Goal: Task Accomplishment & Management: Manage account settings

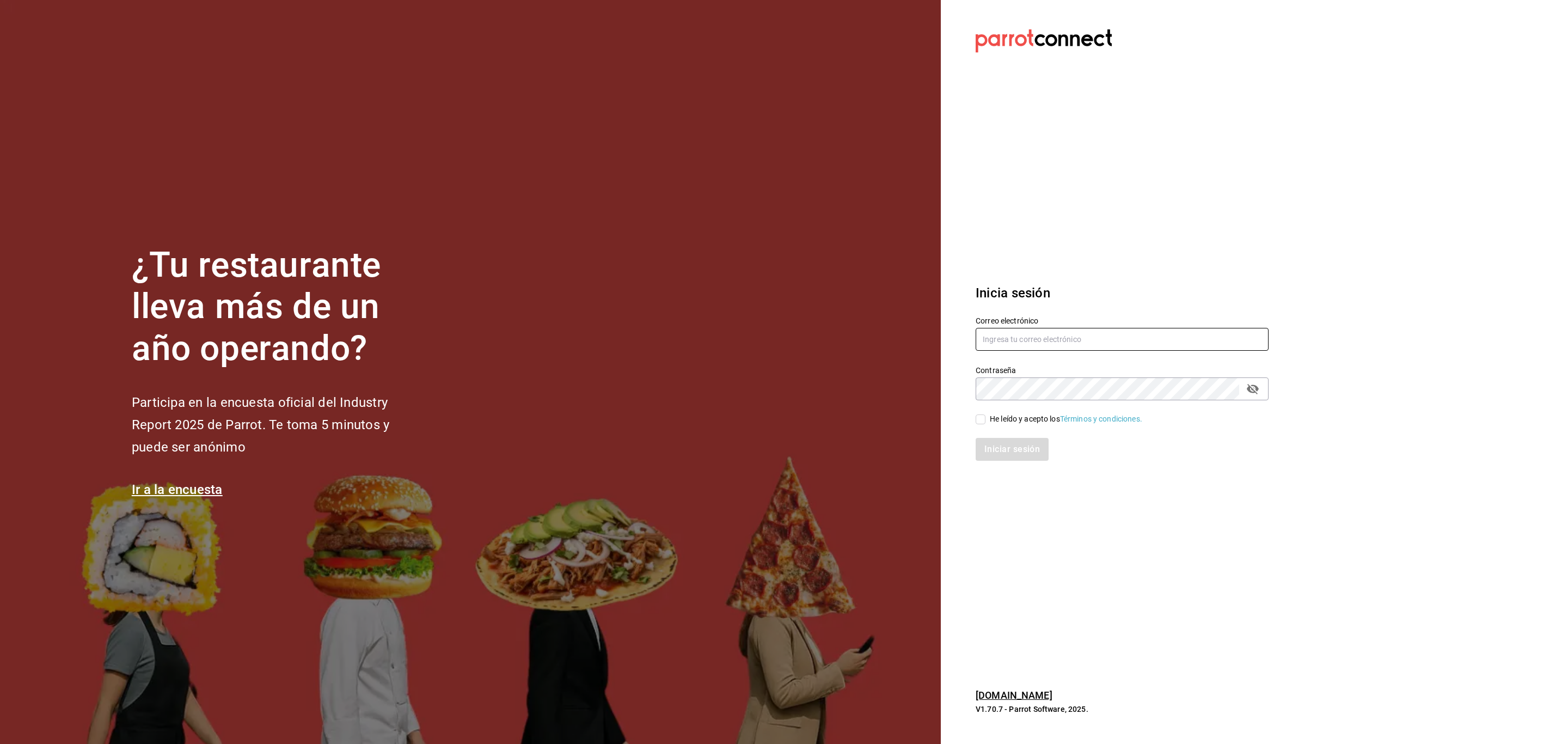
click at [1005, 329] on input "text" at bounding box center [1122, 340] width 293 height 23
paste input "cafeprofesor@cancun.com"
type input "cafeprofesor@cancun.com"
click at [982, 421] on input "He leído y acepto los Términos y condiciones." at bounding box center [981, 419] width 10 height 10
checkbox input "true"
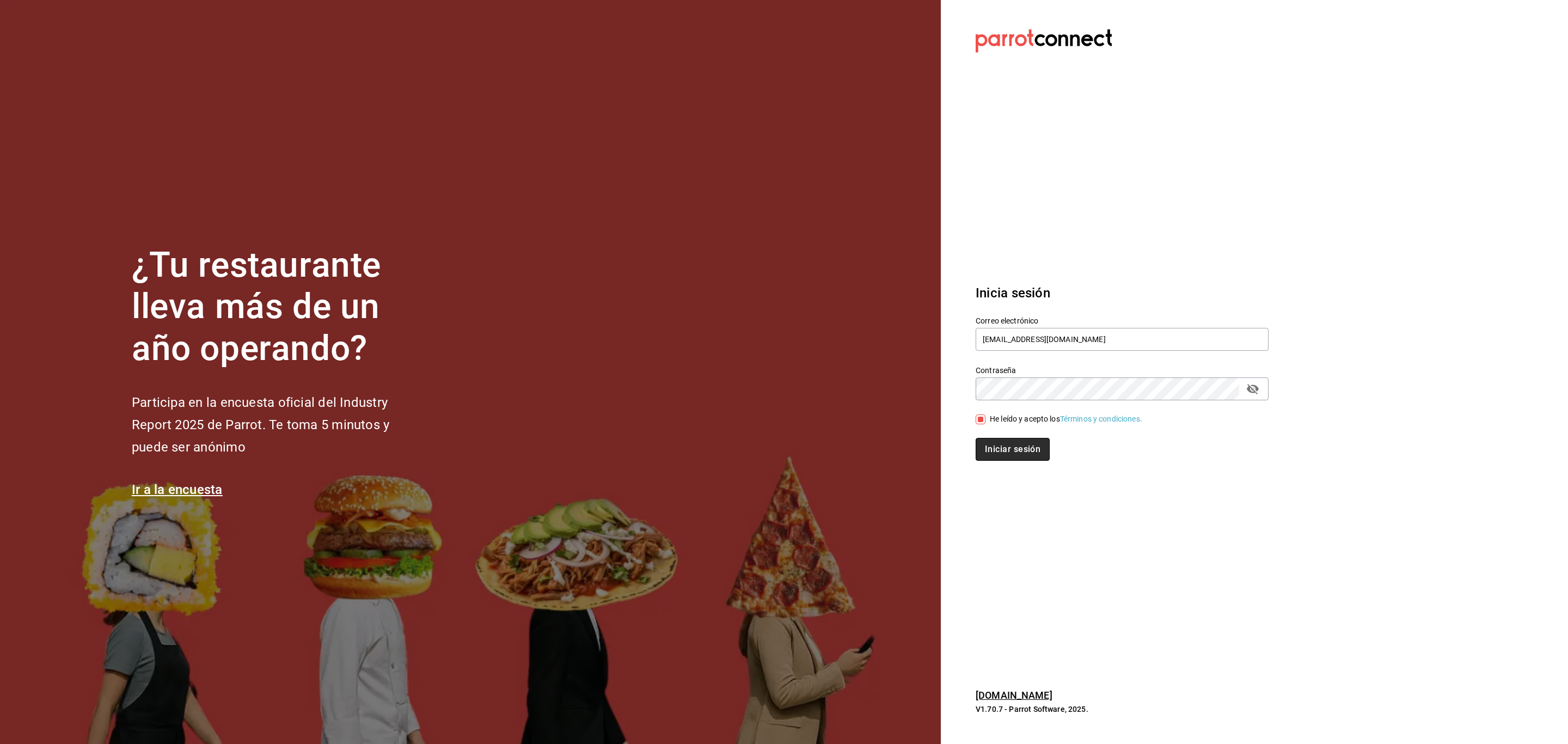
click at [995, 454] on button "Iniciar sesión" at bounding box center [1012, 449] width 74 height 23
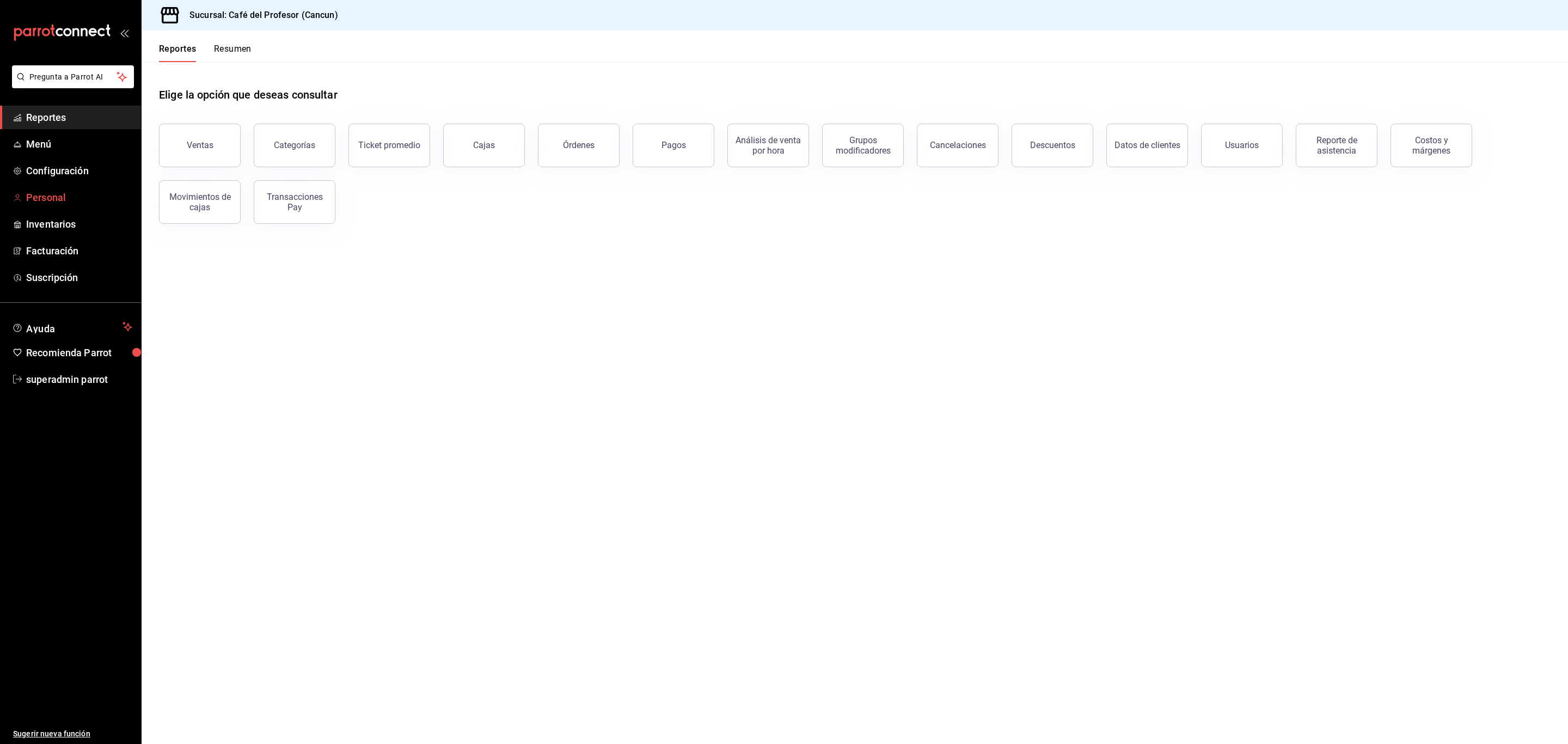
click at [48, 198] on span "Personal" at bounding box center [79, 198] width 106 height 15
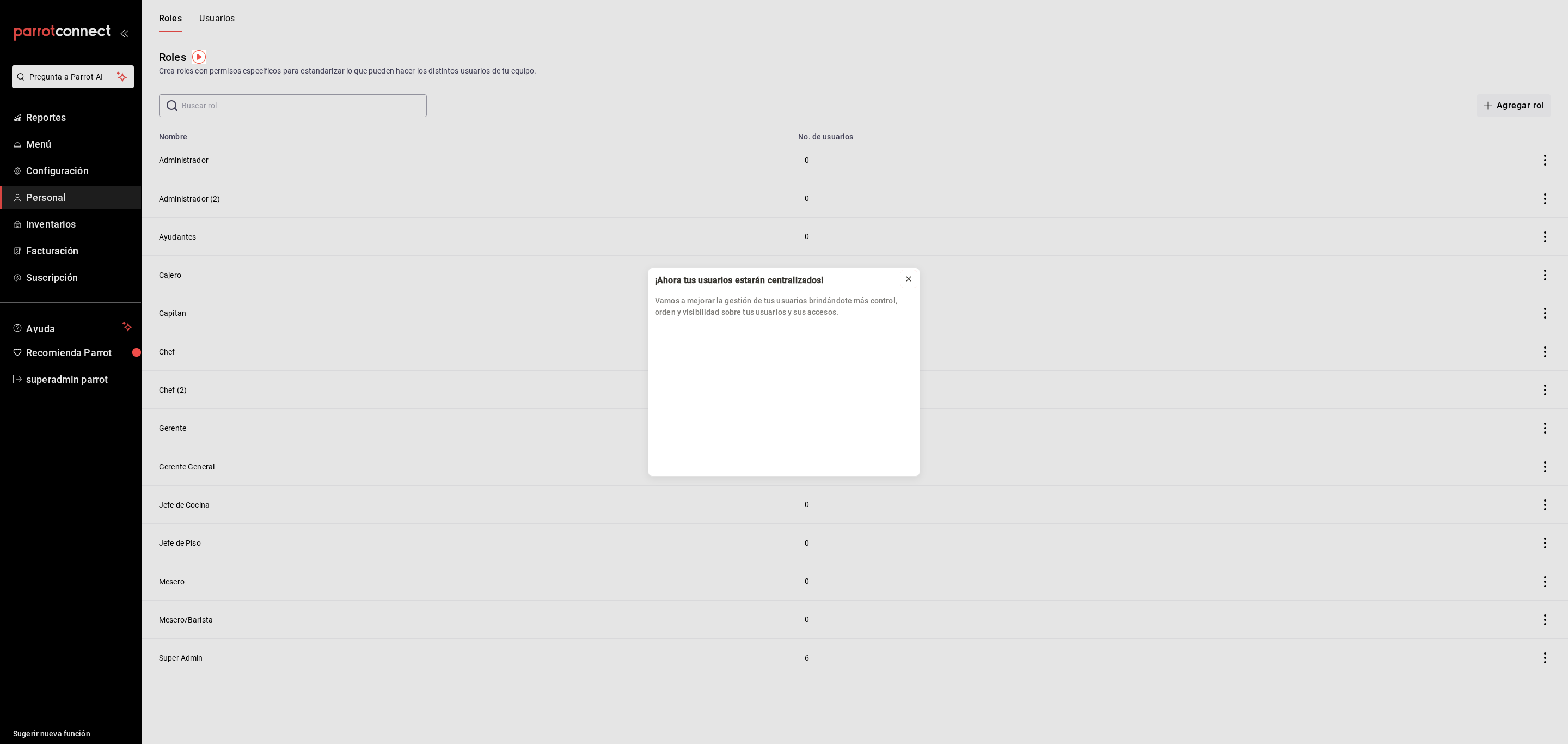
click at [912, 283] on div at bounding box center [909, 278] width 8 height 11
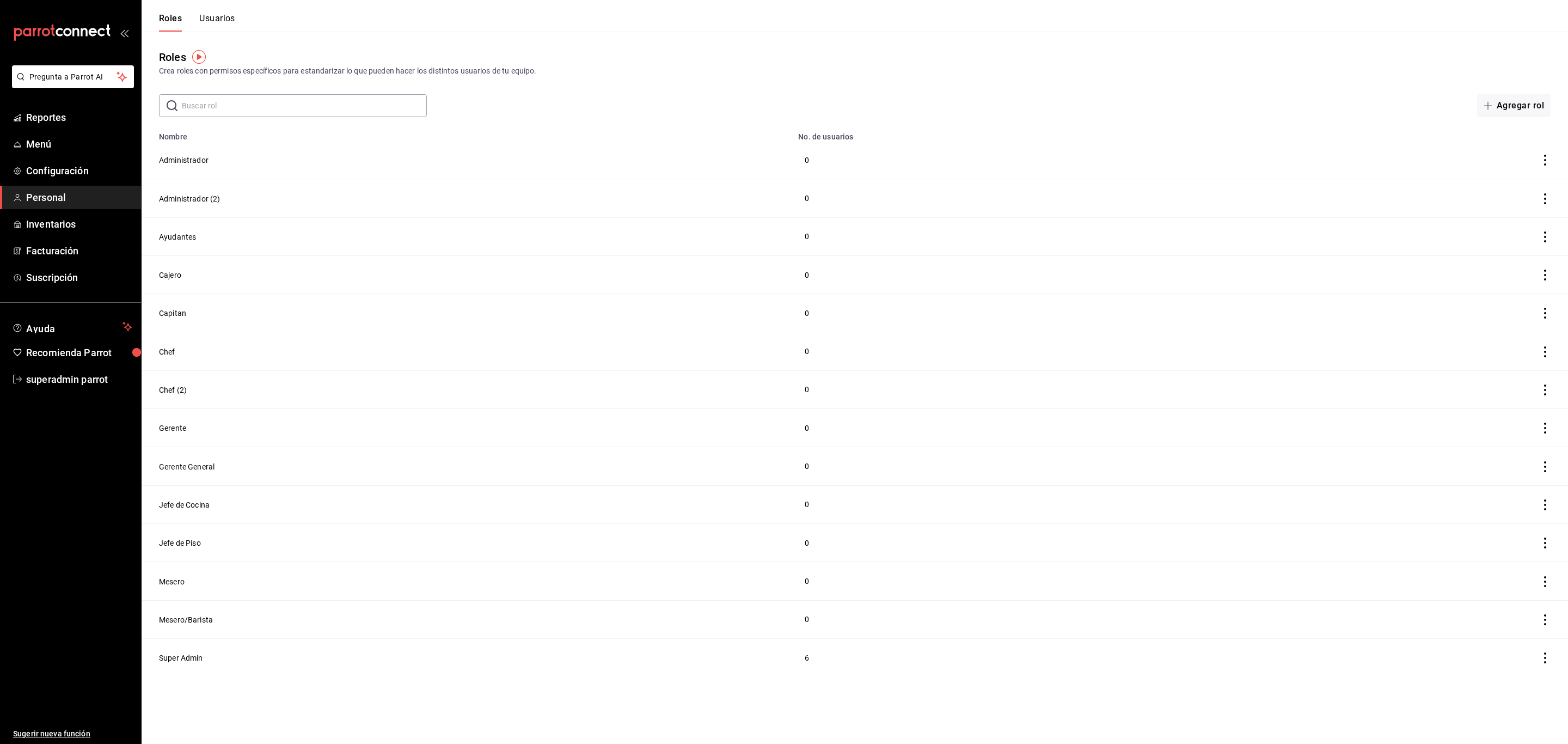
click at [208, 13] on button "Usuarios" at bounding box center [217, 22] width 36 height 18
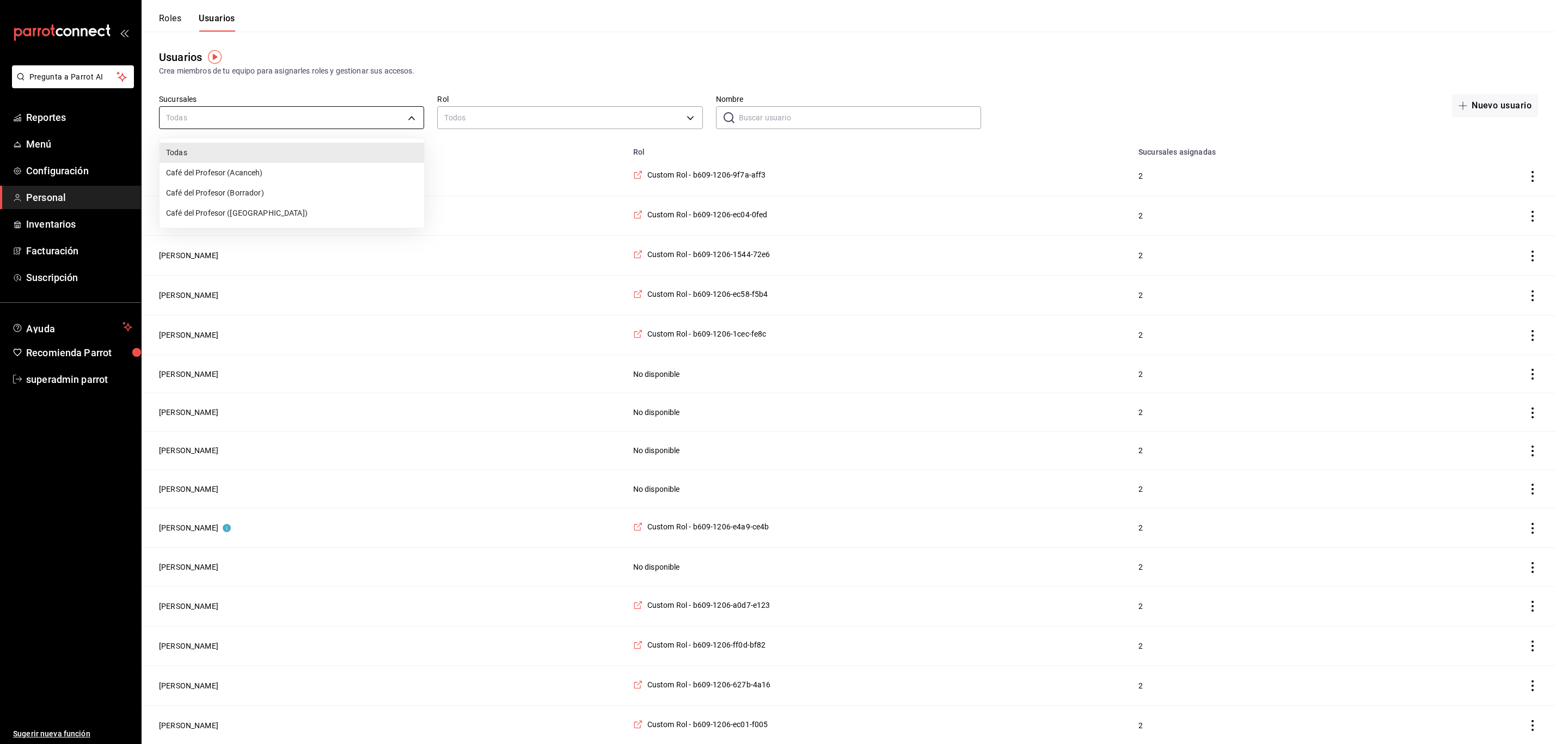
click at [214, 113] on div at bounding box center [784, 372] width 1568 height 744
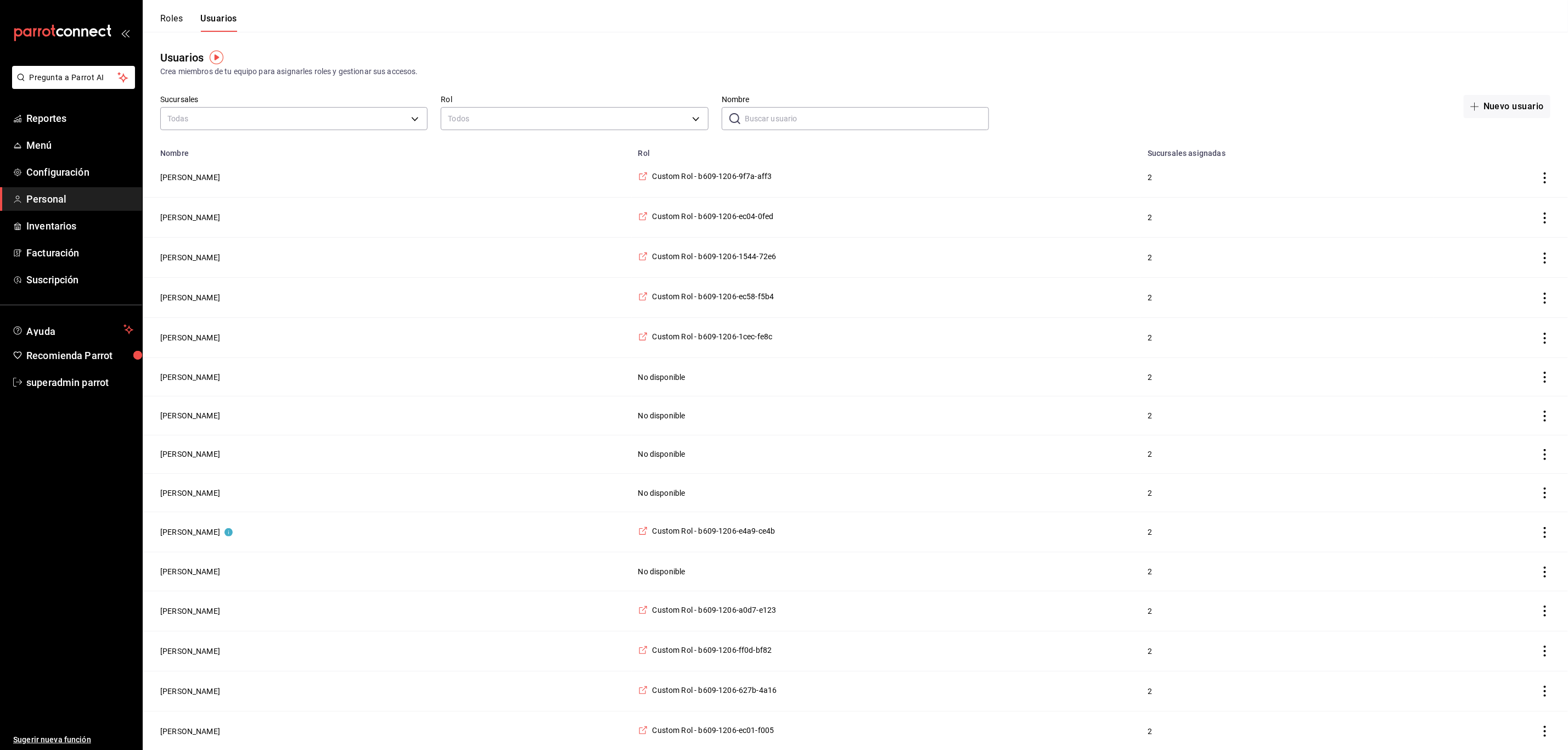
click at [758, 124] on input "Nombre" at bounding box center [867, 119] width 244 height 22
type input "NE"
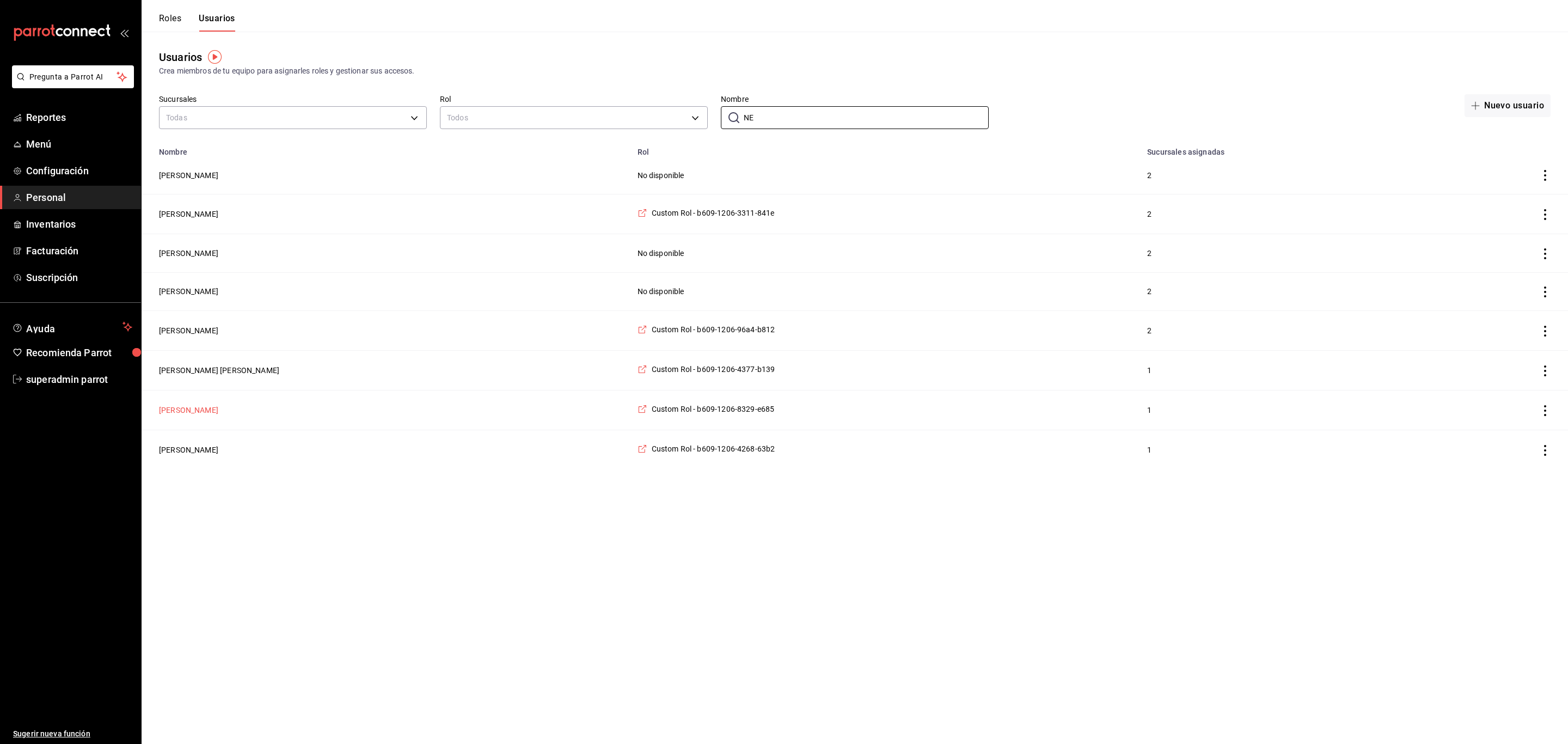
click at [164, 405] on button "[PERSON_NAME]" at bounding box center [188, 409] width 59 height 11
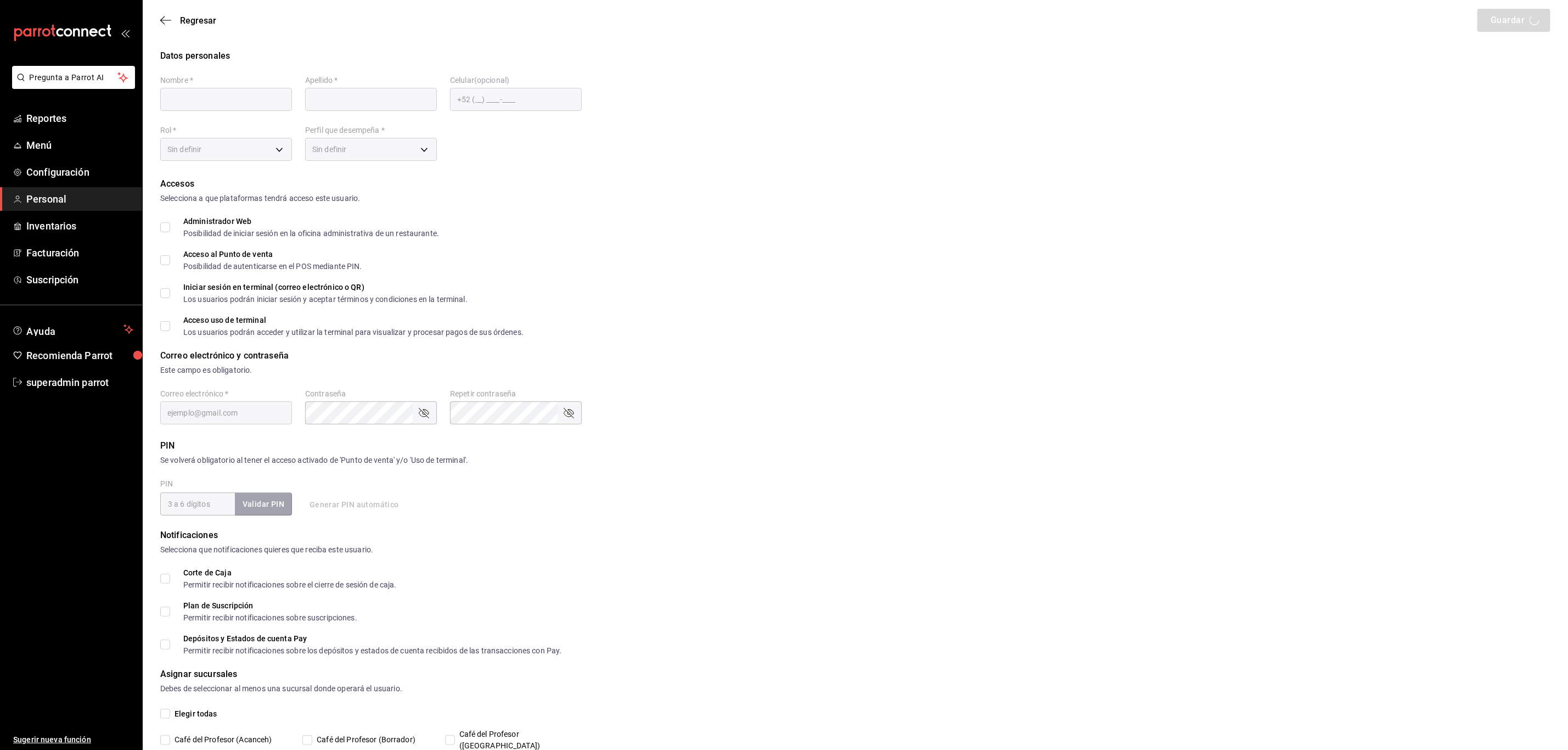
type input "Nelly"
type input "Picazo"
checkbox input "true"
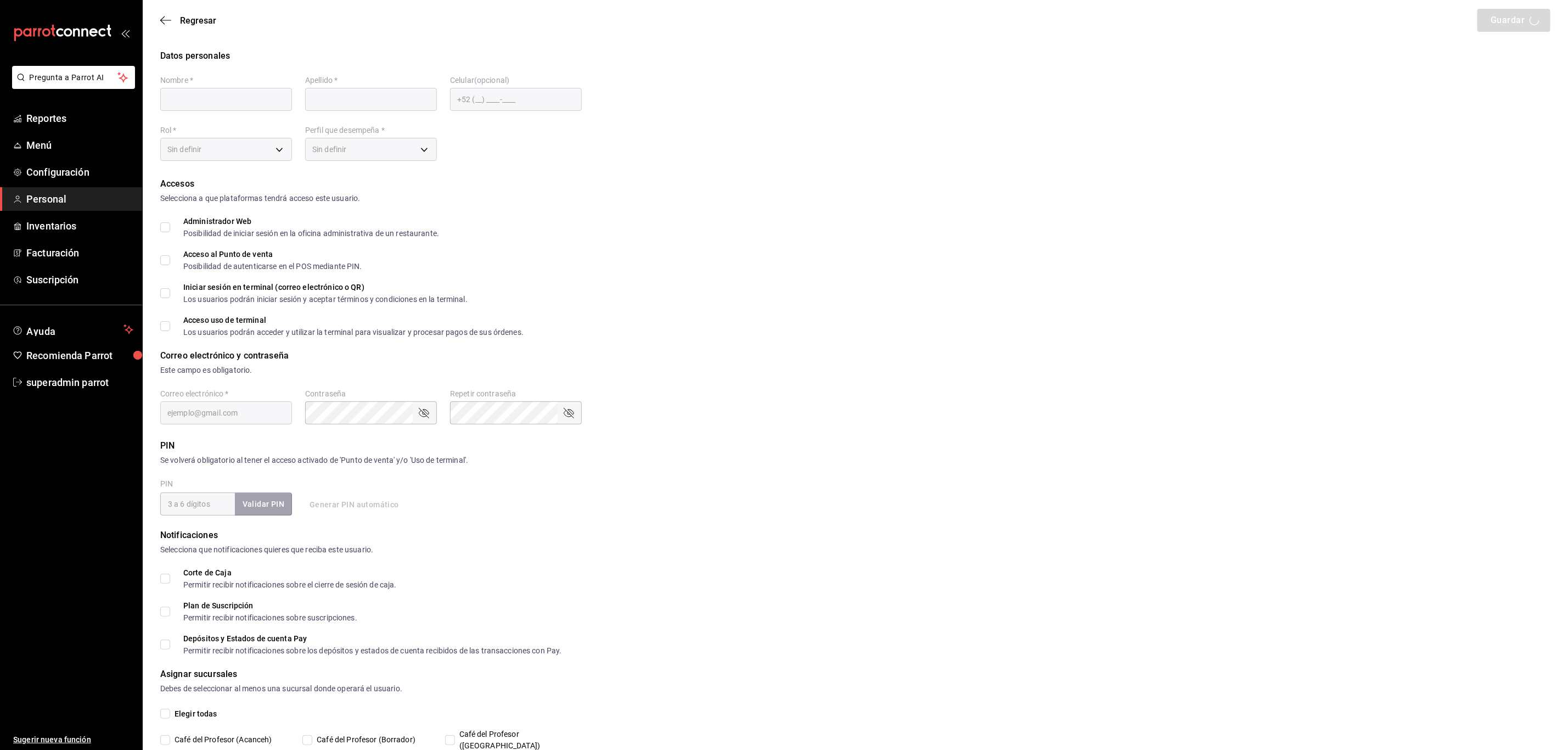
type input "nellypc1611@gmail.com"
type input "1022"
type input "e1e3f414-fe59-4233-80d8-0cd5b0a8b95b"
type input "WAITER"
checkbox input "true"
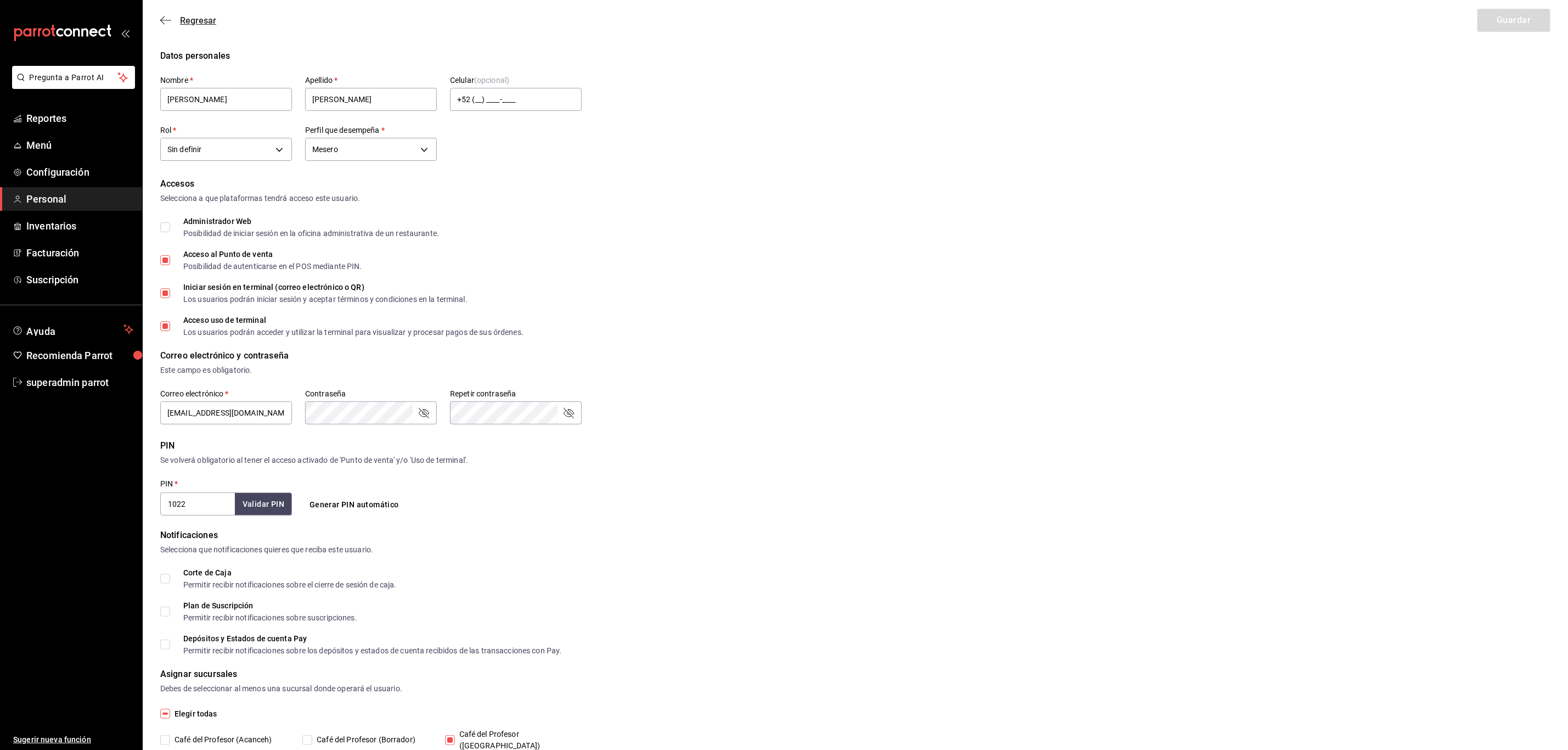
click at [167, 20] on icon "button" at bounding box center [165, 20] width 11 height 1
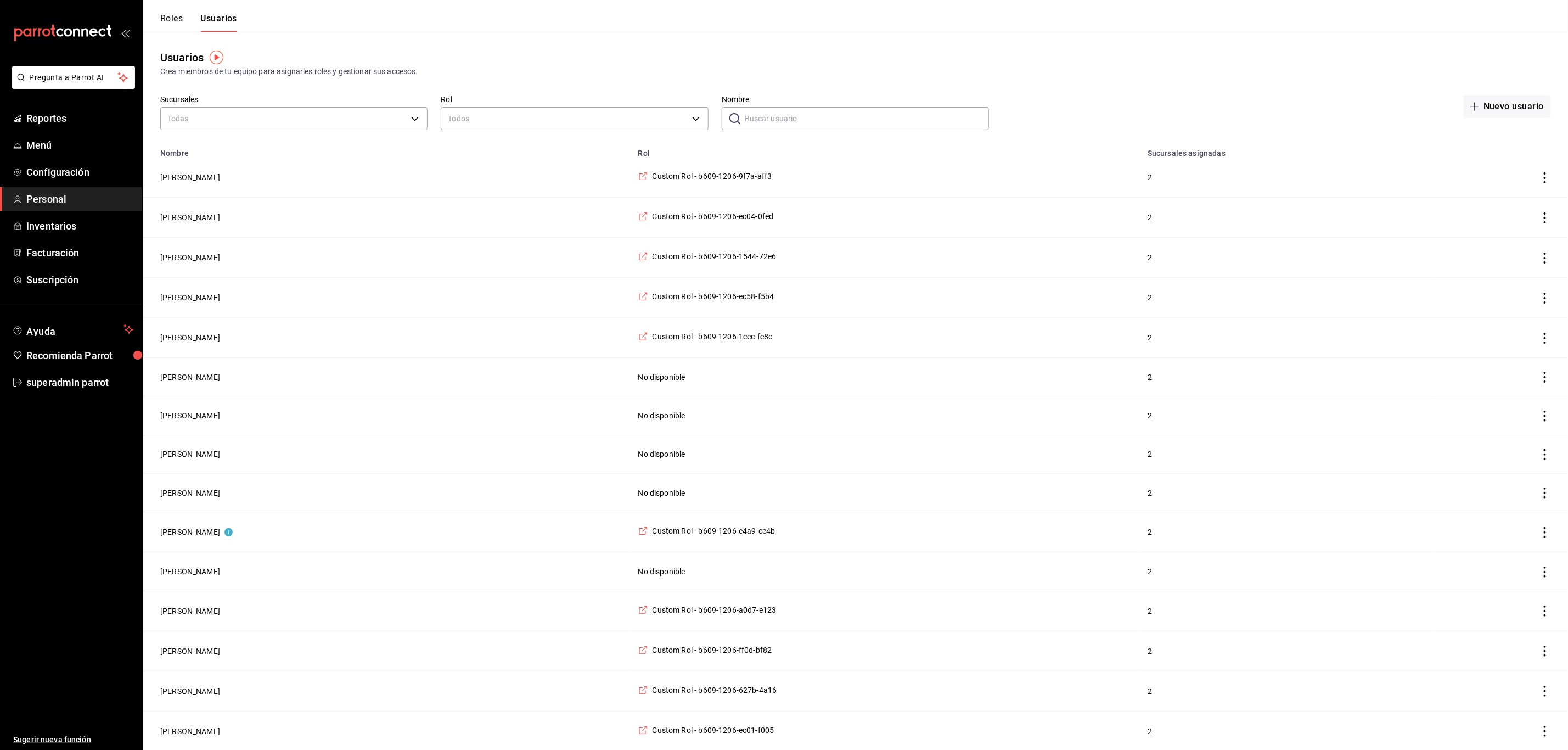
click at [753, 110] on input "Nombre" at bounding box center [867, 119] width 244 height 22
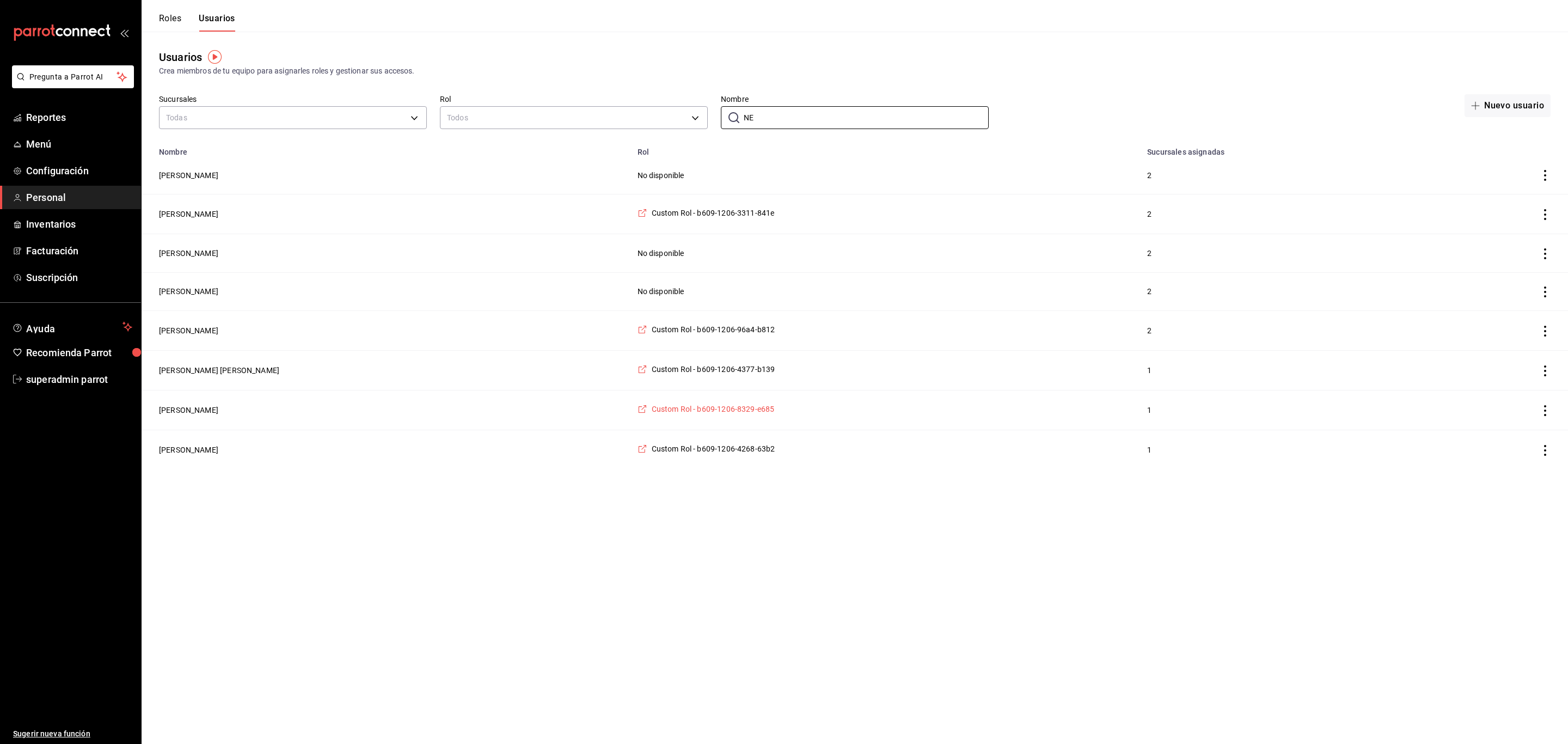
type input "NE"
click at [652, 410] on span "Custom Rol - b609-1206-8329-e685" at bounding box center [713, 409] width 123 height 11
click at [182, 412] on button "[PERSON_NAME]" at bounding box center [188, 409] width 59 height 11
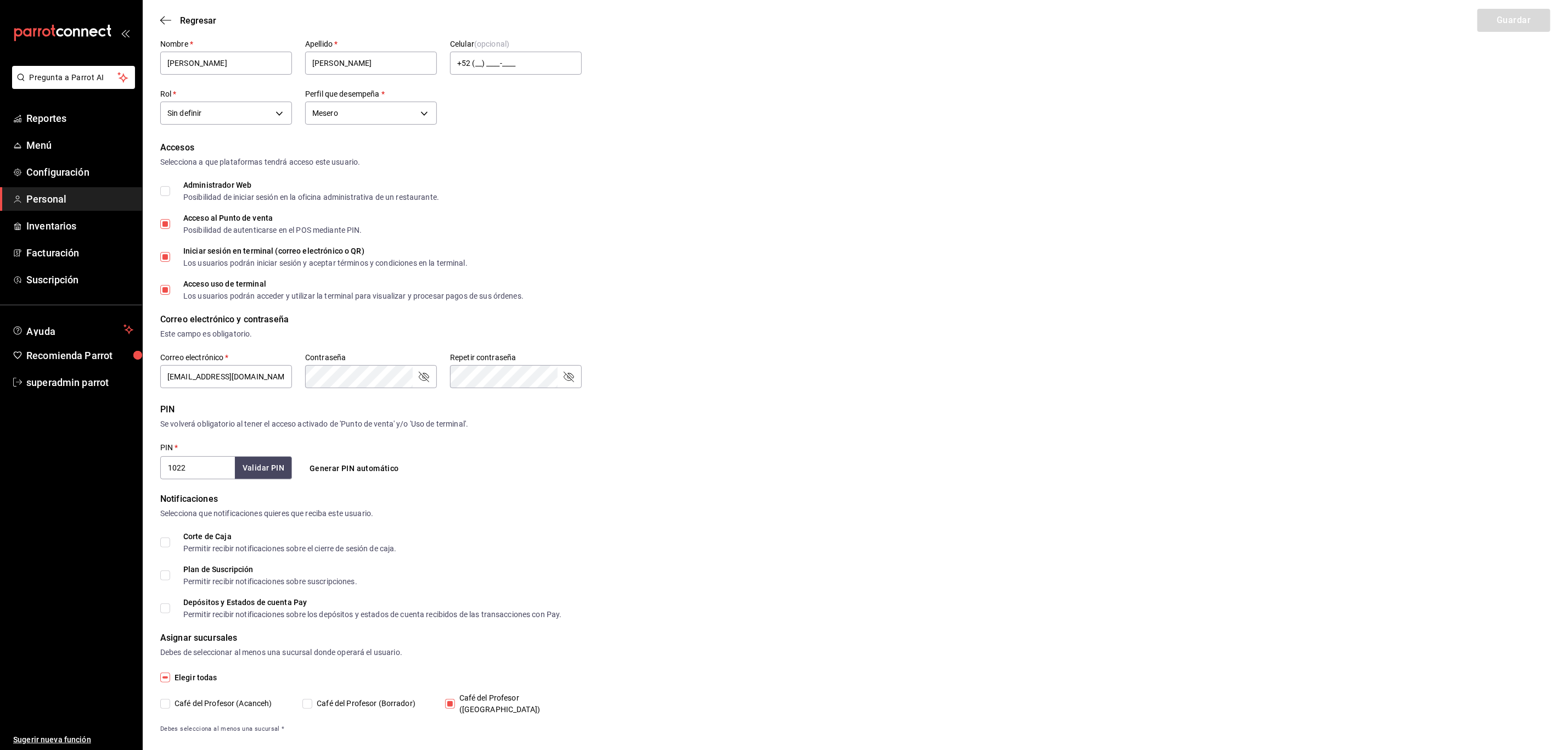
scroll to position [39, 0]
click at [167, 696] on input "Café del Profesor (Acanceh)" at bounding box center [165, 701] width 10 height 10
checkbox input "true"
click at [259, 470] on button "Validar PIN" at bounding box center [263, 465] width 59 height 23
click at [1489, 15] on button "Guardar" at bounding box center [1514, 20] width 73 height 23
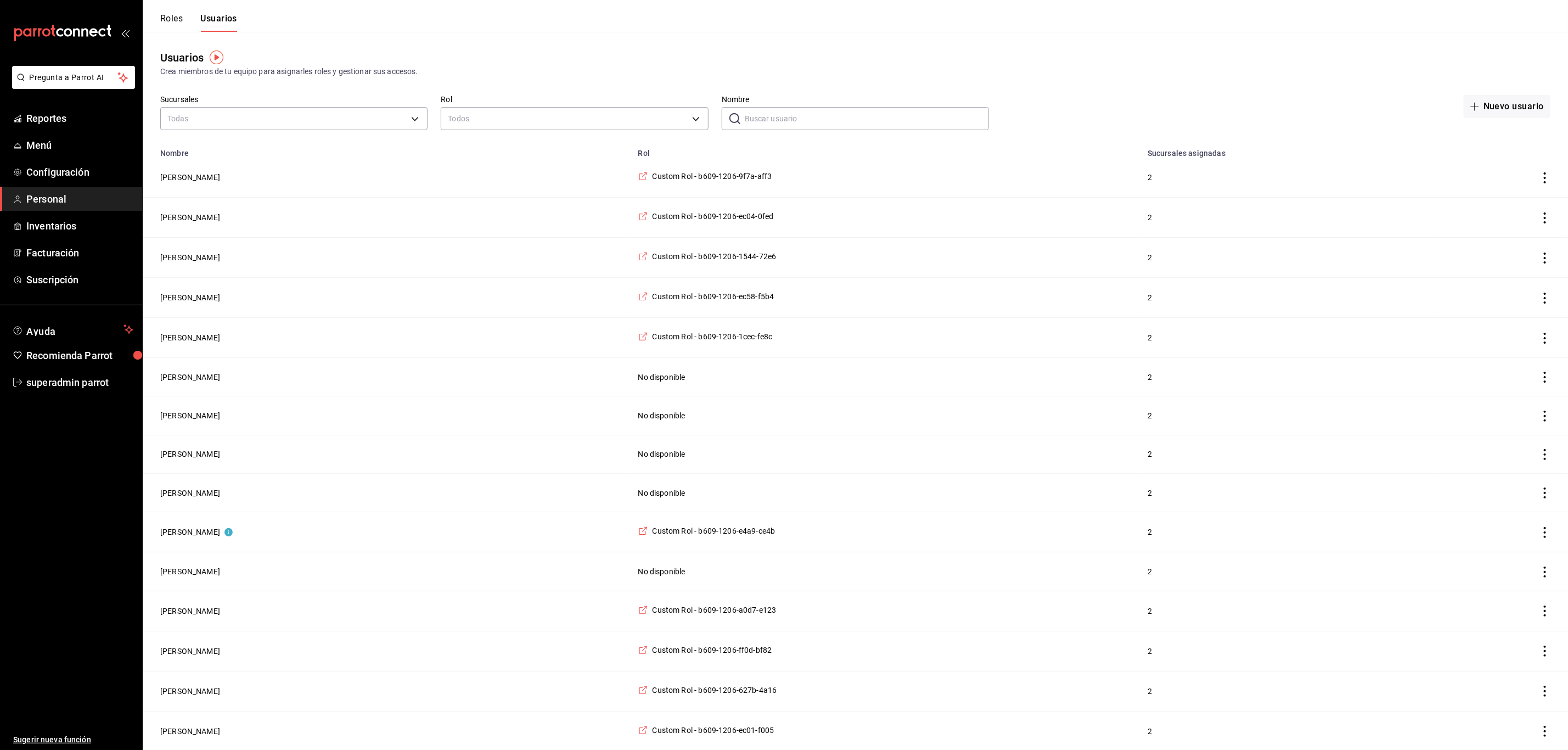
click at [173, 18] on button "Roles" at bounding box center [171, 23] width 23 height 18
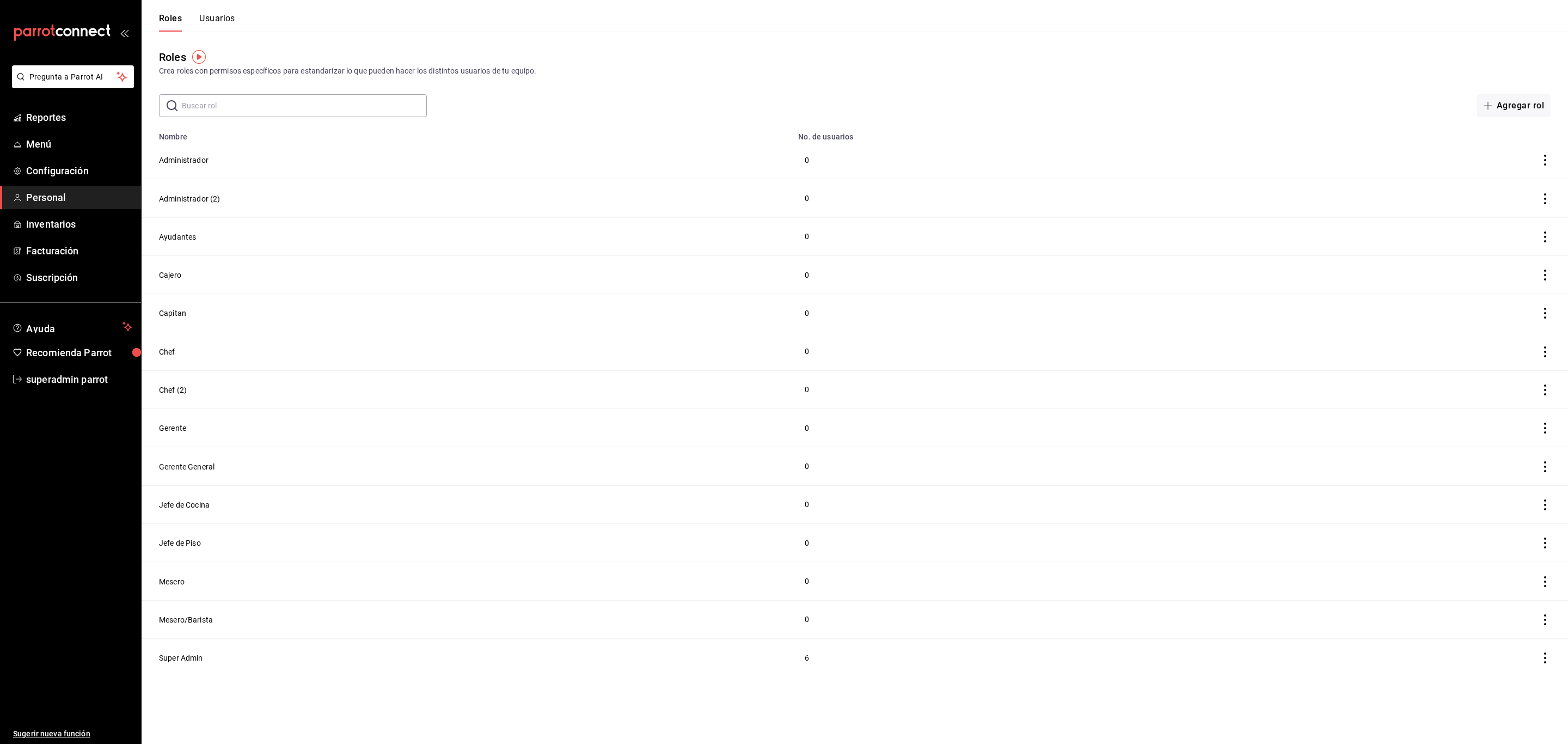
click at [229, 23] on button "Usuarios" at bounding box center [217, 22] width 36 height 18
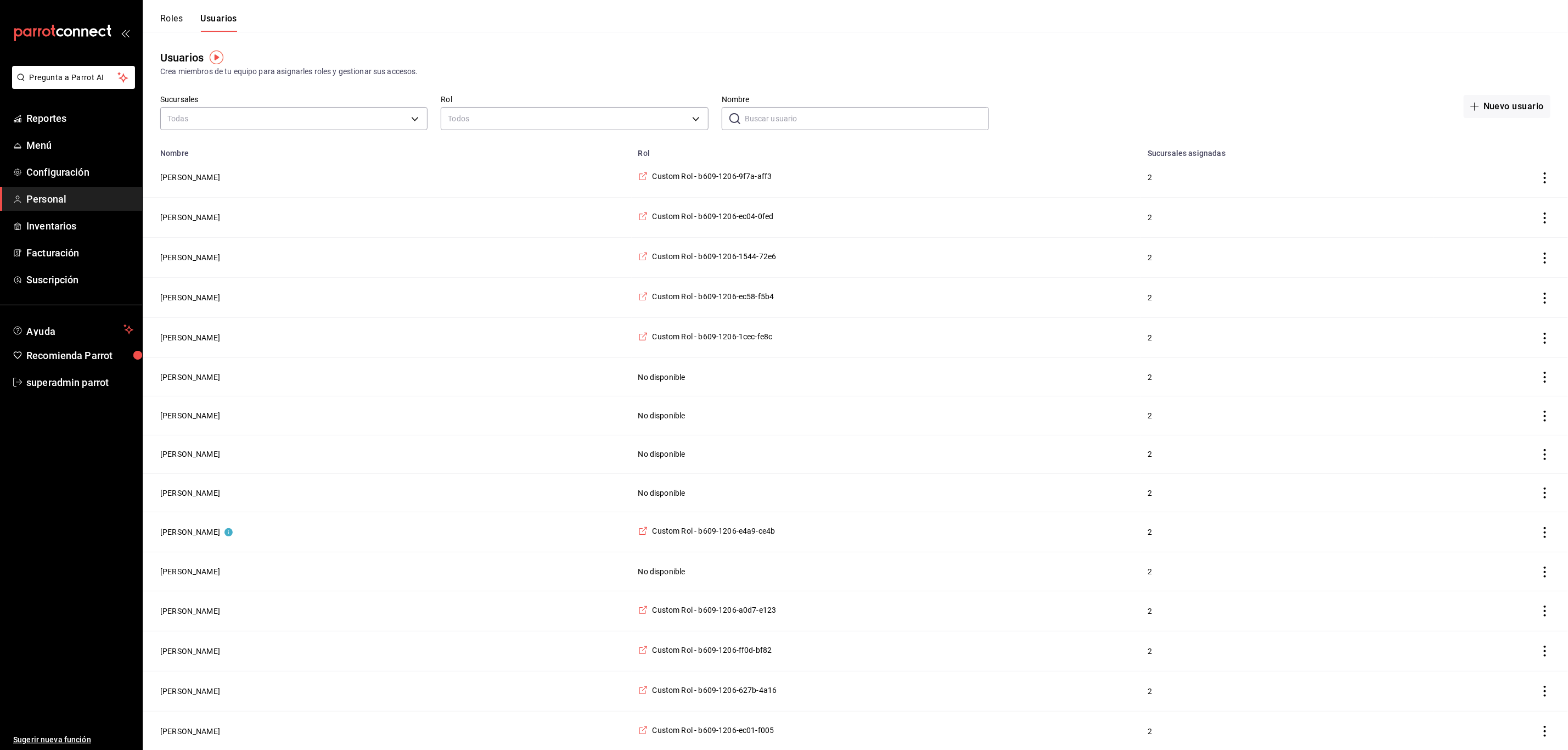
click at [834, 122] on input "Nombre" at bounding box center [867, 119] width 244 height 22
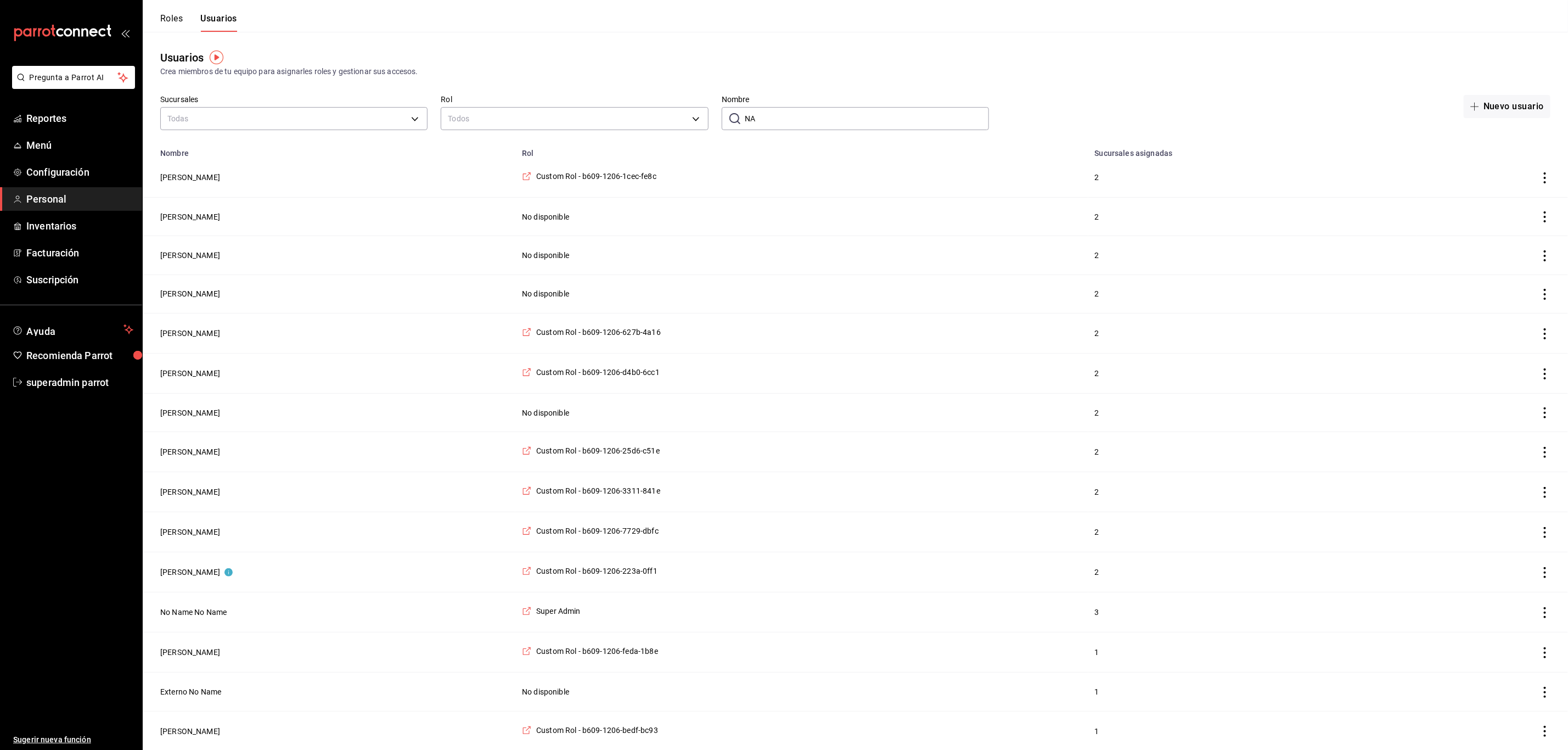
drag, startPoint x: 801, startPoint y: 114, endPoint x: 752, endPoint y: 121, distance: 49.5
click at [752, 121] on input "NA" at bounding box center [867, 119] width 244 height 22
type input "N"
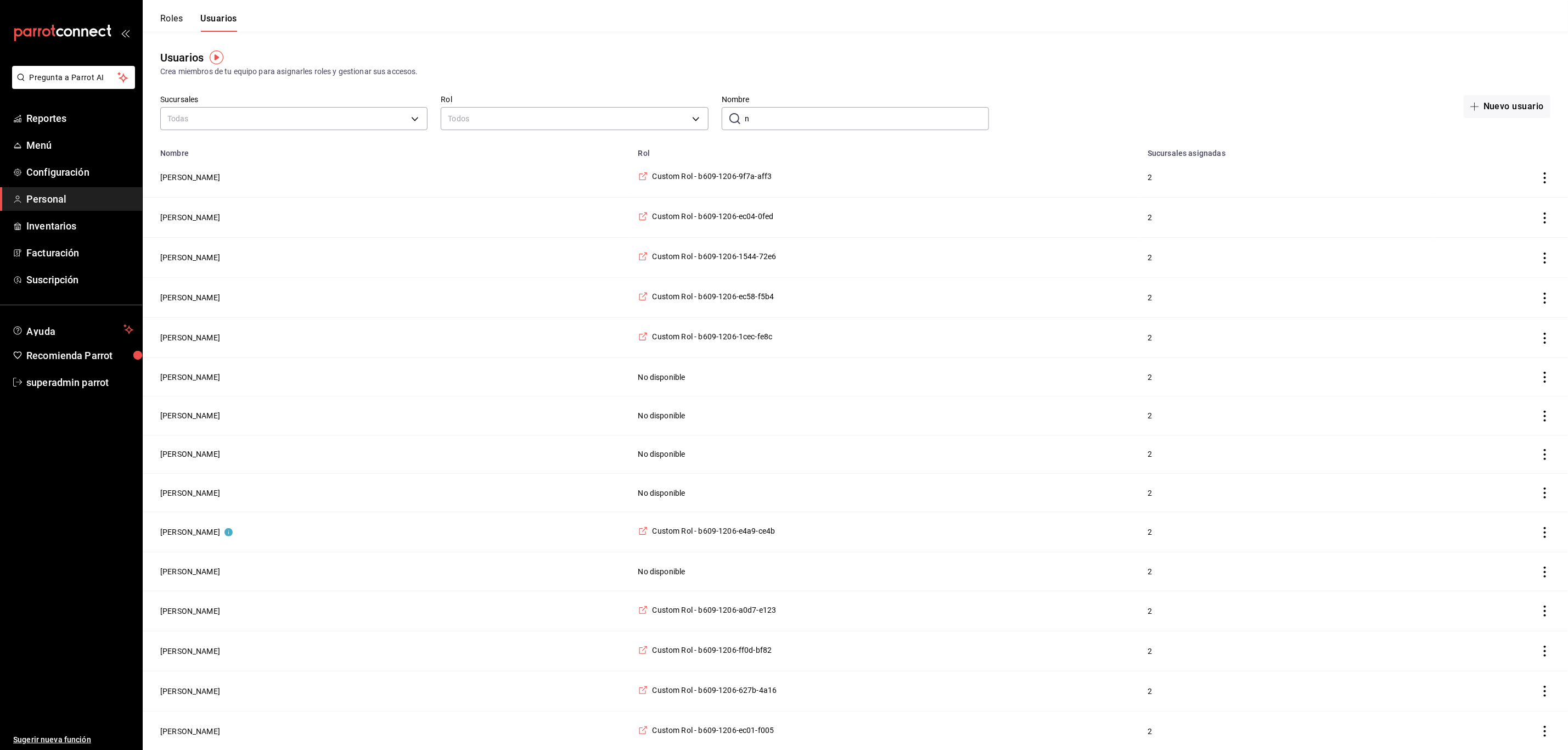
type input "na"
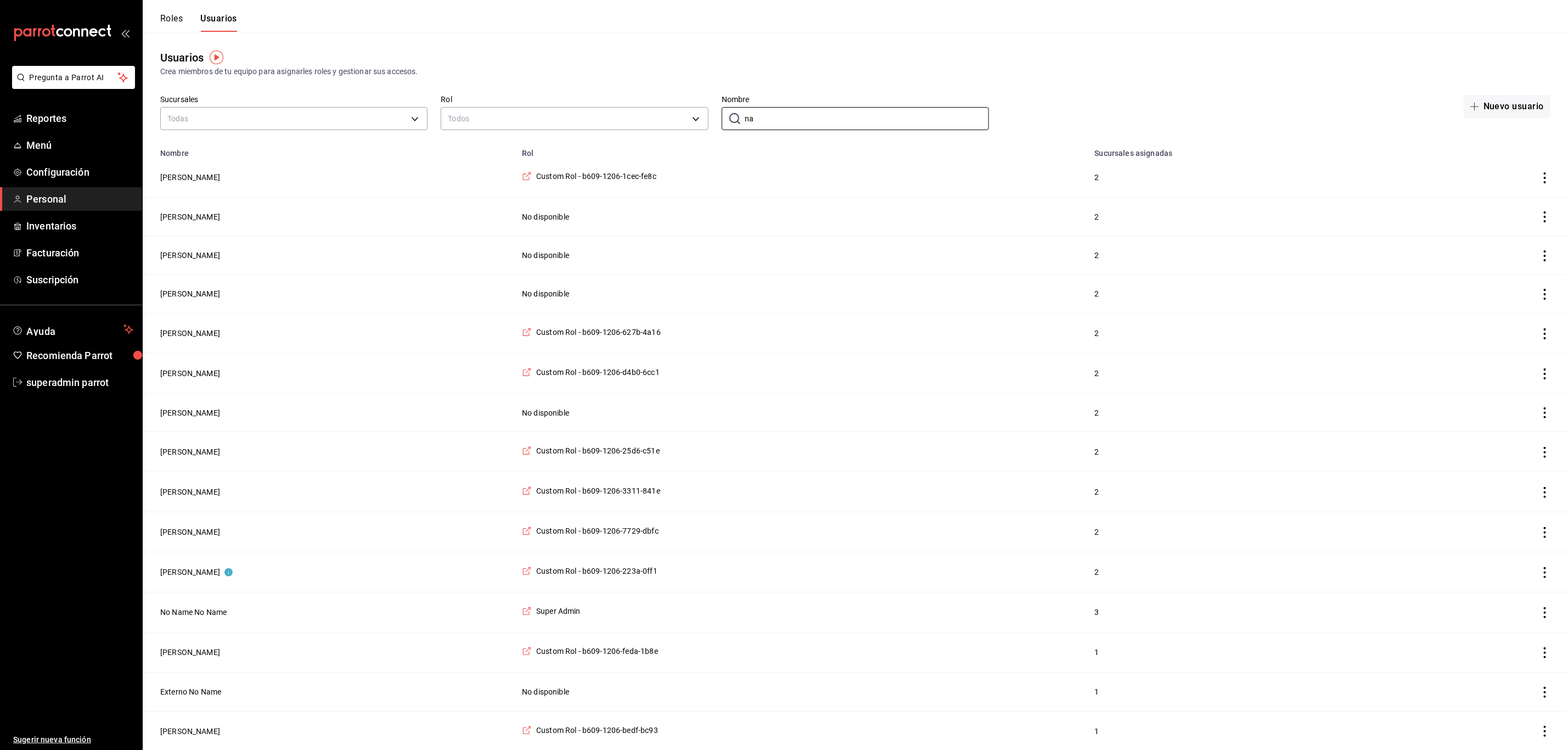
click at [172, 27] on button "Roles" at bounding box center [171, 23] width 23 height 18
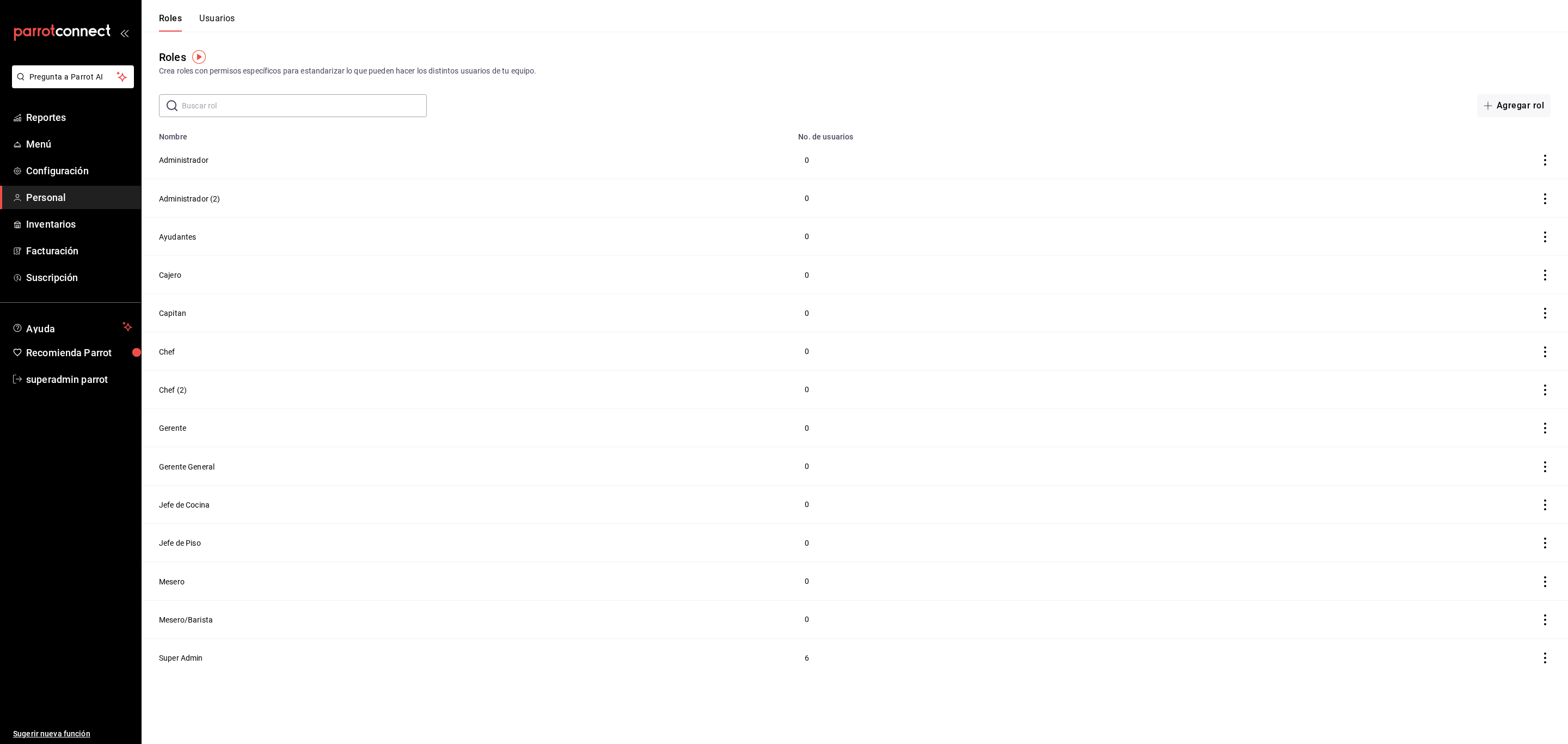
click at [221, 18] on button "Usuarios" at bounding box center [217, 22] width 36 height 18
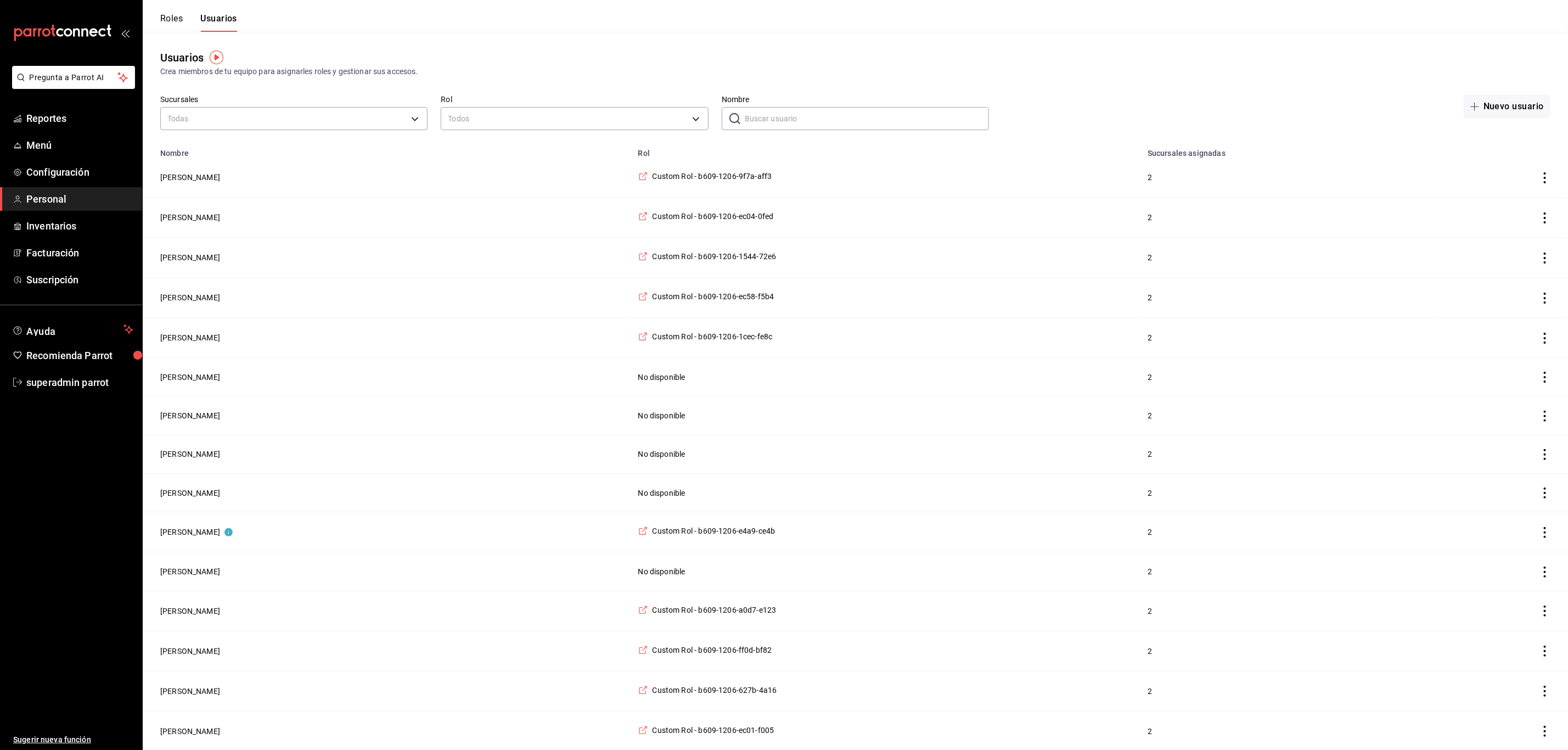
click at [504, 132] on div "Rol Todos" at bounding box center [574, 114] width 267 height 39
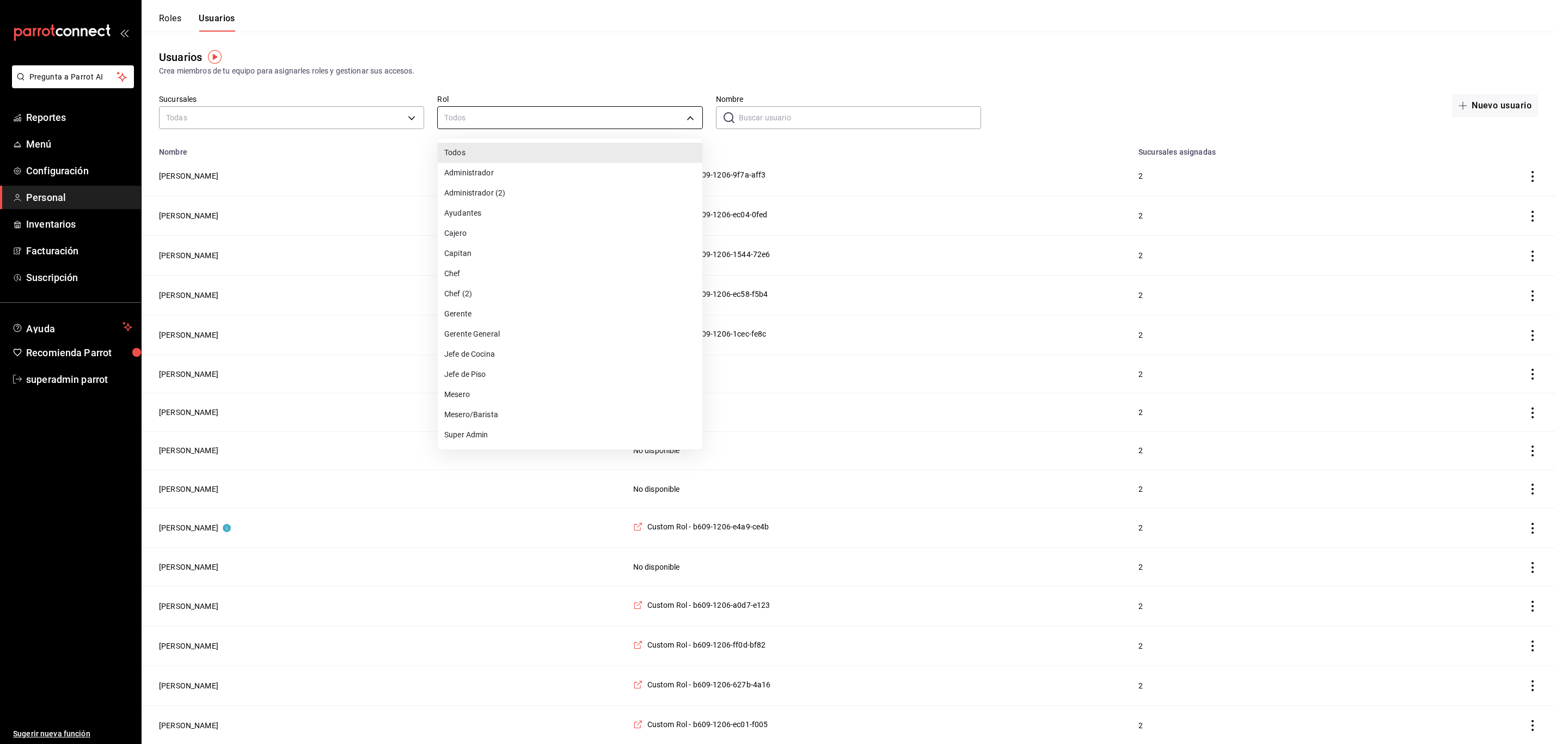
click at [499, 123] on div at bounding box center [784, 372] width 1568 height 744
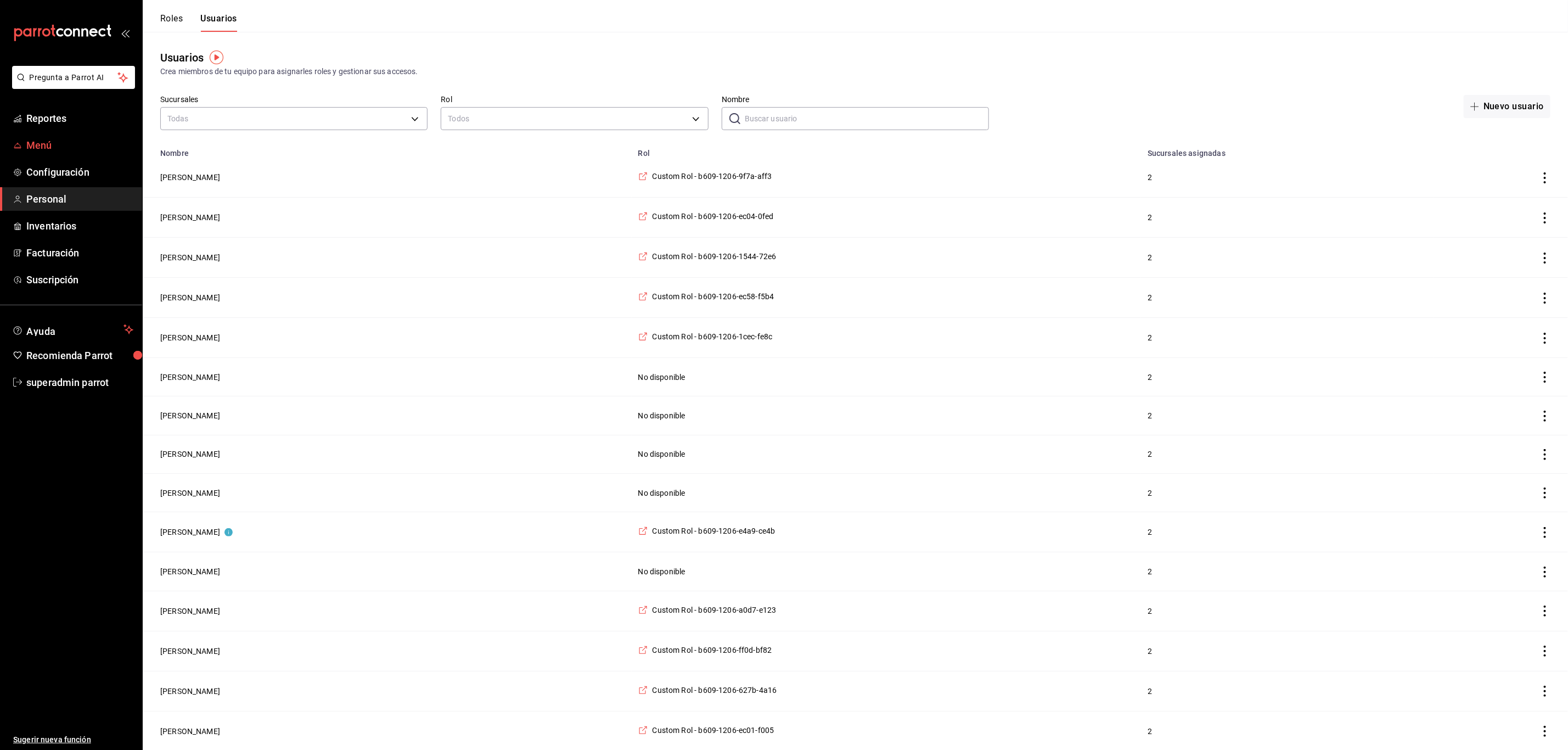
click at [64, 133] on link "Menú" at bounding box center [71, 145] width 142 height 23
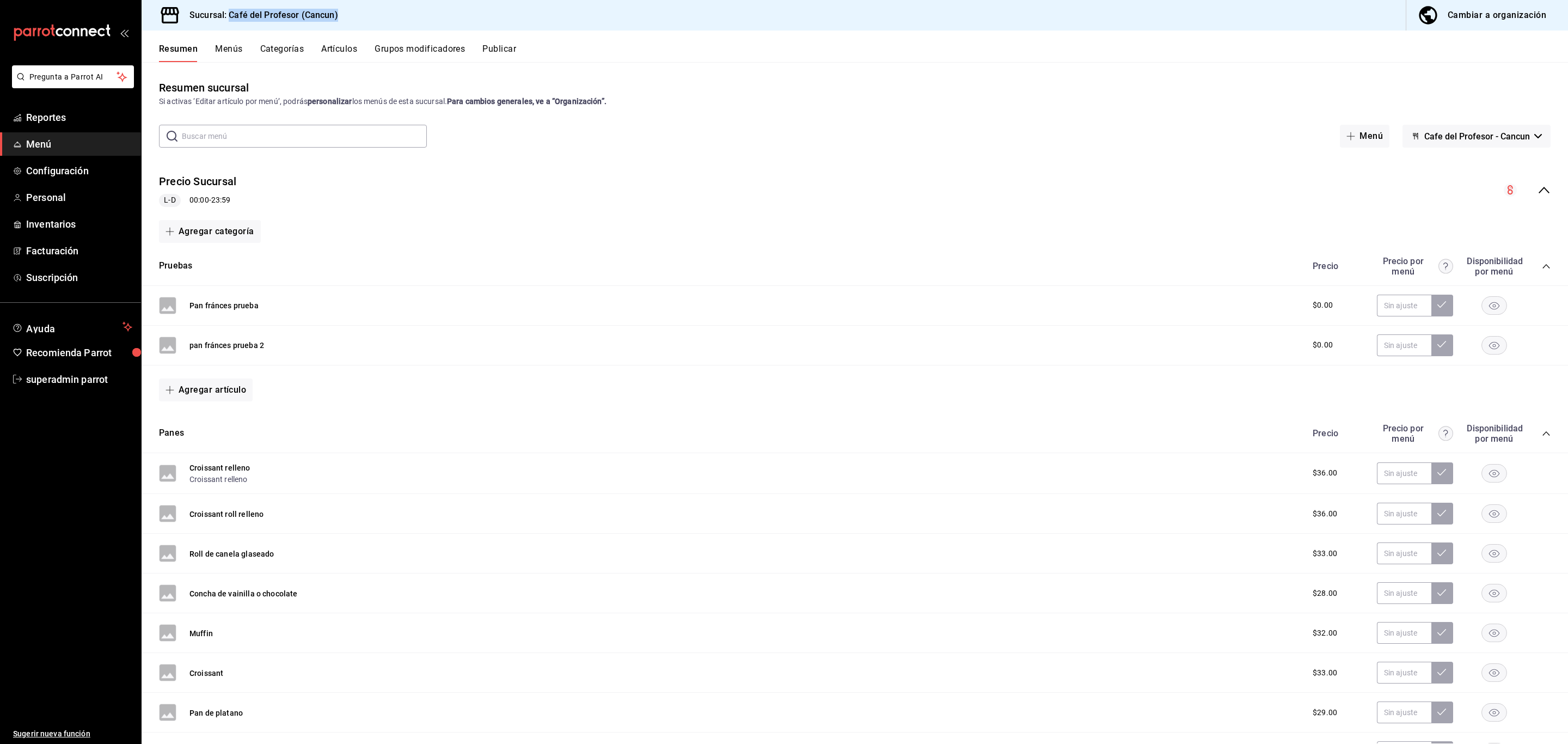
drag, startPoint x: 341, startPoint y: 15, endPoint x: 230, endPoint y: 15, distance: 111.0
click at [230, 15] on div "Sucursal: Café del Profesor (Cancun) Cambiar a organización" at bounding box center [855, 15] width 1427 height 31
copy h3 "Café del Profesor (Cancun)"
click at [57, 188] on link "Personal" at bounding box center [71, 198] width 141 height 23
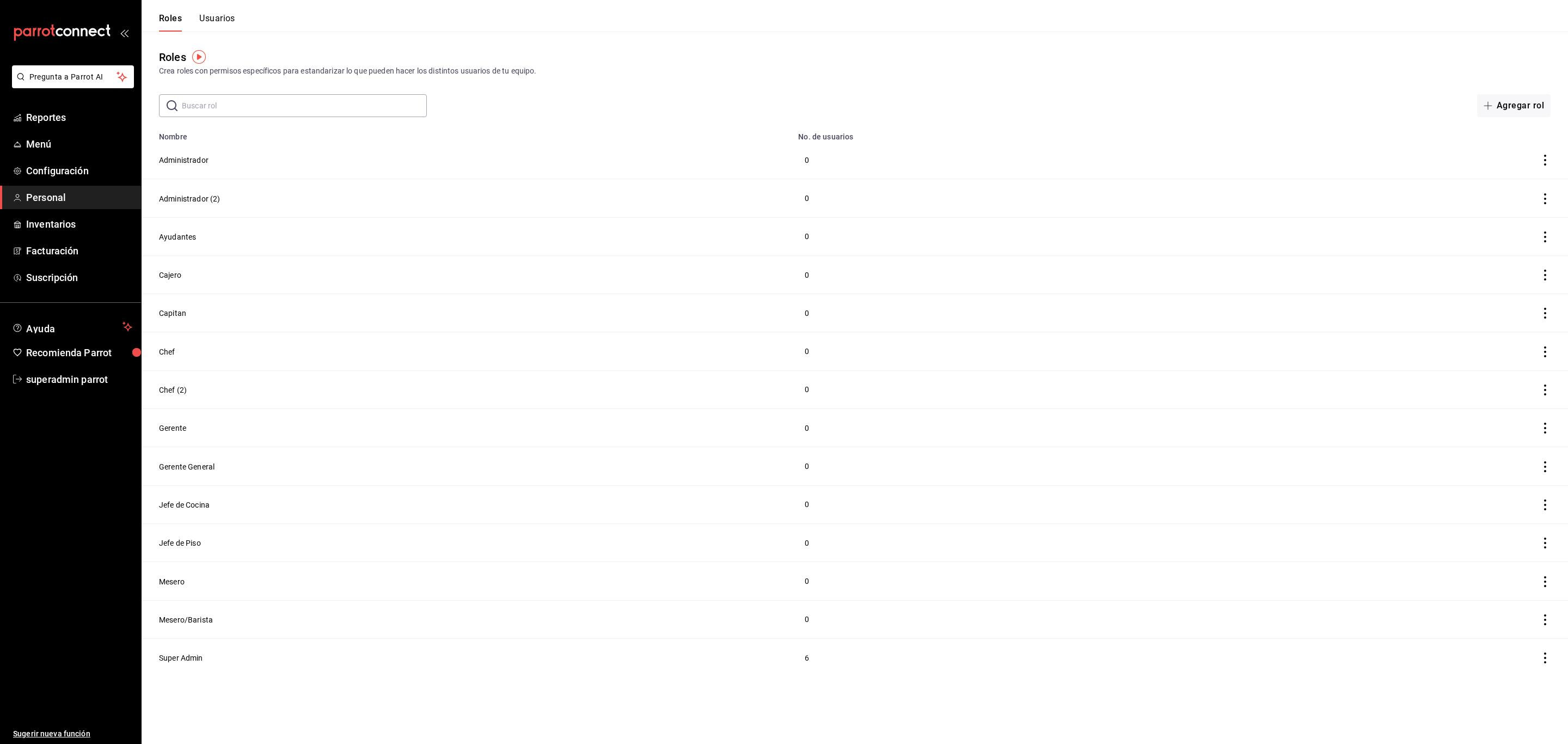
click at [225, 27] on button "Usuarios" at bounding box center [217, 22] width 36 height 18
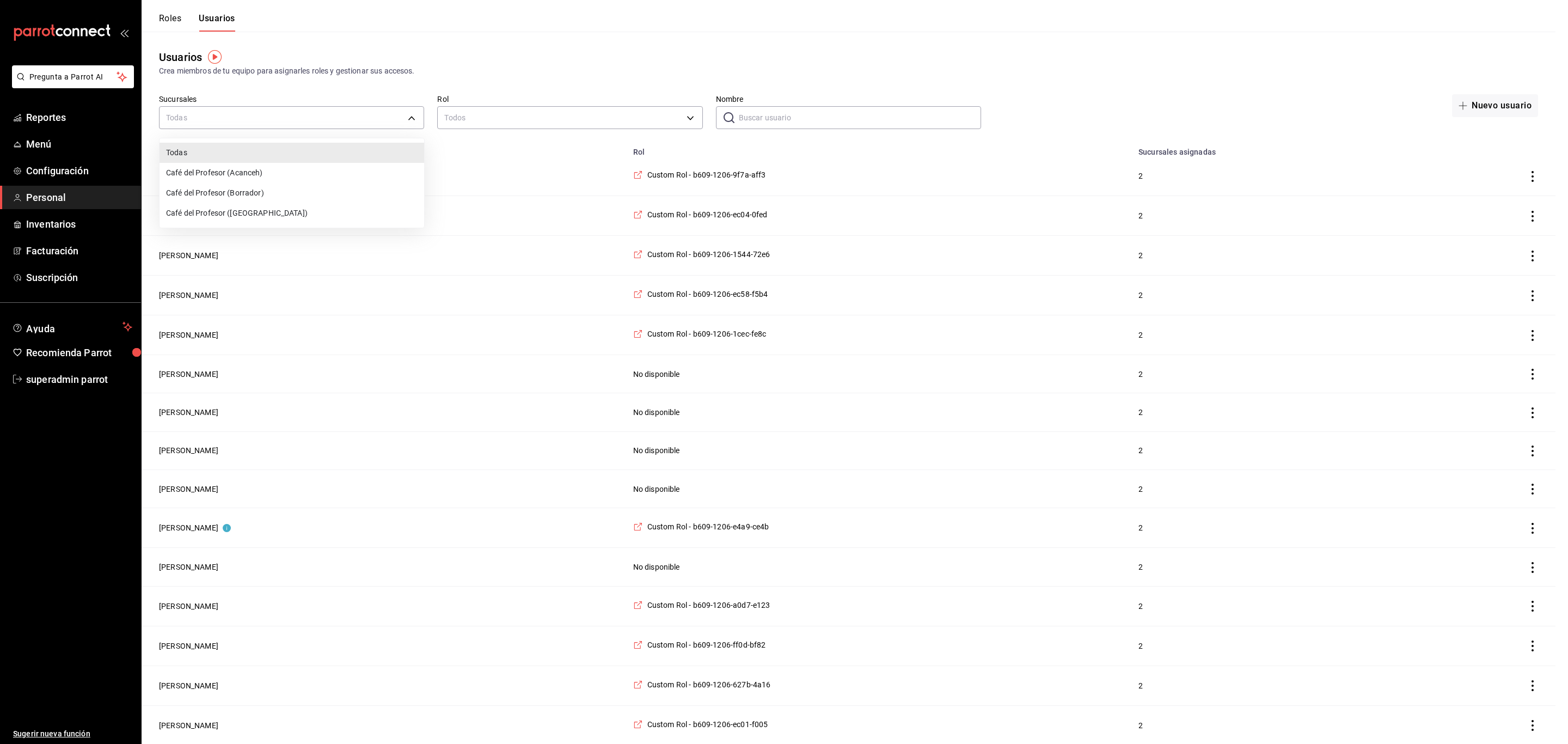
click at [284, 205] on li "Café del Profesor (Cancun)" at bounding box center [292, 213] width 265 height 20
type input "cf5fc73d-0347-401f-b4f7-21ffa369c775"
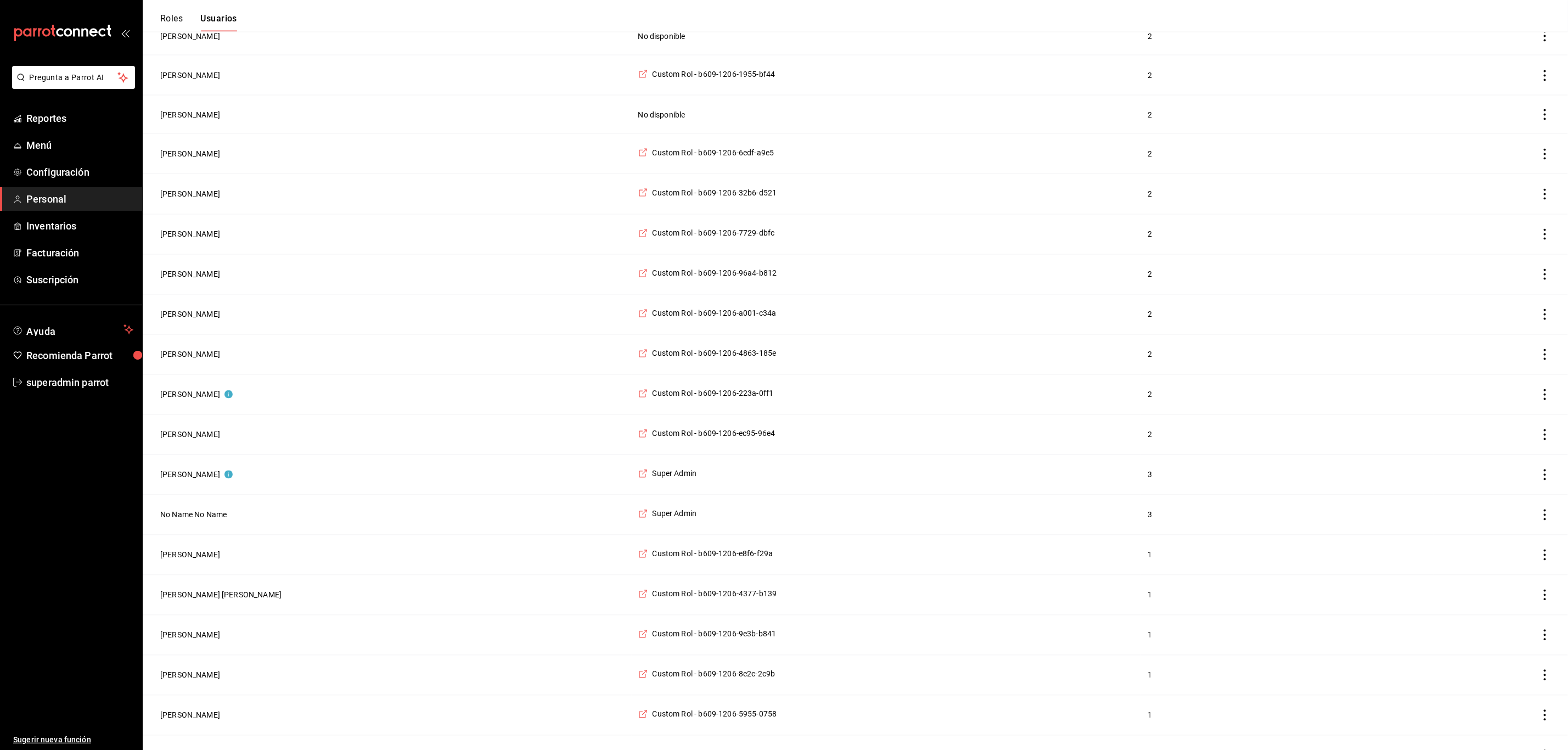
scroll to position [1403, 0]
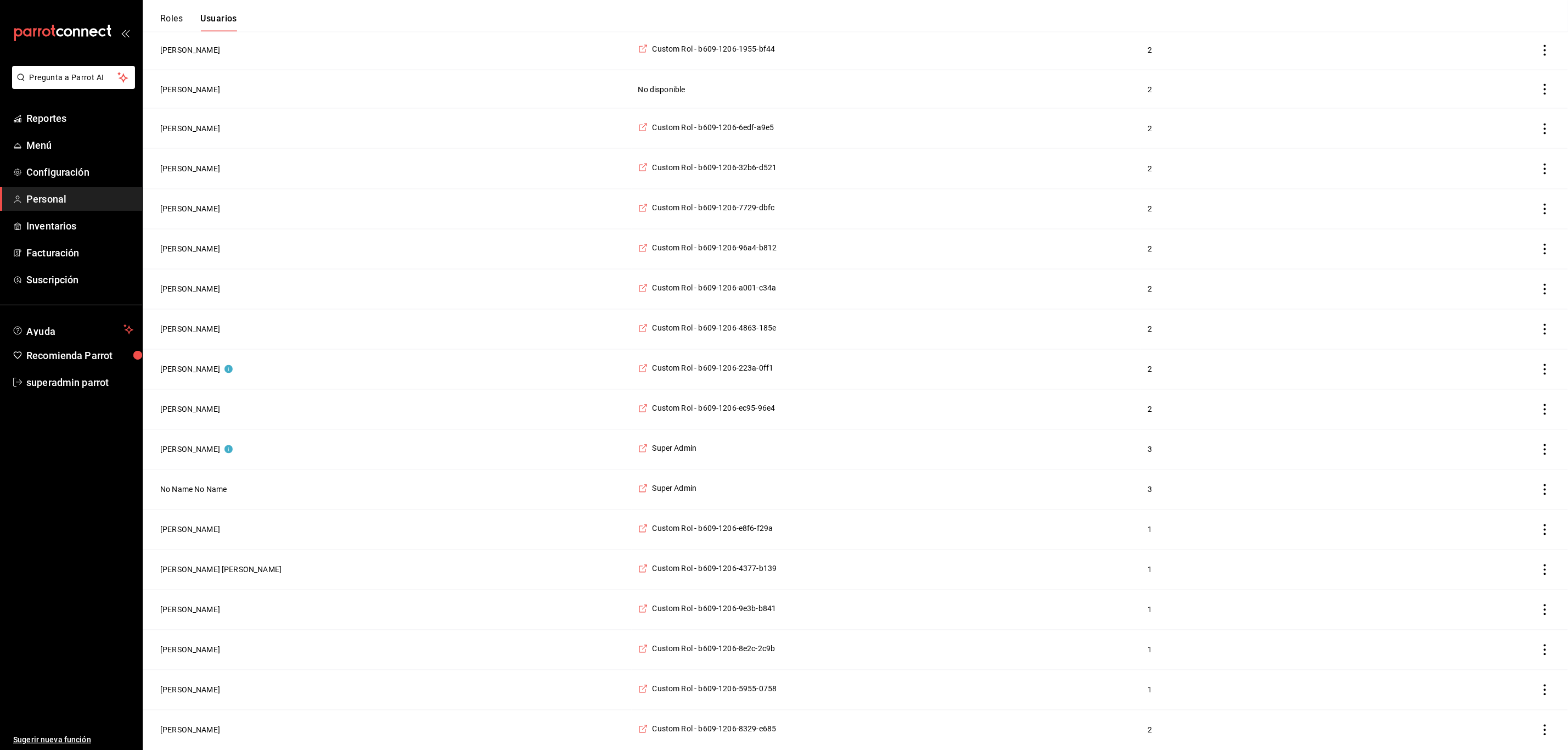
click at [1542, 733] on icon "actions" at bounding box center [1545, 729] width 11 height 11
click at [192, 730] on div at bounding box center [790, 375] width 1581 height 750
click at [188, 728] on button "Nelly Picazo" at bounding box center [189, 729] width 59 height 11
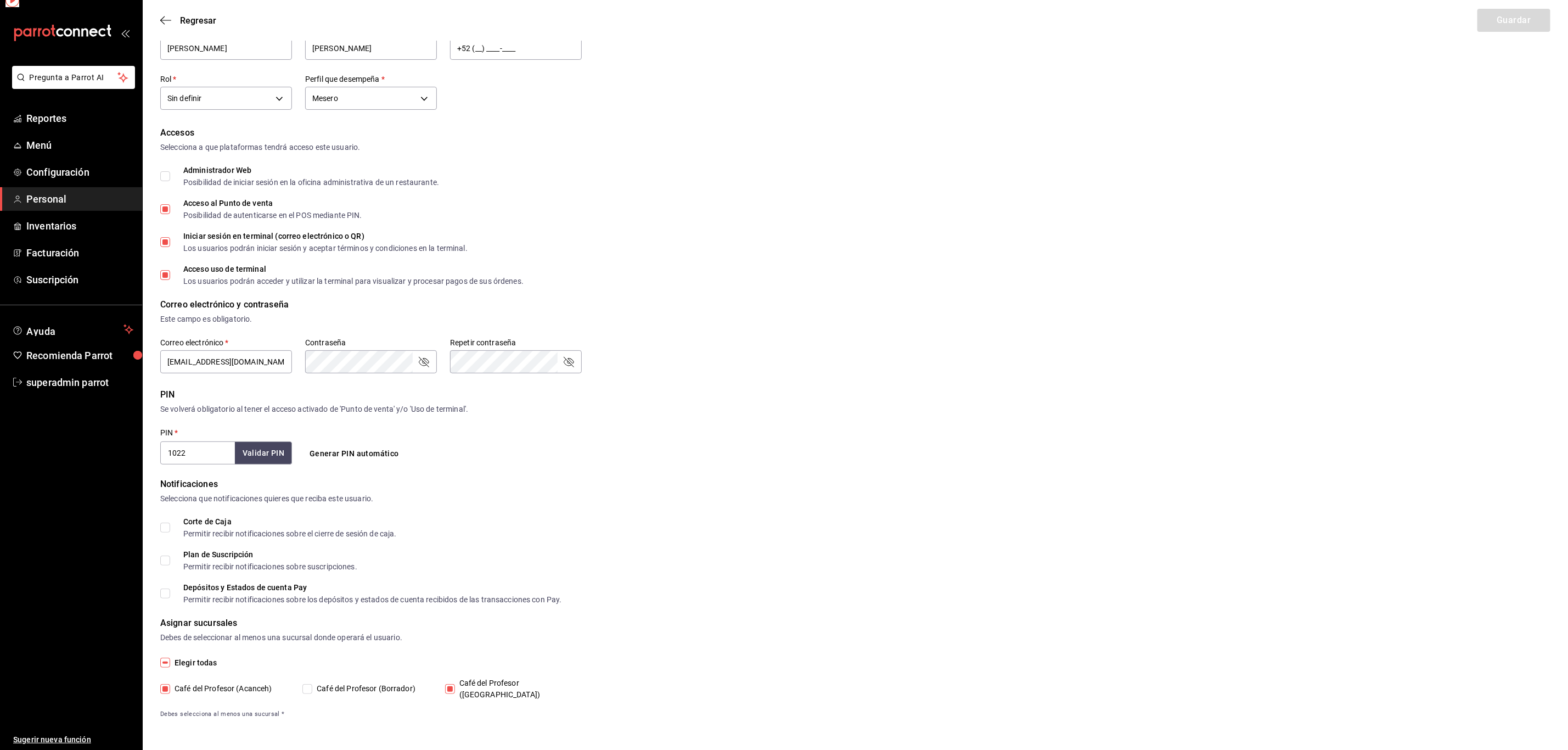
scroll to position [39, 0]
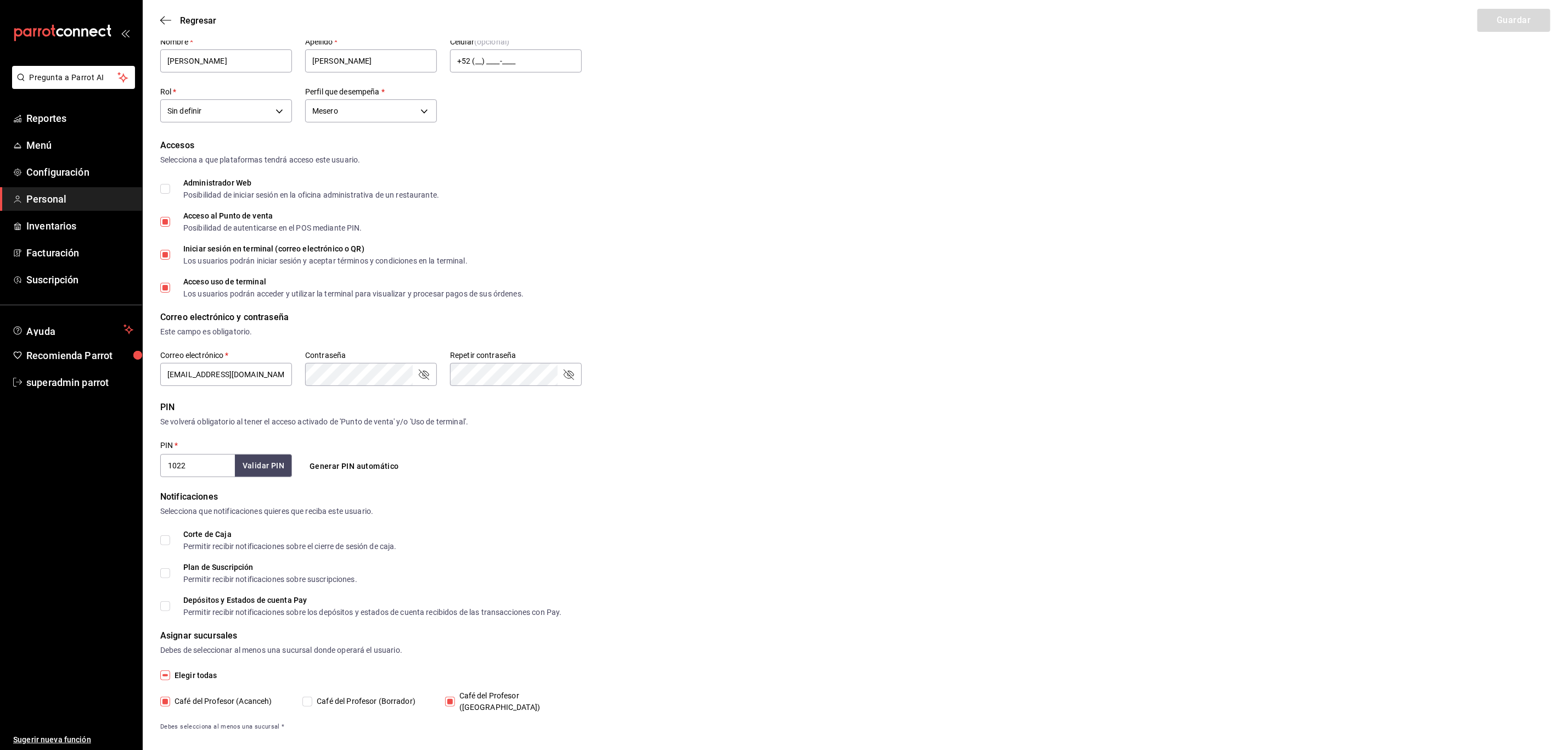
click at [168, 697] on input "Café del Profesor (Acanceh)" at bounding box center [165, 701] width 10 height 10
checkbox input "false"
click at [1532, 23] on button "Guardar" at bounding box center [1514, 20] width 73 height 23
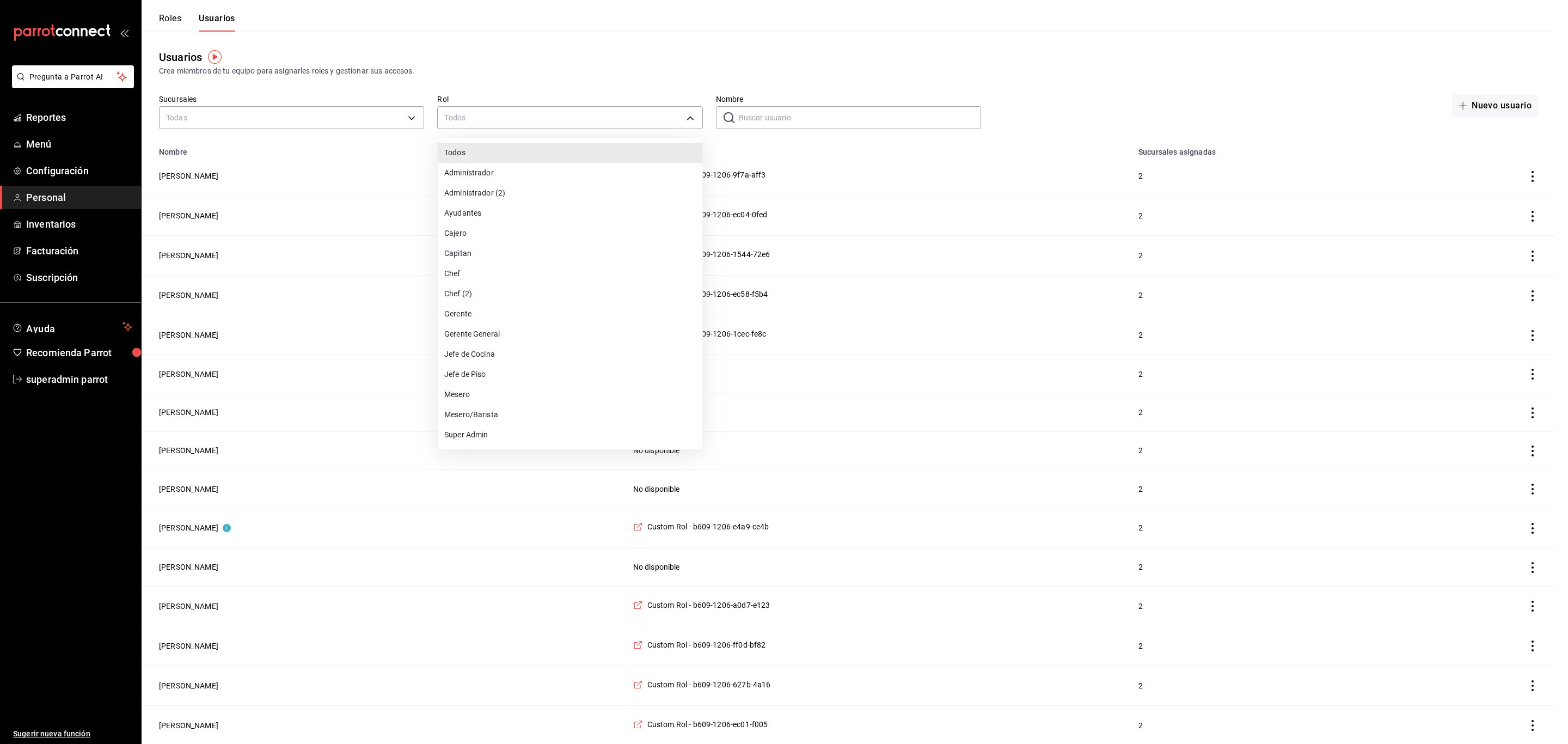
click at [386, 123] on div at bounding box center [784, 372] width 1568 height 744
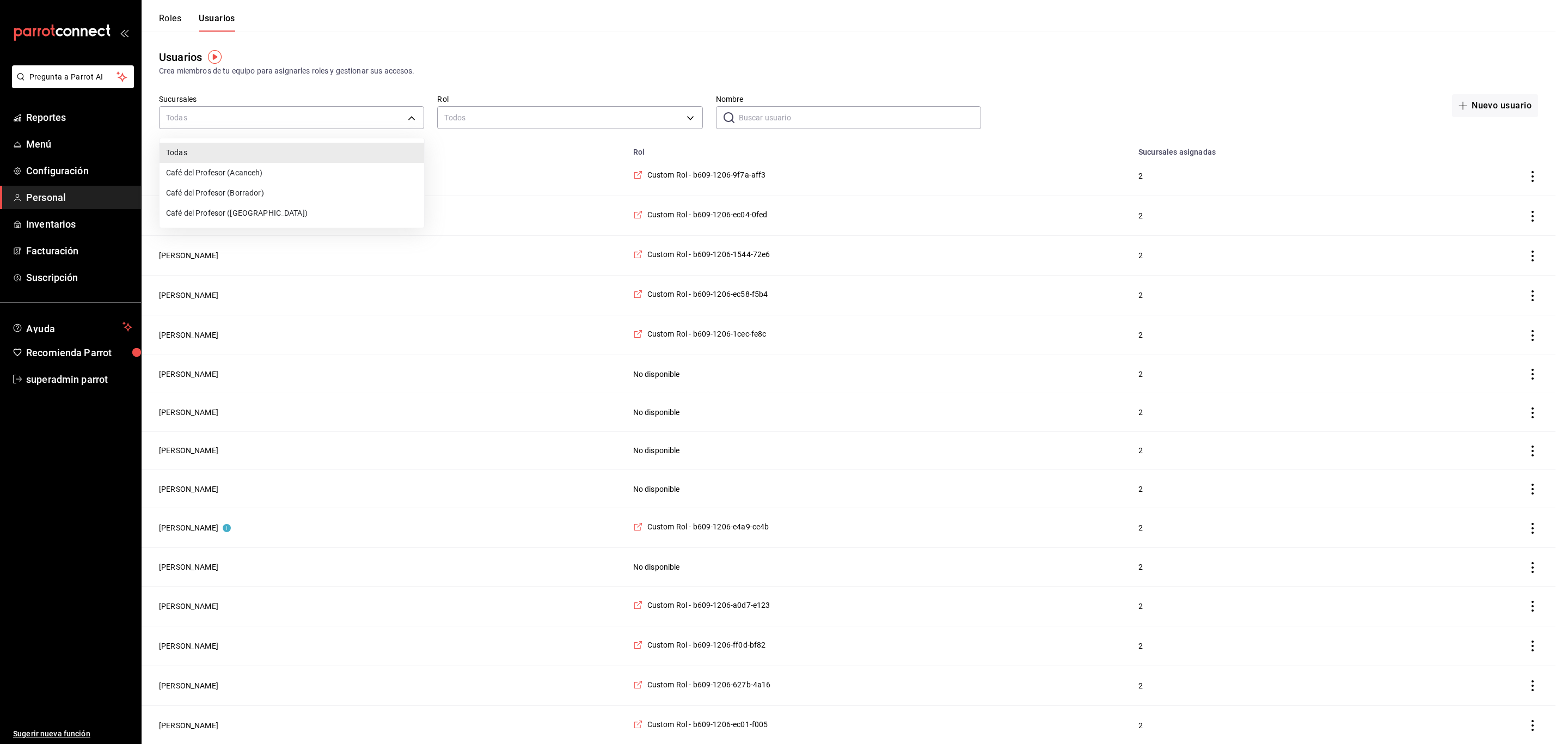
click at [260, 213] on li "Café del Profesor (Cancun)" at bounding box center [292, 213] width 265 height 20
type input "cf5fc73d-0347-401f-b4f7-21ffa369c775"
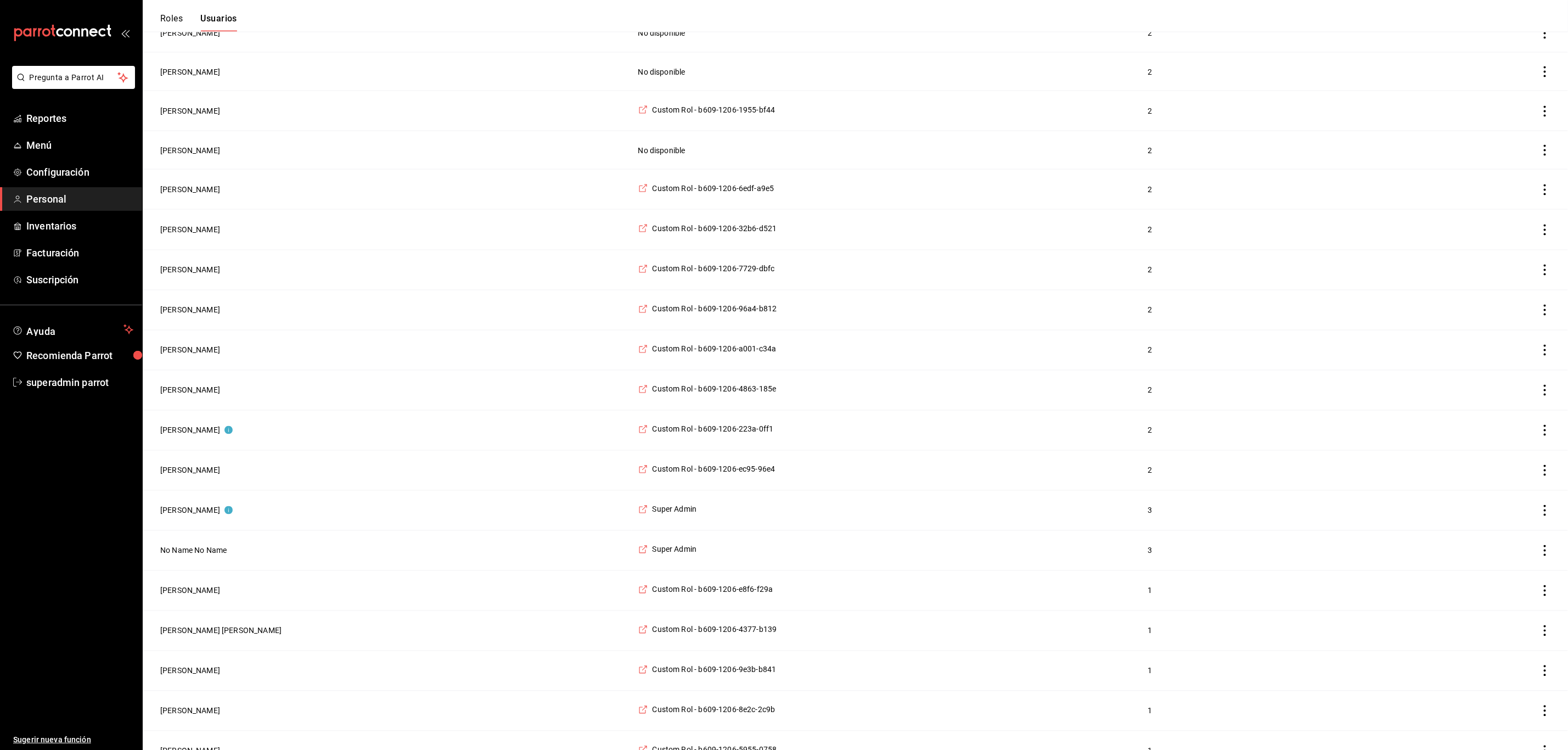
scroll to position [1403, 0]
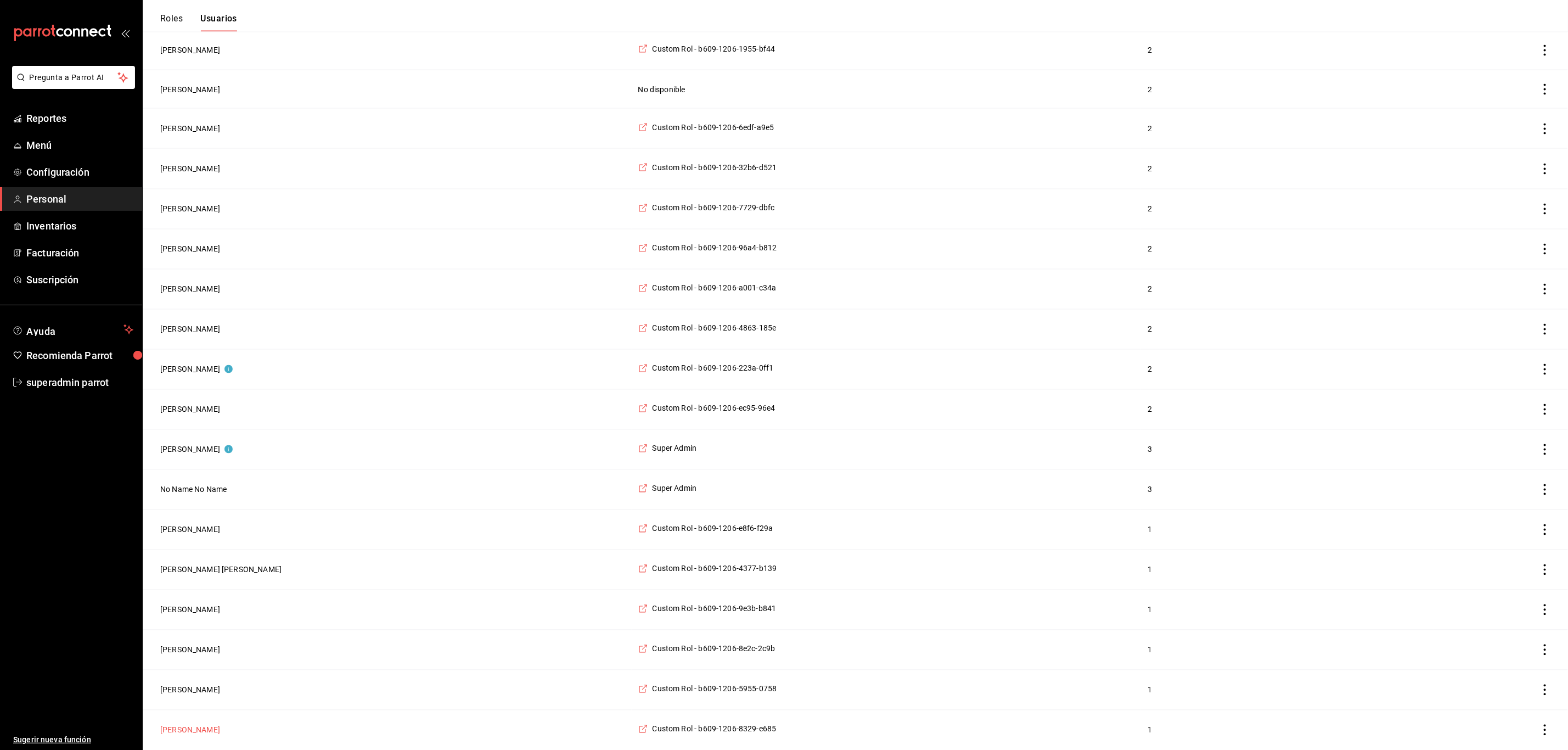
click at [190, 734] on button "Nelly Picazo" at bounding box center [189, 729] width 59 height 11
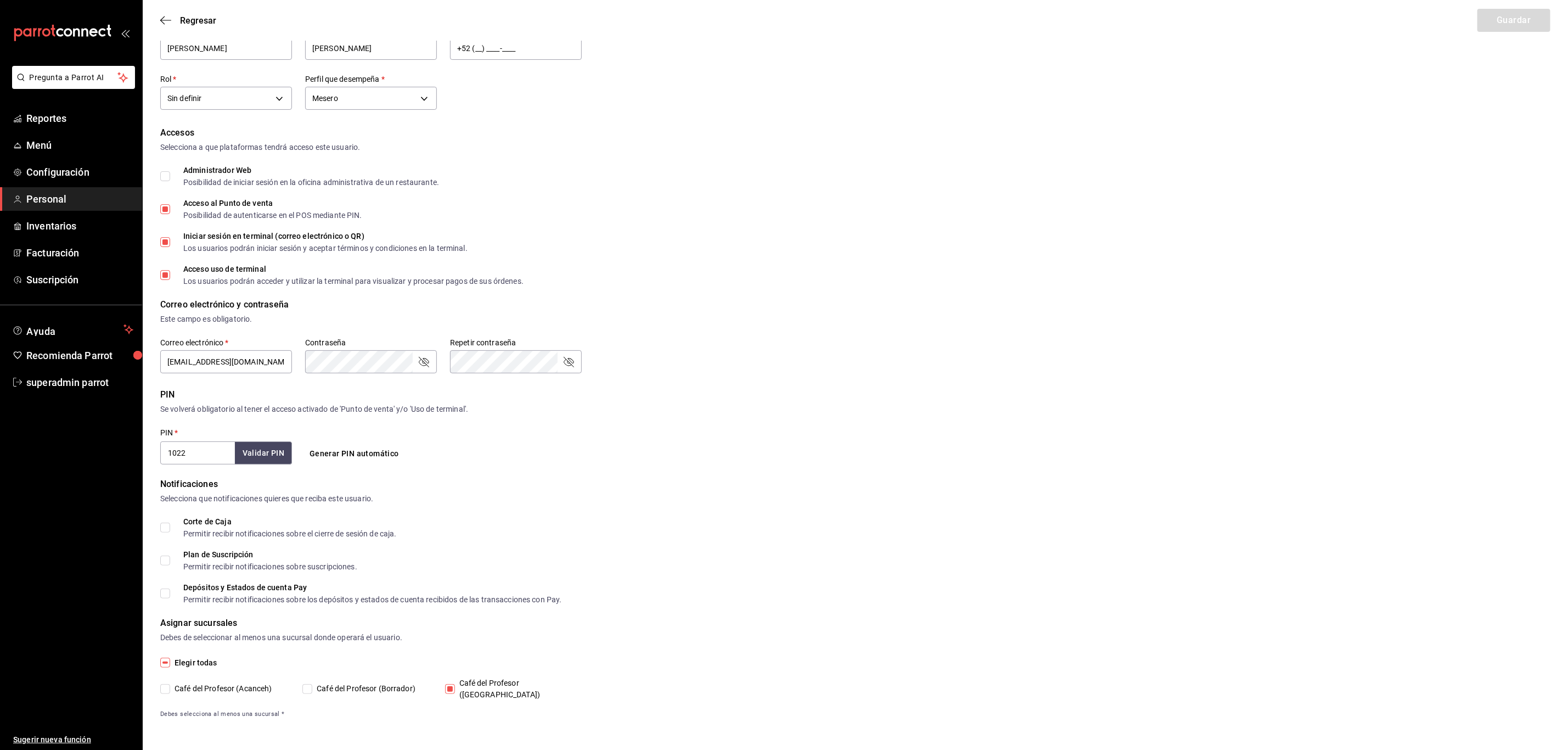
scroll to position [39, 0]
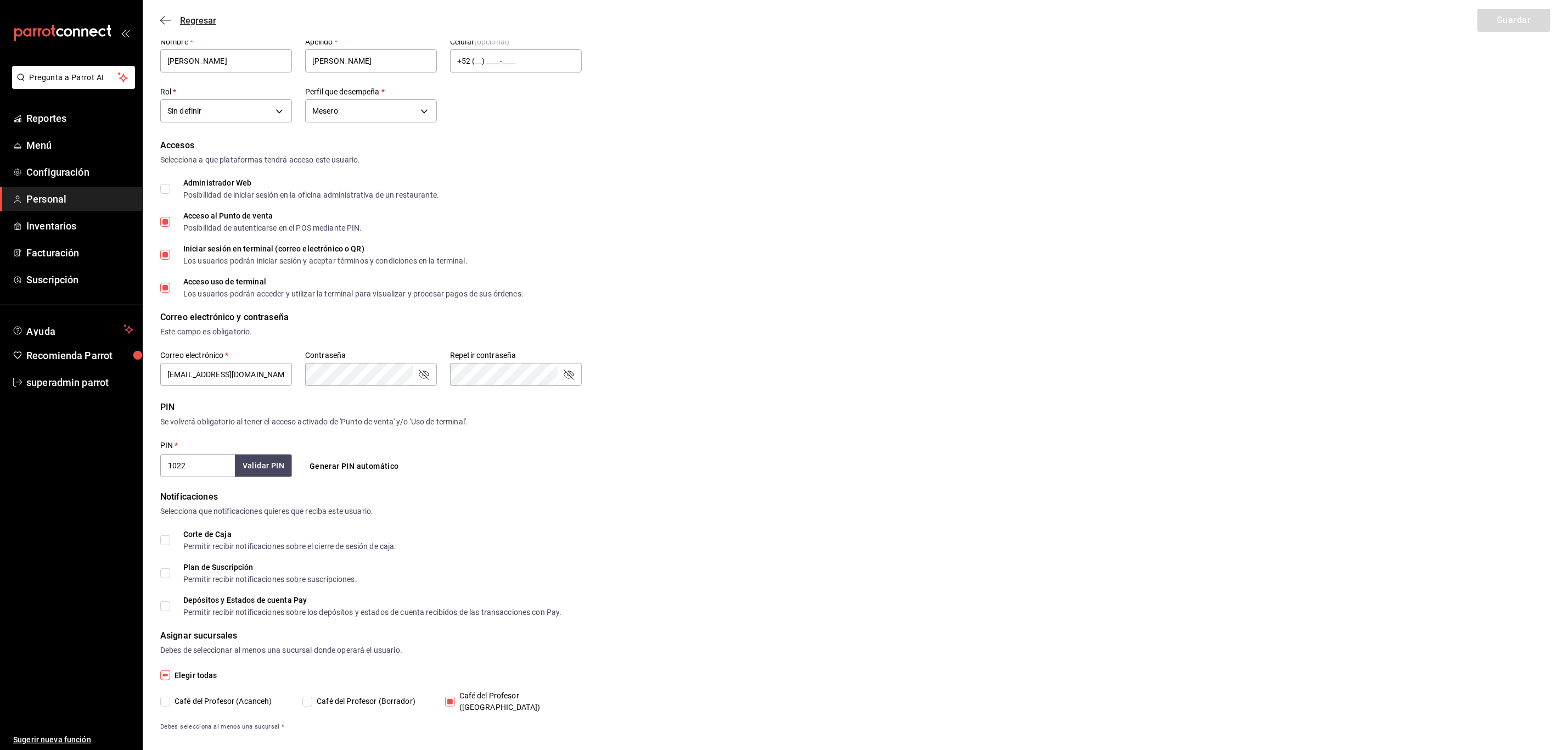
click at [195, 23] on span "Regresar" at bounding box center [198, 20] width 36 height 10
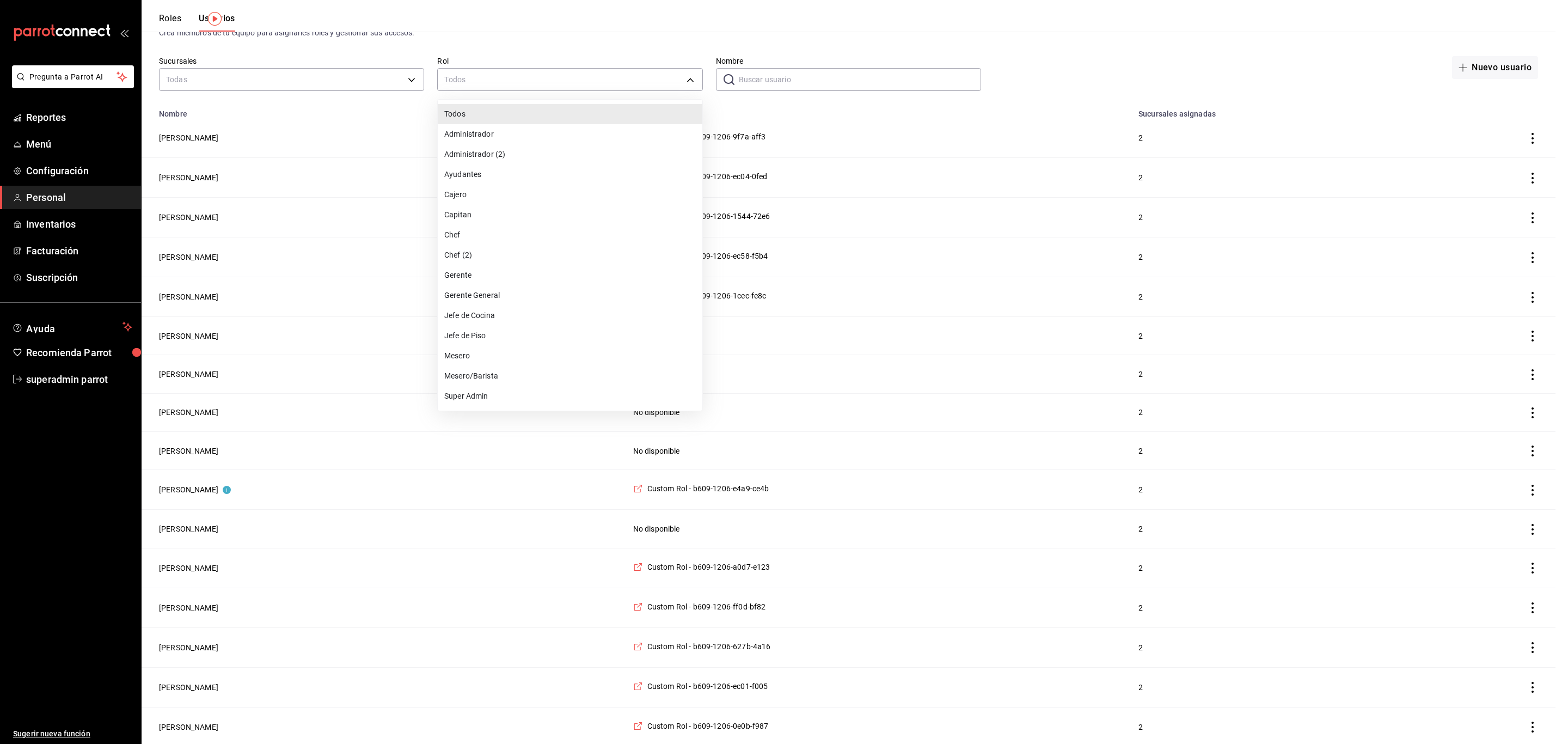
click at [390, 75] on div at bounding box center [784, 372] width 1568 height 744
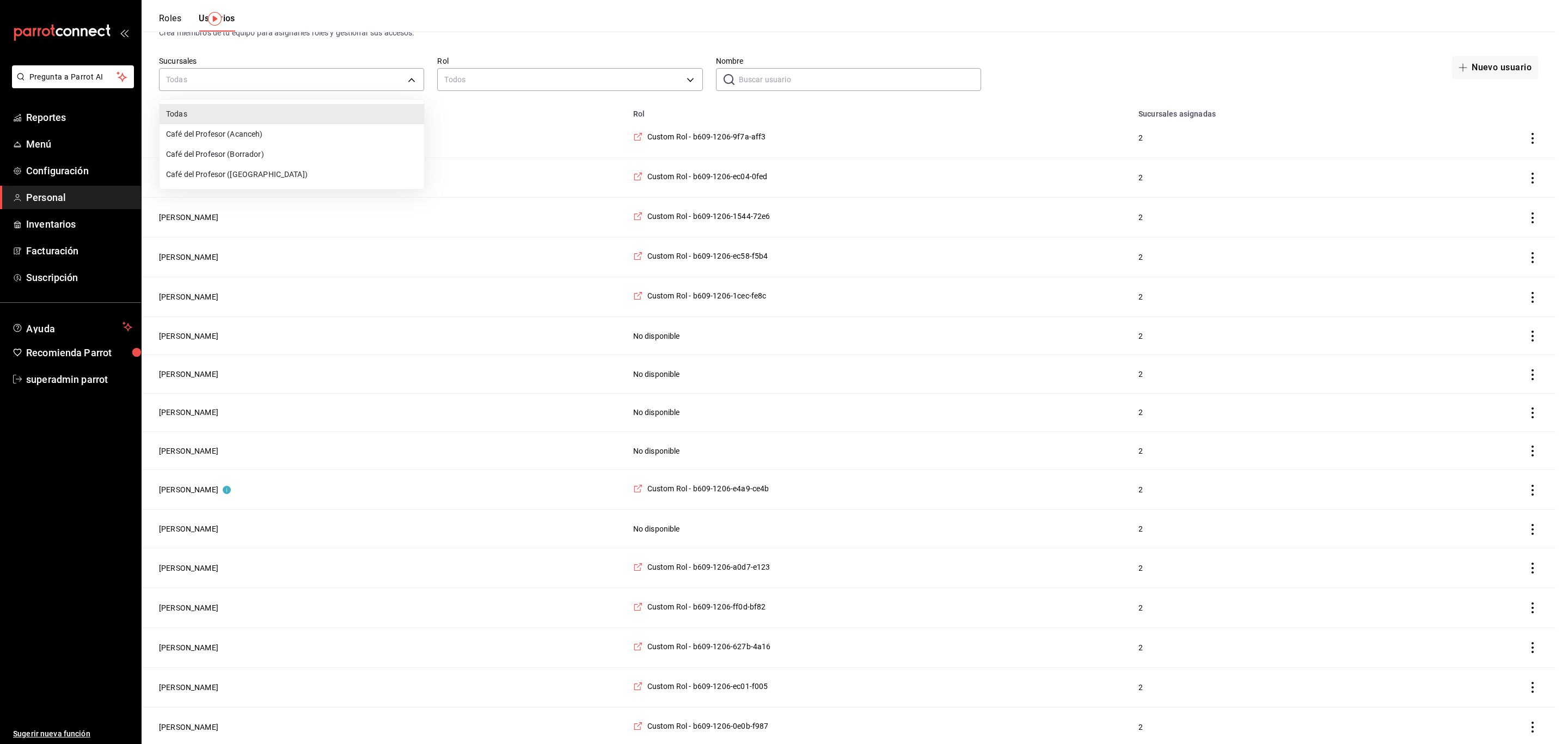
click at [267, 172] on li "Café del Profesor (Cancun)" at bounding box center [292, 174] width 265 height 20
type input "cf5fc73d-0347-401f-b4f7-21ffa369c775"
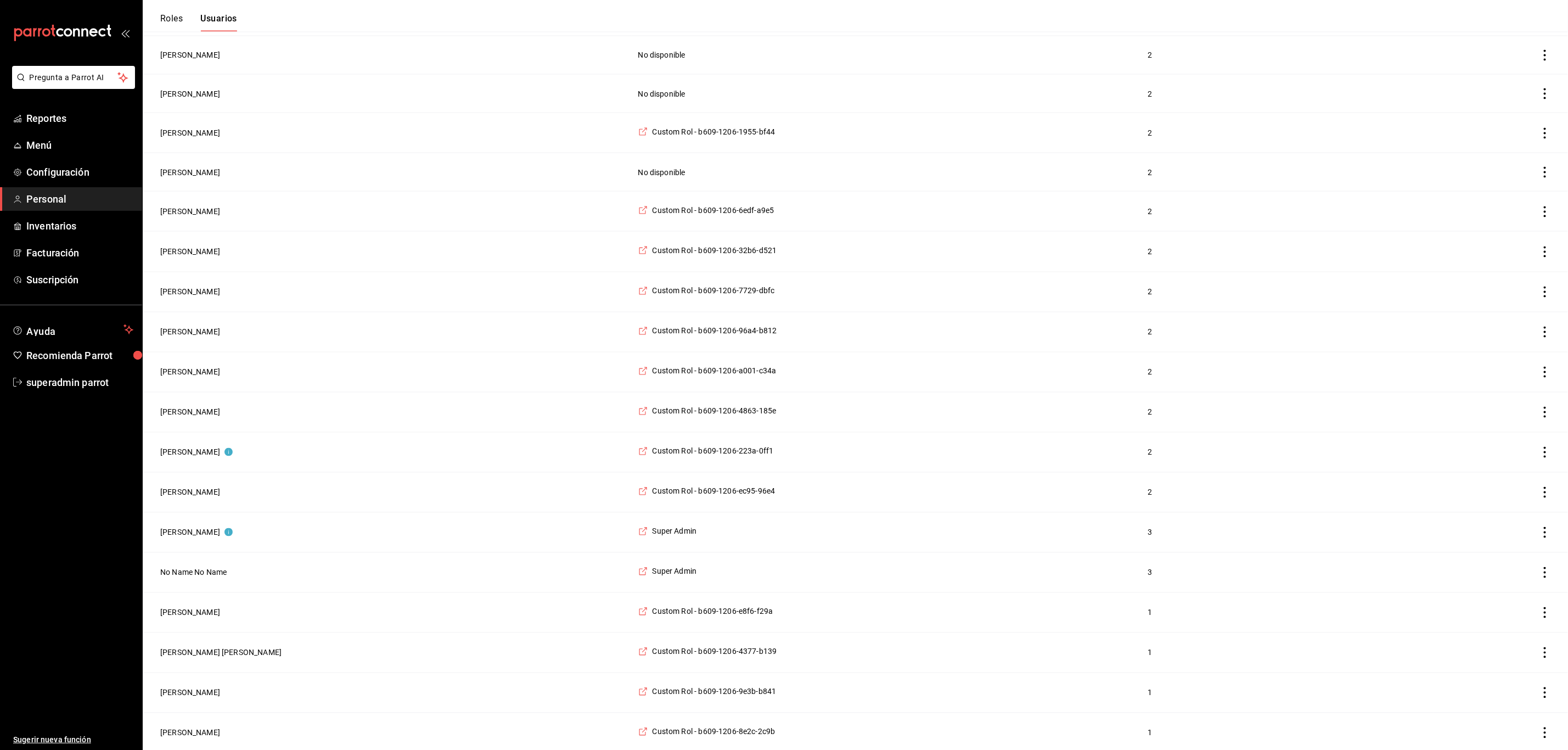
scroll to position [1403, 0]
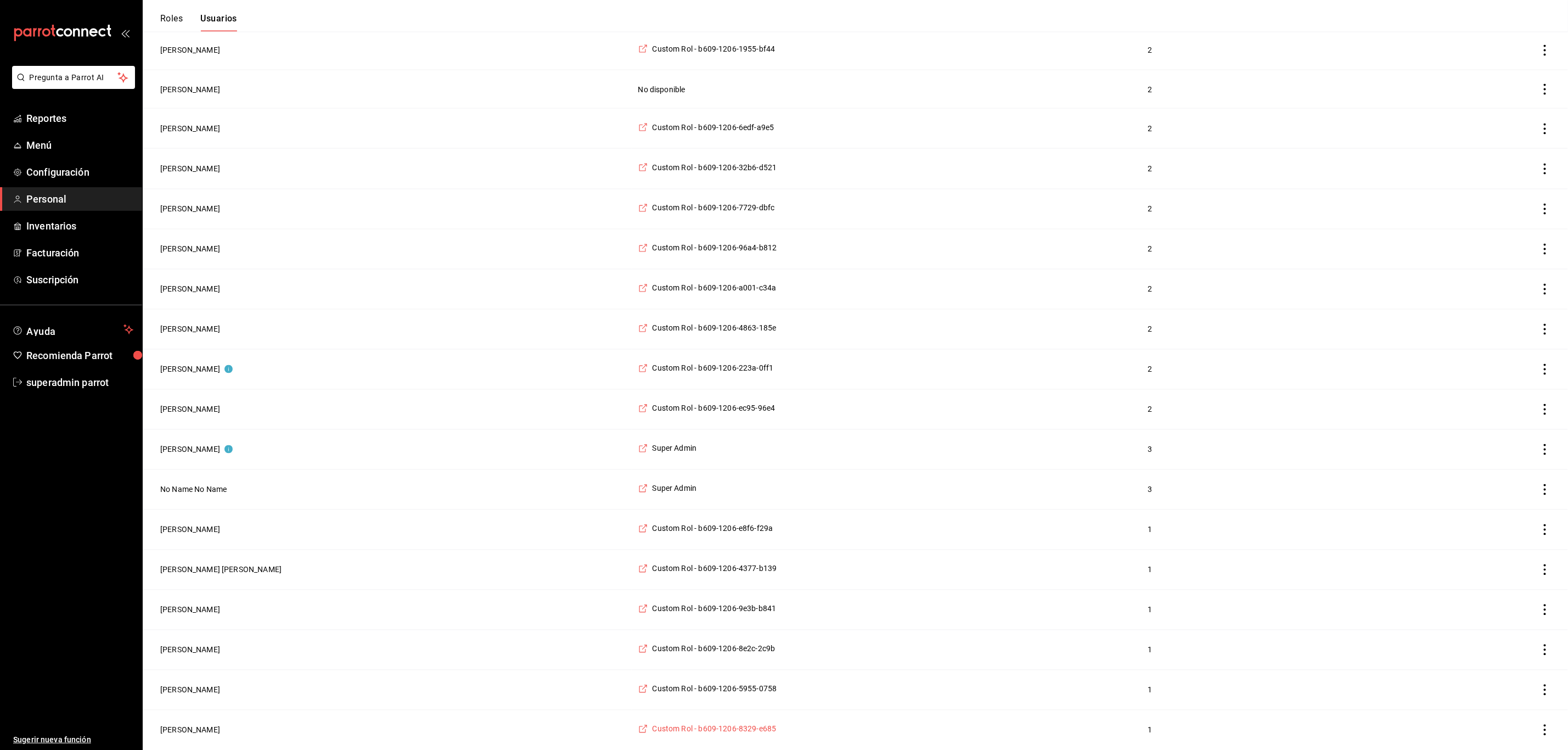
click at [653, 732] on span "Custom Rol - b609-1206-8329-e685" at bounding box center [715, 728] width 124 height 11
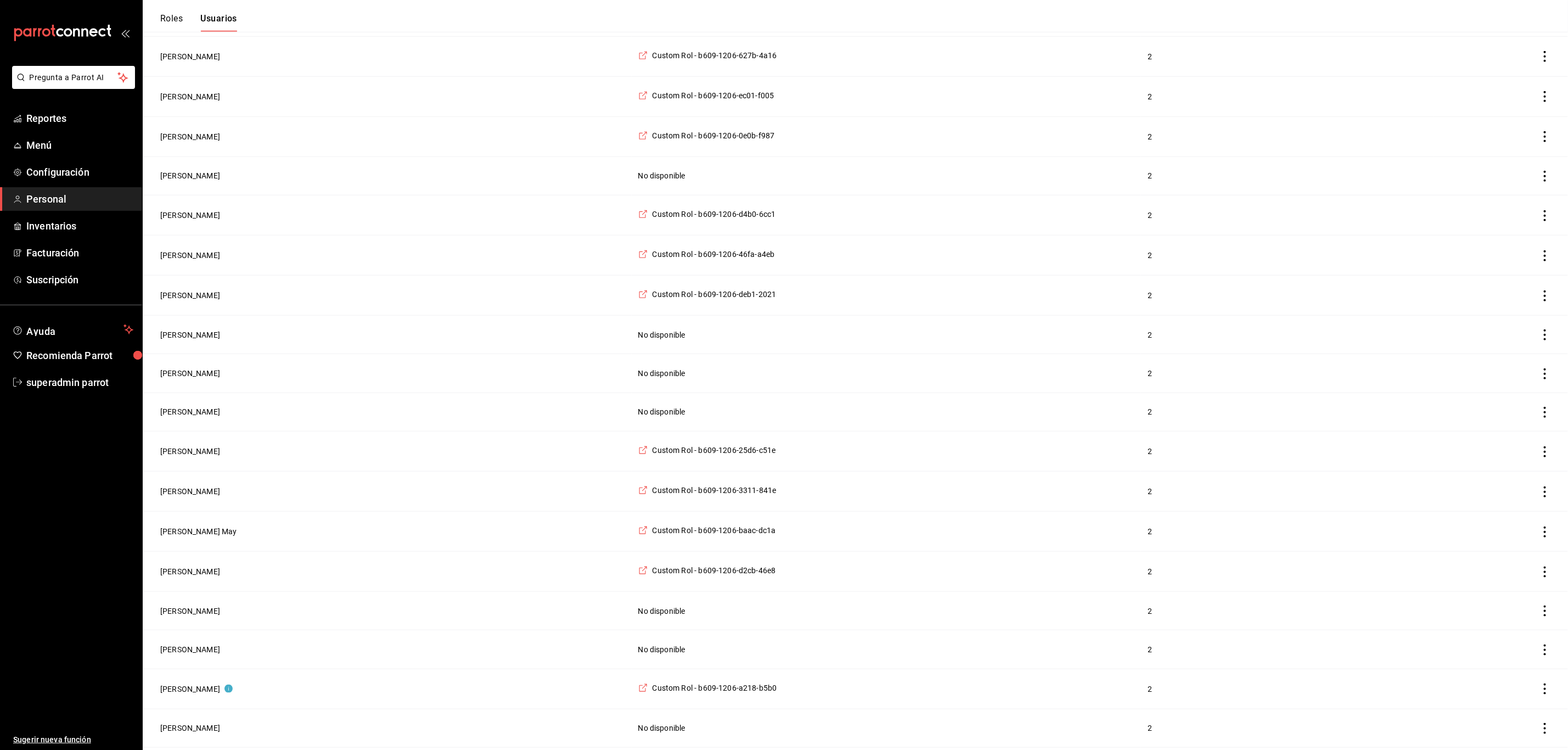
scroll to position [0, 0]
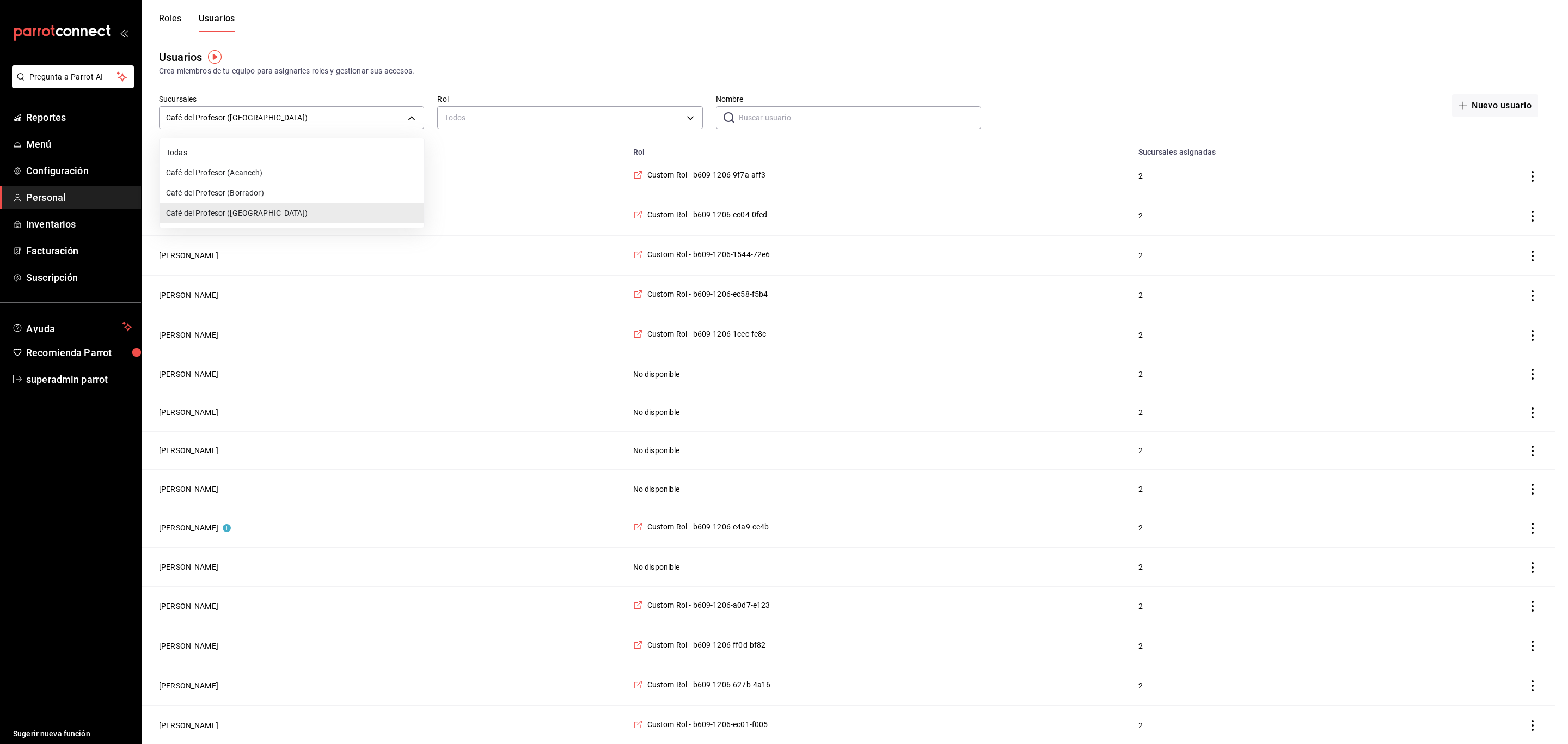
click at [213, 111] on div at bounding box center [784, 372] width 1568 height 744
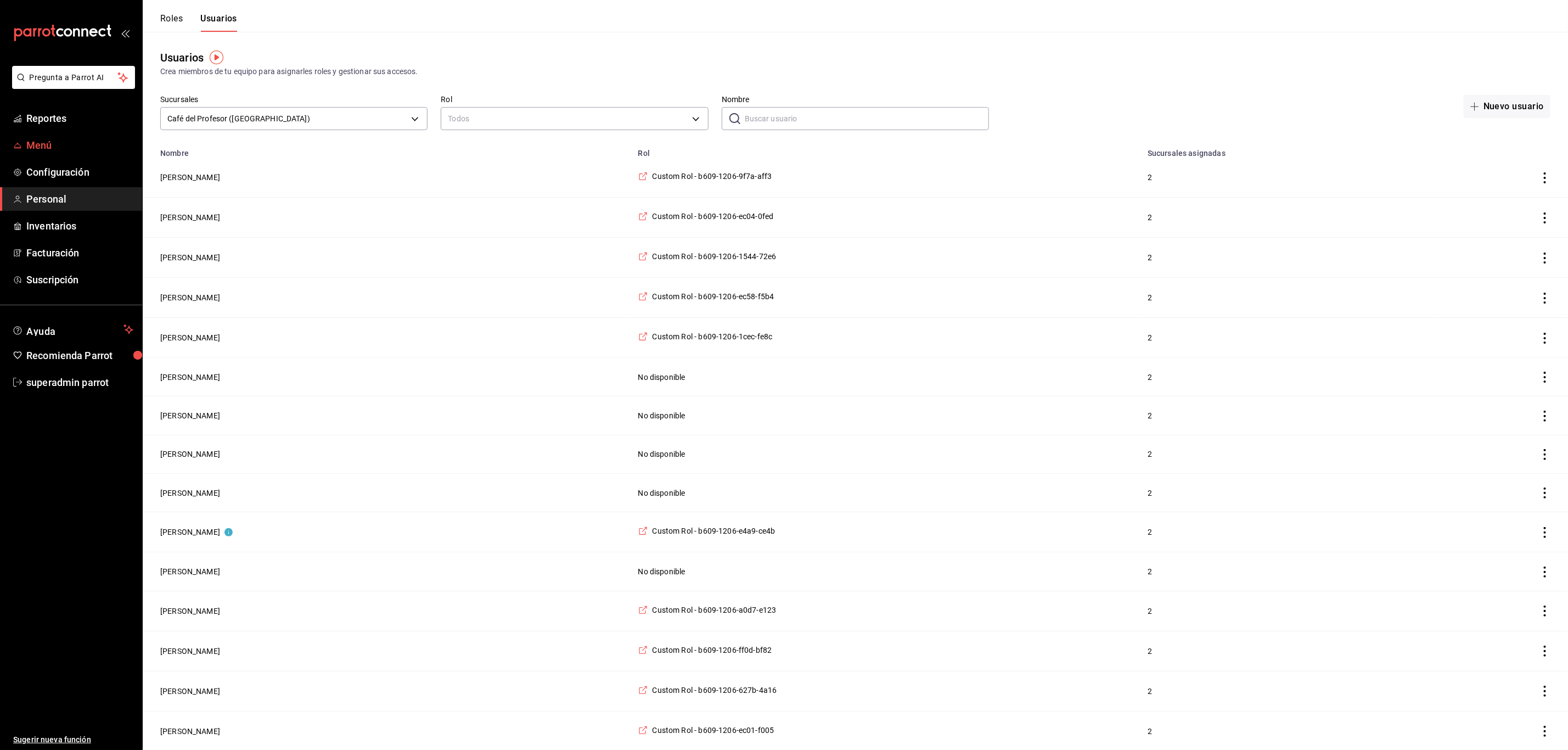
click at [68, 141] on span "Menú" at bounding box center [80, 146] width 107 height 15
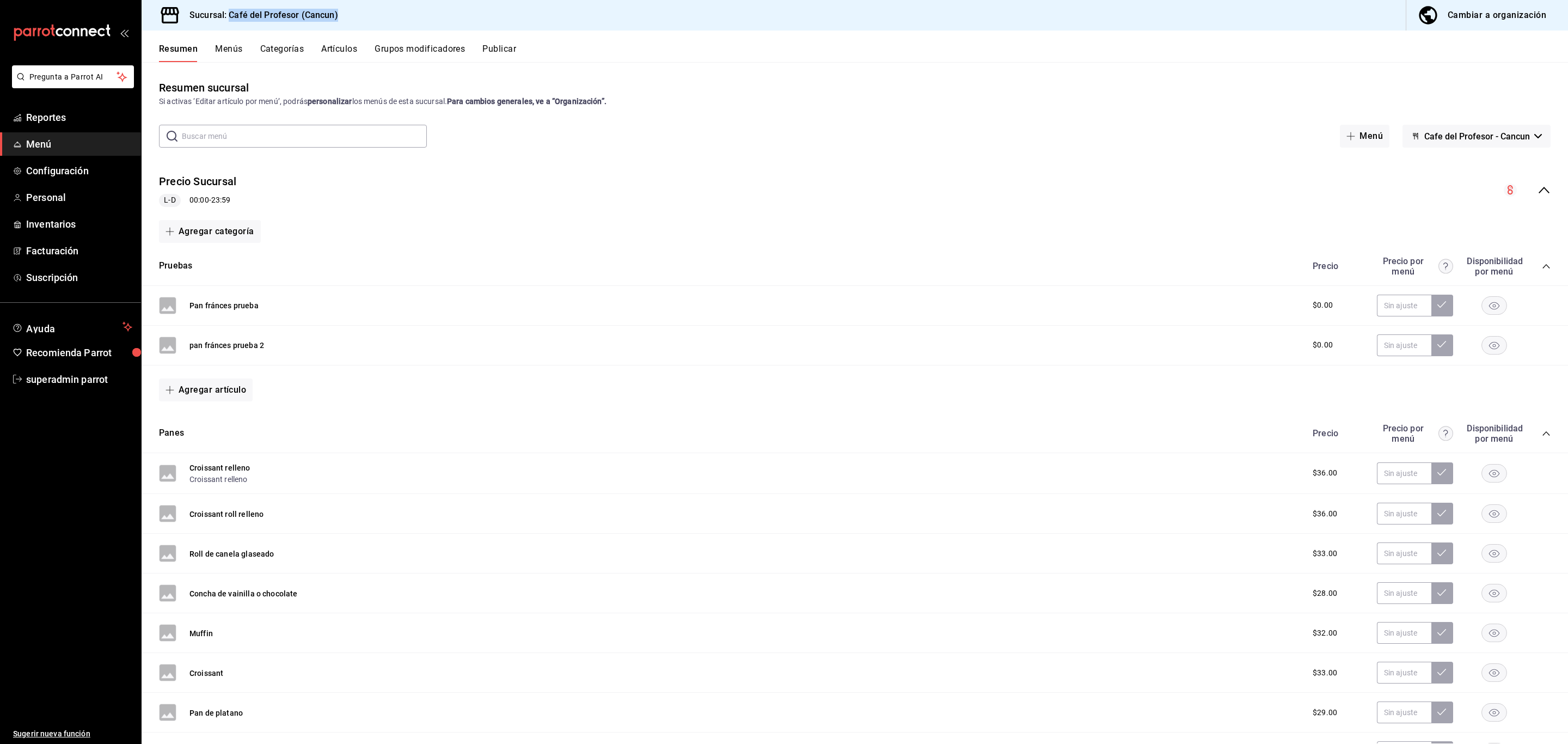
drag, startPoint x: 345, startPoint y: 8, endPoint x: 228, endPoint y: 17, distance: 117.3
click at [228, 17] on div "Sucursal: Café del Profesor (Cancun) Cambiar a organización" at bounding box center [855, 15] width 1427 height 31
copy h3 "Café del Profesor (Cancun)"
click at [232, 48] on button "Menús" at bounding box center [228, 52] width 27 height 18
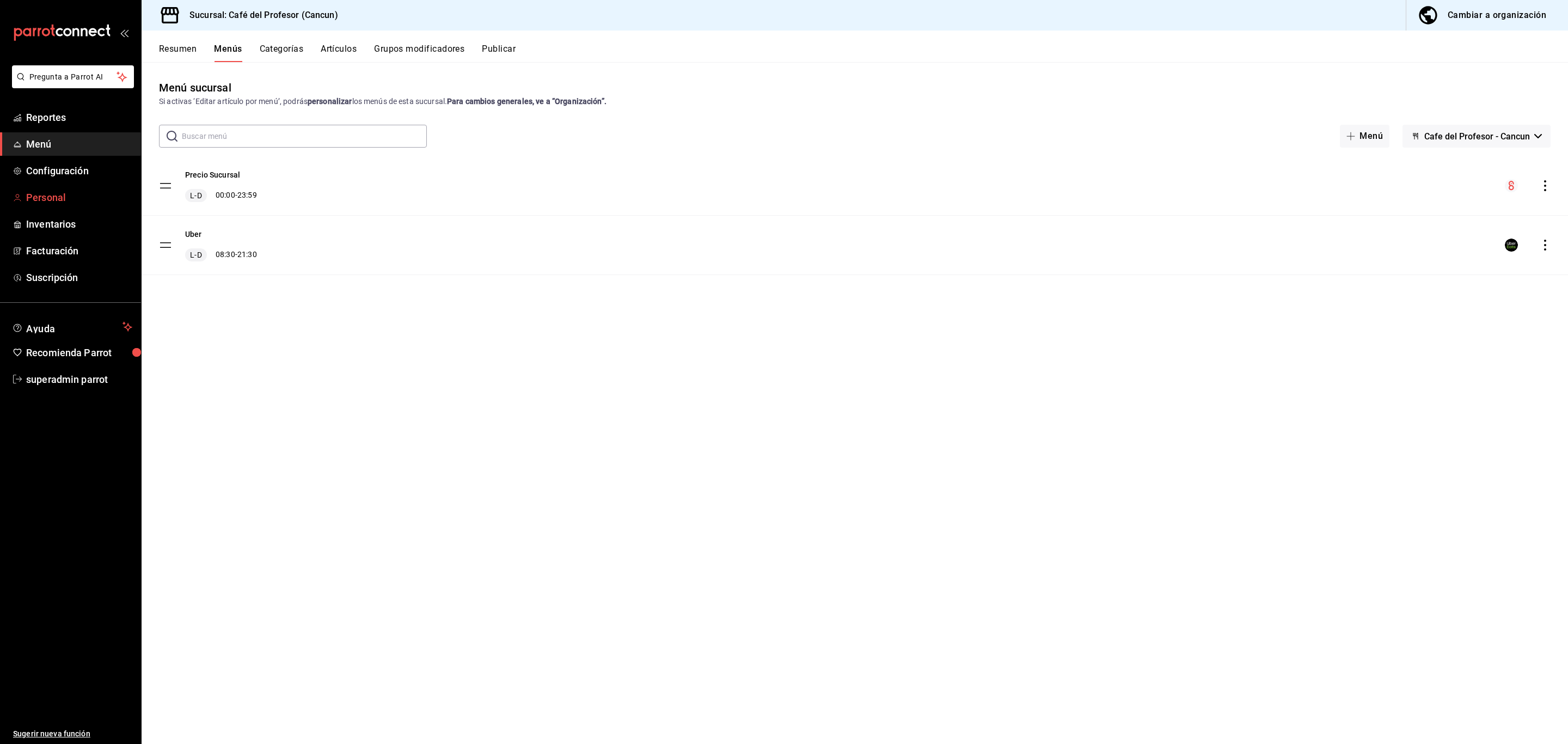
click at [80, 199] on span "Personal" at bounding box center [79, 198] width 106 height 15
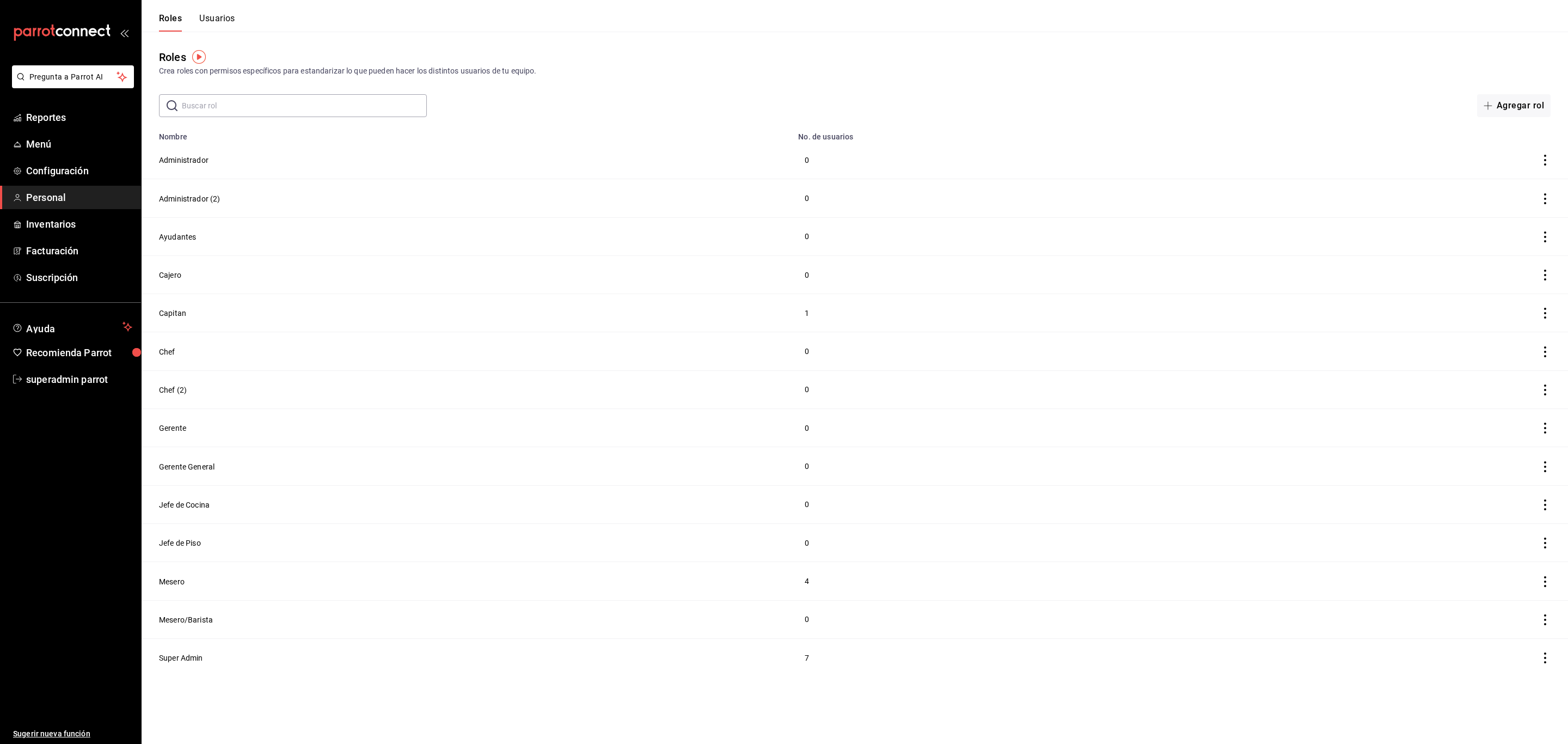
click at [205, 15] on button "Usuarios" at bounding box center [217, 22] width 36 height 18
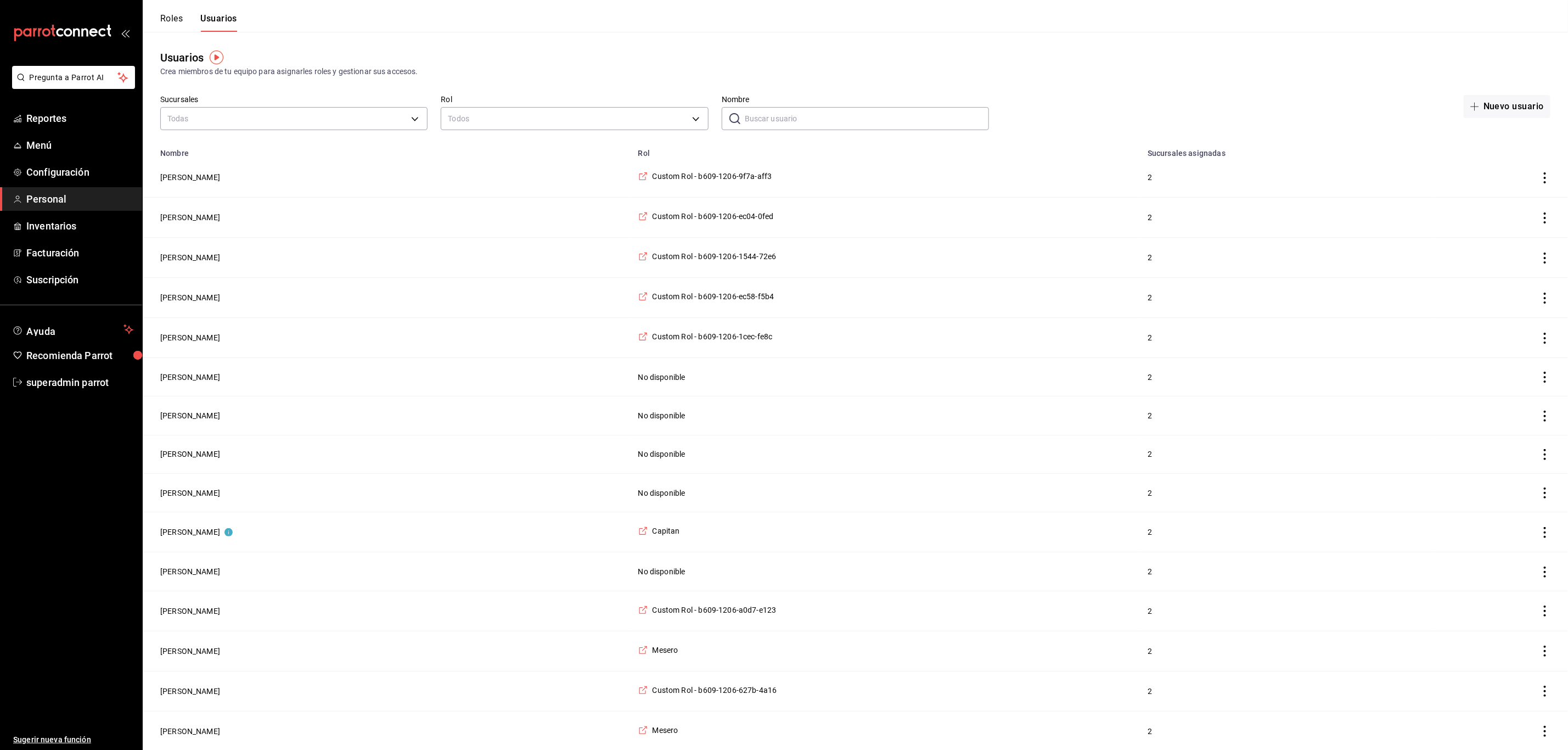
click at [781, 121] on input "Nombre" at bounding box center [867, 119] width 244 height 22
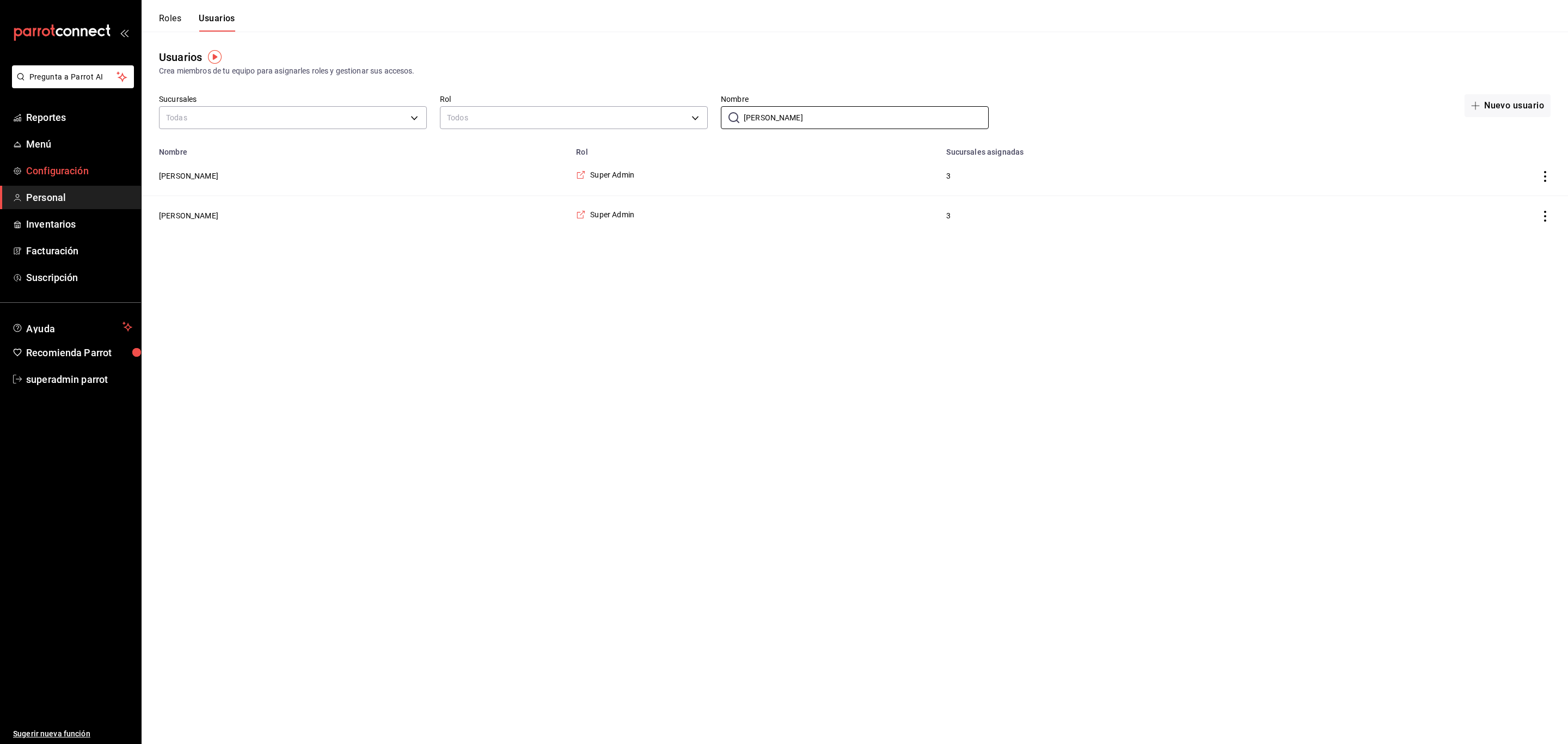
type input "mariela"
click at [218, 218] on button "Mariela Gonzalez Contreras" at bounding box center [188, 215] width 59 height 11
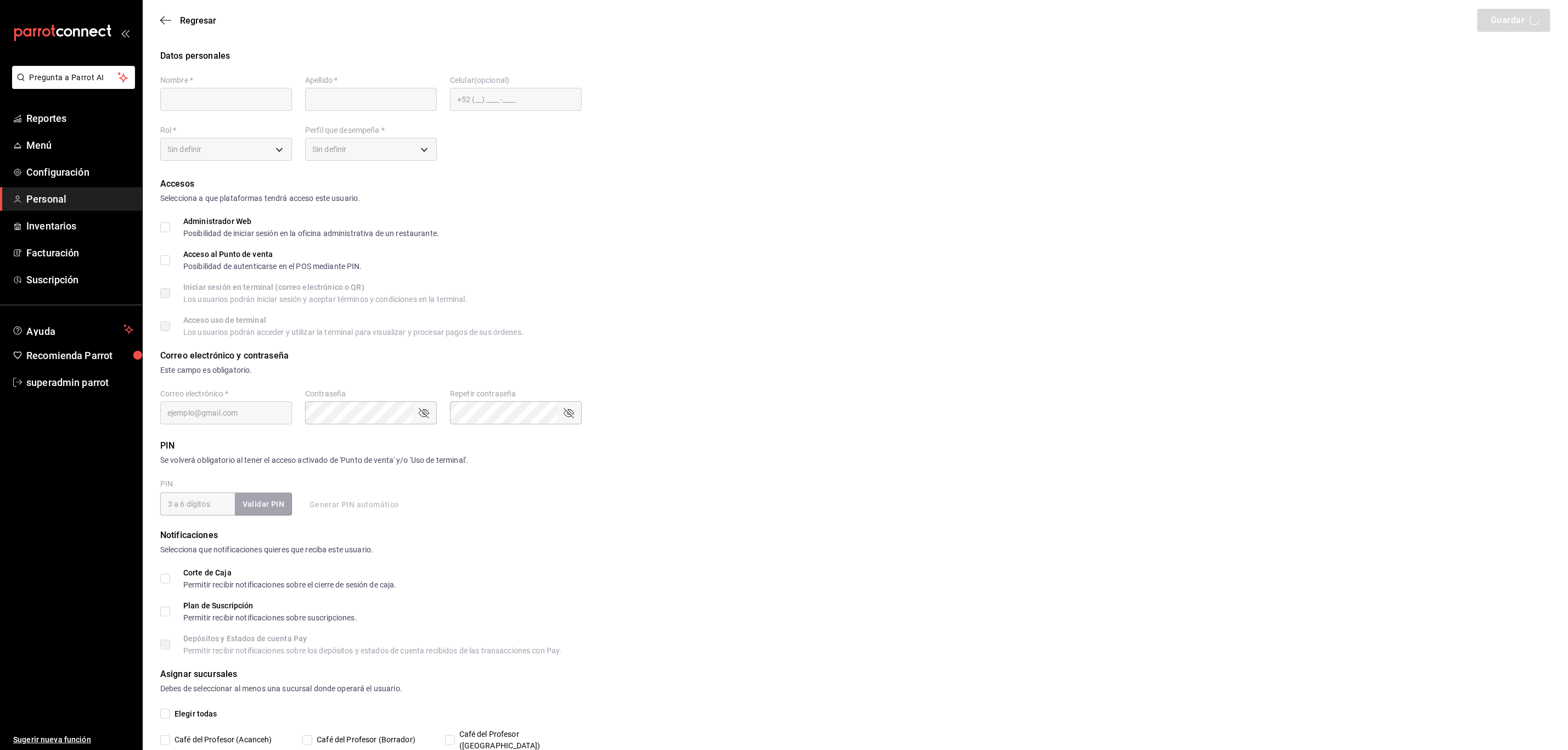
type input "Mariela"
type input "Gonzalez Contreras"
checkbox input "true"
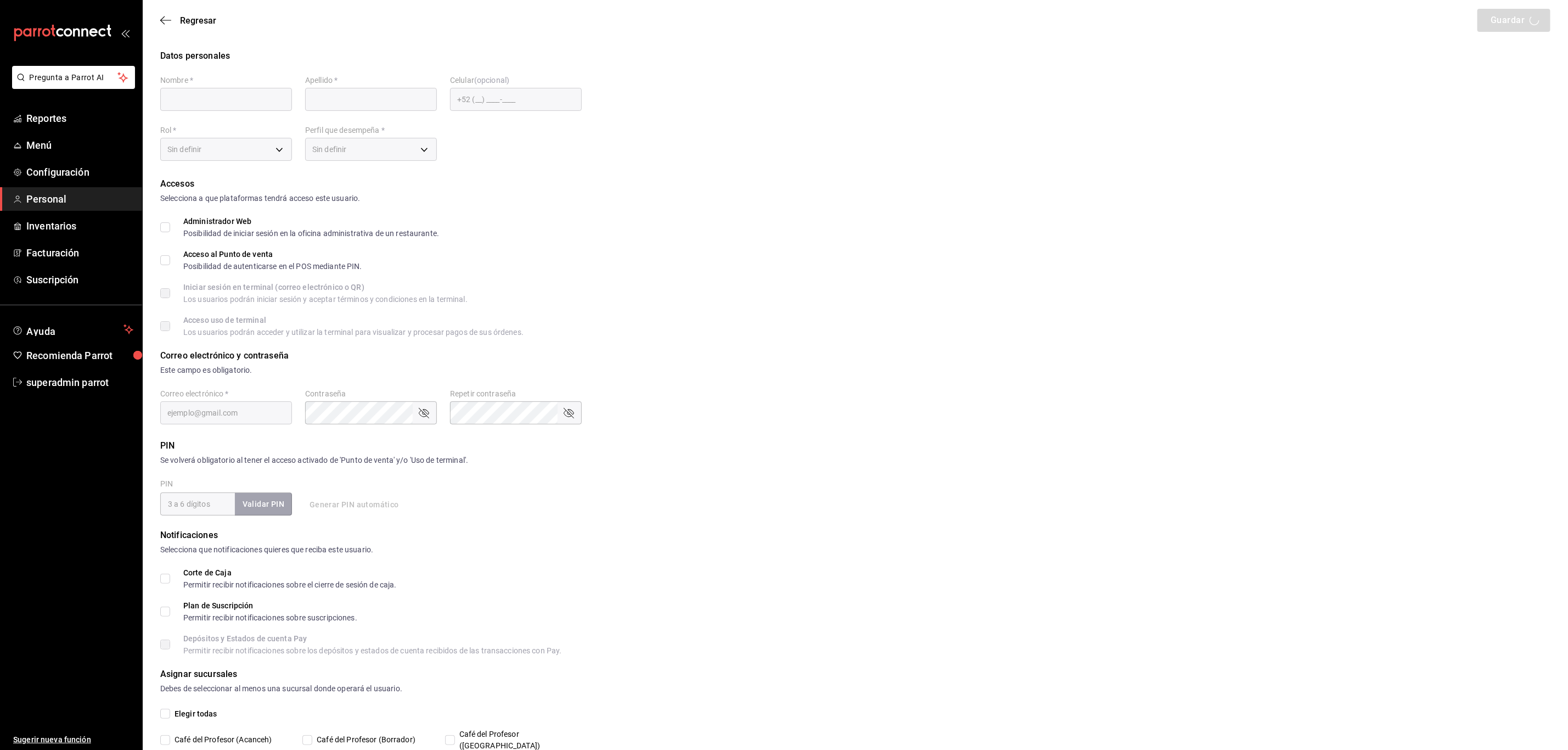
checkbox input "true"
type input "makys202@gmail.com"
type input "2025"
checkbox input "true"
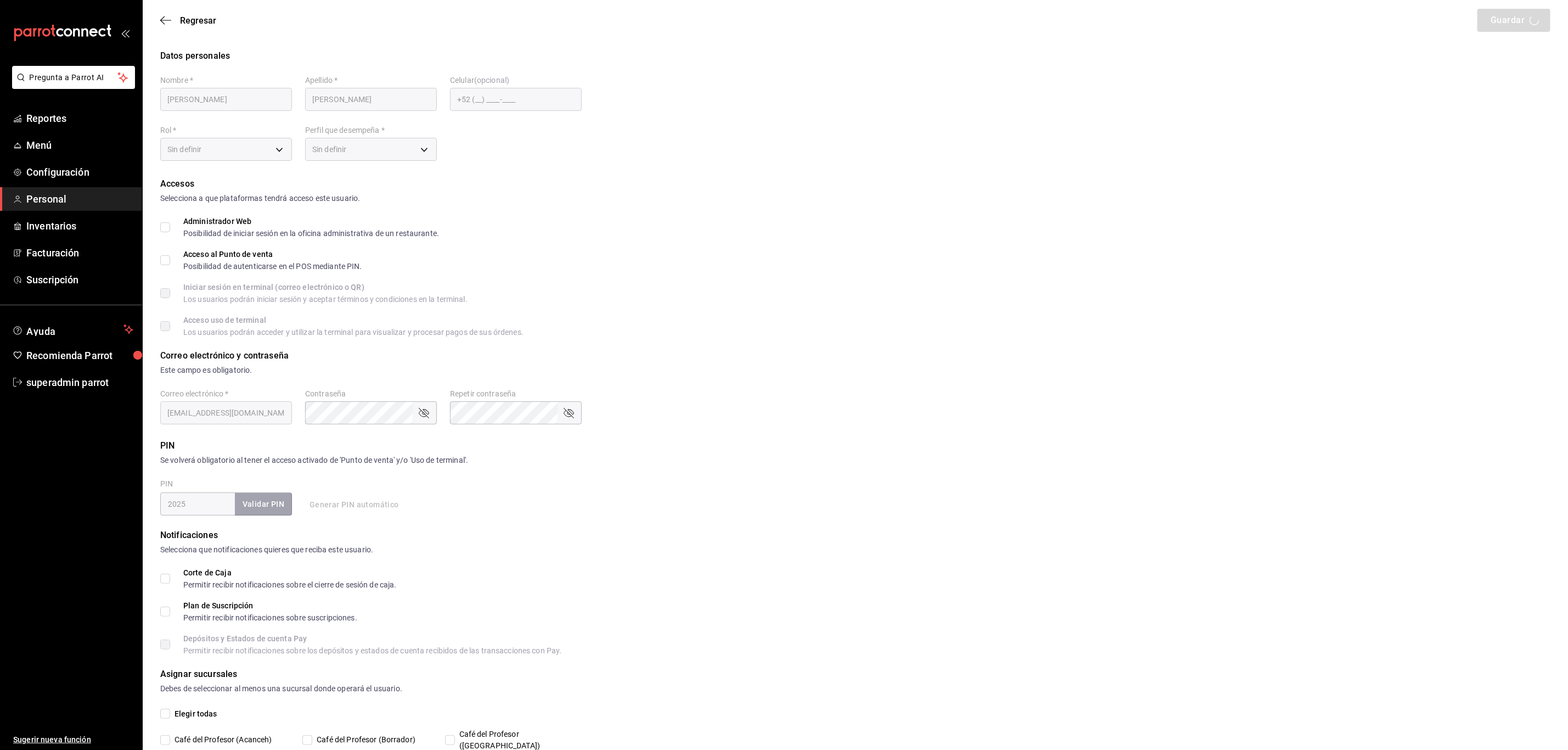
type input "2aa0bebf-de37-4608-80c0-efc88eae4c1e"
type input "MANAGER"
checkbox input "true"
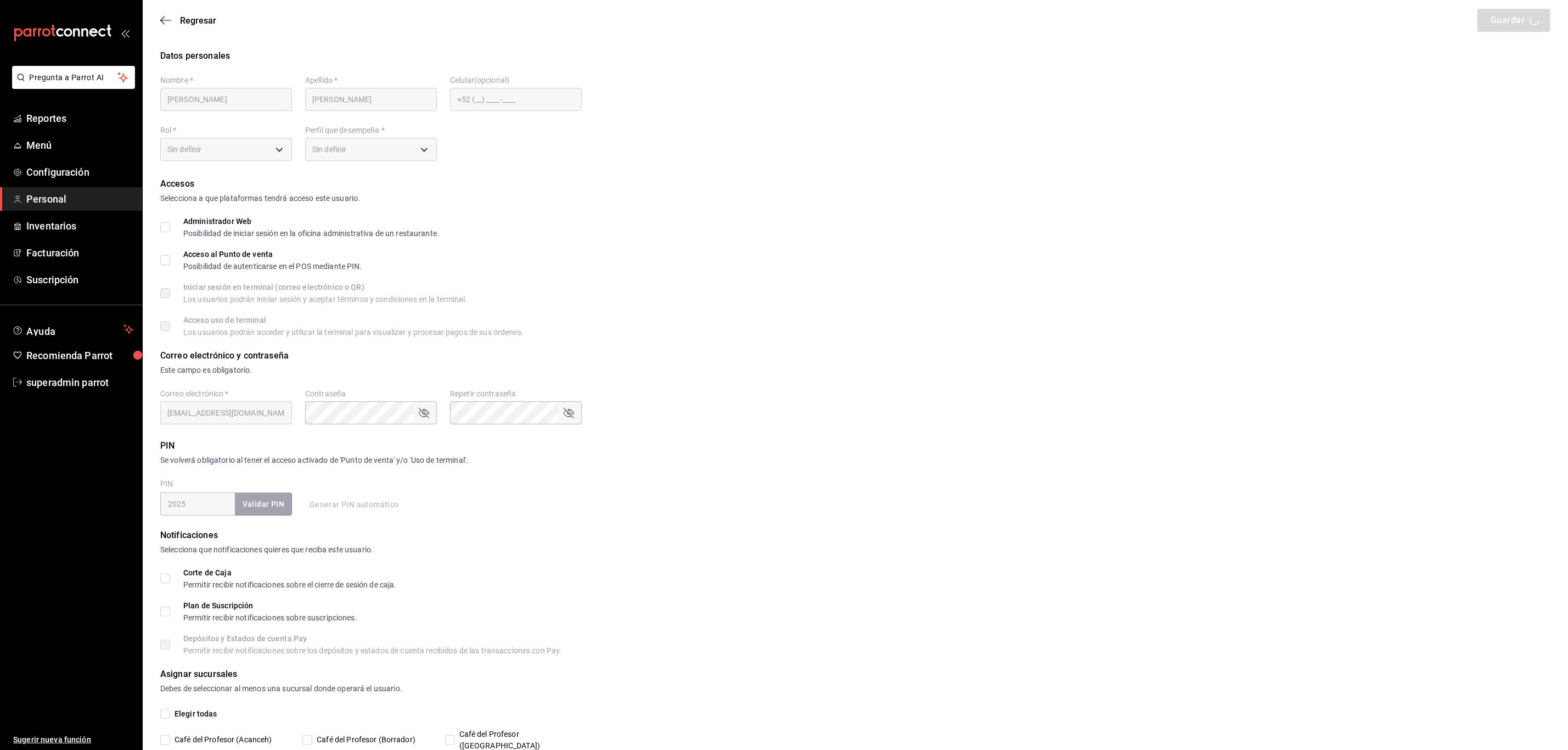
checkbox input "true"
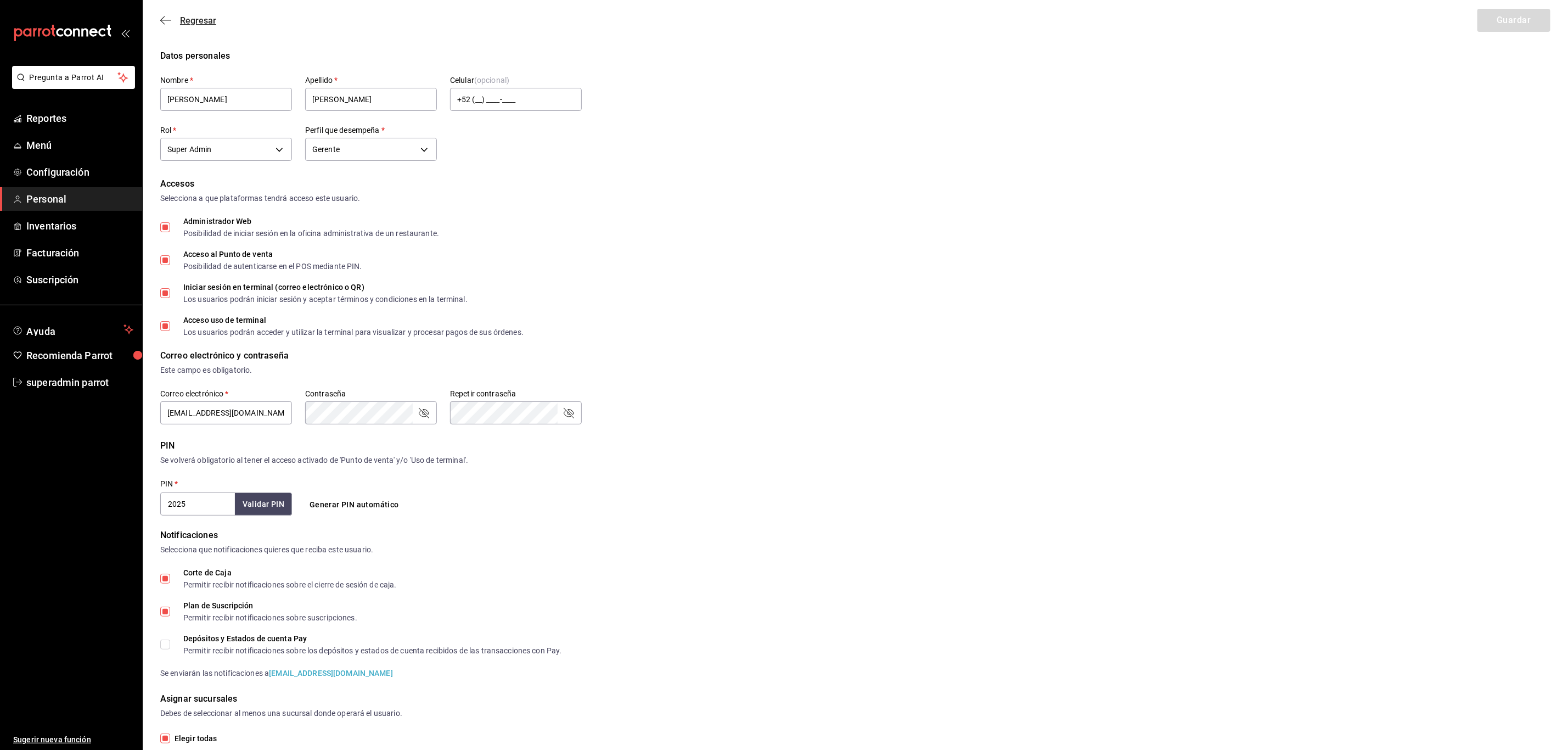
click at [165, 18] on icon "button" at bounding box center [165, 20] width 11 height 10
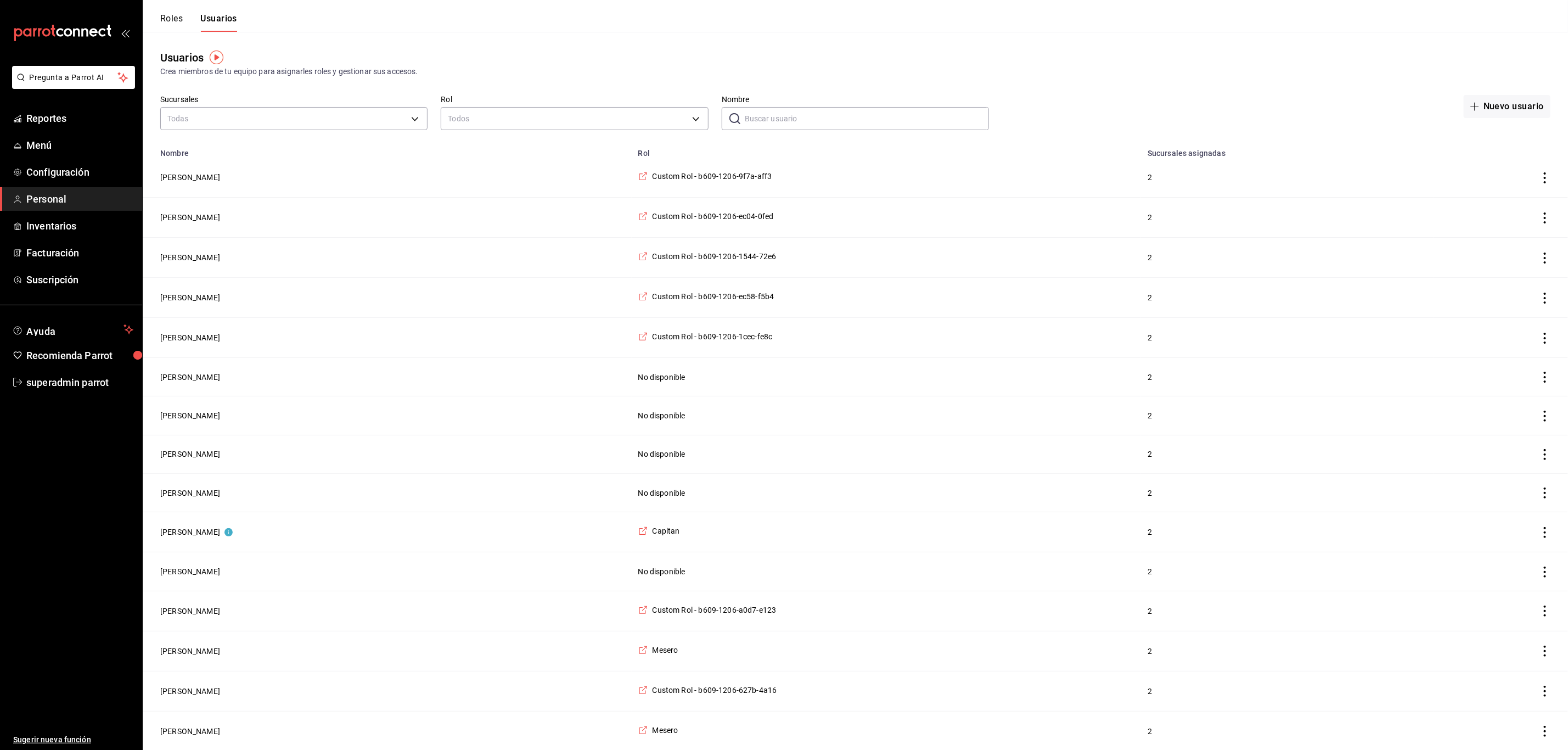
click at [795, 117] on input "Nombre" at bounding box center [867, 119] width 244 height 22
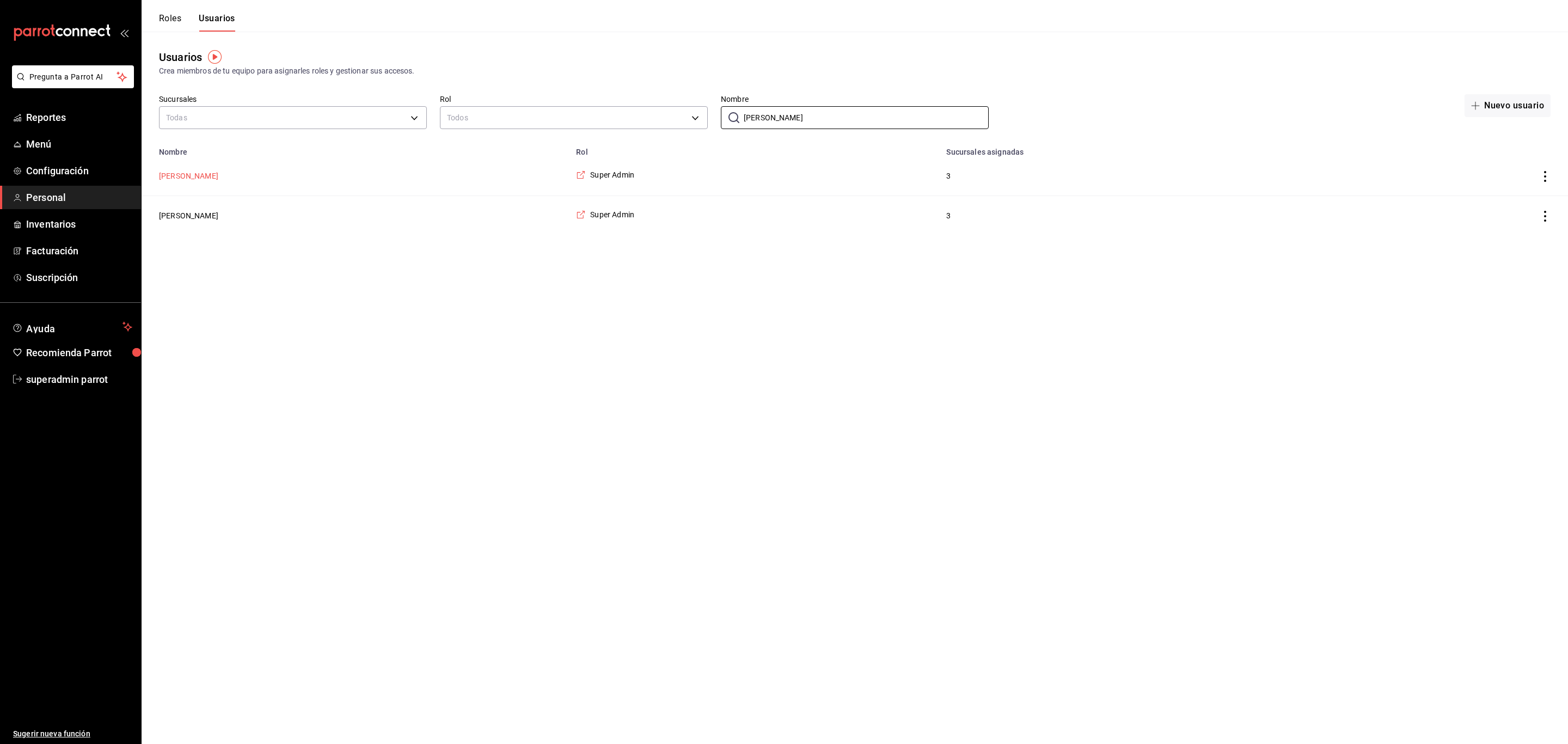
type input "mariela"
click at [189, 172] on button "[PERSON_NAME]" at bounding box center [188, 175] width 59 height 11
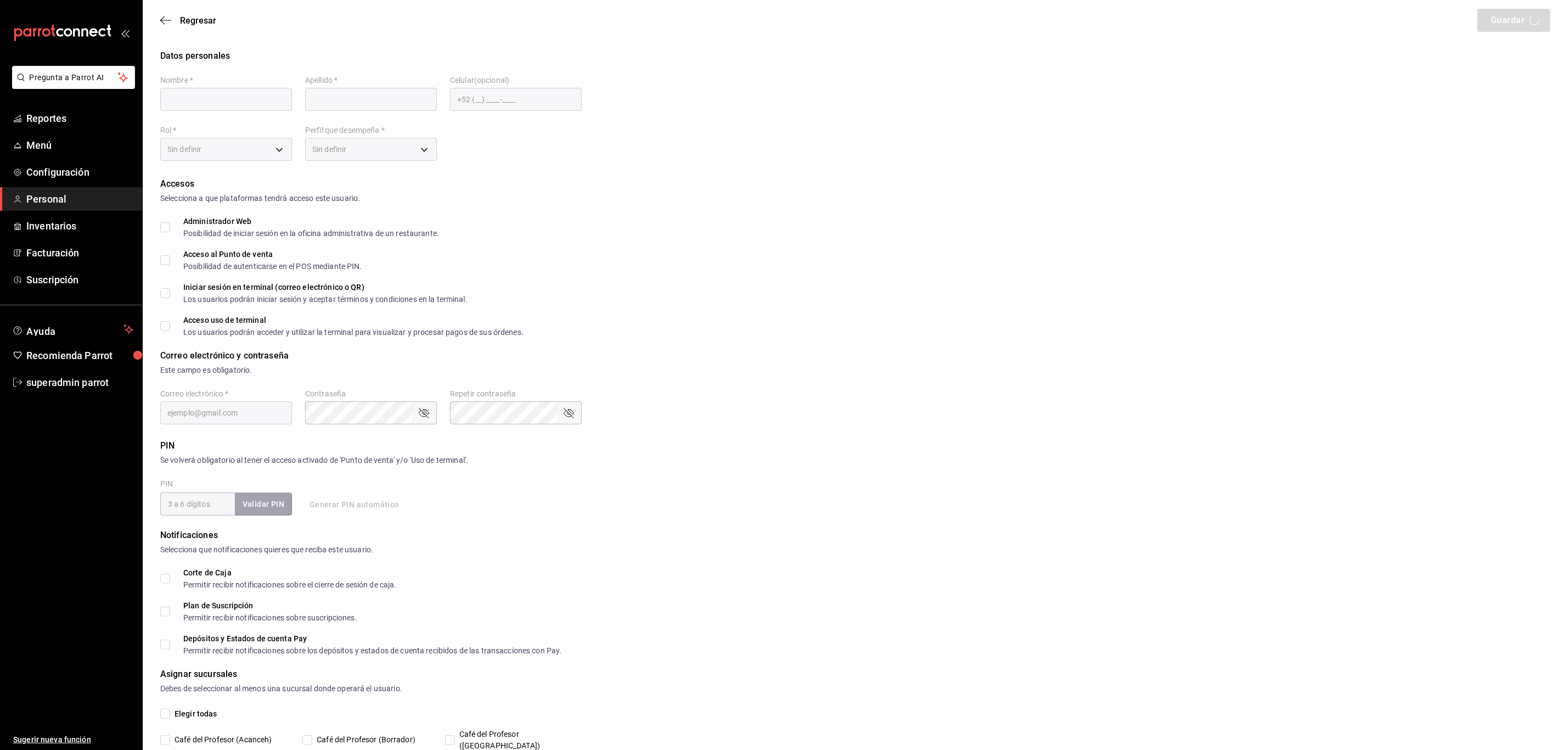
type input "mariela"
type input "gonzalez"
checkbox input "true"
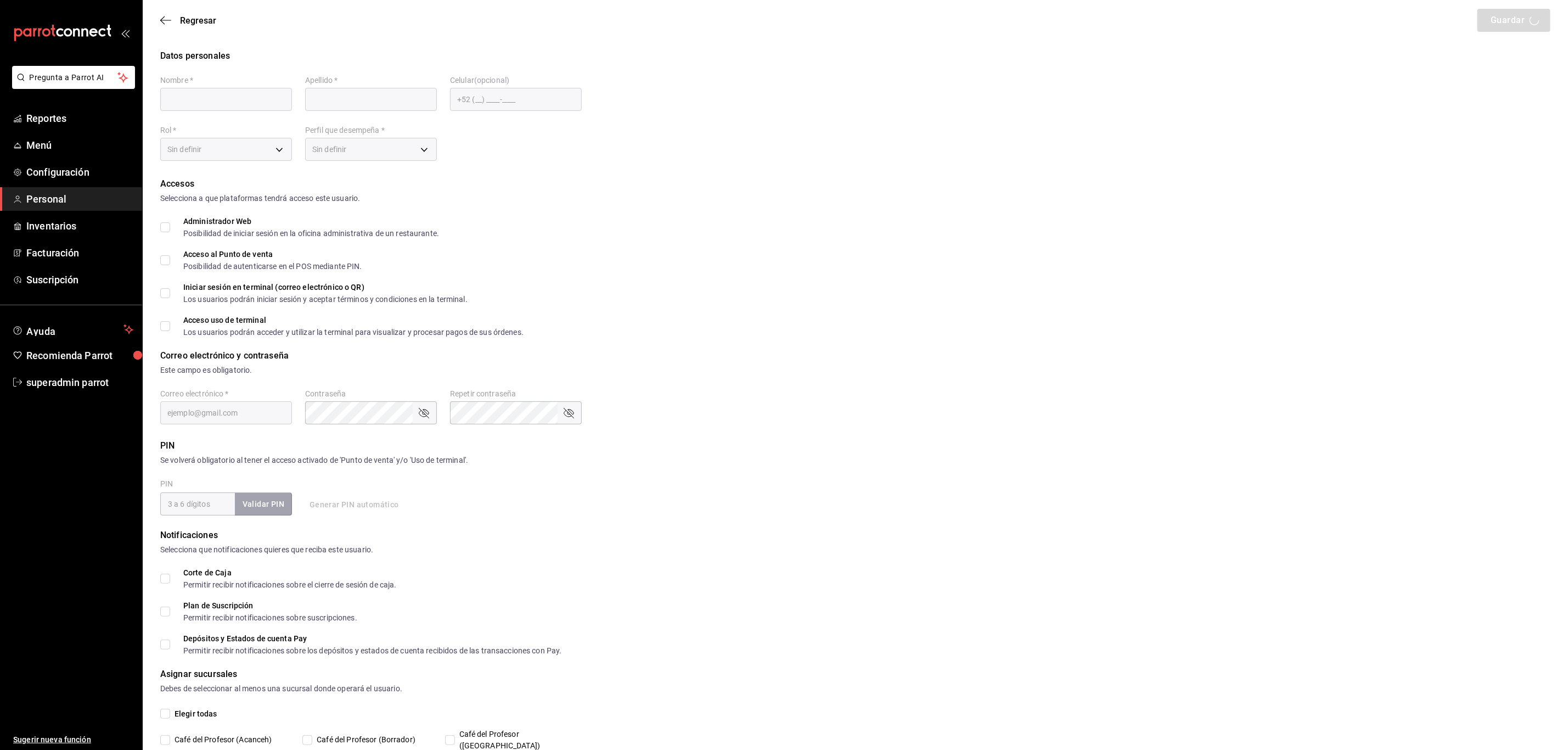
checkbox input "true"
type input "multiuser@cafedelprofesor.com"
type input "101010"
checkbox input "true"
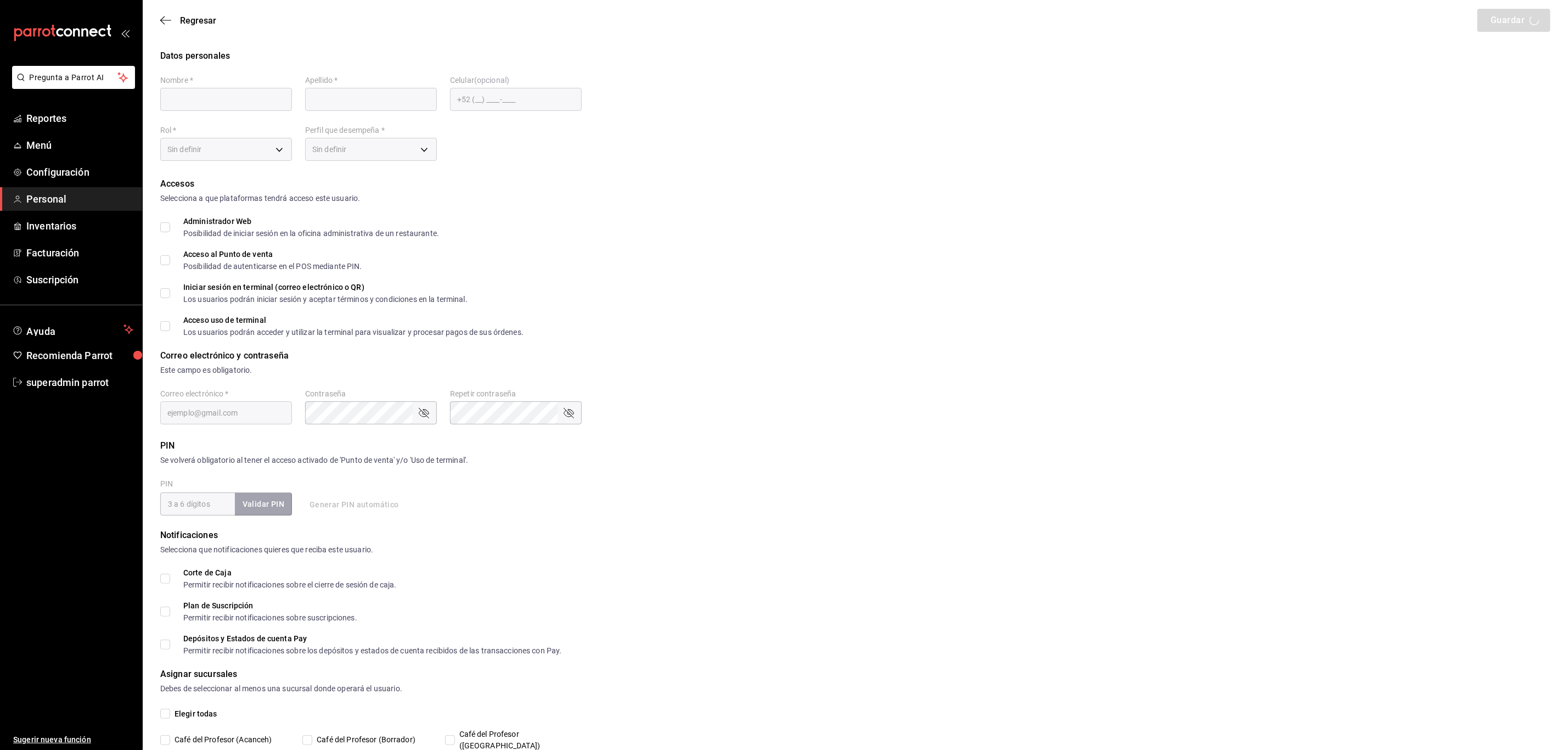
checkbox input "true"
type input "2aa0bebf-de37-4608-80c0-efc88eae4c1e"
type input "UNDEFINED"
checkbox input "true"
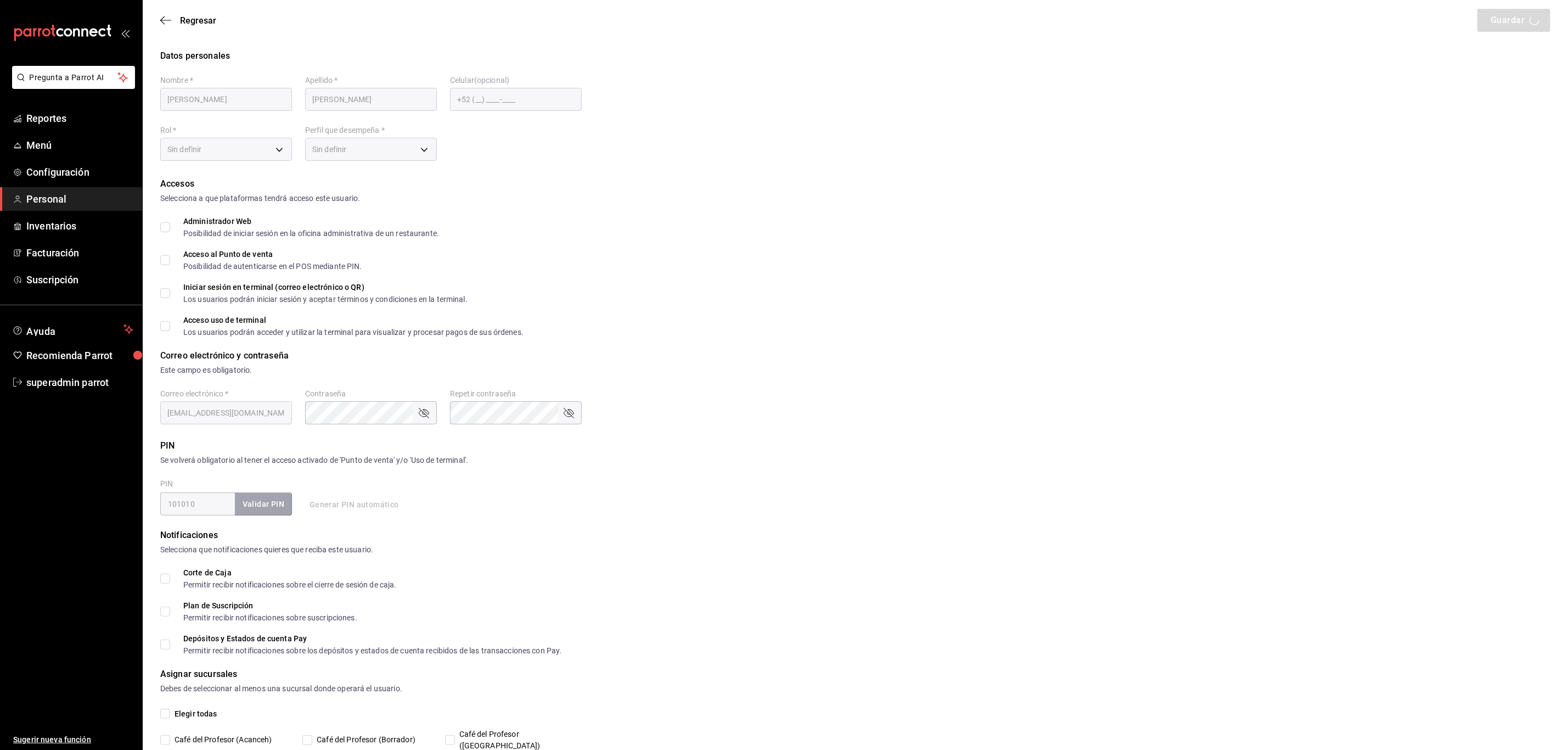
checkbox input "true"
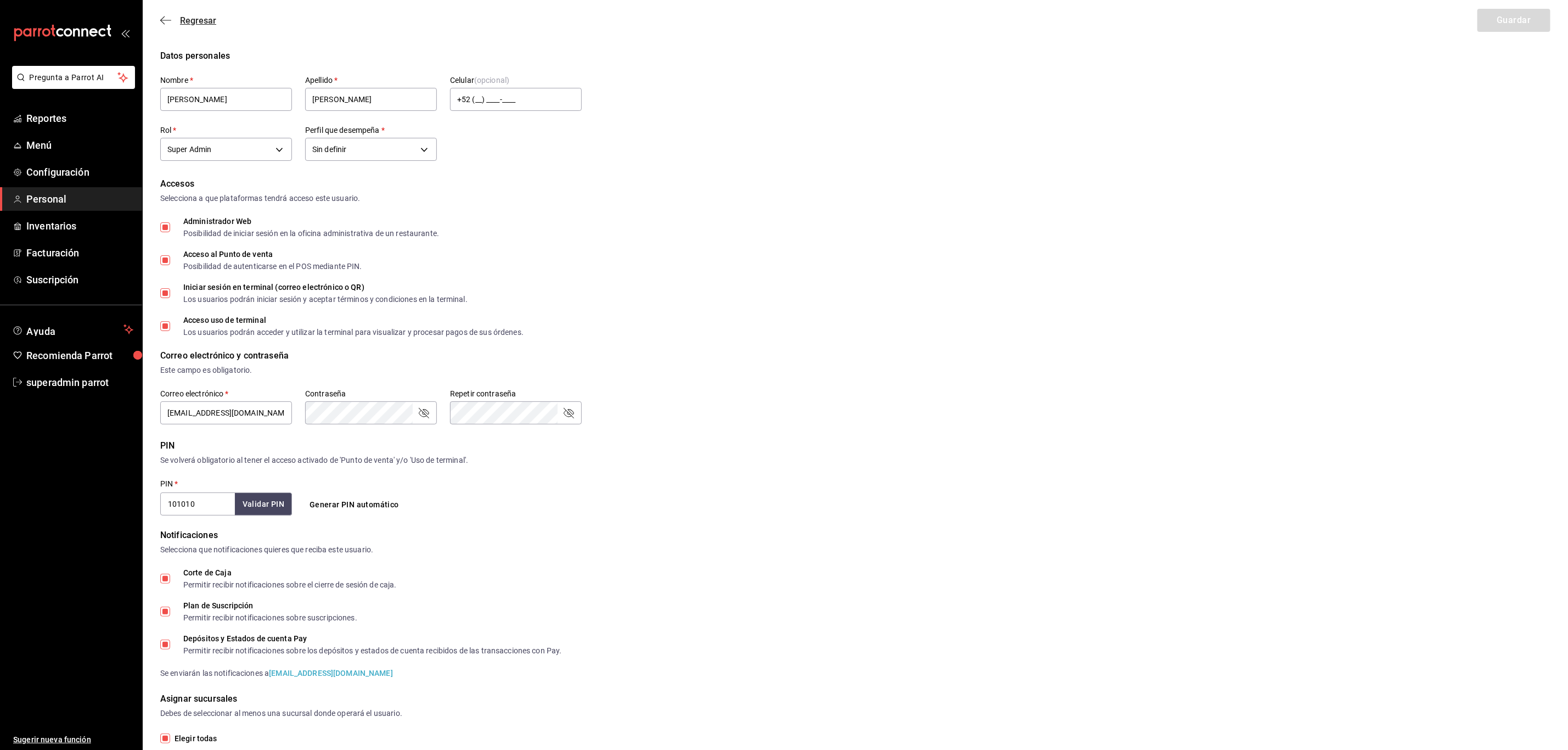
click at [198, 23] on span "Regresar" at bounding box center [198, 20] width 36 height 10
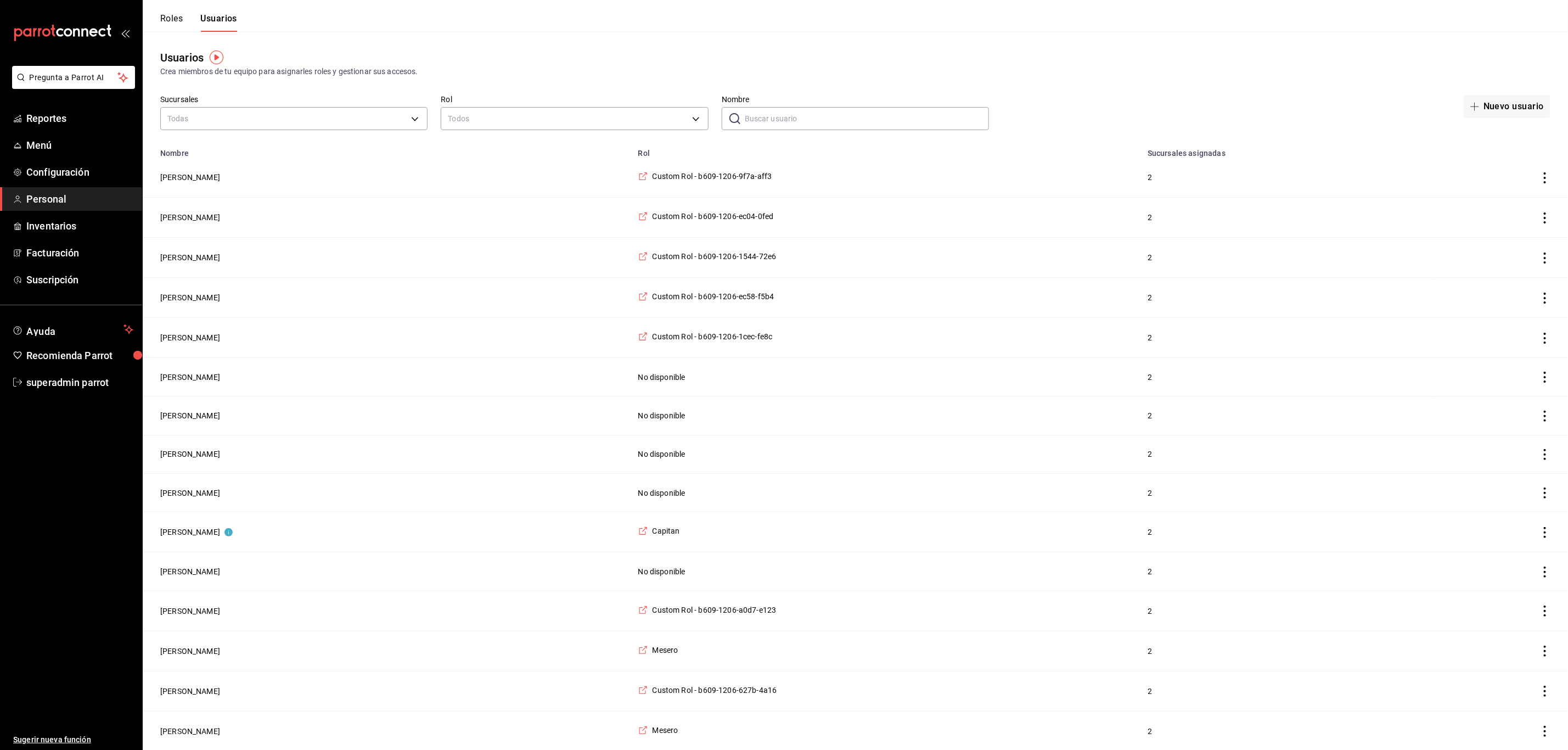
click at [794, 122] on input "Nombre" at bounding box center [867, 119] width 244 height 22
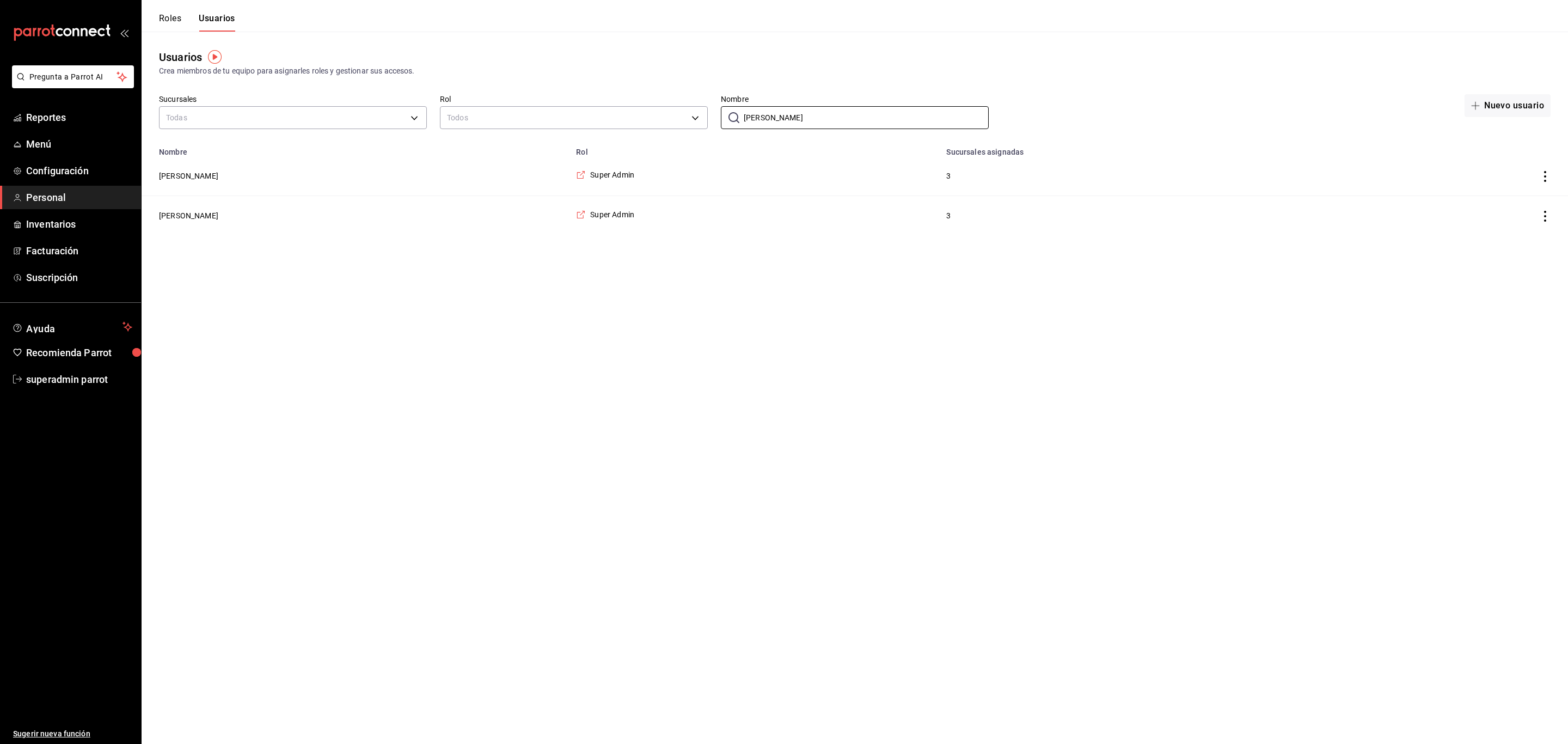
type input "mariela"
drag, startPoint x: 801, startPoint y: 120, endPoint x: 739, endPoint y: 121, distance: 62.0
click at [739, 121] on div "​ mariela Nombre" at bounding box center [855, 118] width 268 height 23
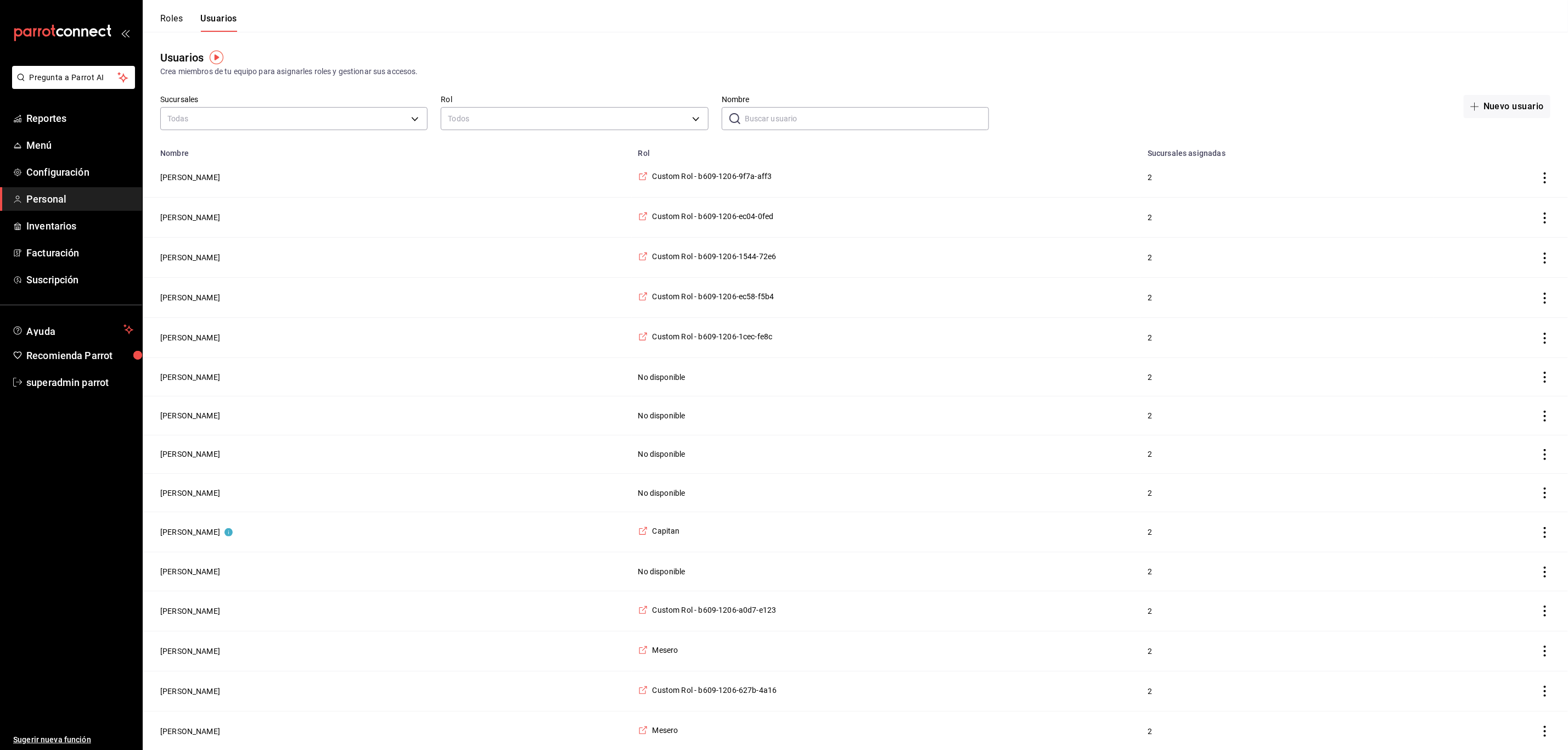
click at [764, 117] on input "Nombre" at bounding box center [867, 119] width 244 height 22
type input "m"
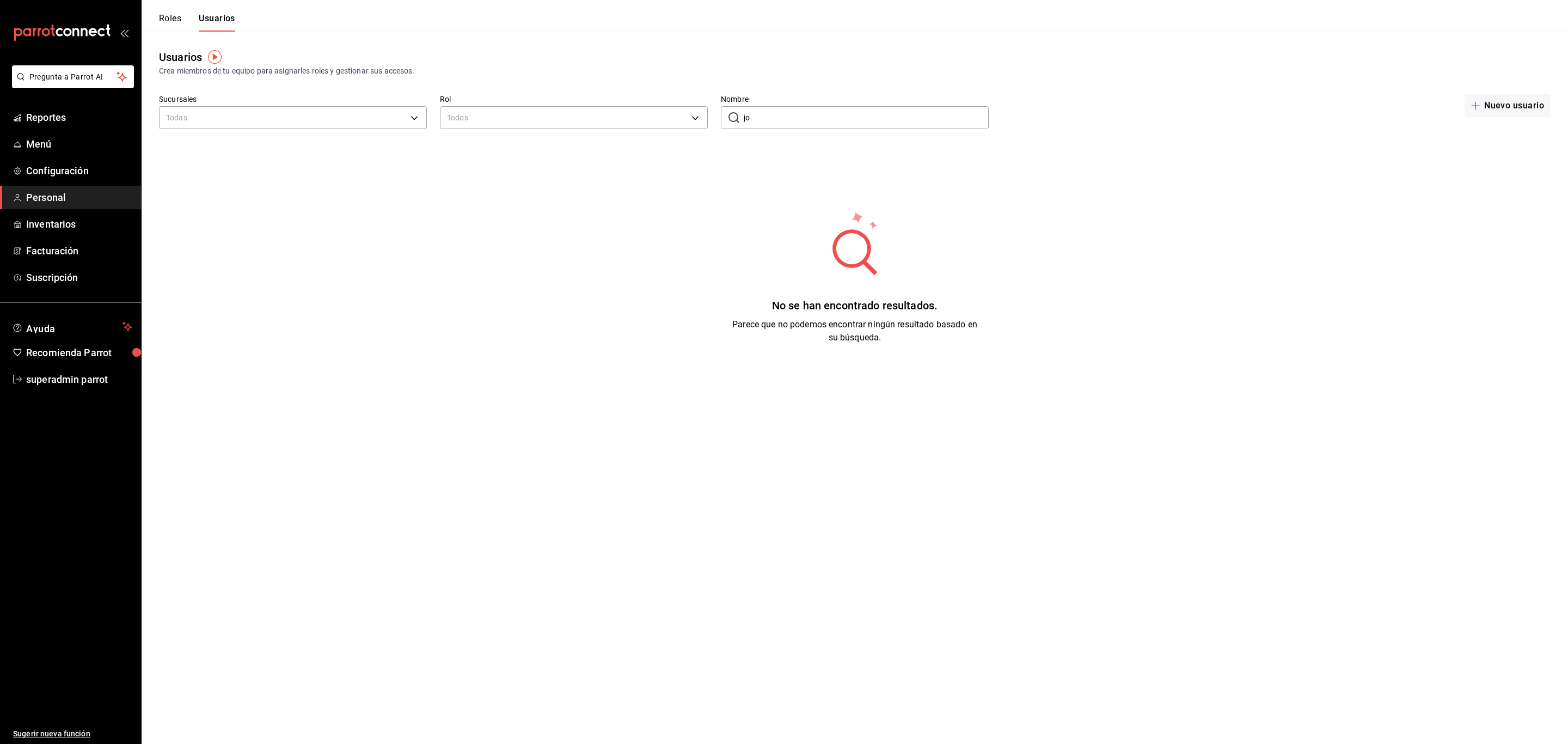
type input "j"
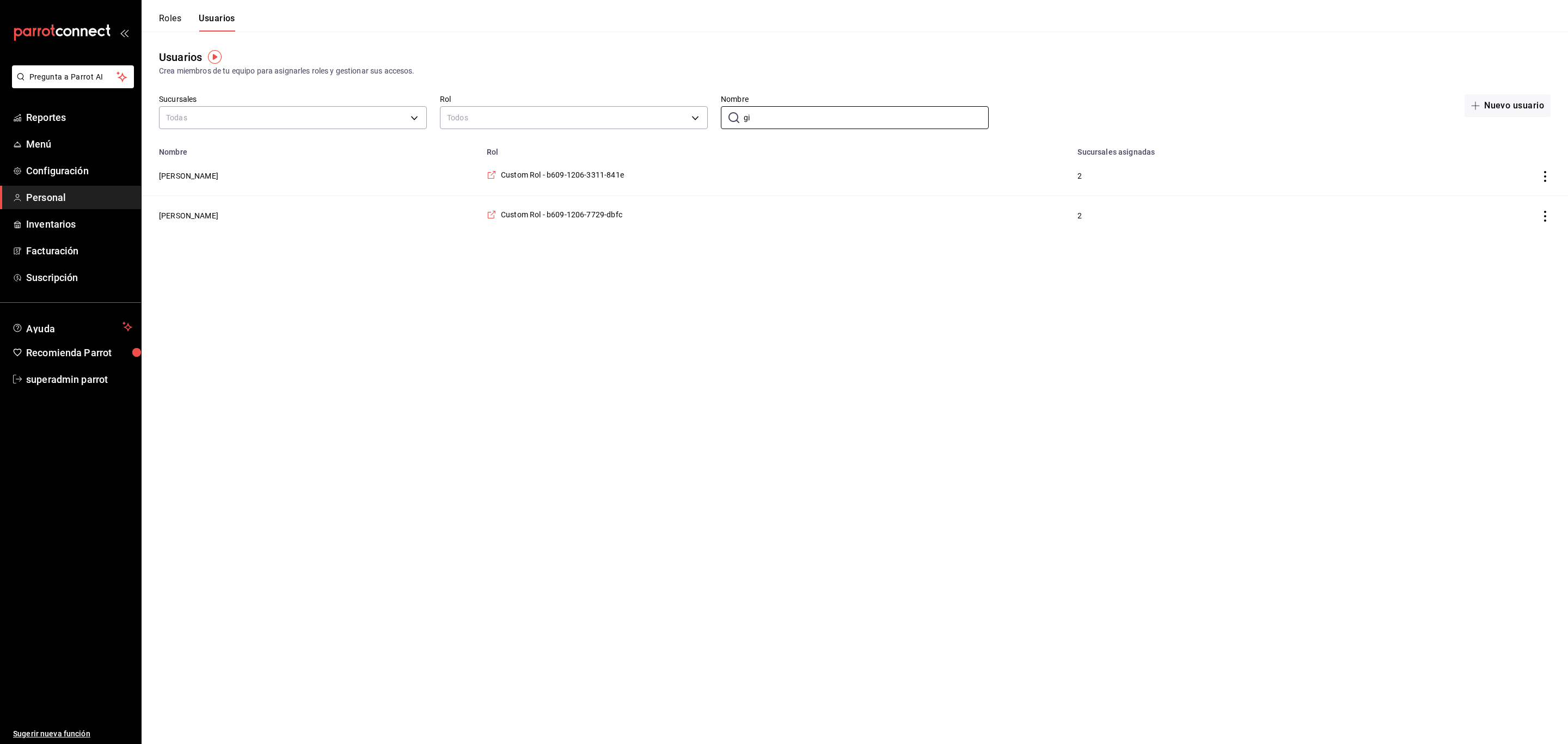
type input "gi"
drag, startPoint x: 777, startPoint y: 110, endPoint x: 733, endPoint y: 123, distance: 45.9
click at [733, 123] on div "​ gi Nombre" at bounding box center [855, 118] width 268 height 23
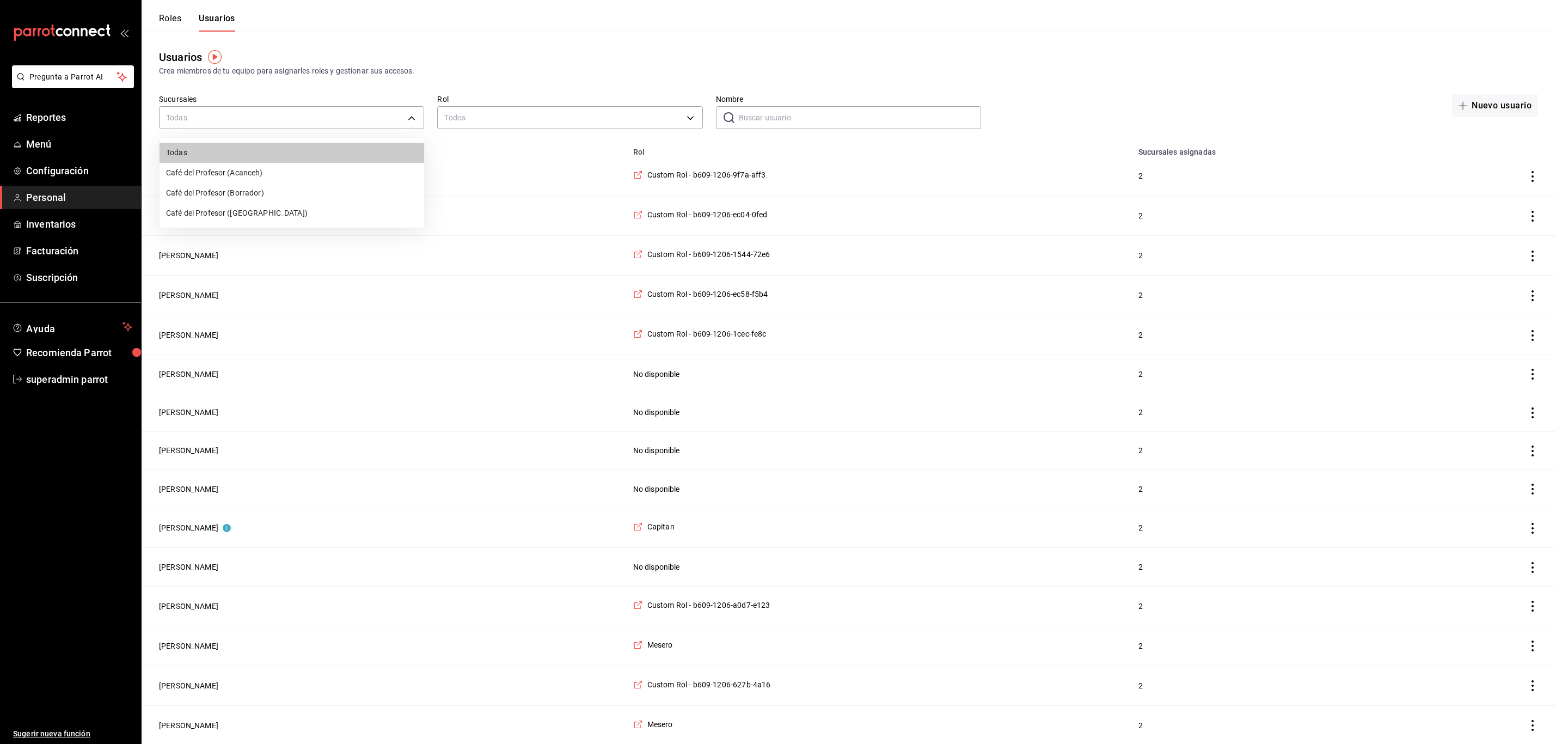
click at [216, 172] on li "Café del Profesor (Acanceh)" at bounding box center [292, 173] width 265 height 20
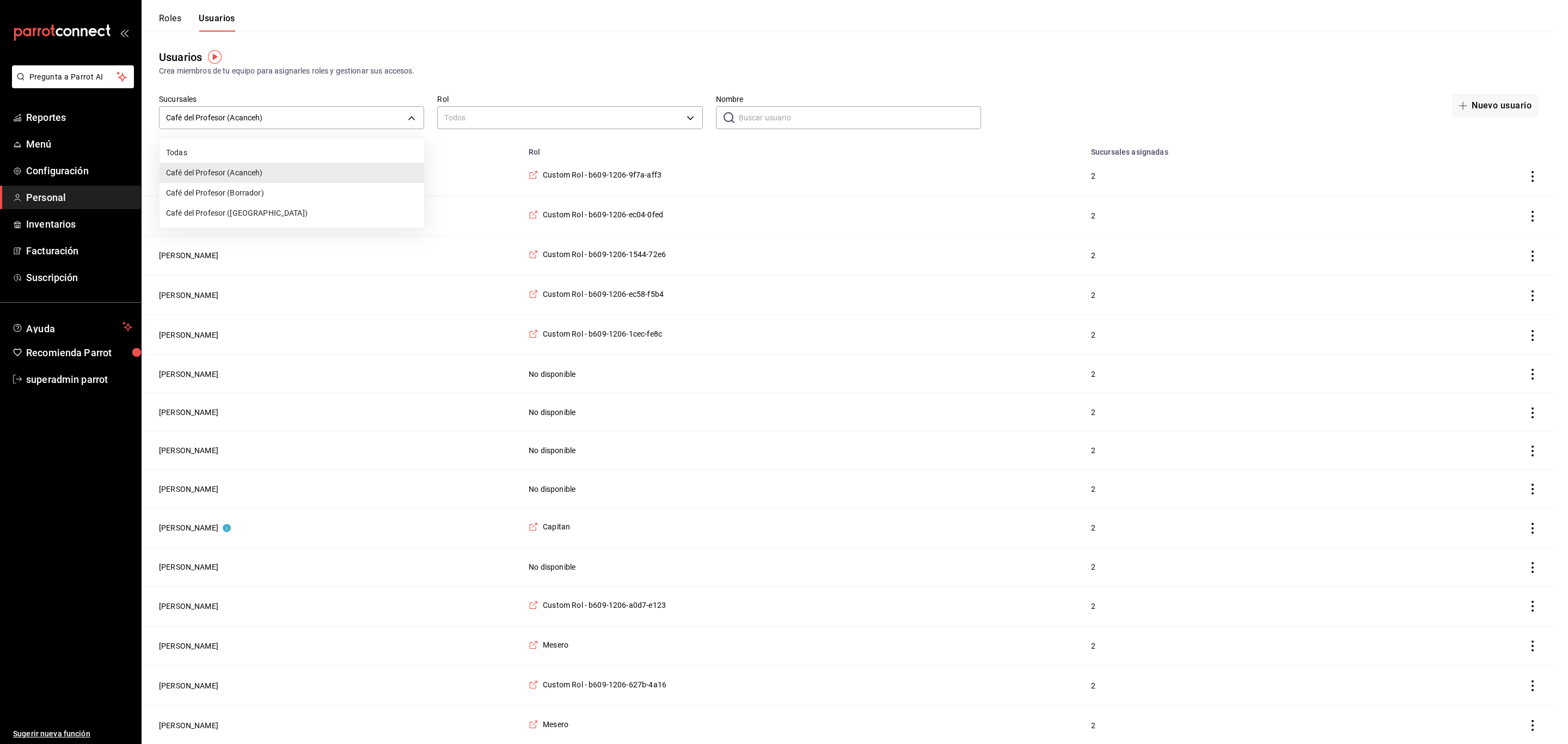
click at [287, 211] on li "Café del Profesor (Cancun)" at bounding box center [292, 213] width 265 height 20
type input "cf5fc73d-0347-401f-b4f7-21ffa369c775"
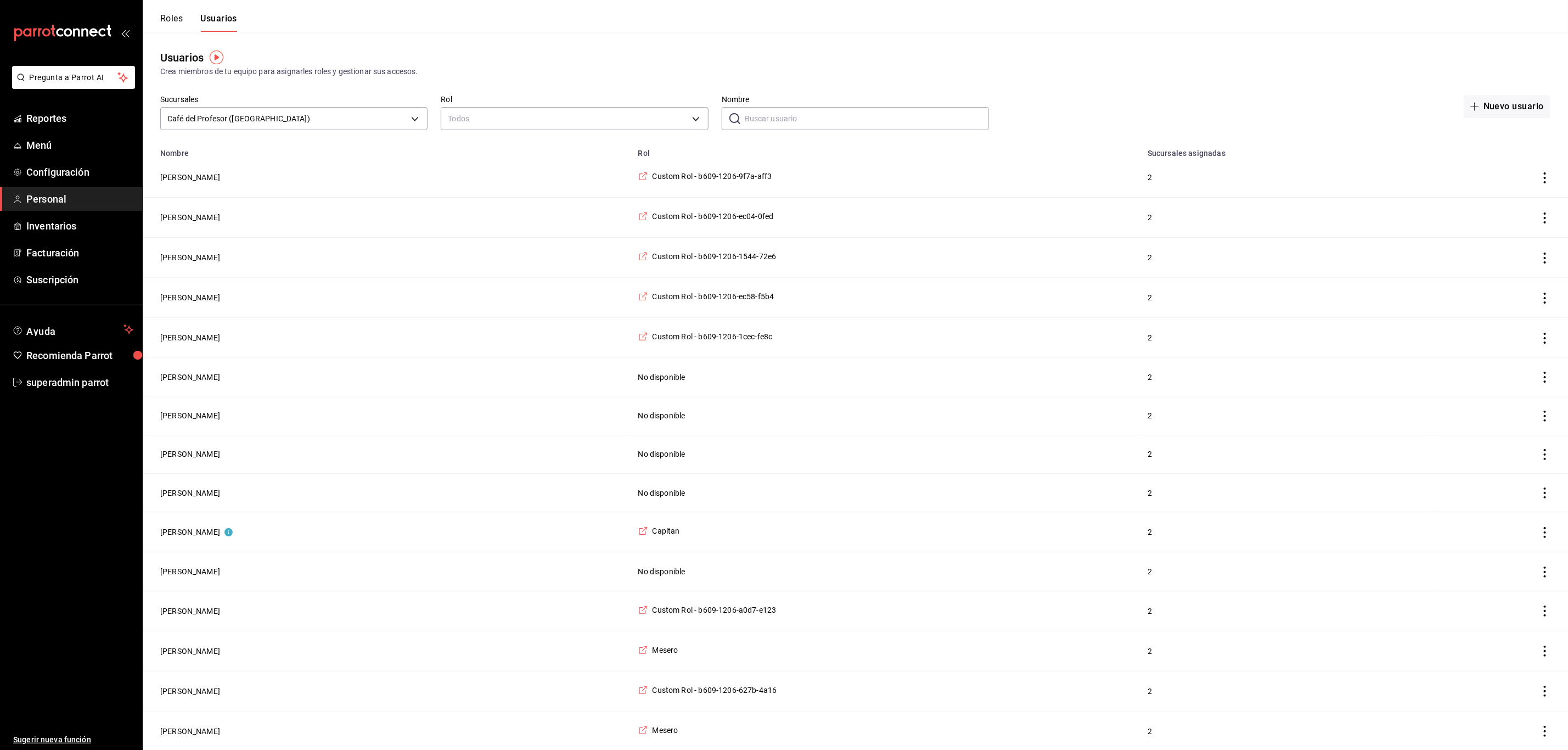
click at [849, 124] on input "Nombre" at bounding box center [867, 119] width 244 height 22
click at [909, 122] on input "Nombre" at bounding box center [867, 119] width 244 height 22
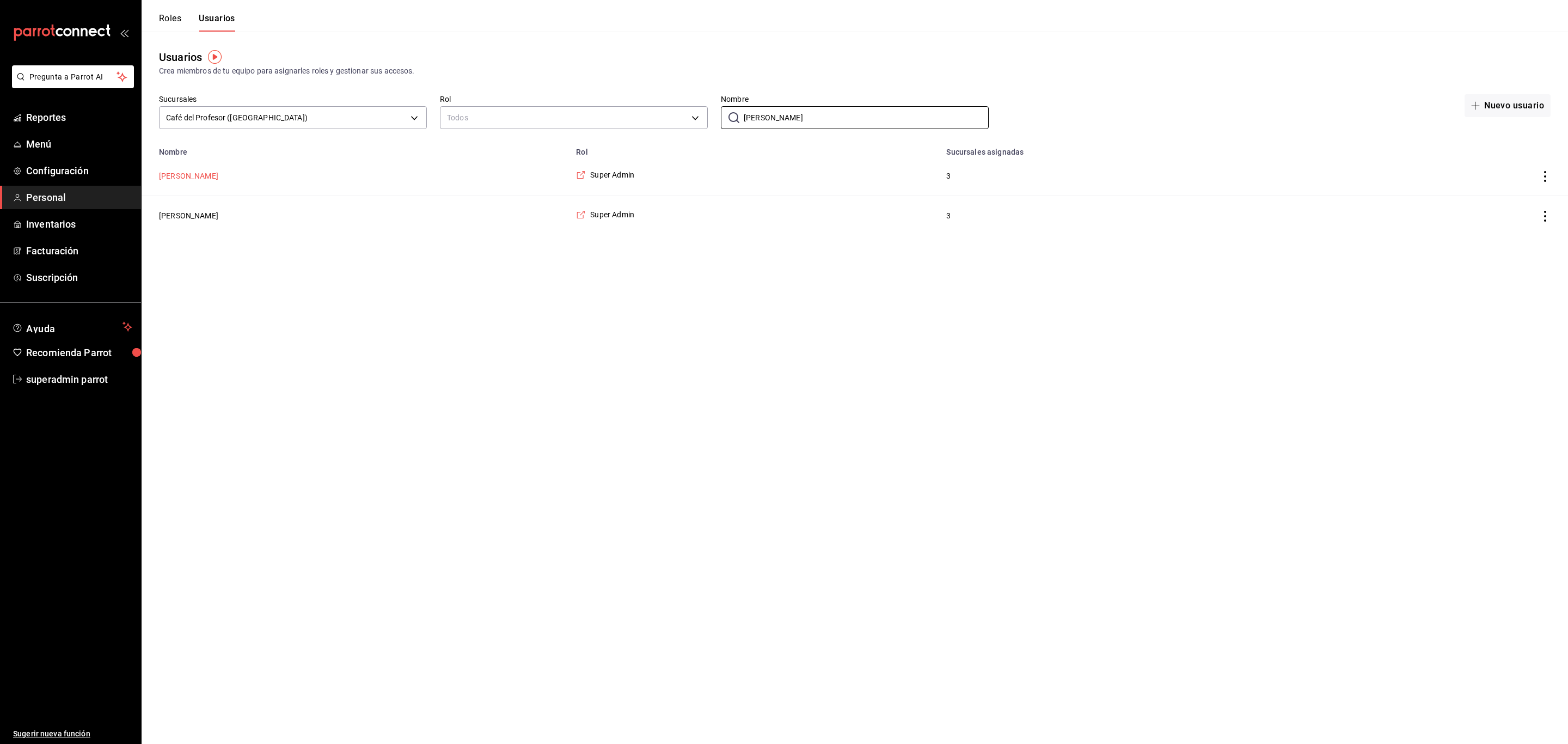
type input "mariela"
click at [216, 179] on button "[PERSON_NAME]" at bounding box center [188, 175] width 59 height 11
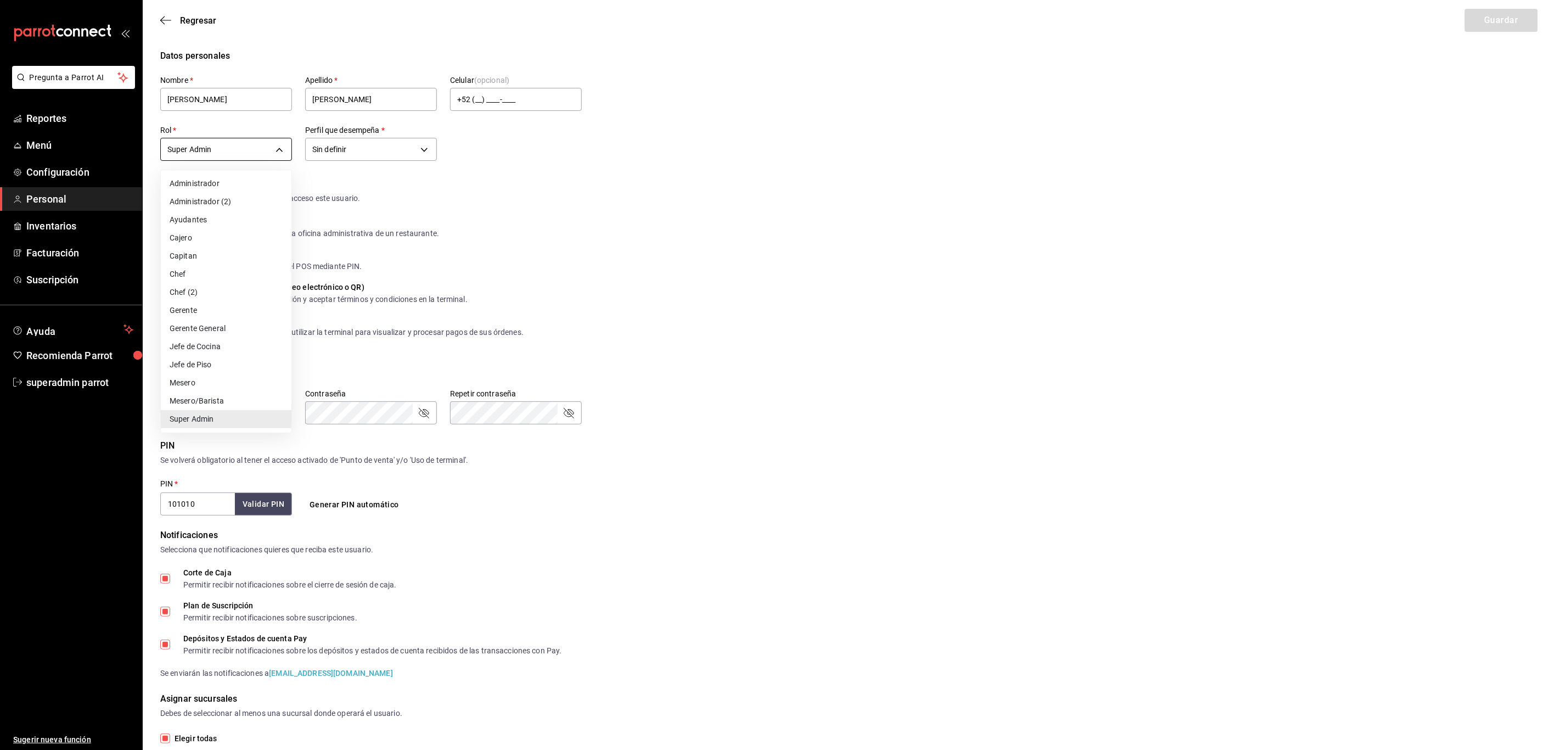
click at [249, 153] on body "Pregunta a Parrot AI Reportes Menú Configuración Personal Inventarios Facturaci…" at bounding box center [784, 413] width 1568 height 825
click at [249, 153] on div at bounding box center [790, 375] width 1581 height 750
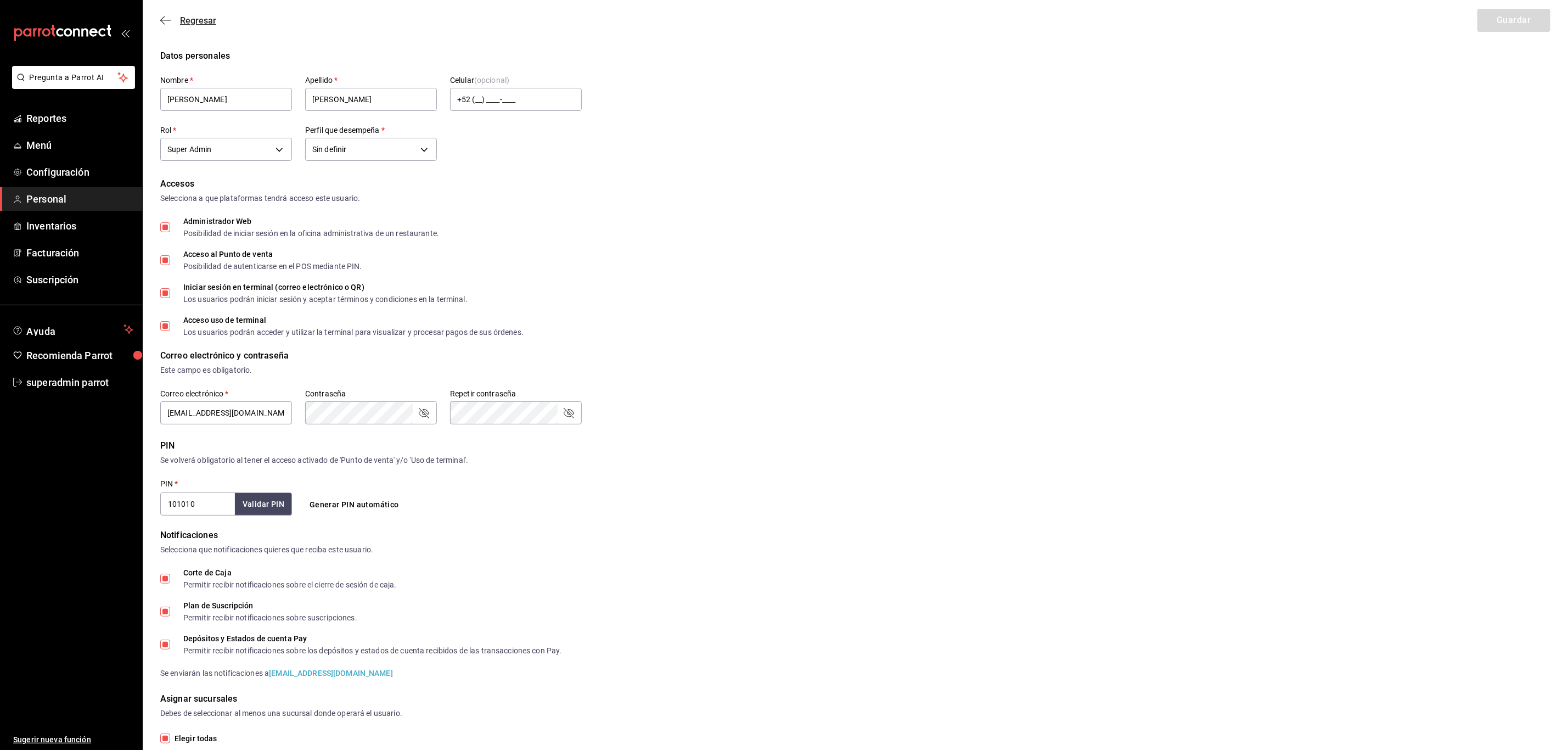
click at [202, 22] on span "Regresar" at bounding box center [198, 20] width 36 height 10
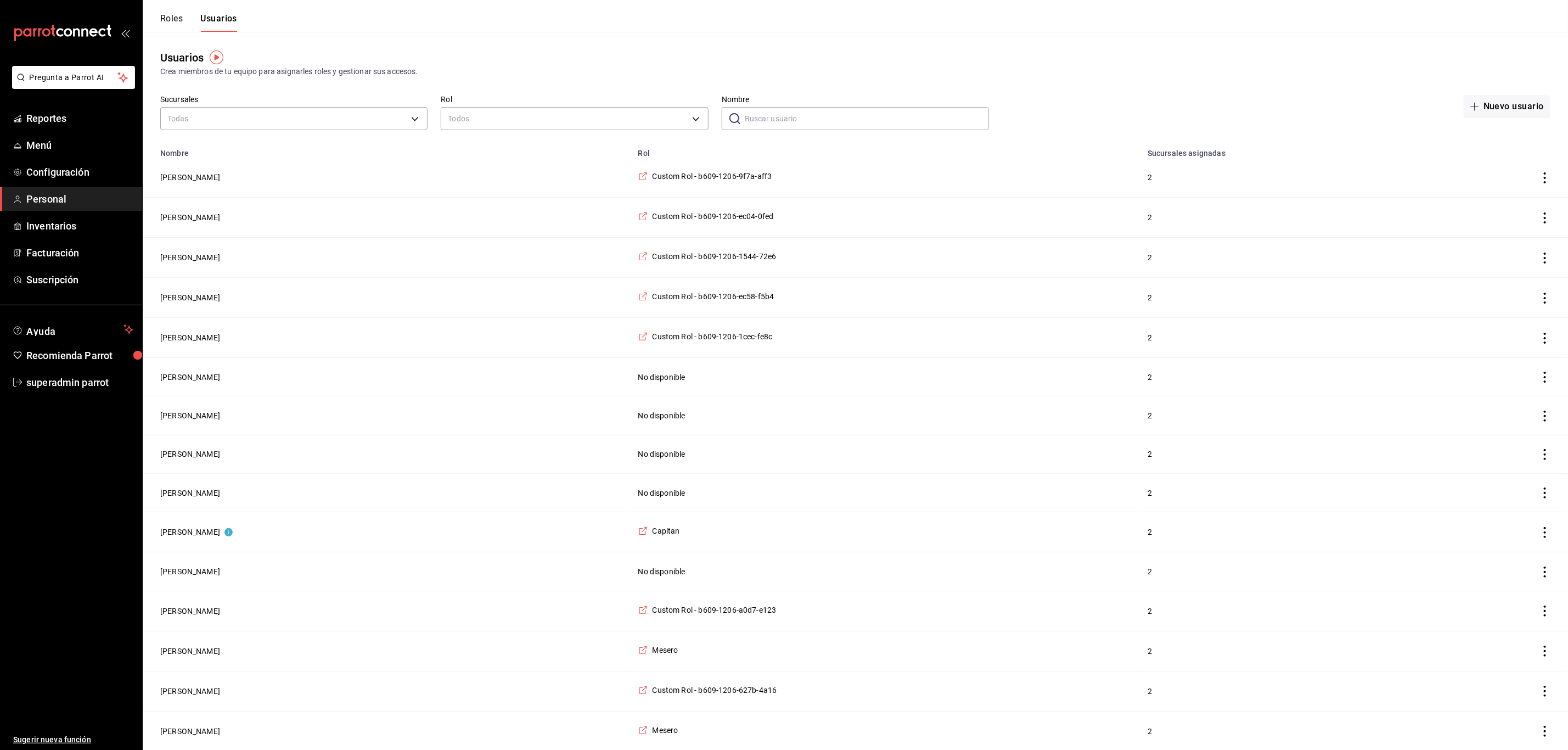
click at [860, 117] on input "Nombre" at bounding box center [867, 119] width 244 height 22
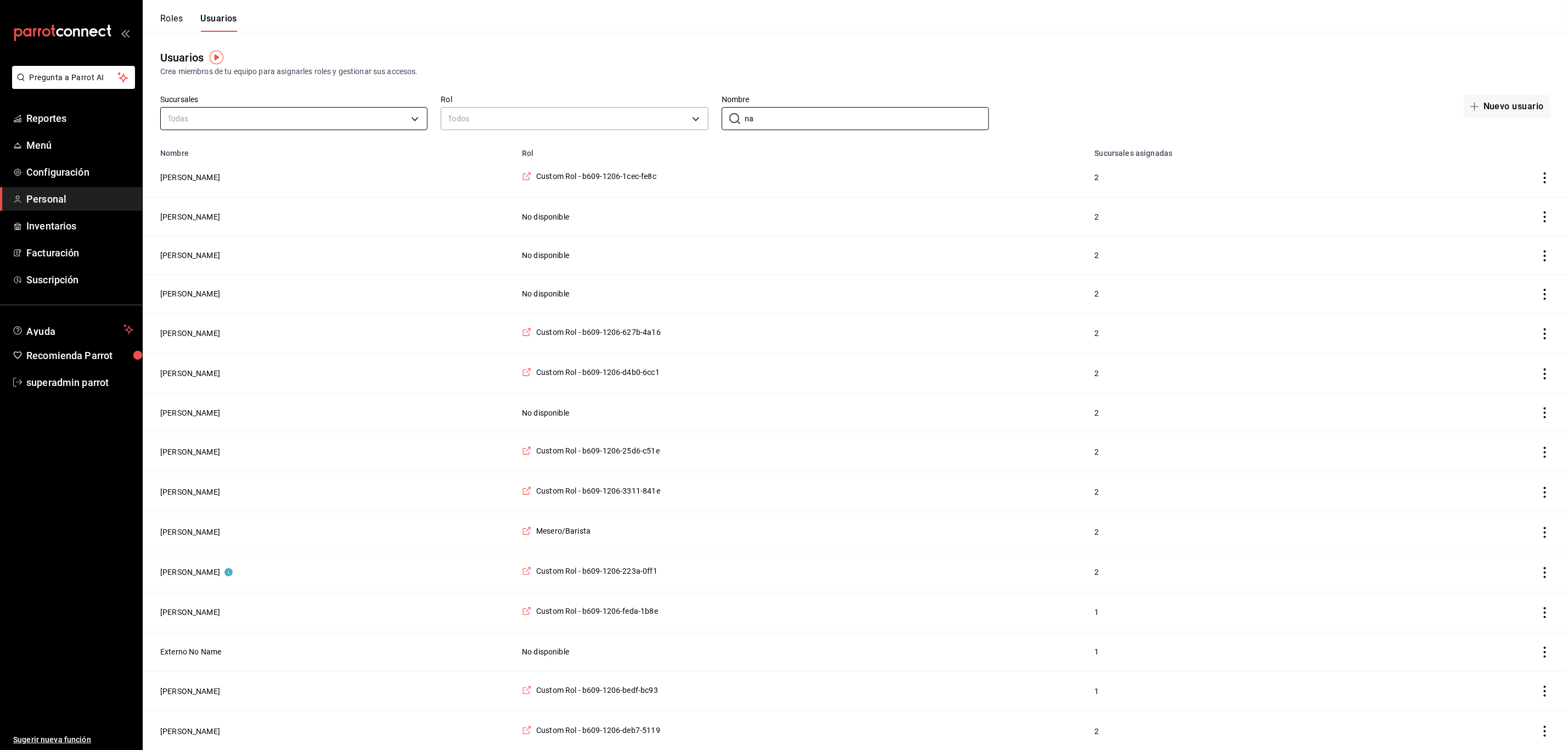
type input "na"
click at [214, 124] on body "Pregunta a Parrot AI Reportes Menú Configuración Personal Inventarios Facturaci…" at bounding box center [784, 375] width 1568 height 751
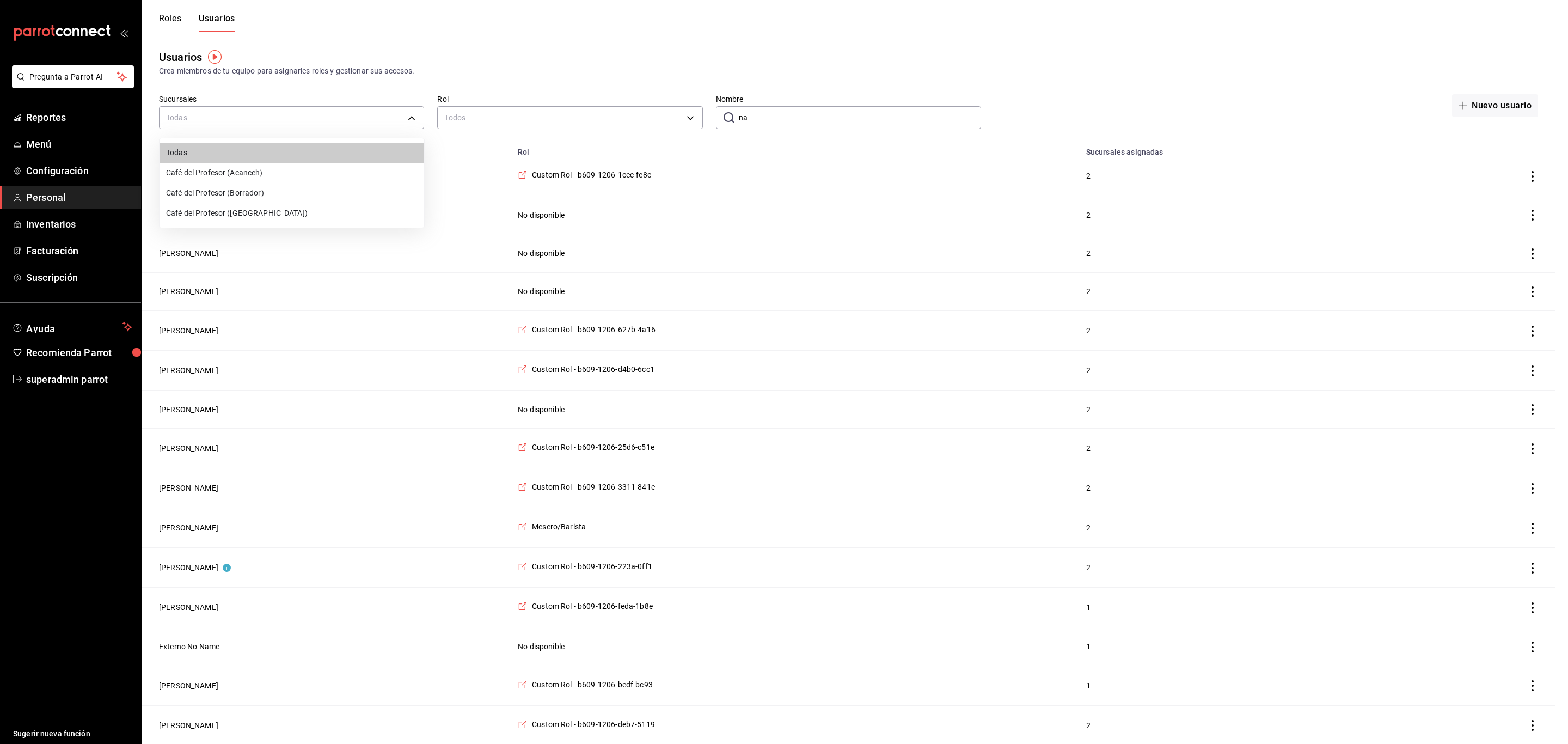
click at [223, 218] on li "Café del Profesor (Cancun)" at bounding box center [292, 213] width 265 height 20
type input "cf5fc73d-0347-401f-b4f7-21ffa369c775"
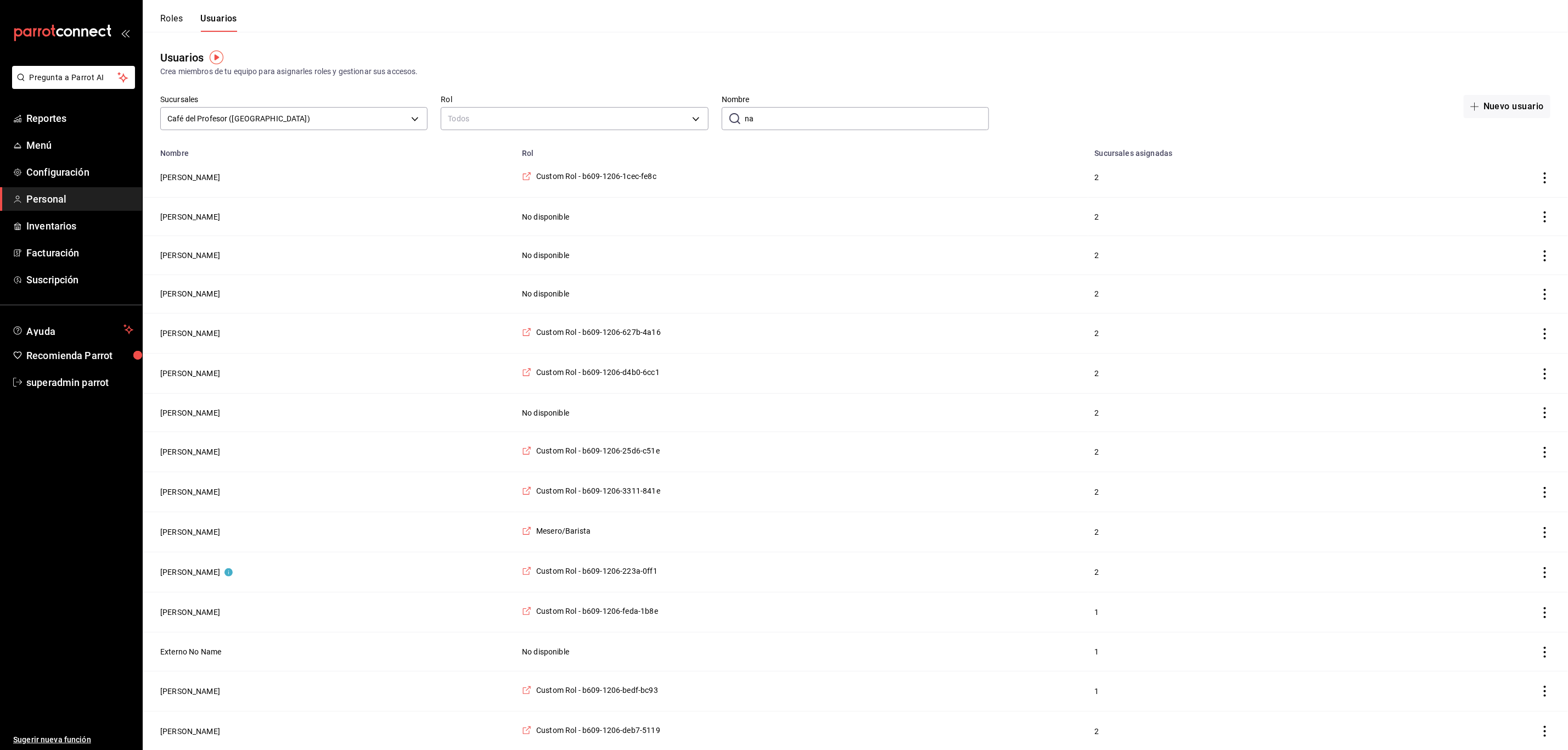
click at [771, 121] on input "na" at bounding box center [867, 119] width 244 height 22
type input "n"
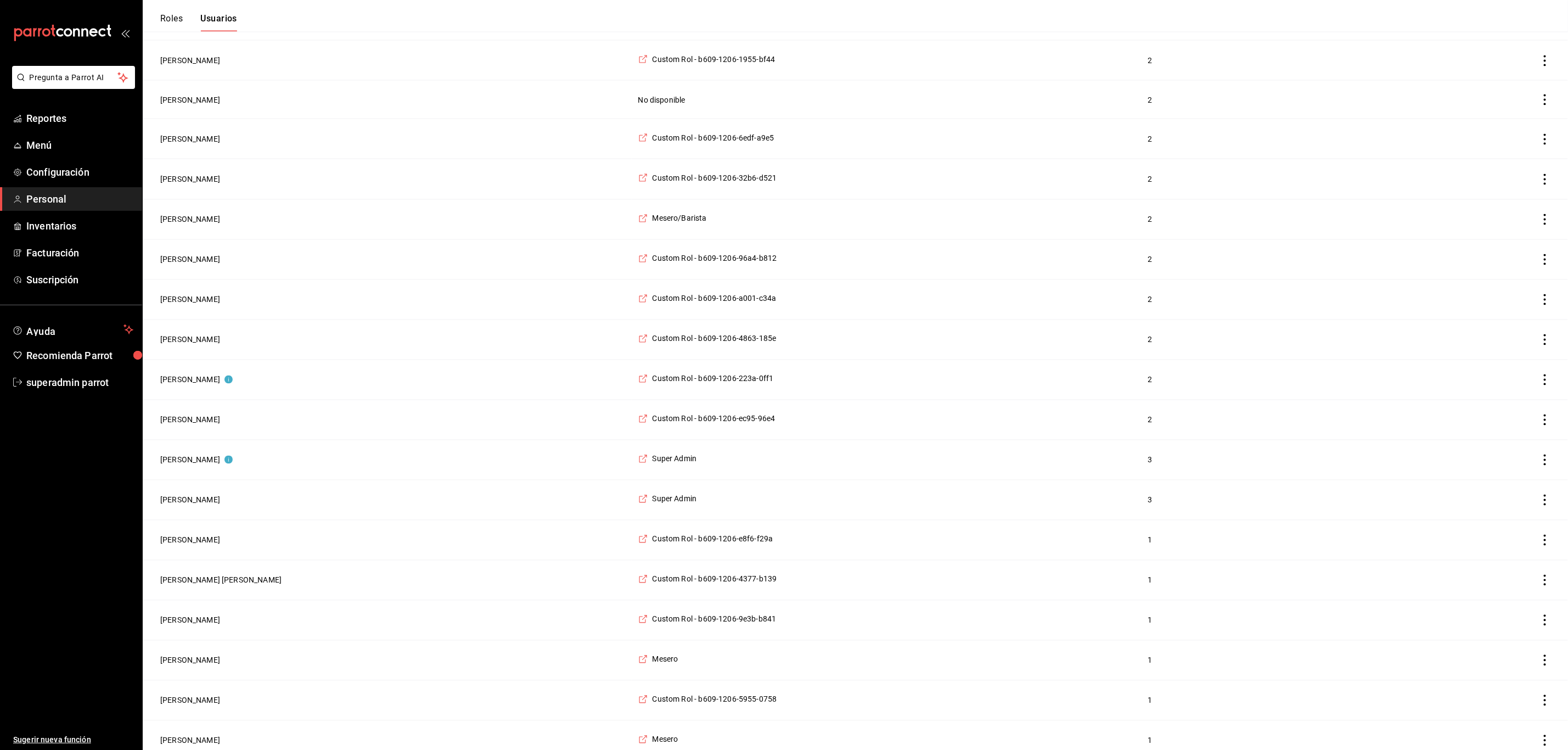
scroll to position [1403, 0]
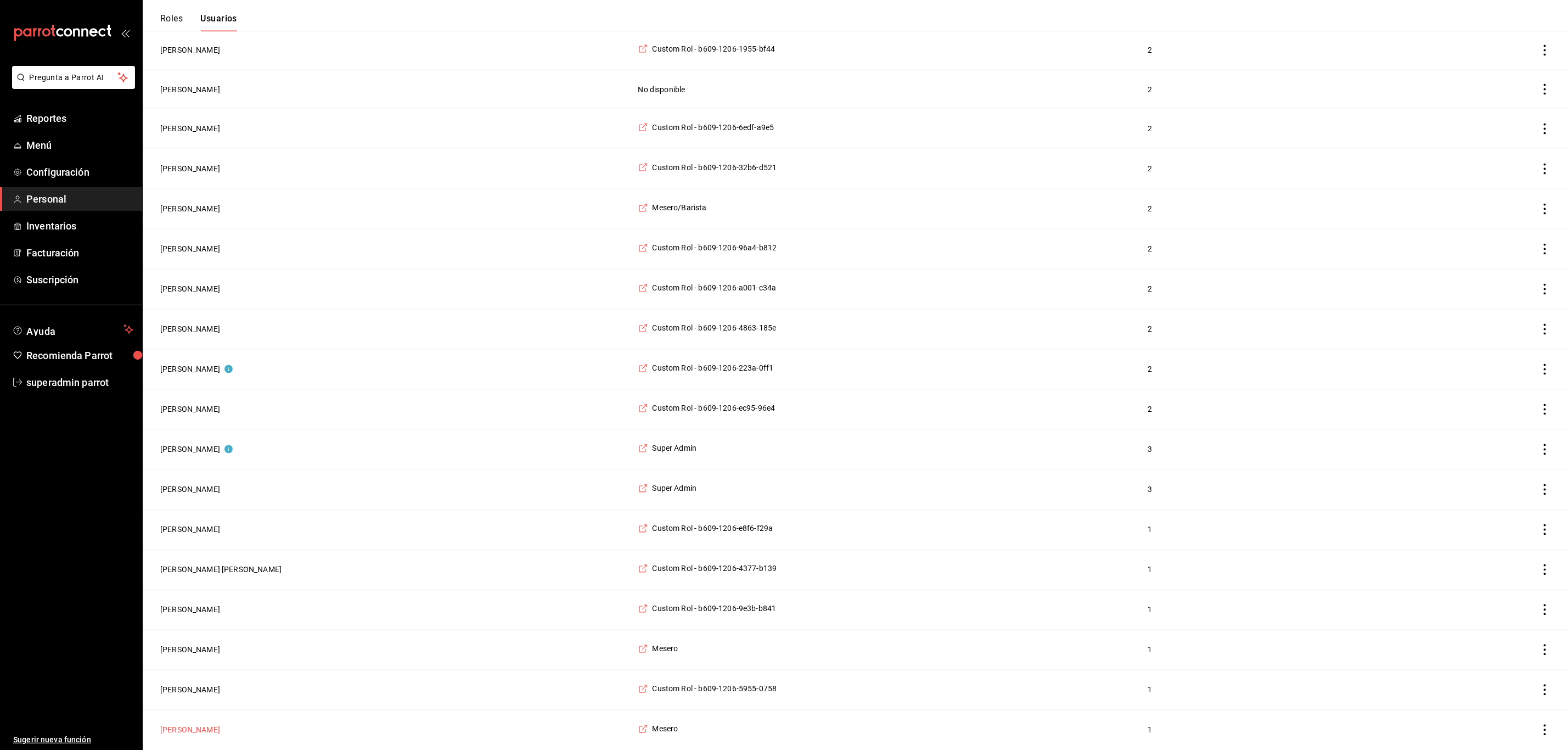
click at [183, 731] on button "Nelly Picazo" at bounding box center [189, 729] width 59 height 11
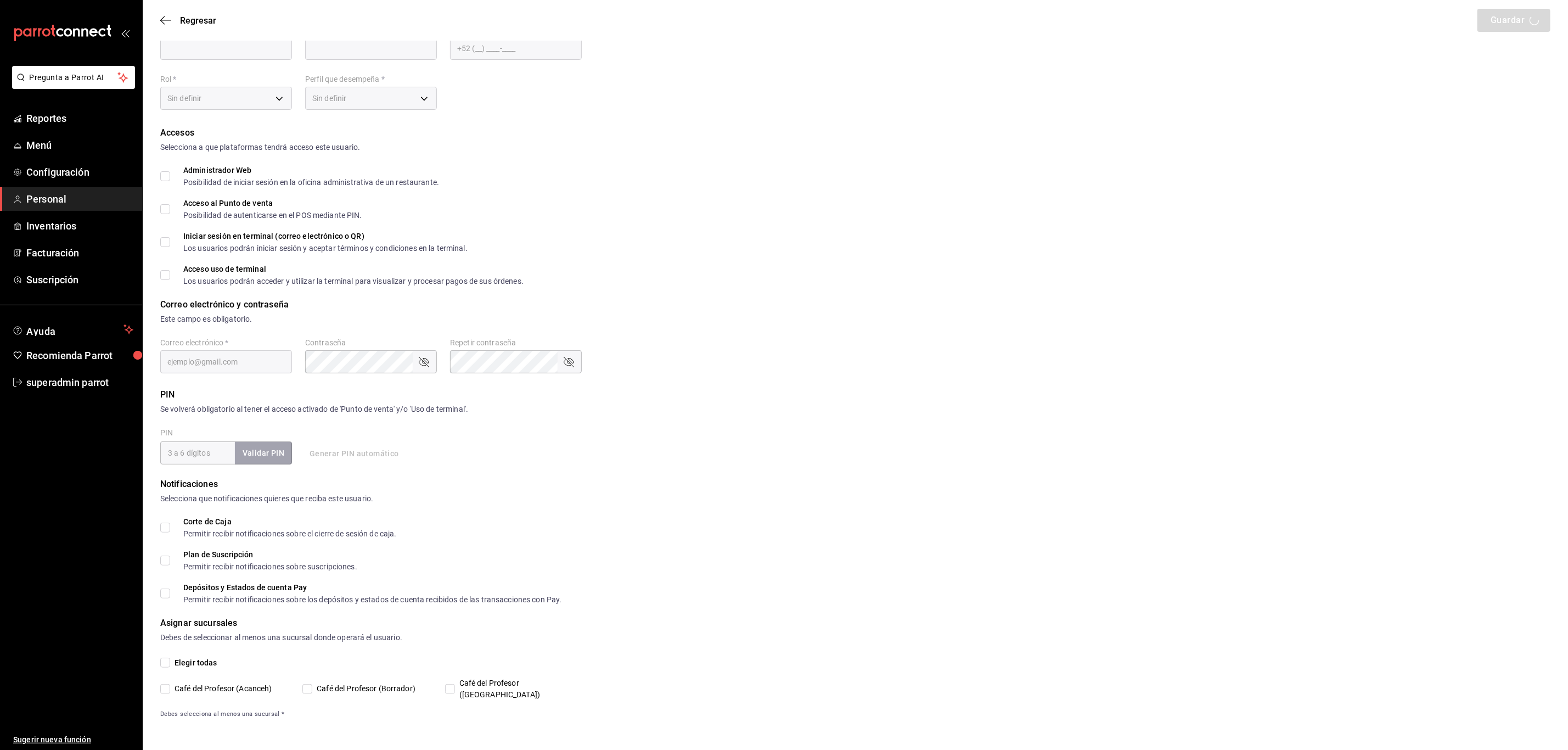
scroll to position [39, 0]
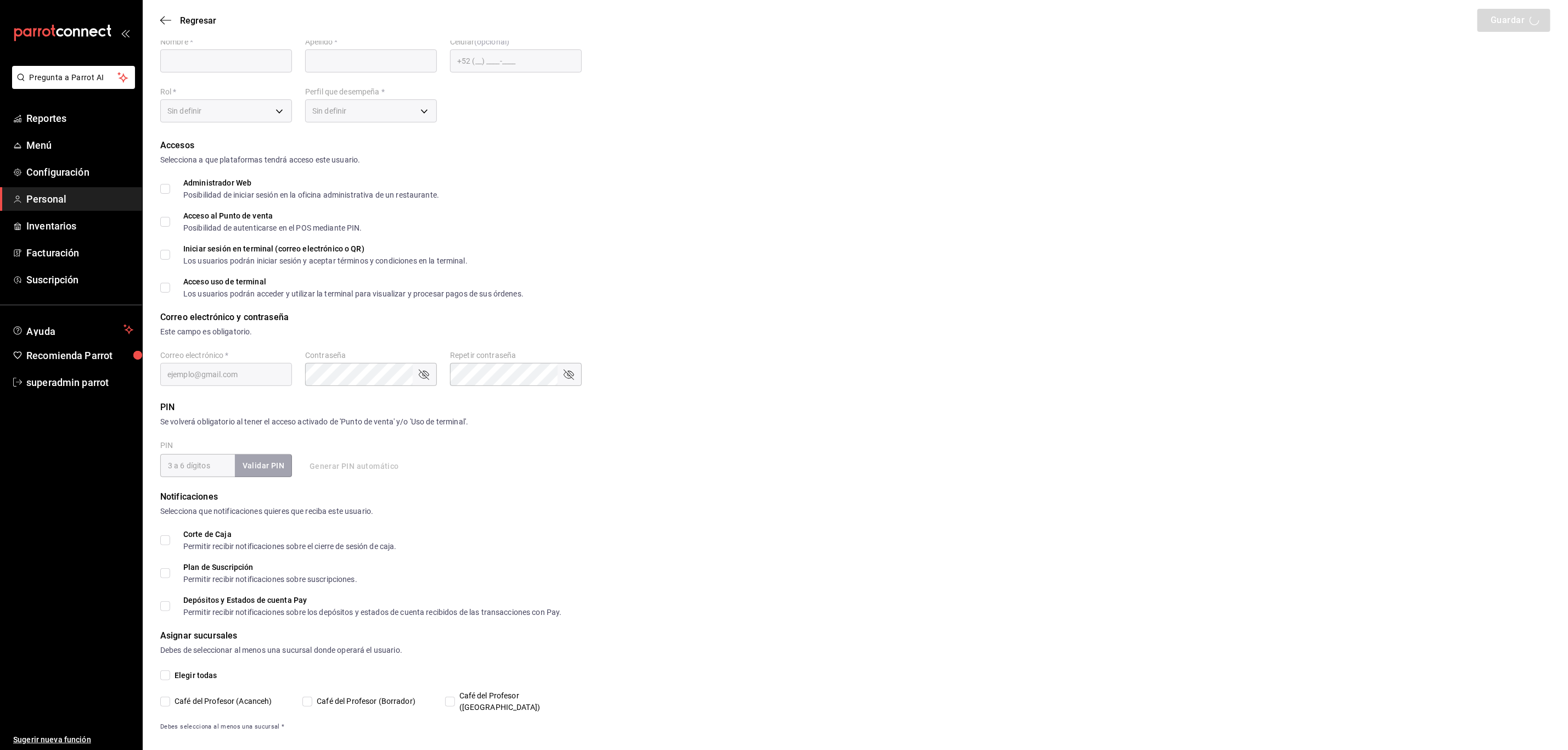
type input "Nelly"
type input "Picazo"
checkbox input "true"
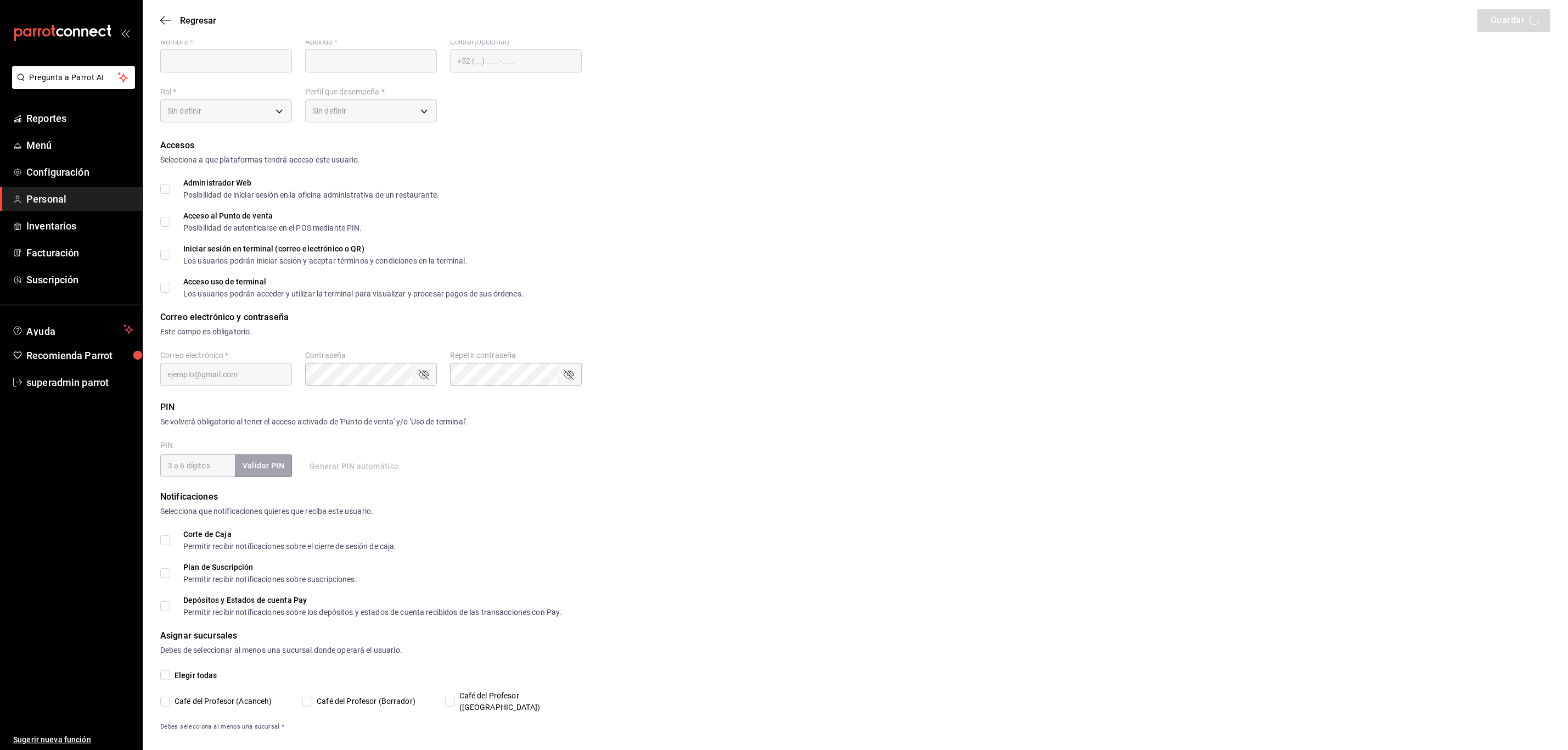
type input "nellypc1611@gmail.com"
type input "1022"
type input "1a76cd6b-98a7-4025-b815-3a88f11c6c47"
type input "WAITER"
checkbox input "true"
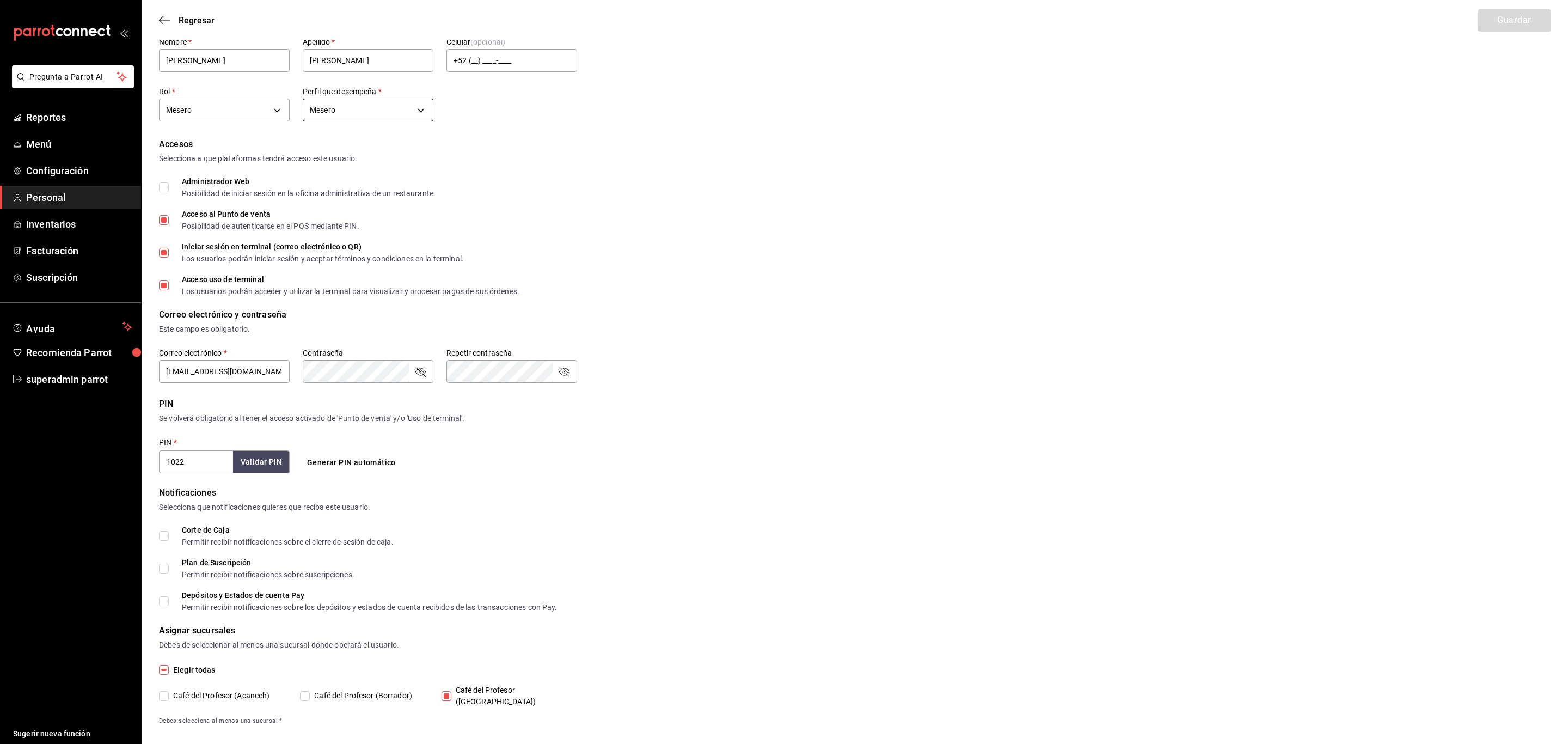
click at [328, 107] on body "Pregunta a Parrot AI Reportes Menú Configuración Personal Inventarios Facturaci…" at bounding box center [784, 359] width 1568 height 795
click at [330, 285] on li "Mesero" at bounding box center [368, 287] width 130 height 18
click at [165, 15] on icon "button" at bounding box center [164, 20] width 11 height 10
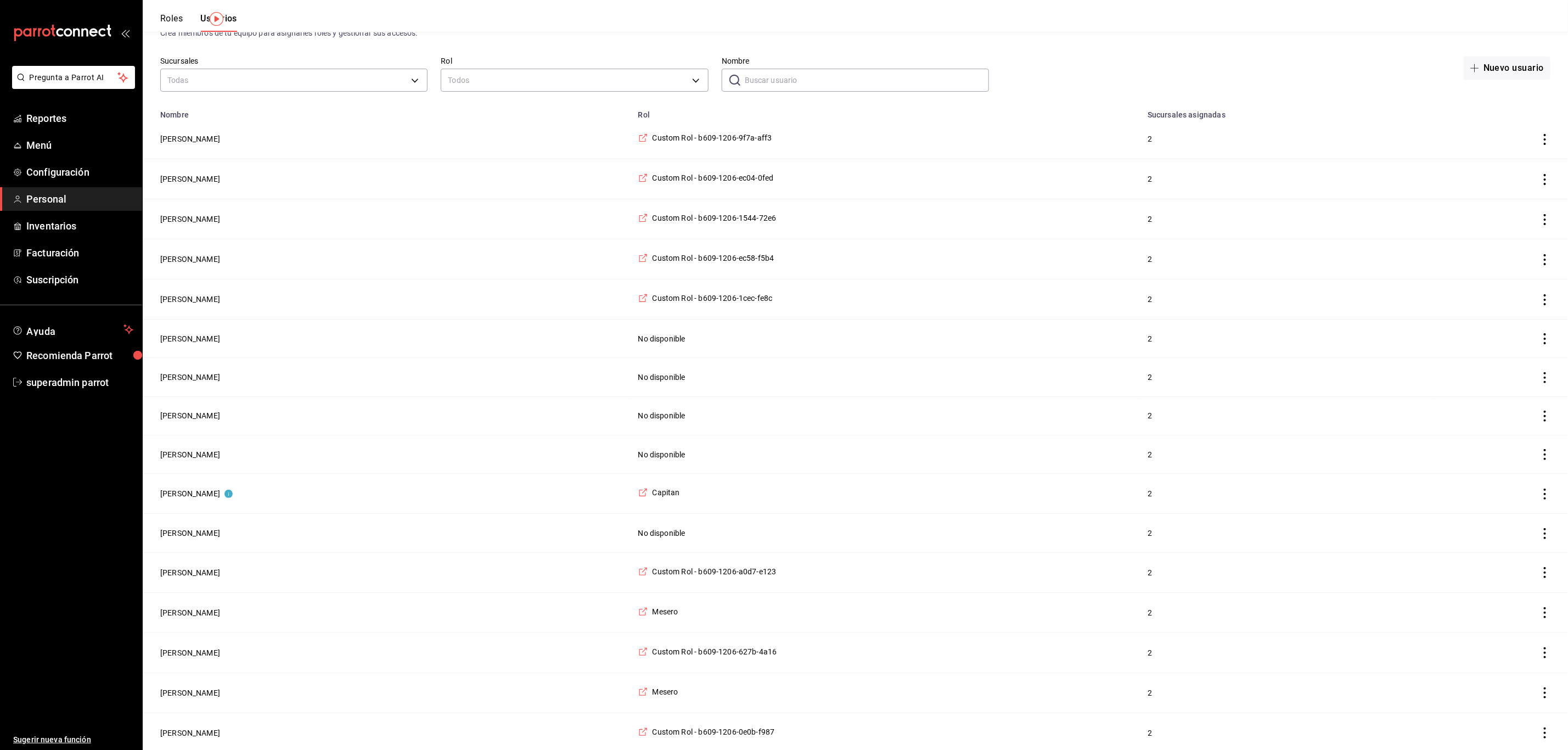
click at [809, 74] on input "Nombre" at bounding box center [867, 80] width 244 height 22
click at [835, 75] on input "Nombre" at bounding box center [867, 80] width 244 height 22
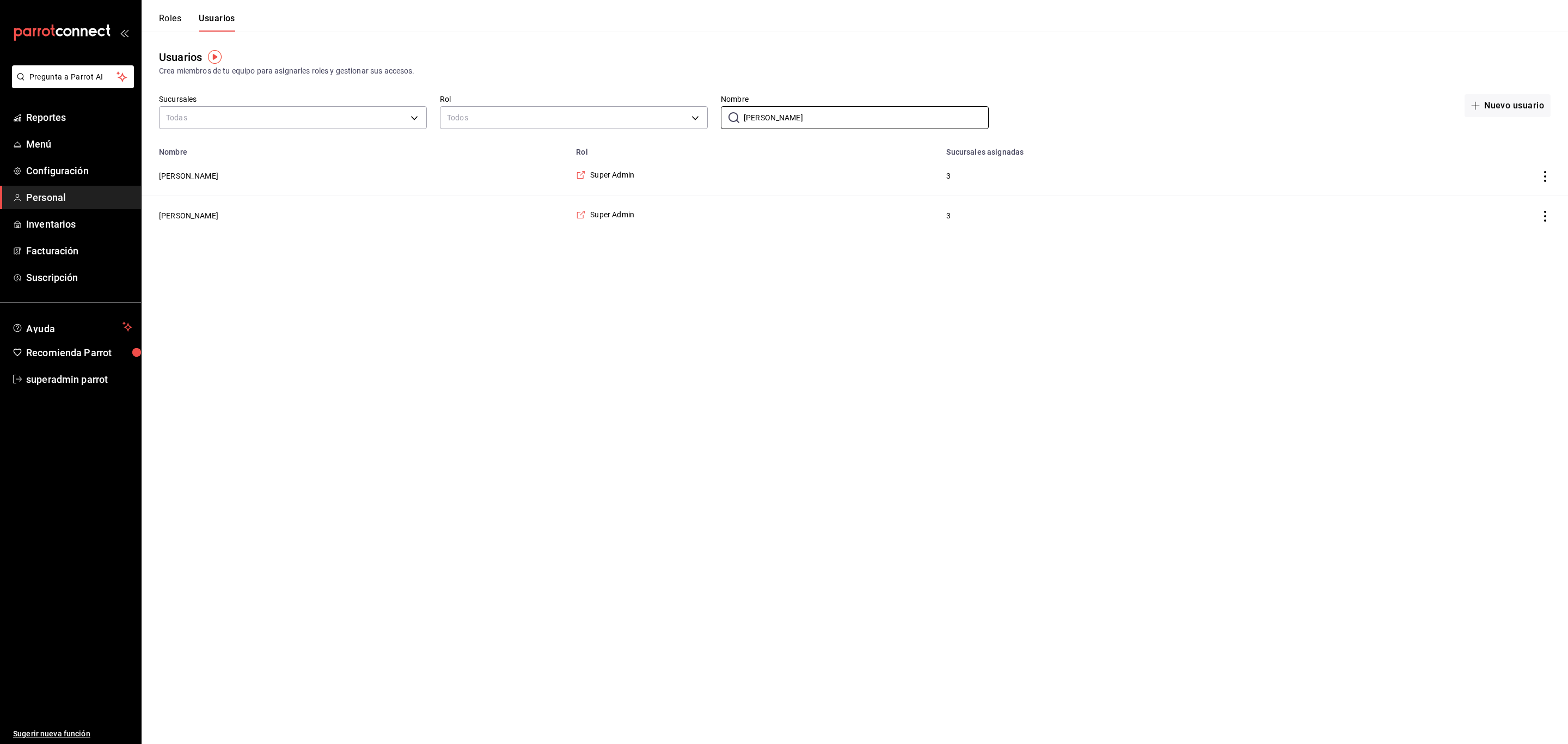
type input "[PERSON_NAME]"
click at [181, 184] on td "[PERSON_NAME]" at bounding box center [355, 176] width 428 height 40
click at [181, 179] on button "[PERSON_NAME]" at bounding box center [188, 175] width 59 height 11
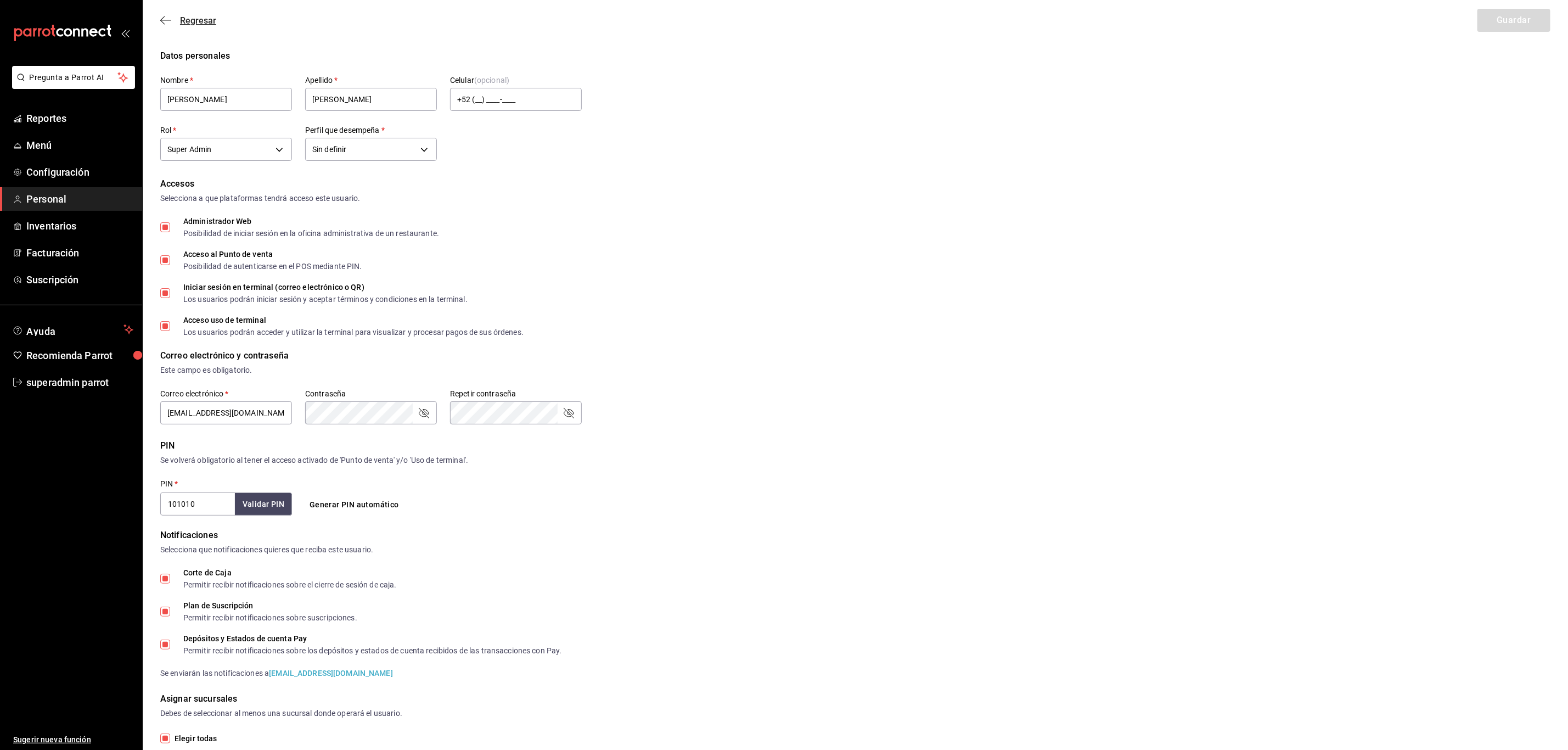
click at [198, 25] on span "Regresar" at bounding box center [198, 20] width 36 height 10
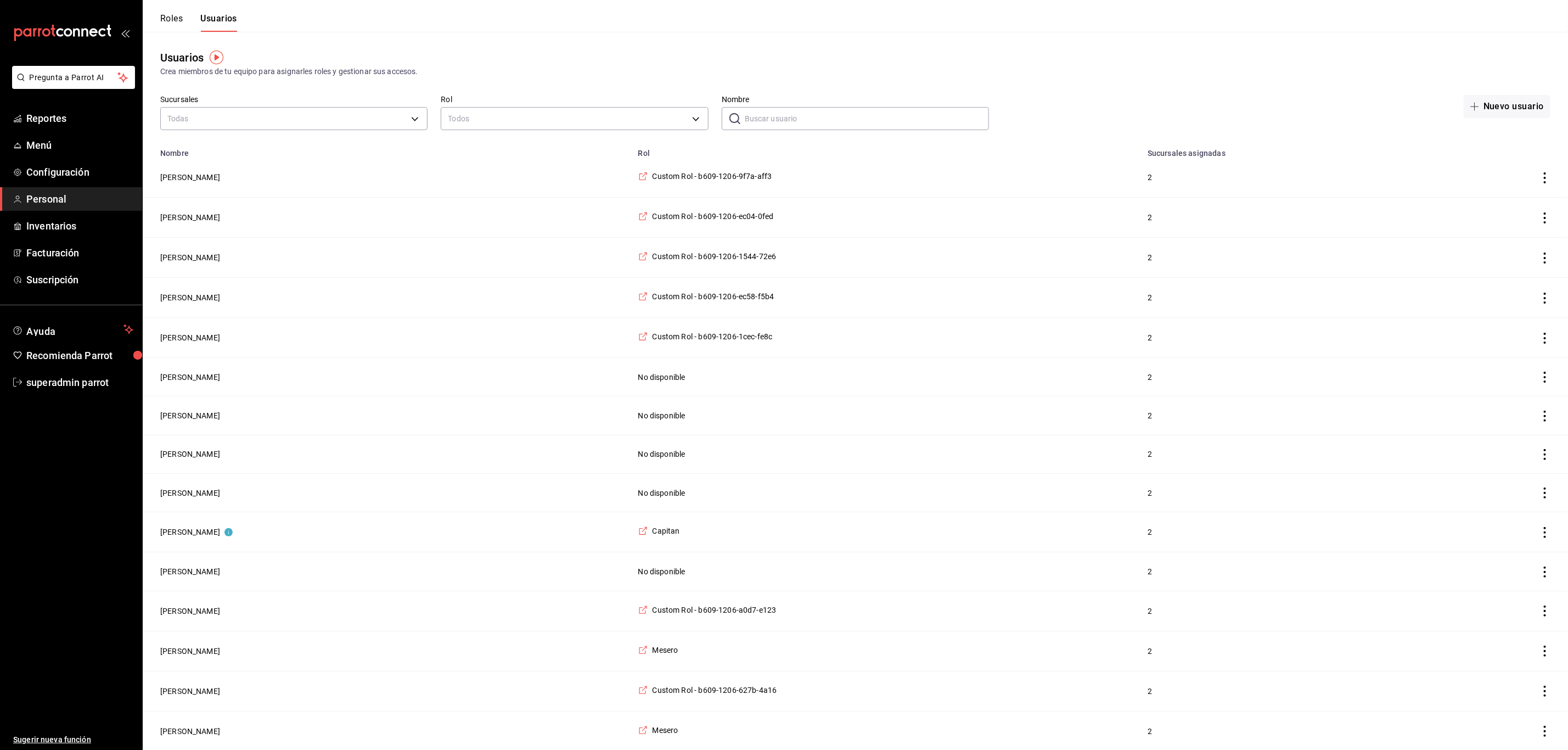
click at [850, 122] on input "Nombre" at bounding box center [867, 119] width 244 height 22
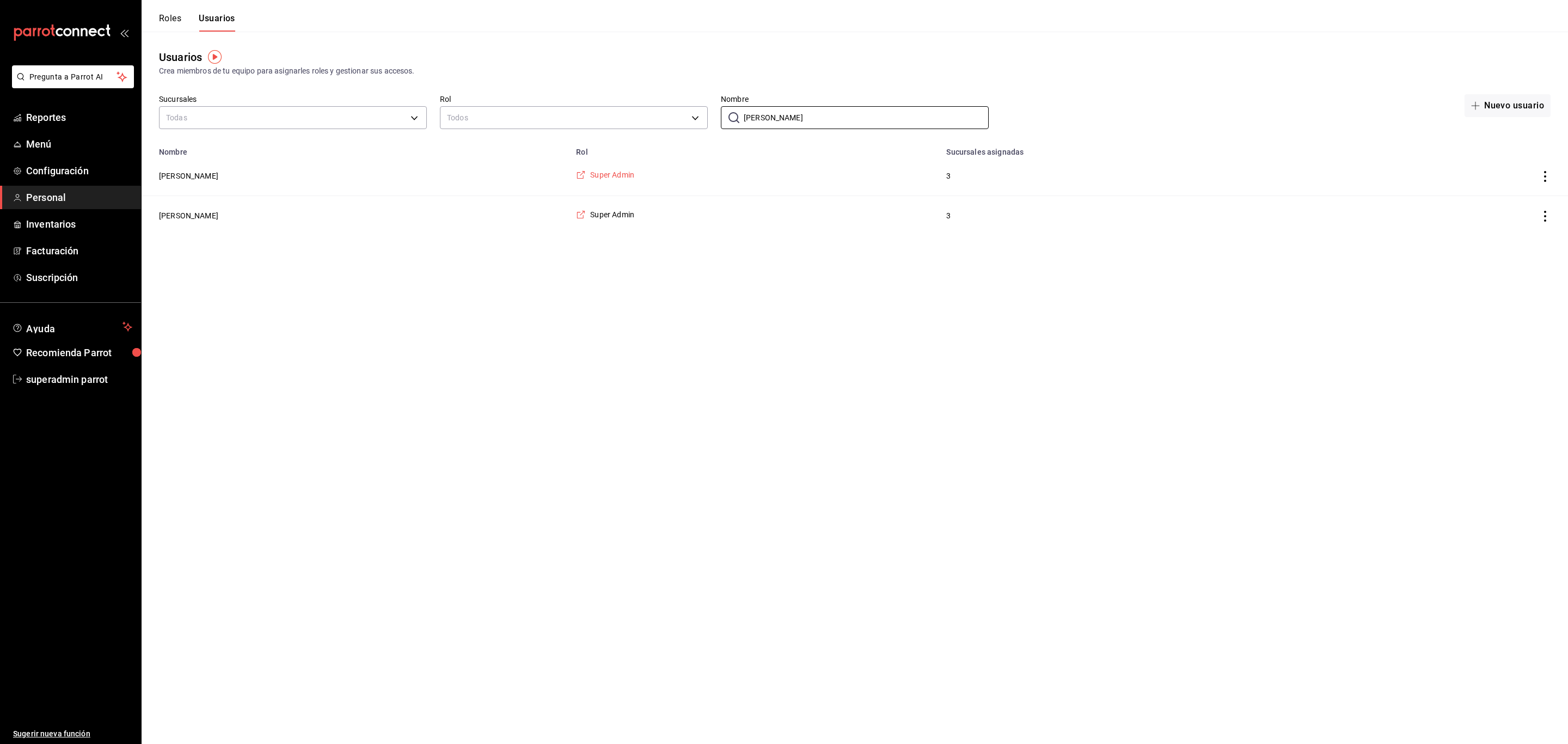
type input "[PERSON_NAME]"
click at [635, 170] on span "Super Admin" at bounding box center [612, 174] width 44 height 11
drag, startPoint x: 742, startPoint y: 121, endPoint x: 687, endPoint y: 121, distance: 55.0
click at [687, 121] on div "Sucursales Todas Rol Todos Nombre ​ mariela Nombre Nuevo usuario" at bounding box center [855, 113] width 1427 height 38
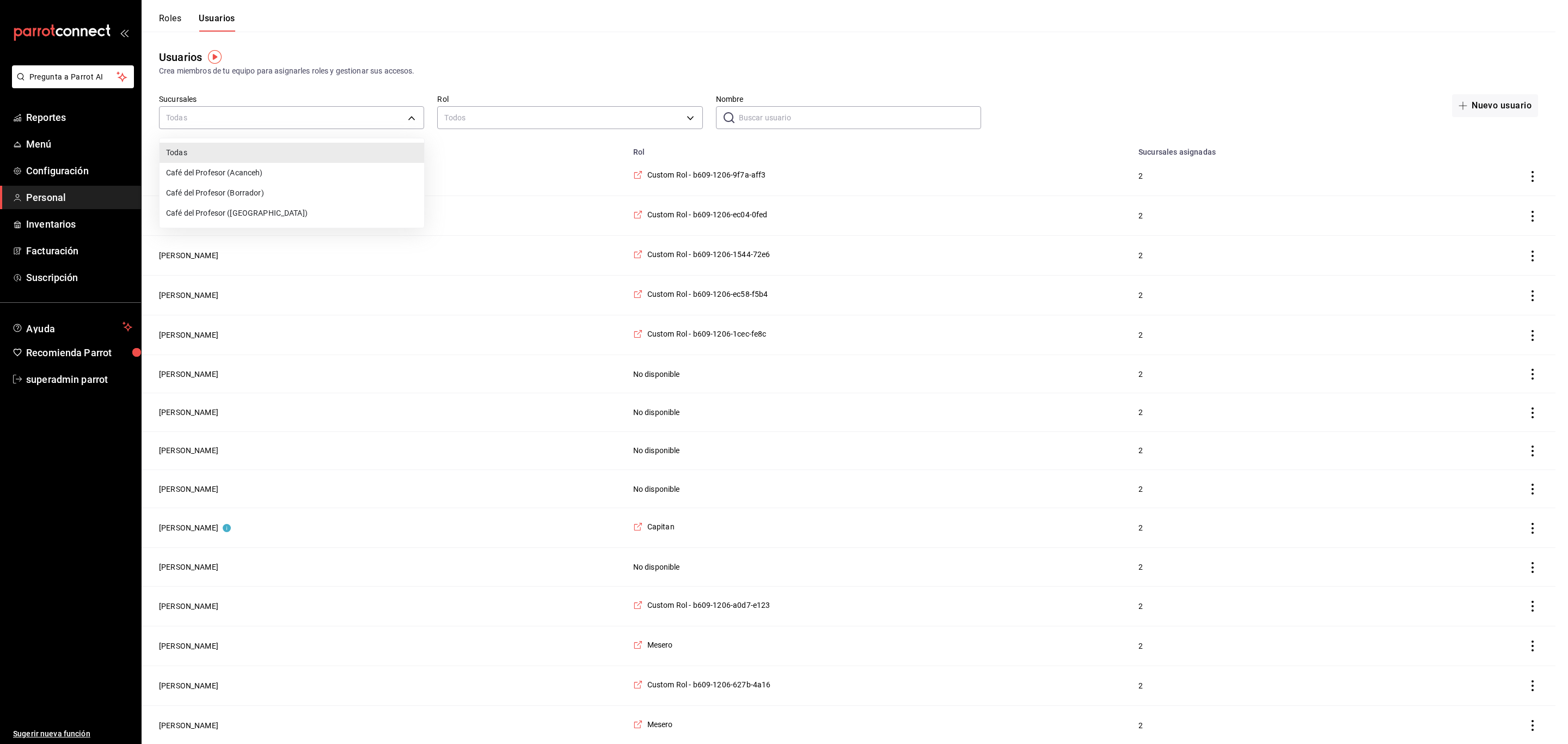
click at [206, 211] on li "Café del Profesor ([GEOGRAPHIC_DATA])" at bounding box center [292, 213] width 265 height 20
type input "cf5fc73d-0347-401f-b4f7-21ffa369c775"
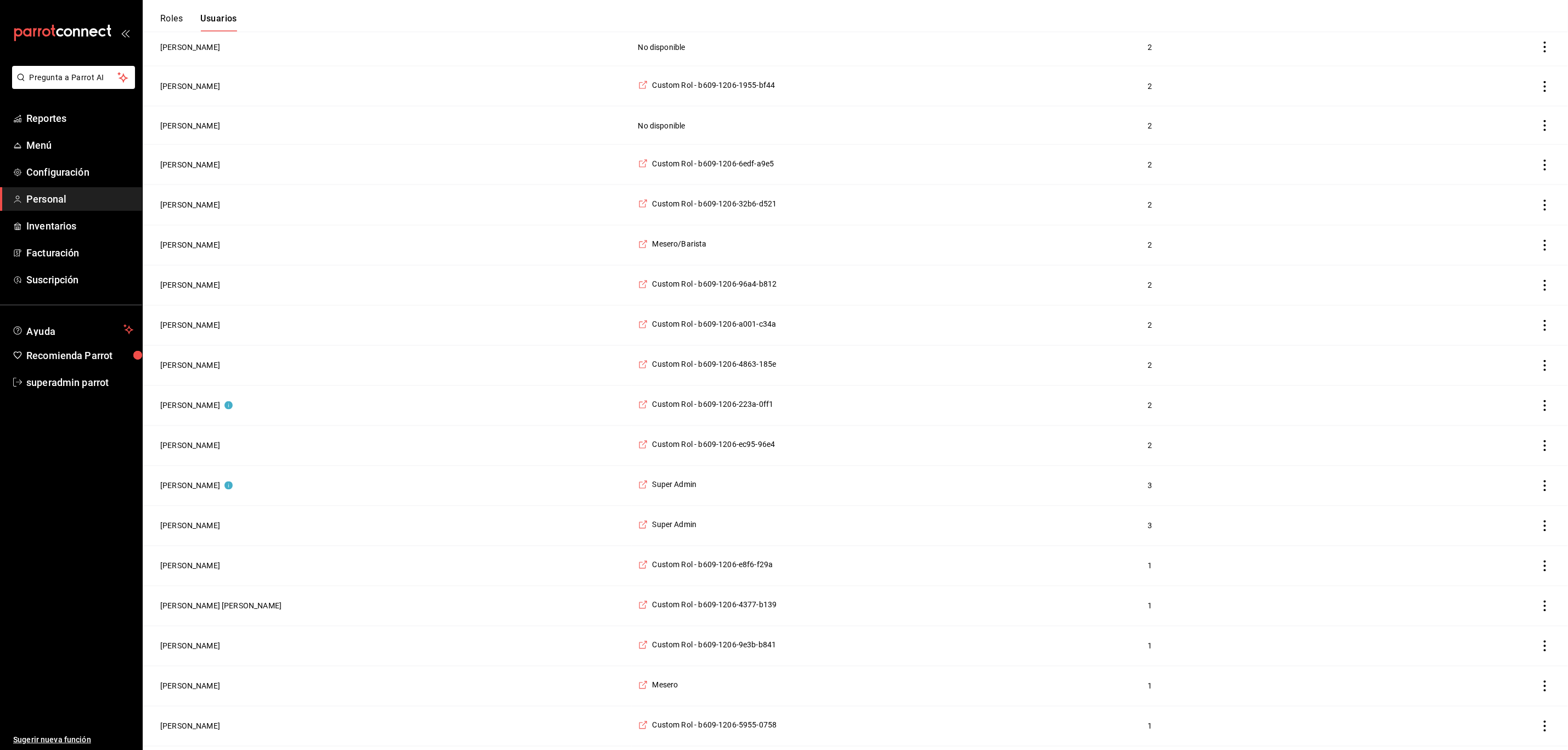
scroll to position [1403, 0]
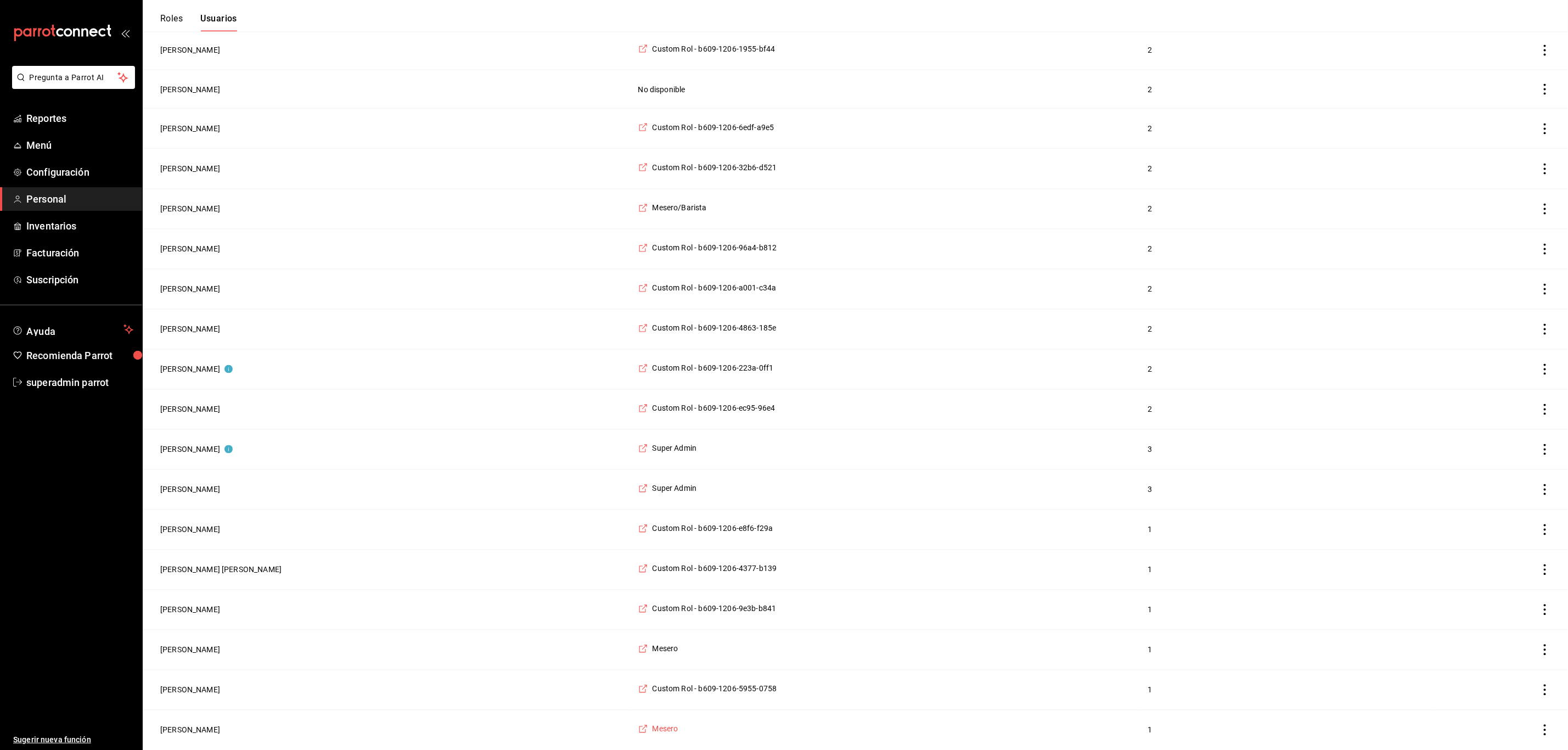
click at [653, 730] on span "Mesero" at bounding box center [666, 728] width 26 height 11
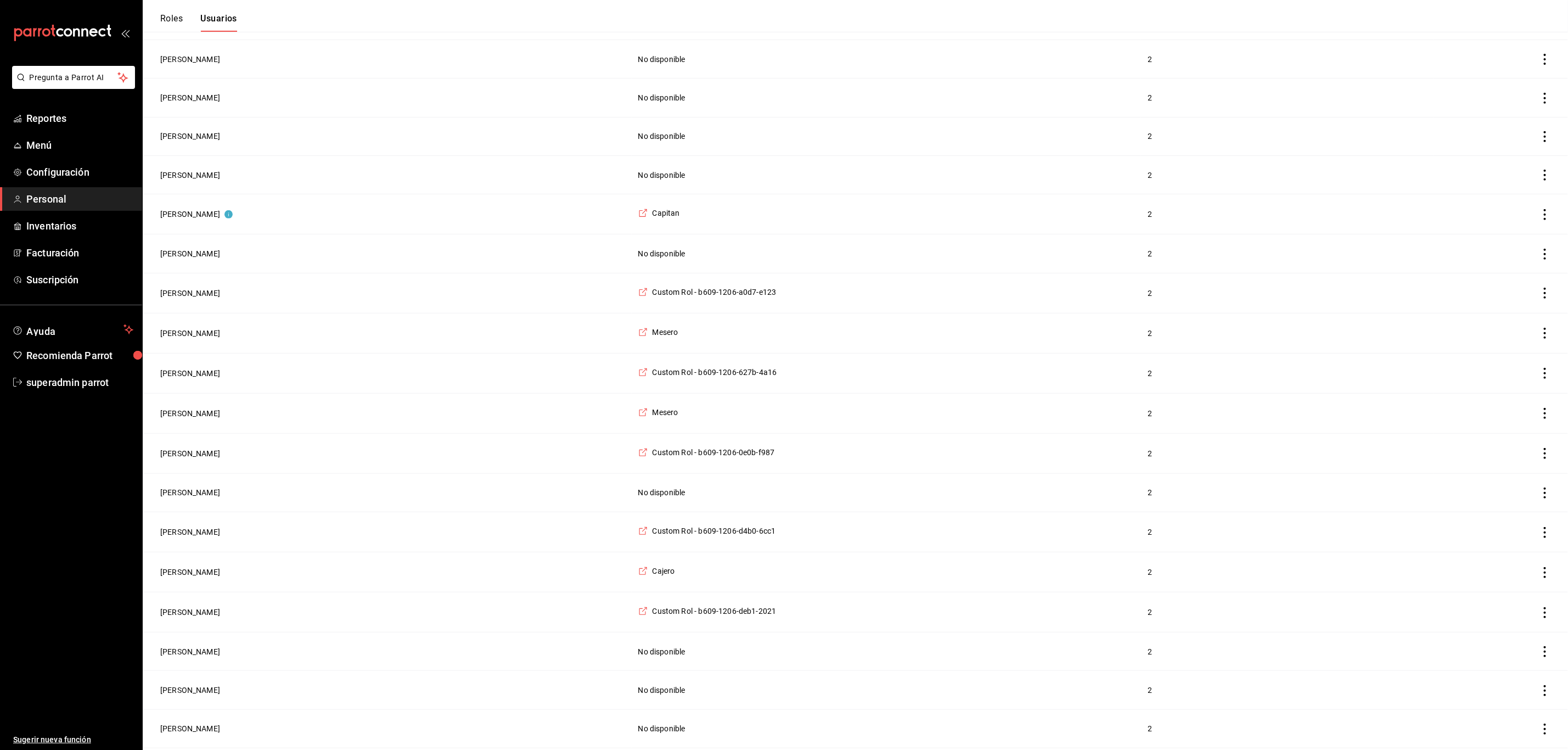
scroll to position [0, 0]
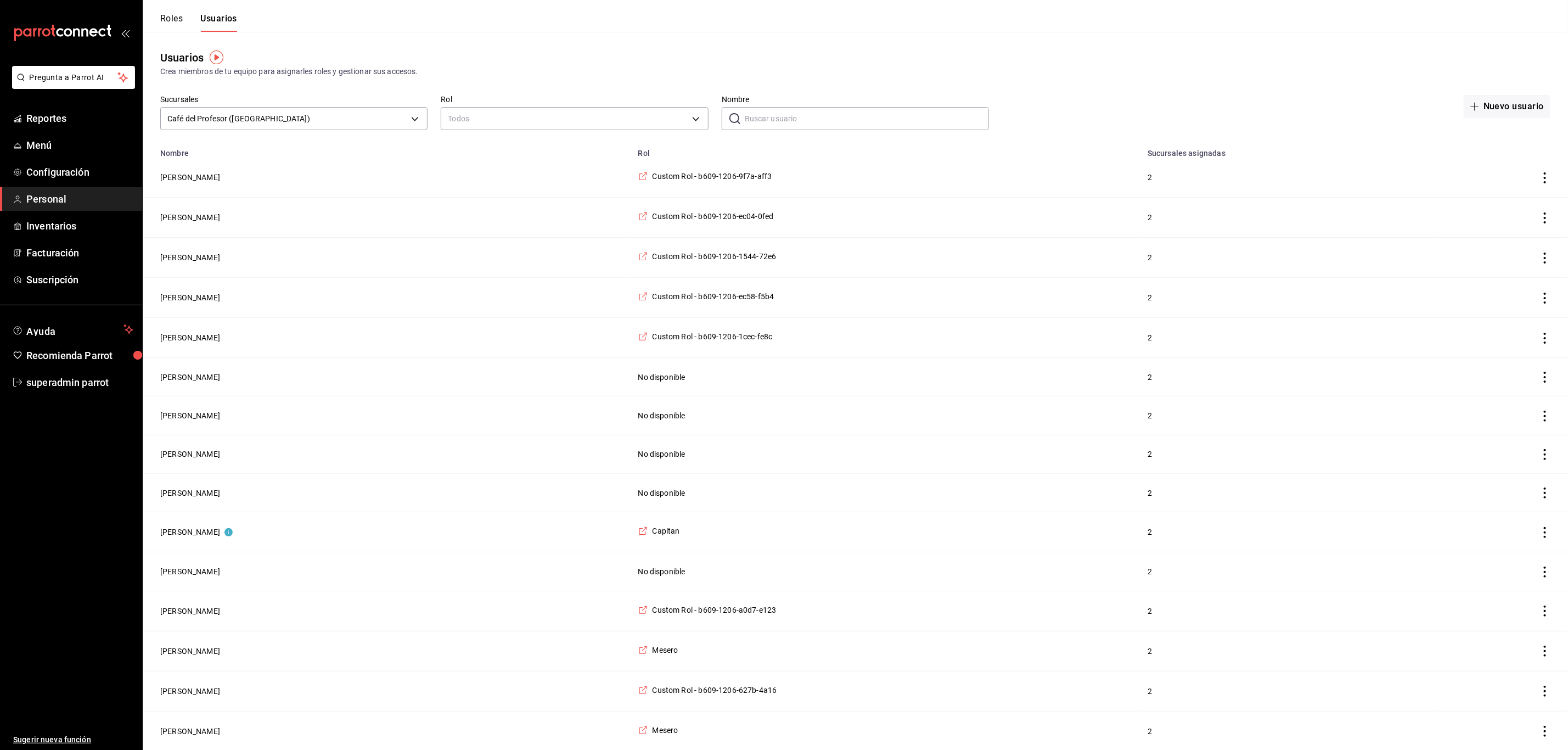
click at [175, 18] on button "Roles" at bounding box center [171, 23] width 23 height 18
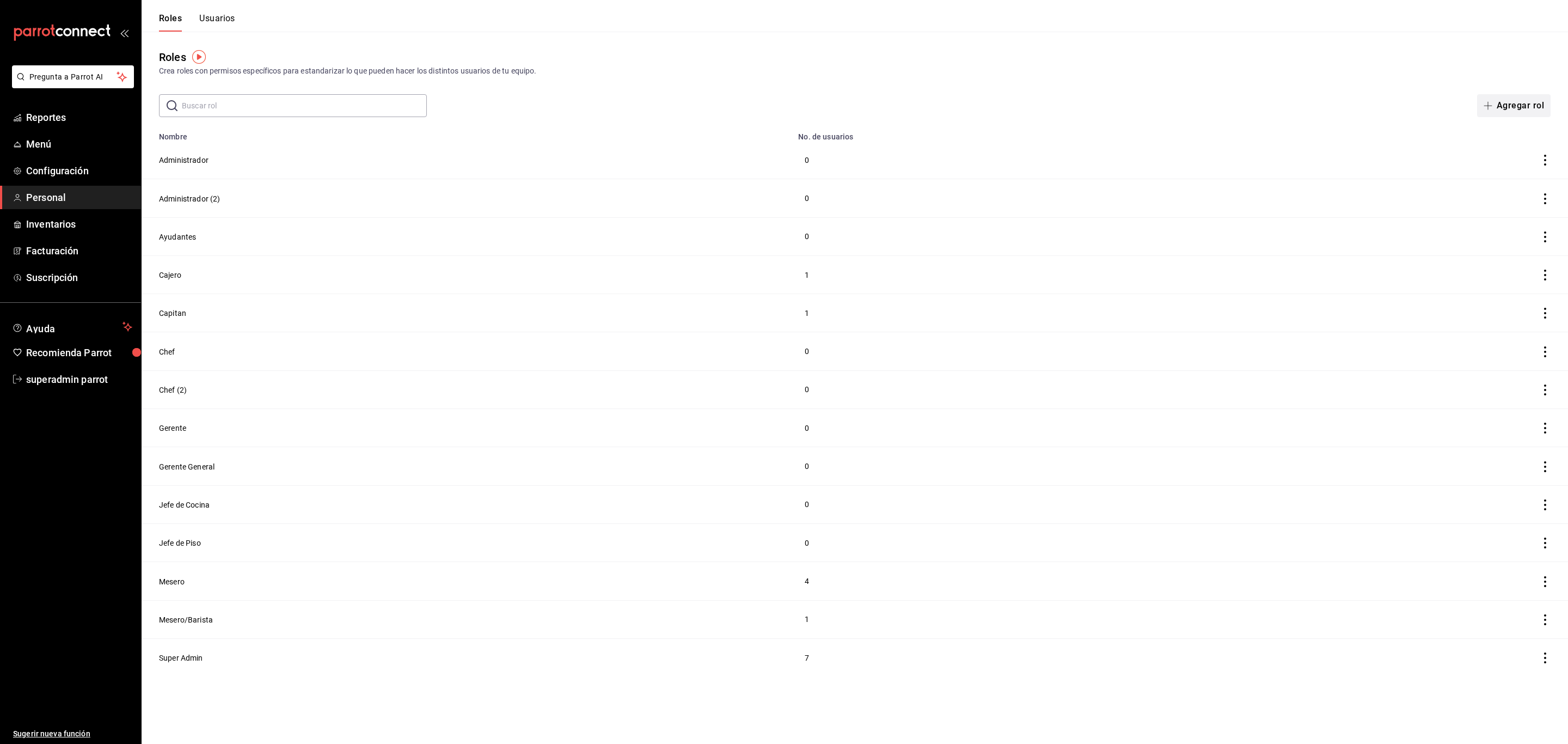
click at [1525, 106] on button "Agregar rol" at bounding box center [1514, 105] width 74 height 23
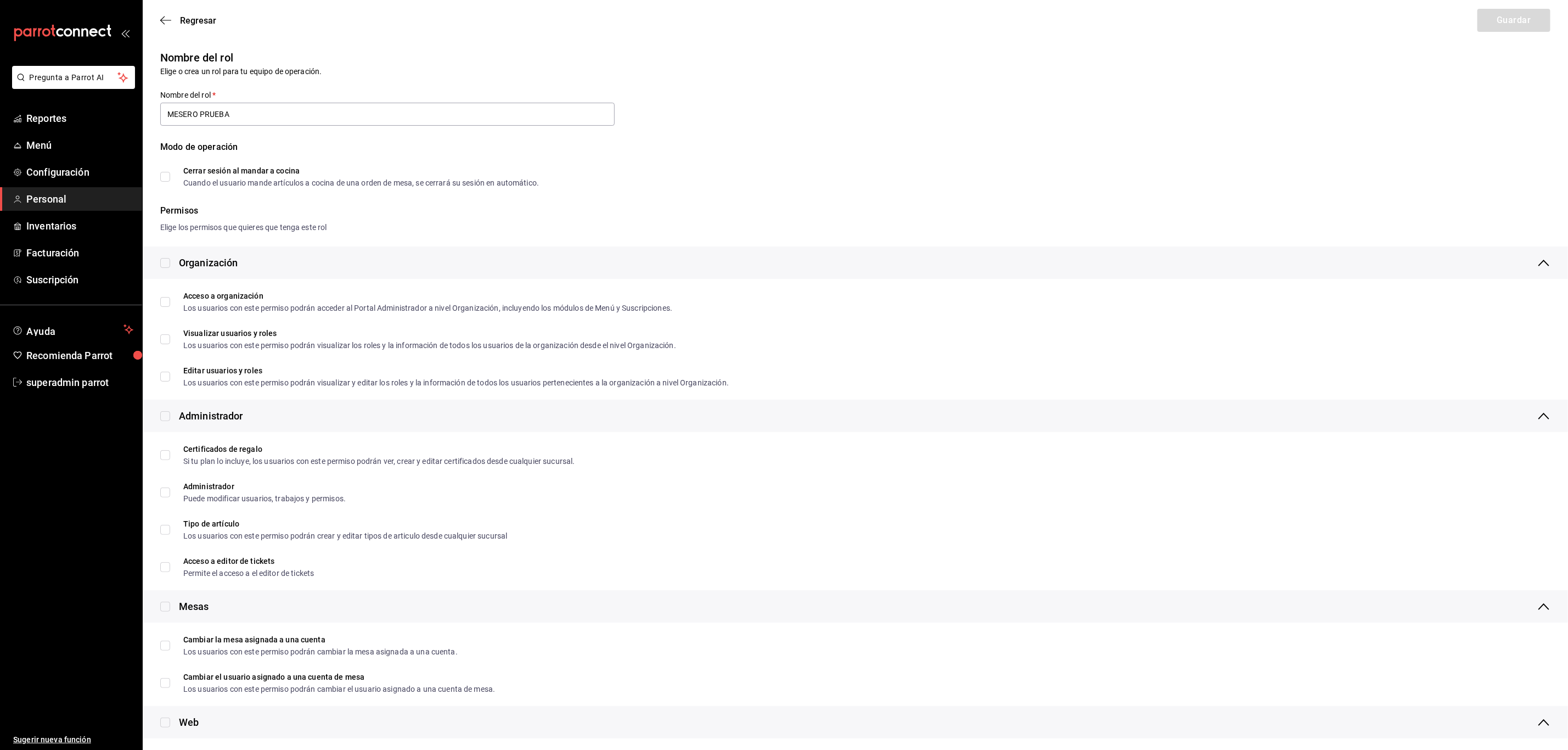
type input "MESERO PRUEBA"
click at [170, 181] on input "Cerrar sesión al mandar a cocina Cuando el usuario mande artículos a cocina de …" at bounding box center [165, 177] width 10 height 10
checkbox input "true"
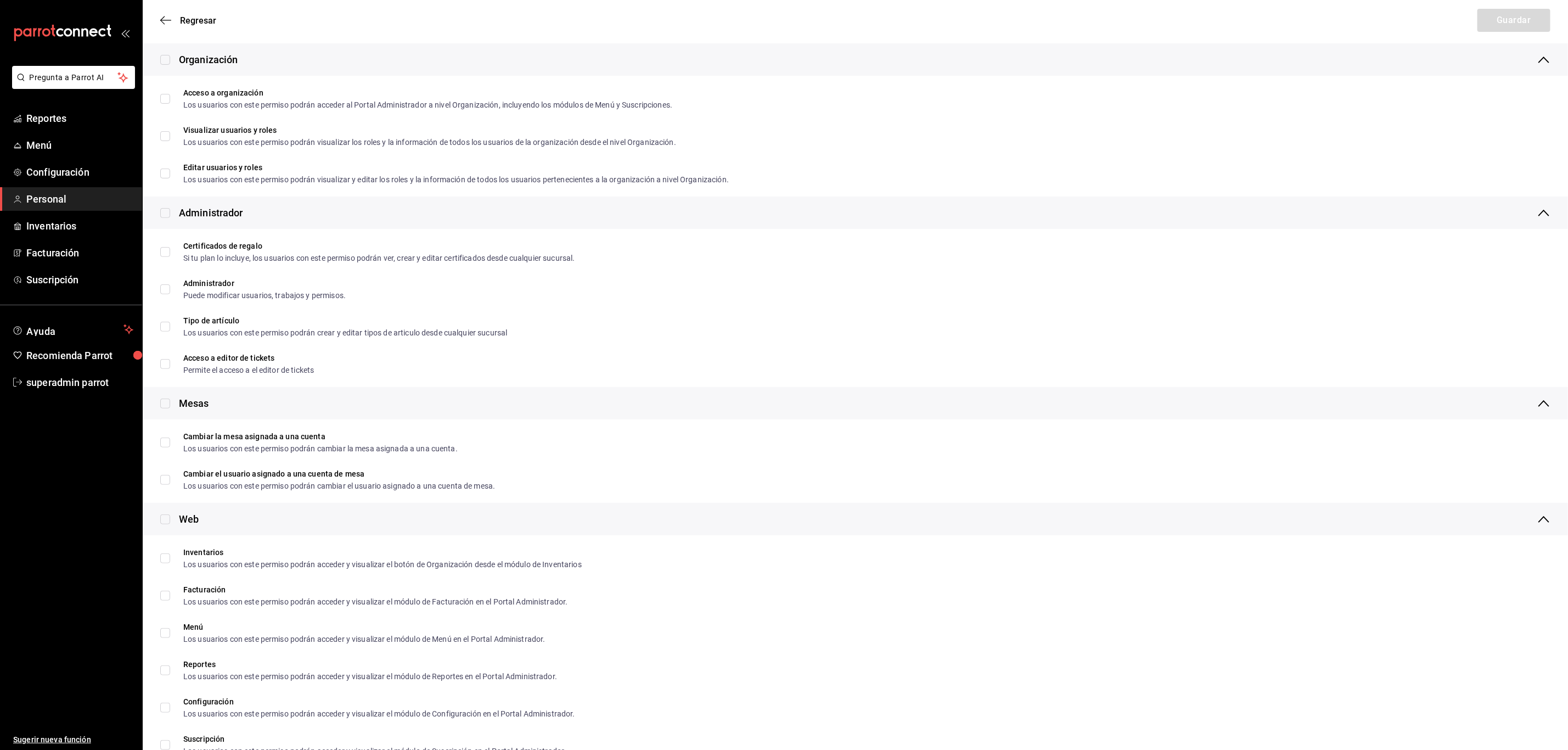
scroll to position [384, 0]
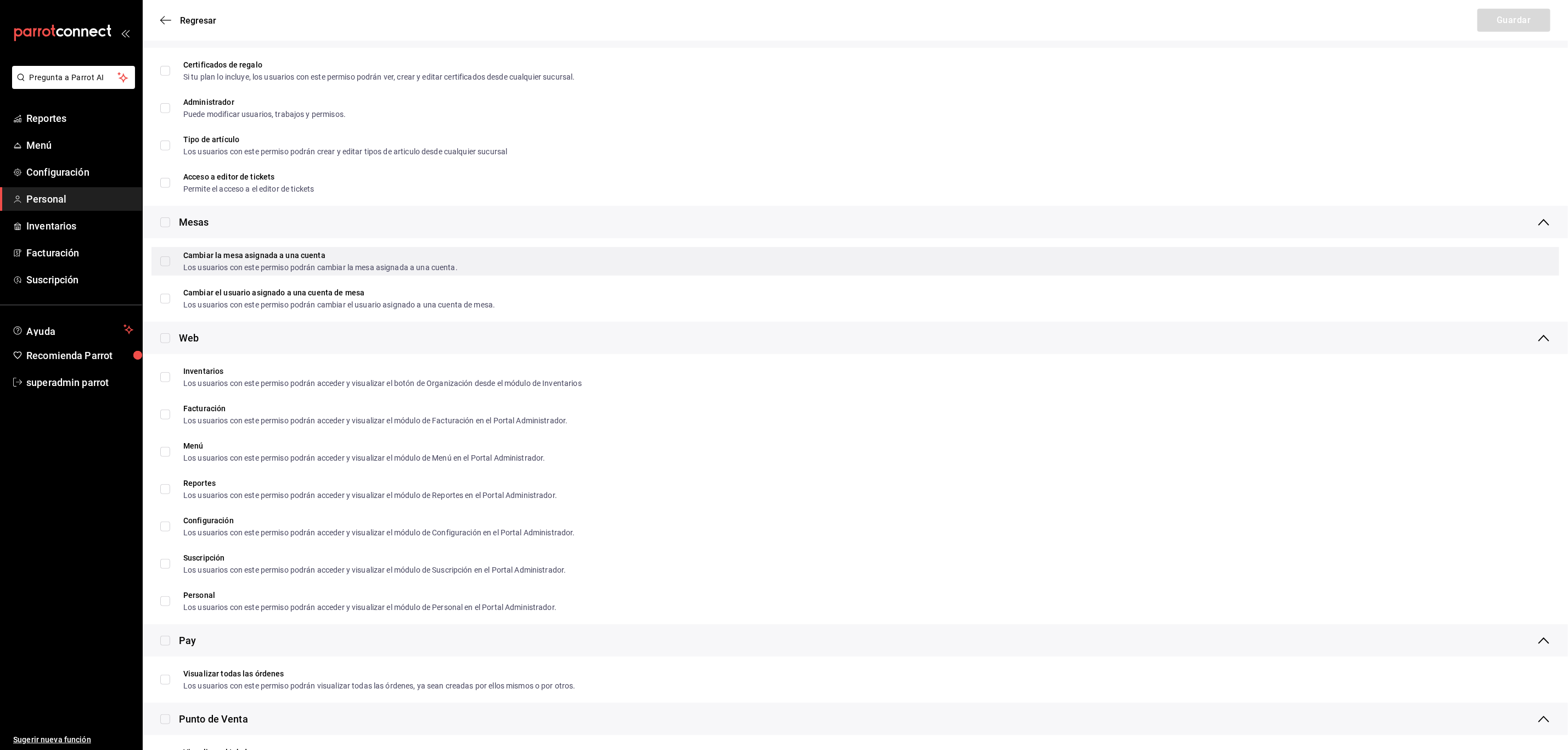
click at [176, 264] on span "Cambiar la mesa asignada a una cuenta Los usuarios con este permiso podrán camb…" at bounding box center [314, 261] width 288 height 20
click at [170, 264] on input "Cambiar la mesa asignada a una cuenta Los usuarios con este permiso podrán camb…" at bounding box center [165, 261] width 10 height 10
checkbox input "true"
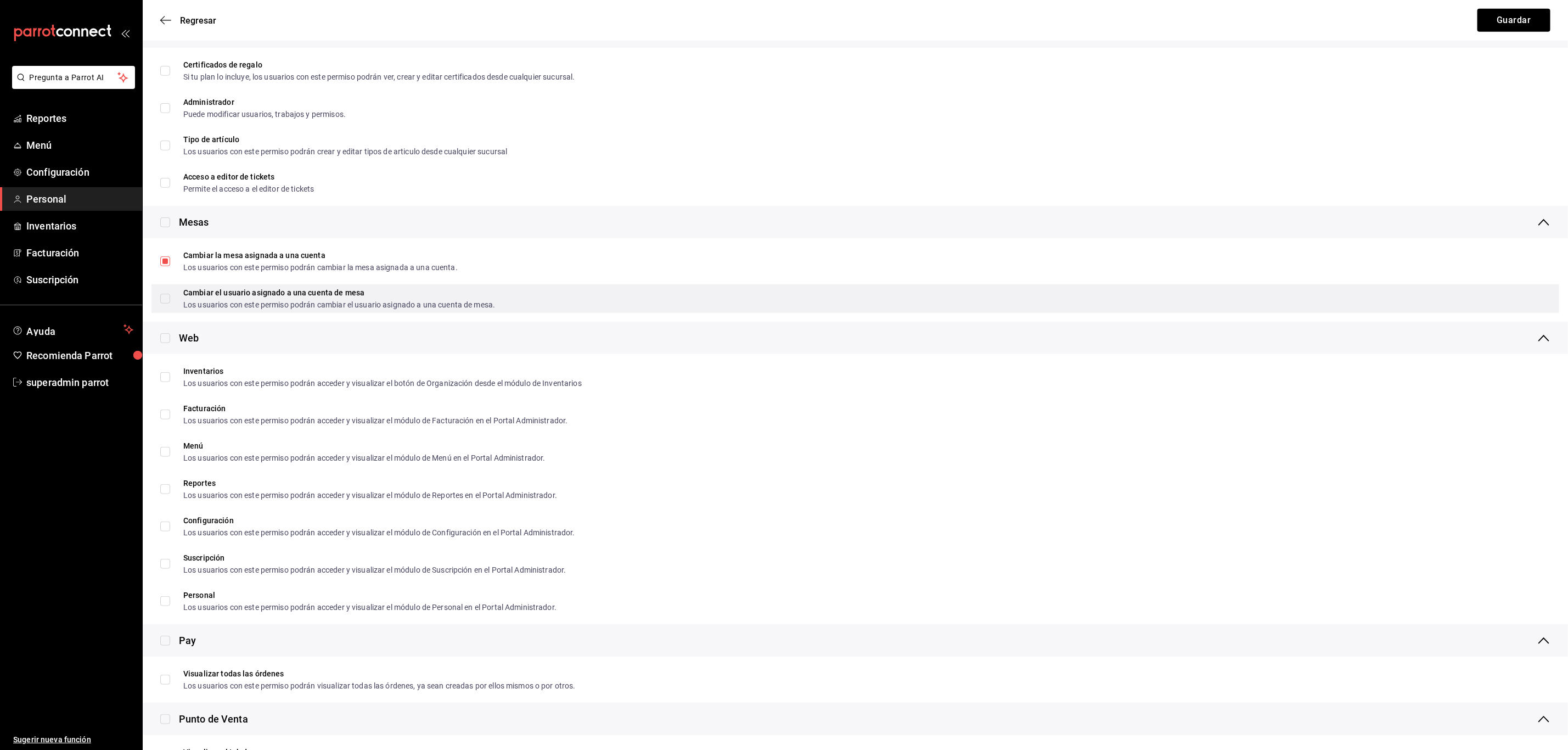
click at [175, 294] on span "Cambiar el usuario asignado a una cuenta de mesa Los usuarios con este permiso …" at bounding box center [332, 299] width 325 height 20
click at [170, 294] on input "Cambiar el usuario asignado a una cuenta de mesa Los usuarios con este permiso …" at bounding box center [165, 299] width 10 height 10
checkbox input "true"
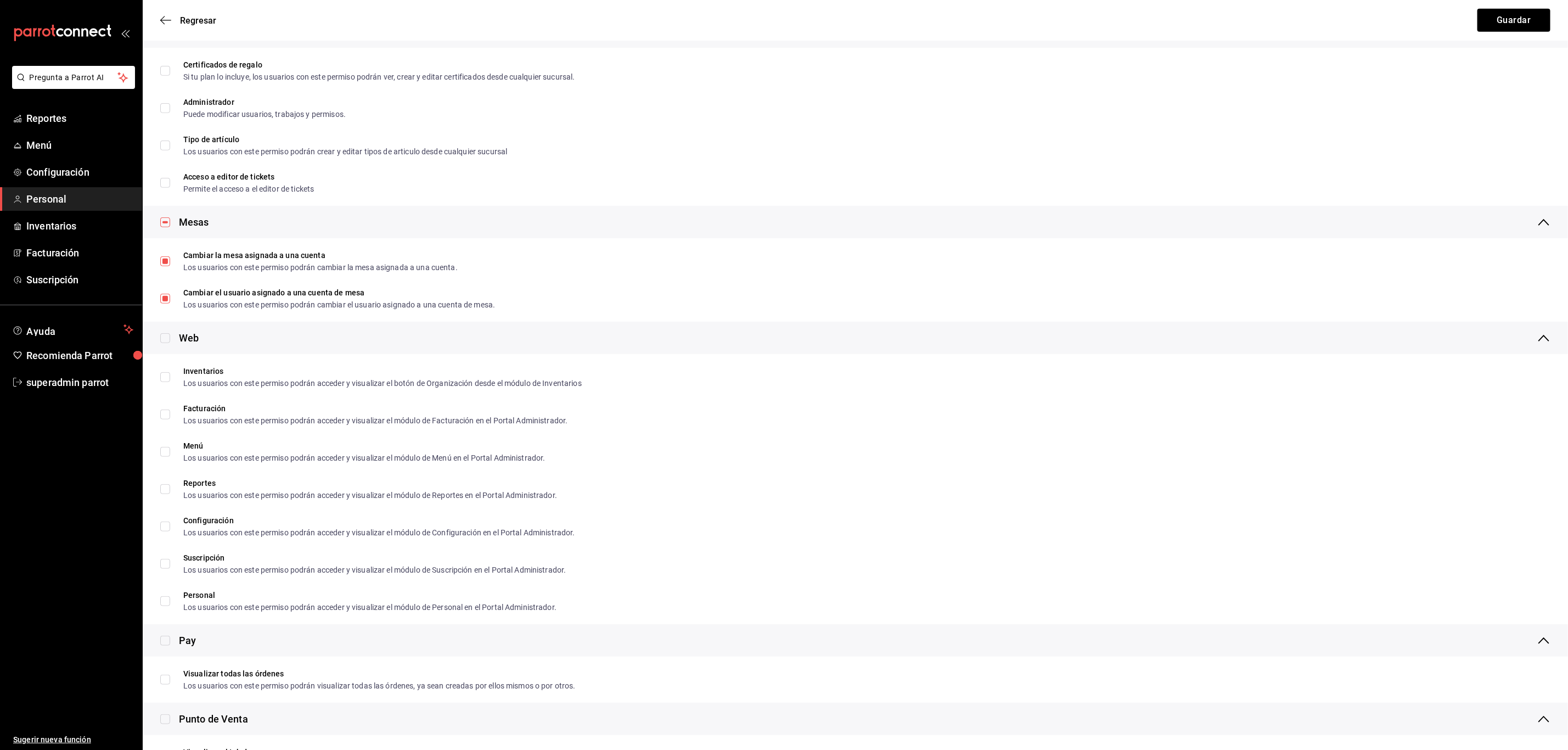
click at [172, 646] on div "Pay" at bounding box center [855, 640] width 1391 height 15
click at [168, 642] on input "checkbox" at bounding box center [165, 640] width 10 height 10
checkbox input "true"
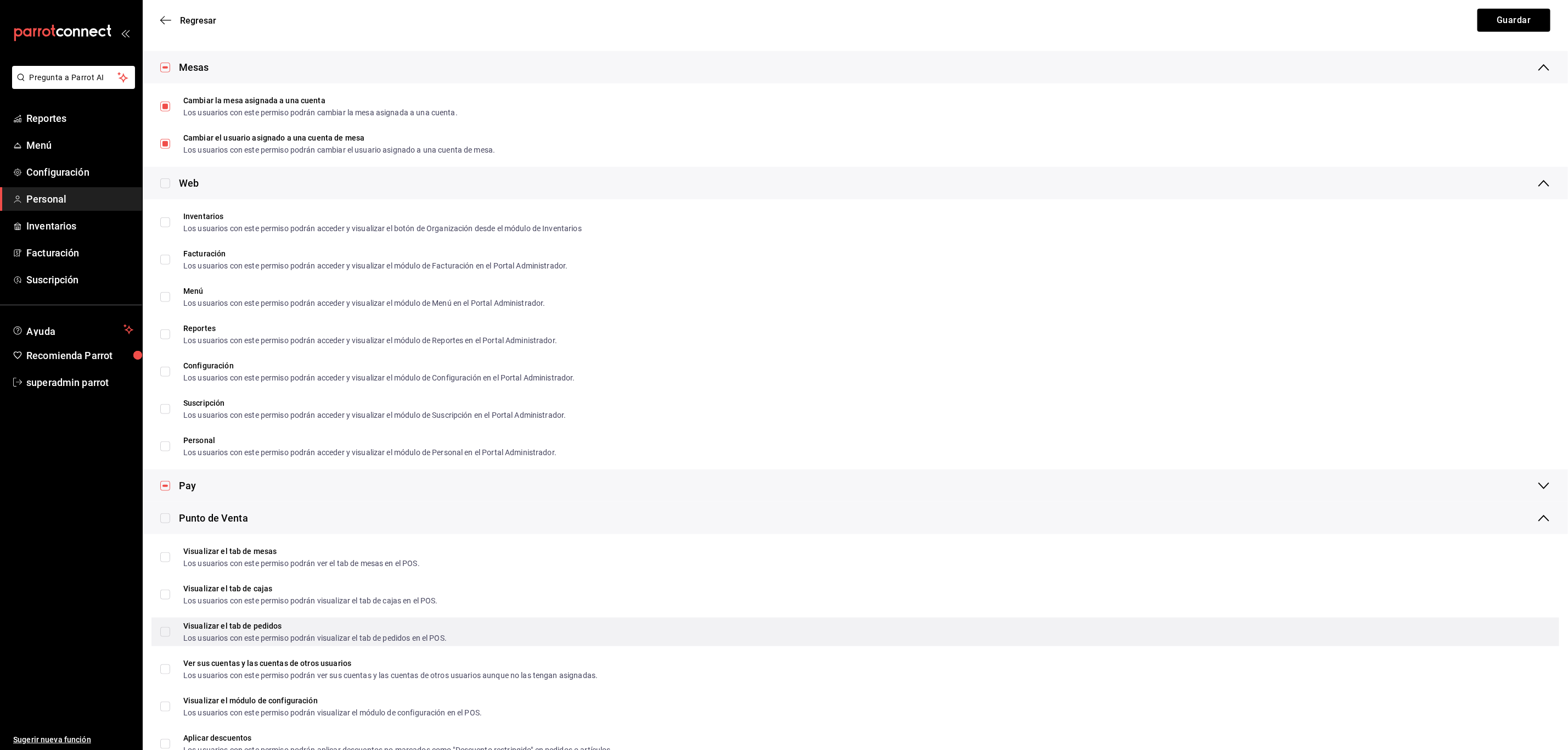
scroll to position [576, 0]
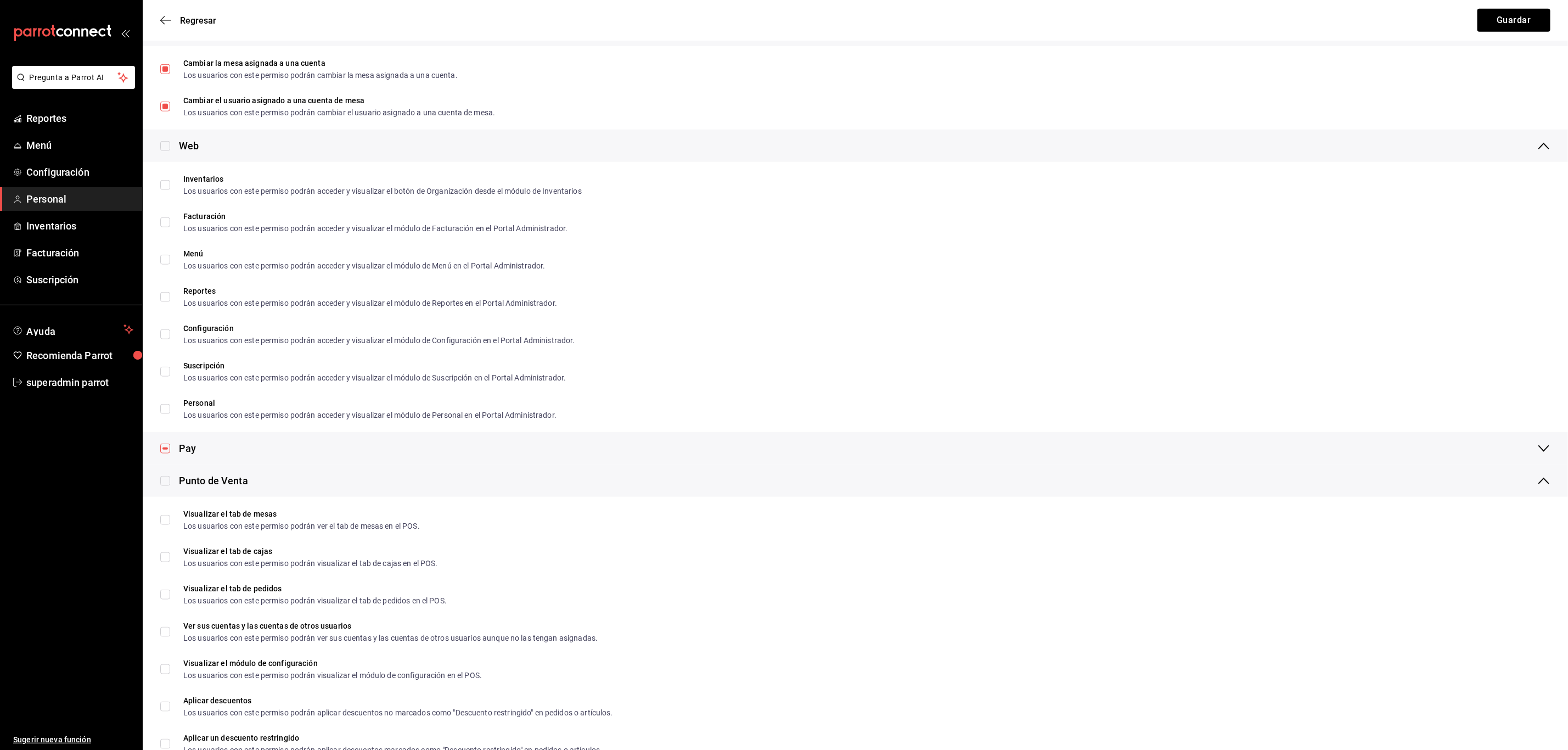
click at [188, 449] on div "Pay" at bounding box center [188, 449] width 17 height 15
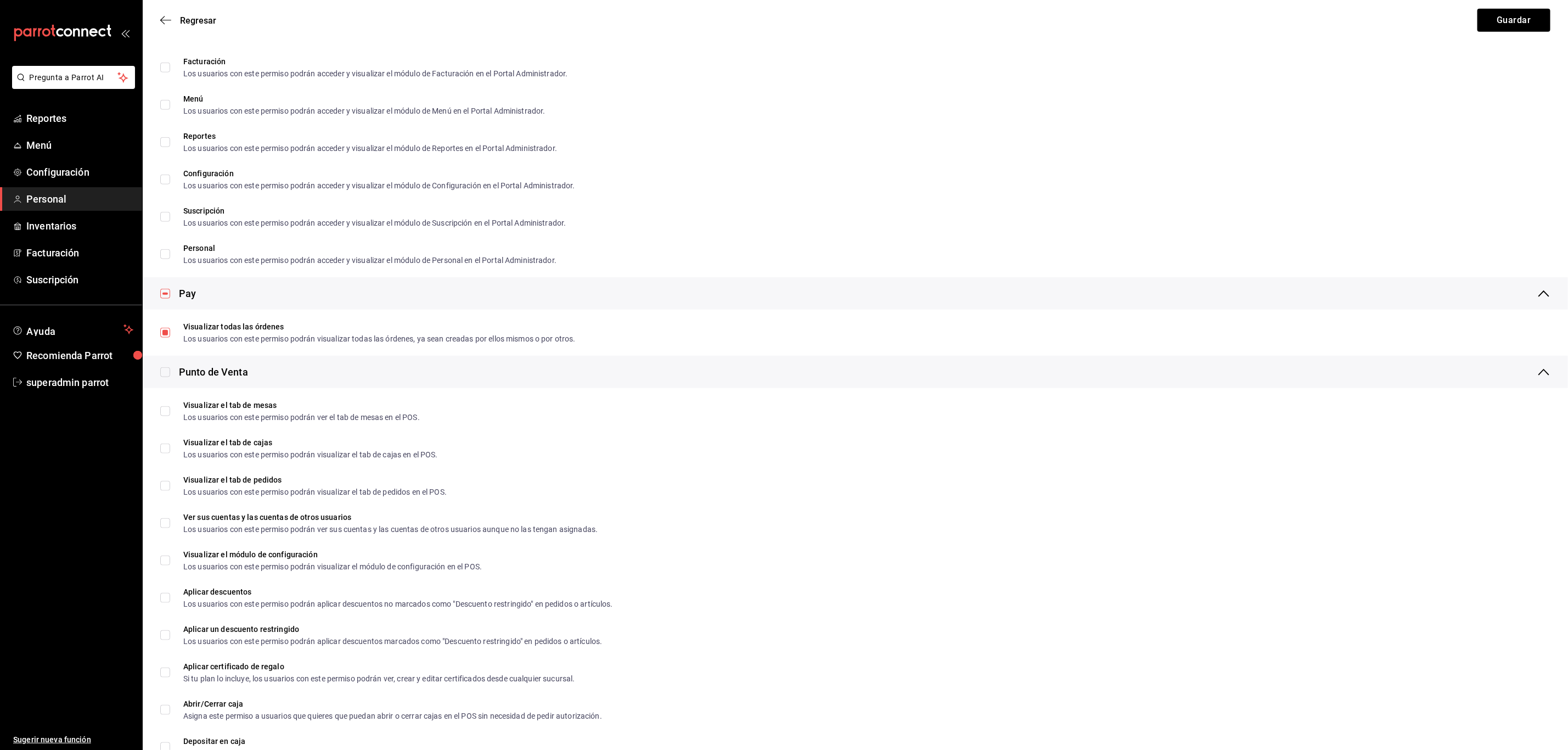
scroll to position [768, 0]
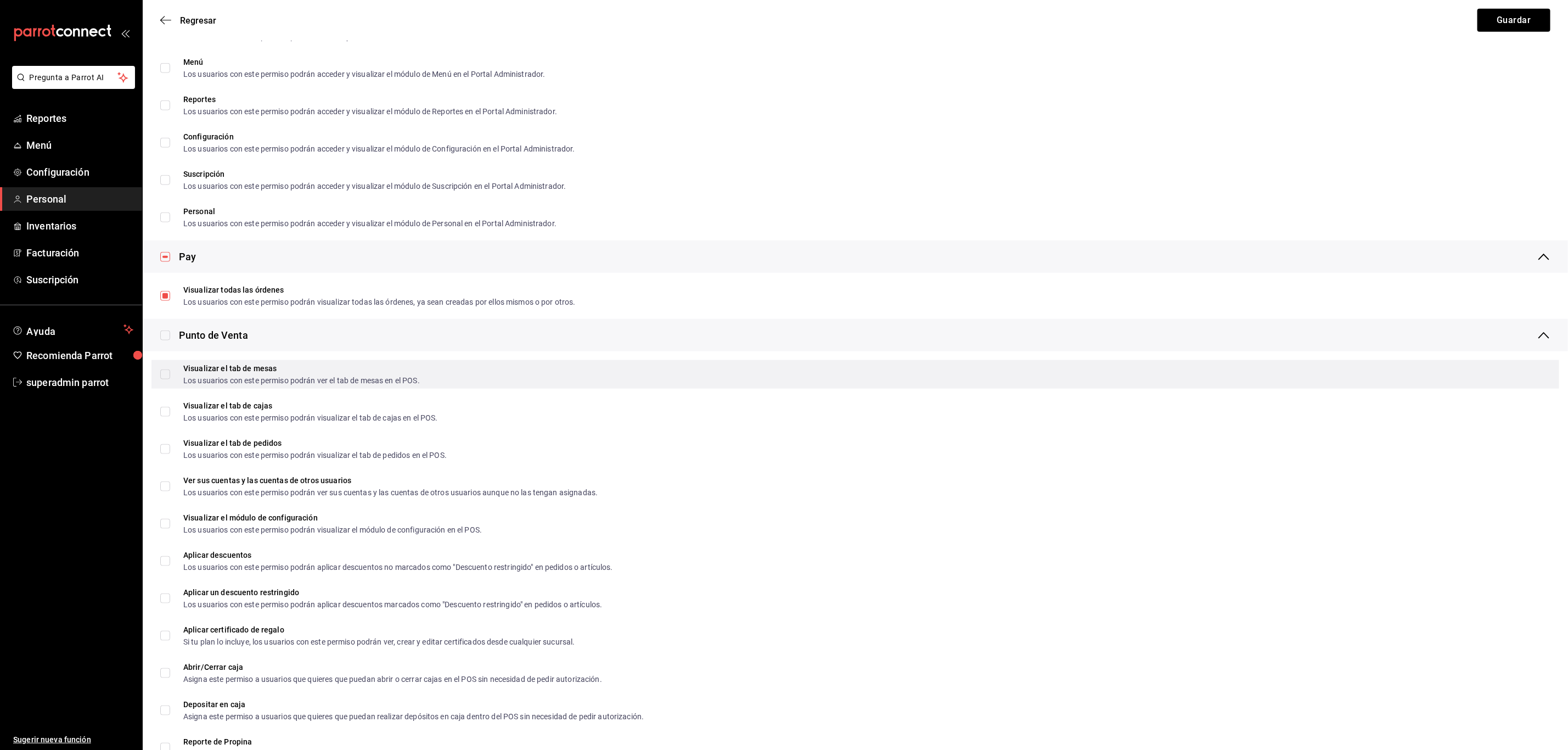
click at [167, 371] on input "Visualizar el tab de mesas Los usuarios con este permiso podrán ver el tab de m…" at bounding box center [165, 374] width 10 height 10
checkbox input "true"
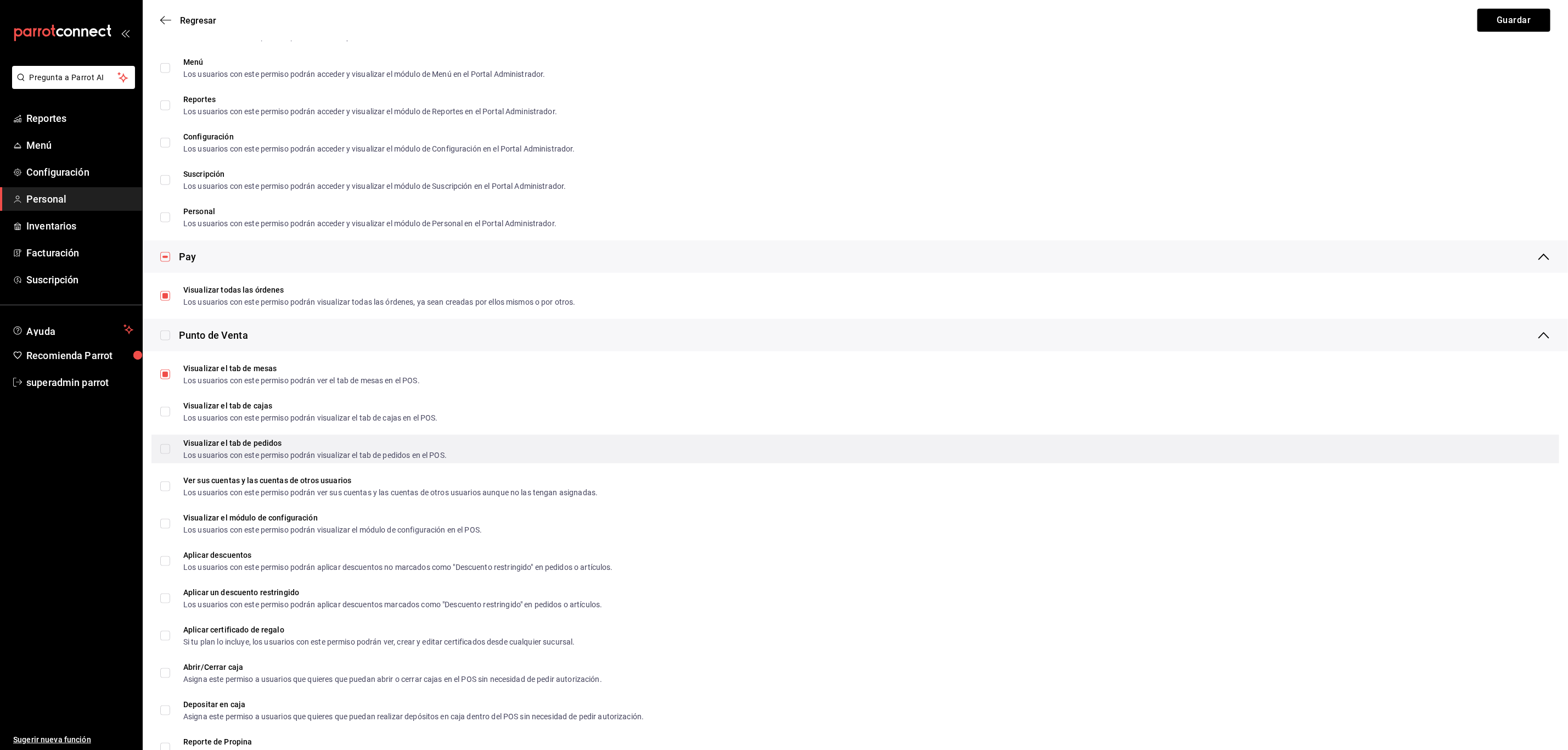
click at [165, 450] on input "Visualizar el tab de pedidos Los usuarios con este permiso podrán visualizar el…" at bounding box center [165, 449] width 10 height 10
checkbox input "true"
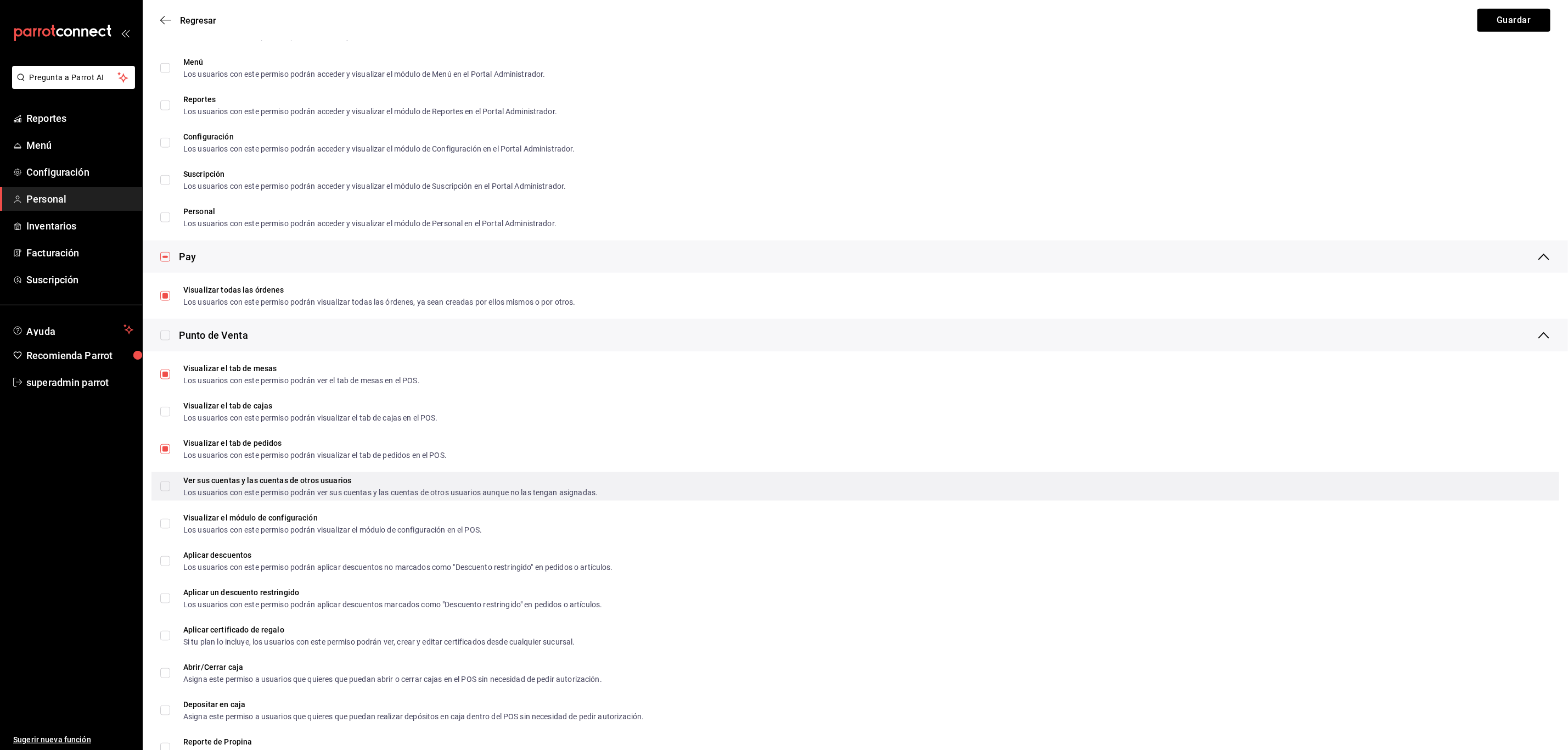
click at [167, 483] on input "Ver sus cuentas y las cuentas de otros usuarios Los usuarios con este permiso p…" at bounding box center [165, 486] width 10 height 10
checkbox input "true"
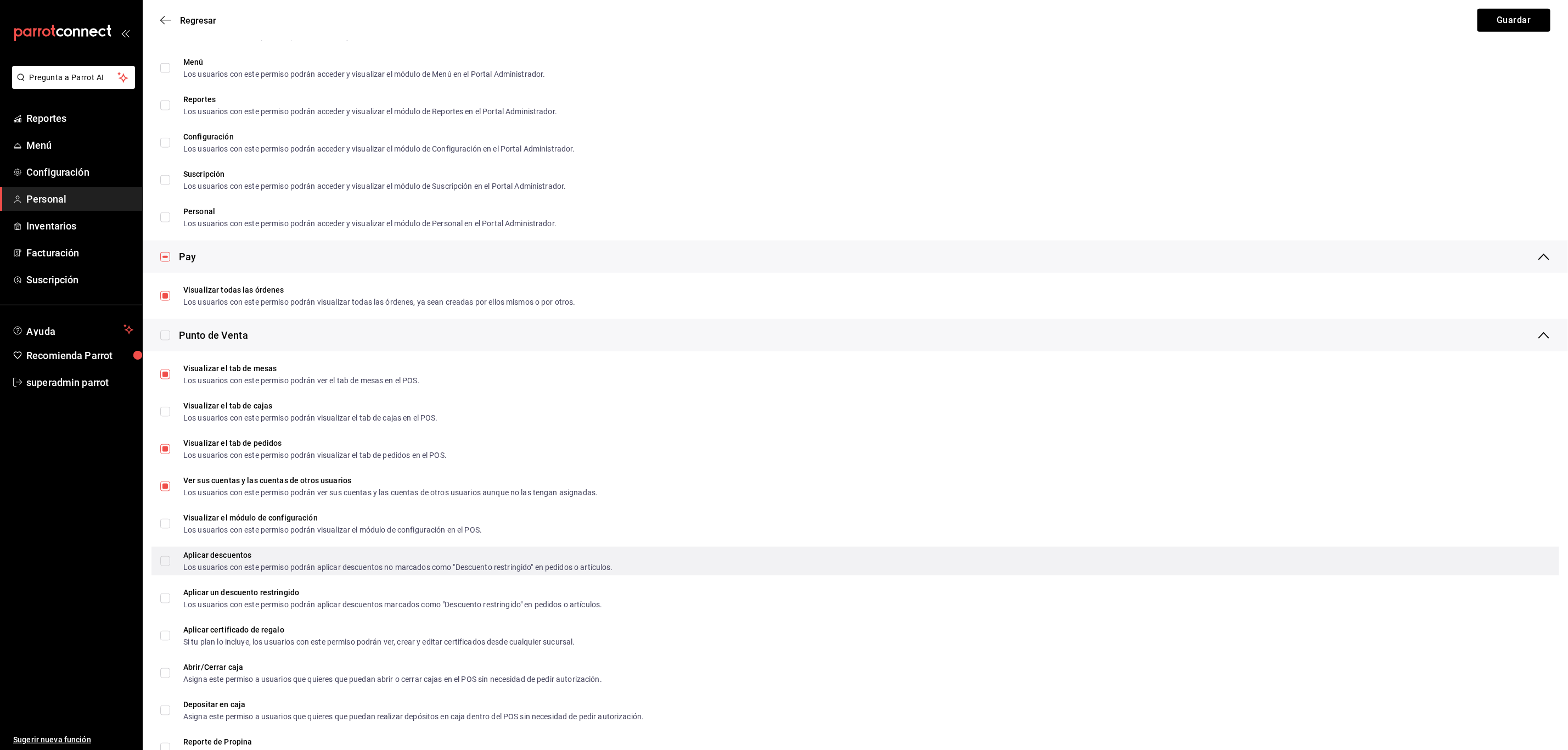
click at [163, 560] on input "Aplicar descuentos Los usuarios con este permiso podrán aplicar descuentos no m…" at bounding box center [165, 561] width 10 height 10
checkbox input "true"
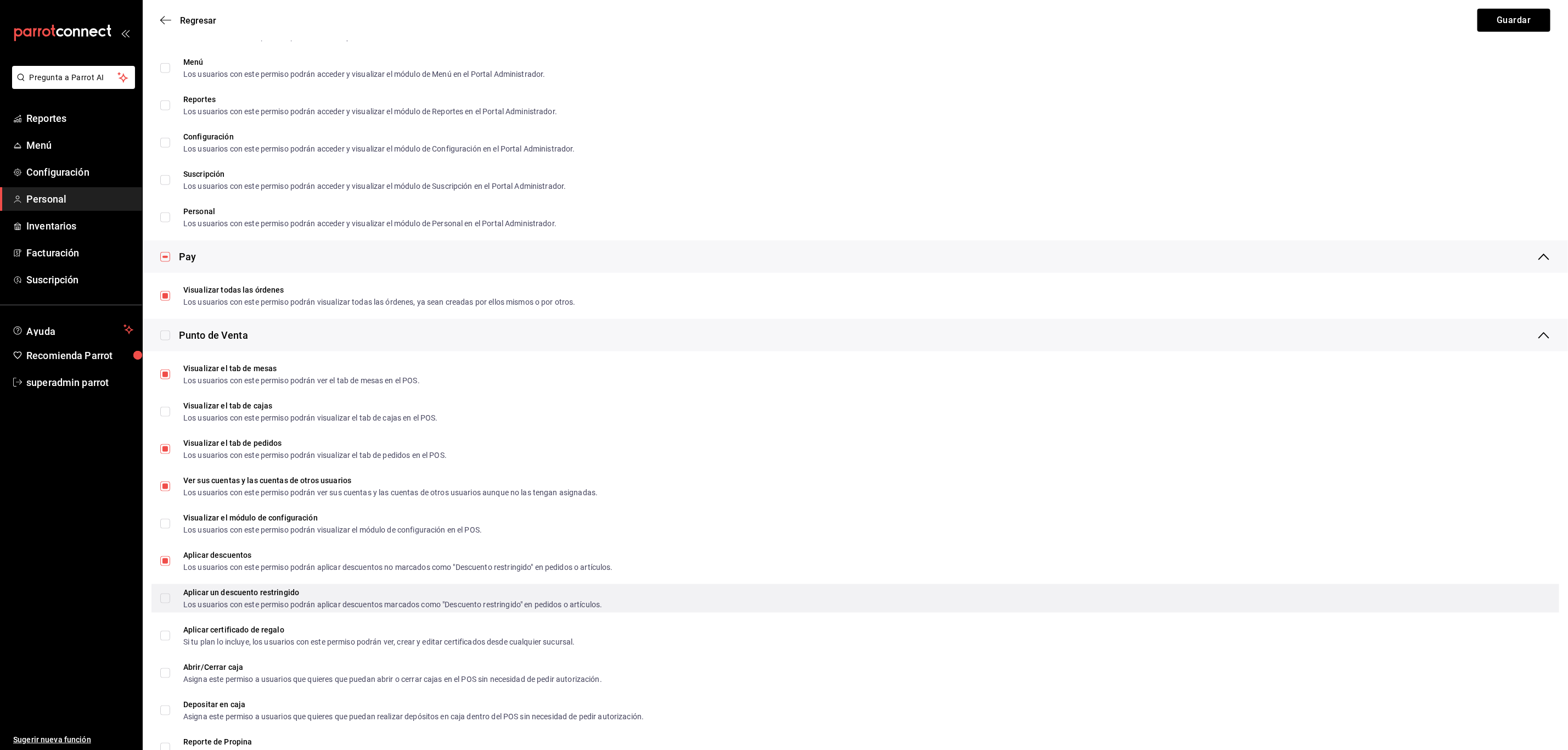
click at [167, 593] on input "Aplicar un descuento restringido Los usuarios con este permiso podrán aplicar d…" at bounding box center [165, 598] width 10 height 10
checkbox input "true"
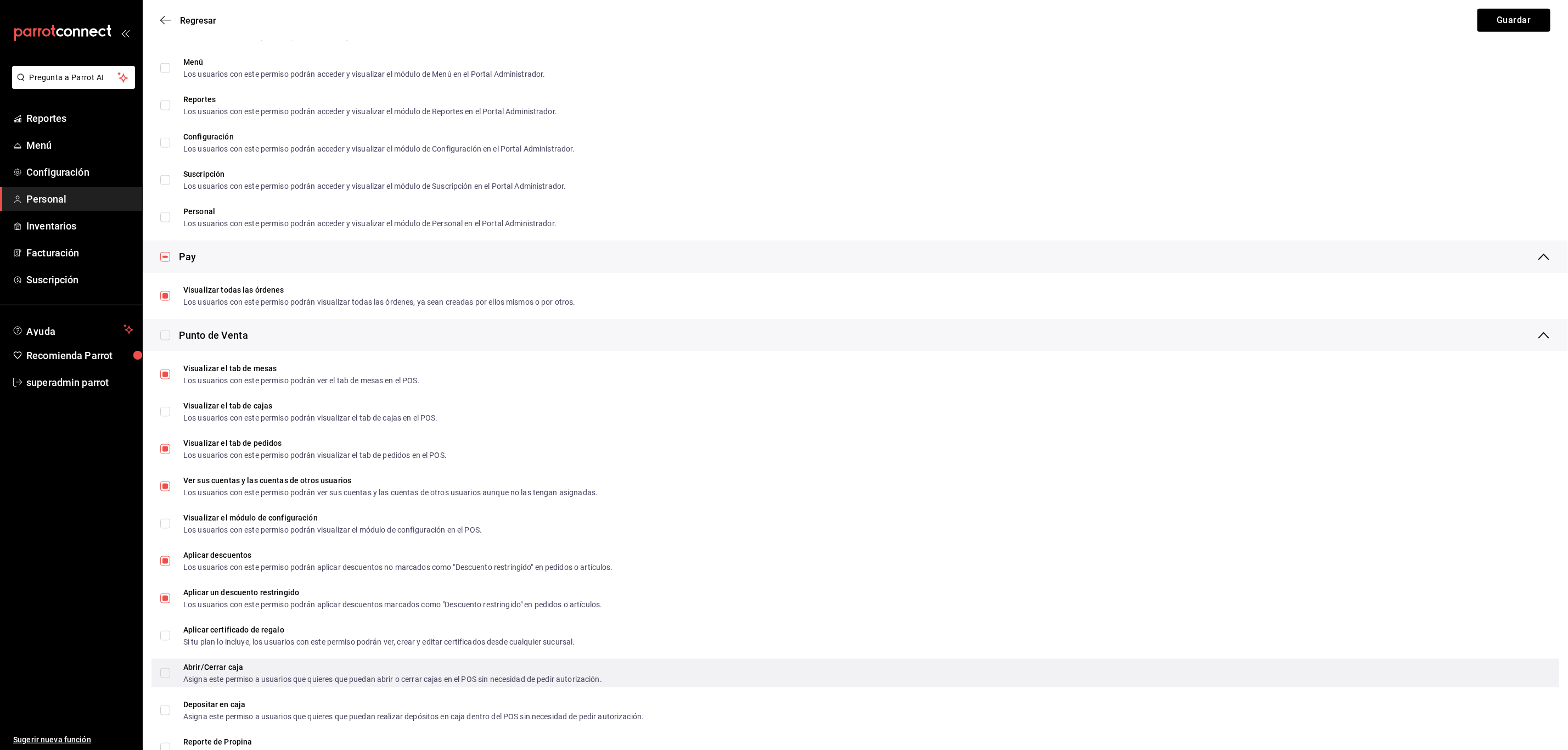
click at [163, 674] on input "Abrir/Cerrar caja Asigna este permiso a usuarios que quieres que puedan abrir o…" at bounding box center [165, 673] width 10 height 10
checkbox input "true"
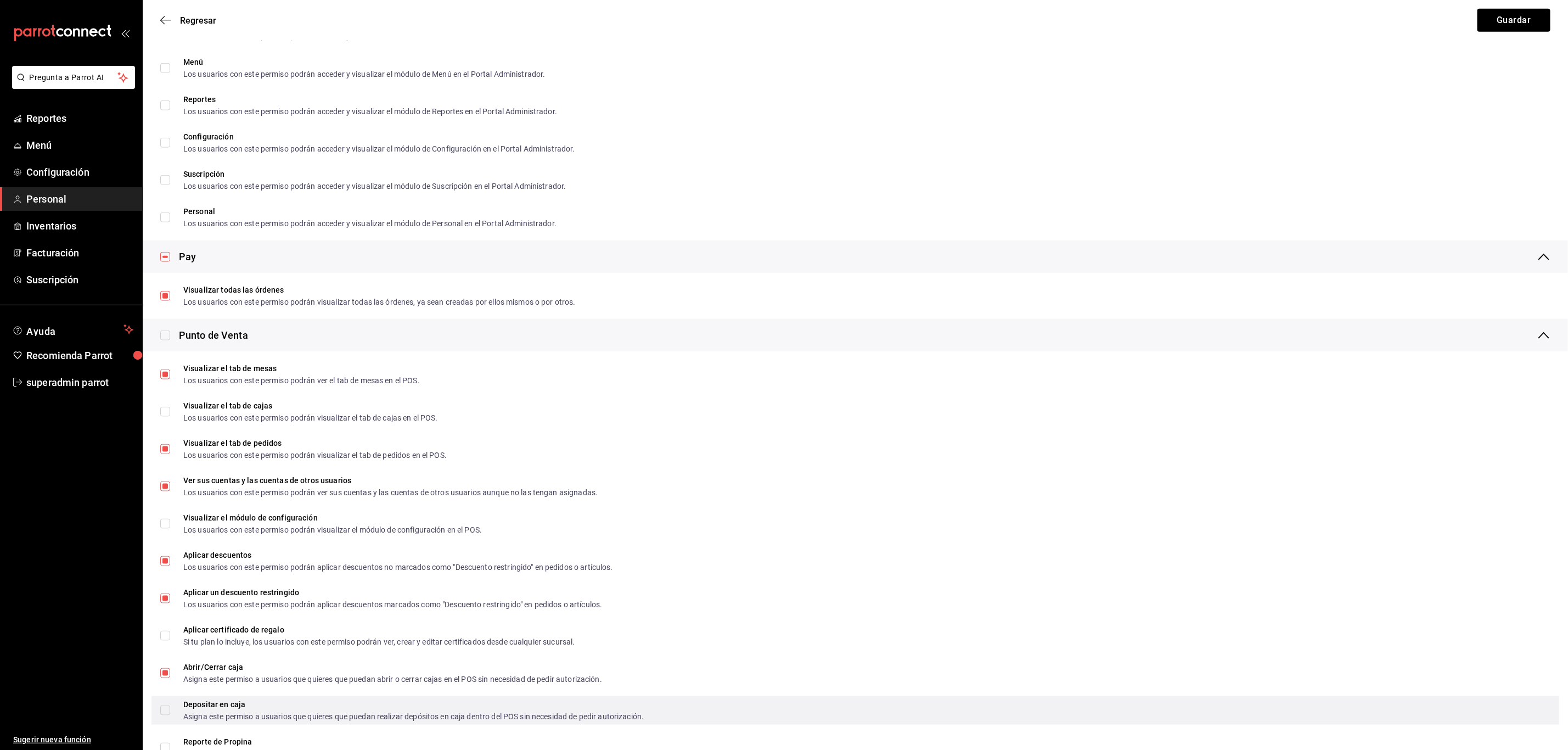
click at [165, 706] on input "Depositar en caja Asigna este permiso a usuarios que quieres que puedan realiza…" at bounding box center [165, 711] width 10 height 10
checkbox input "true"
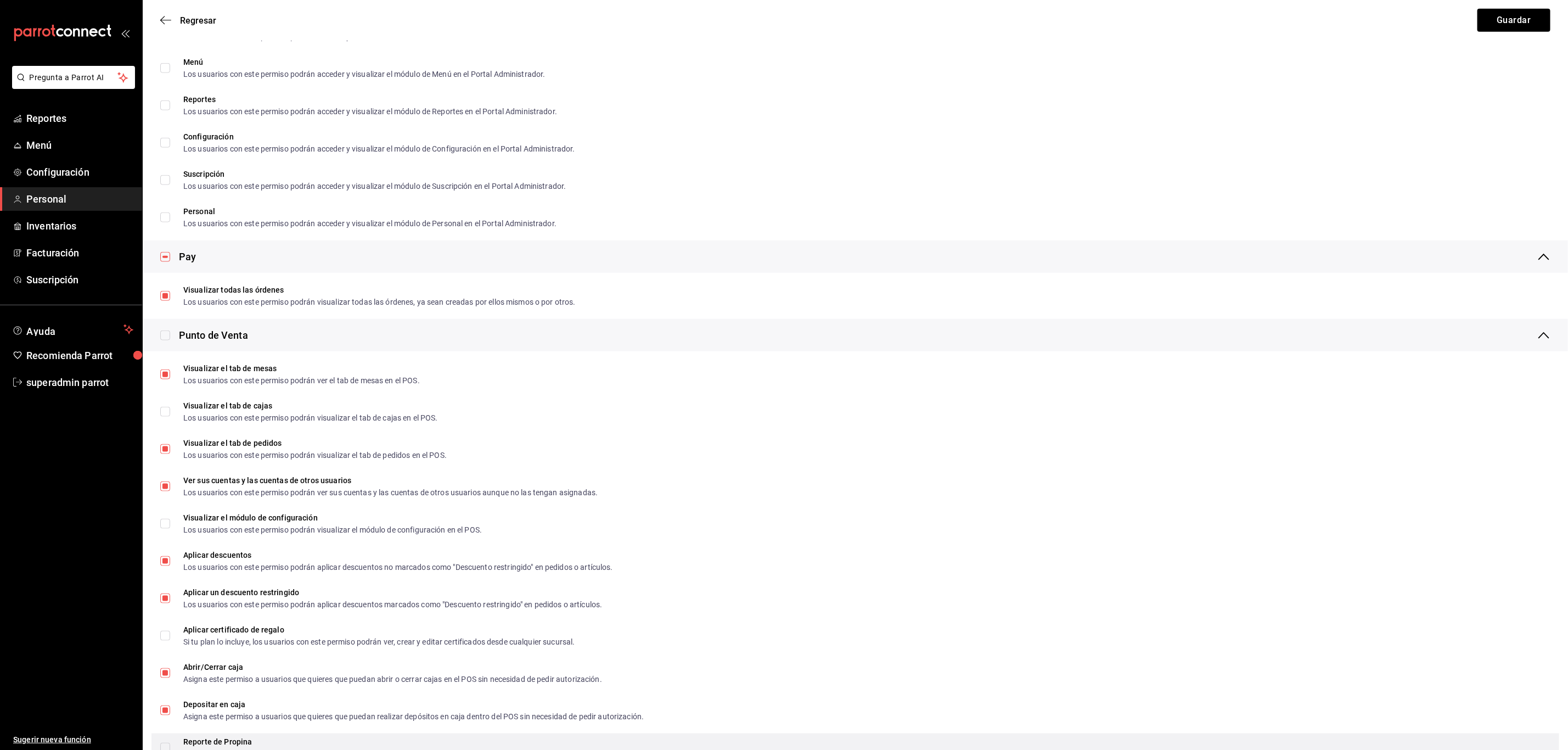
click at [167, 740] on label "Reporte de Propina Asigna este permiso a usuarios que quieres que puedan ver el…" at bounding box center [390, 747] width 461 height 20
click at [167, 742] on input "Reporte de Propina Asigna este permiso a usuarios que quieres que puedan ver el…" at bounding box center [165, 747] width 10 height 10
checkbox input "true"
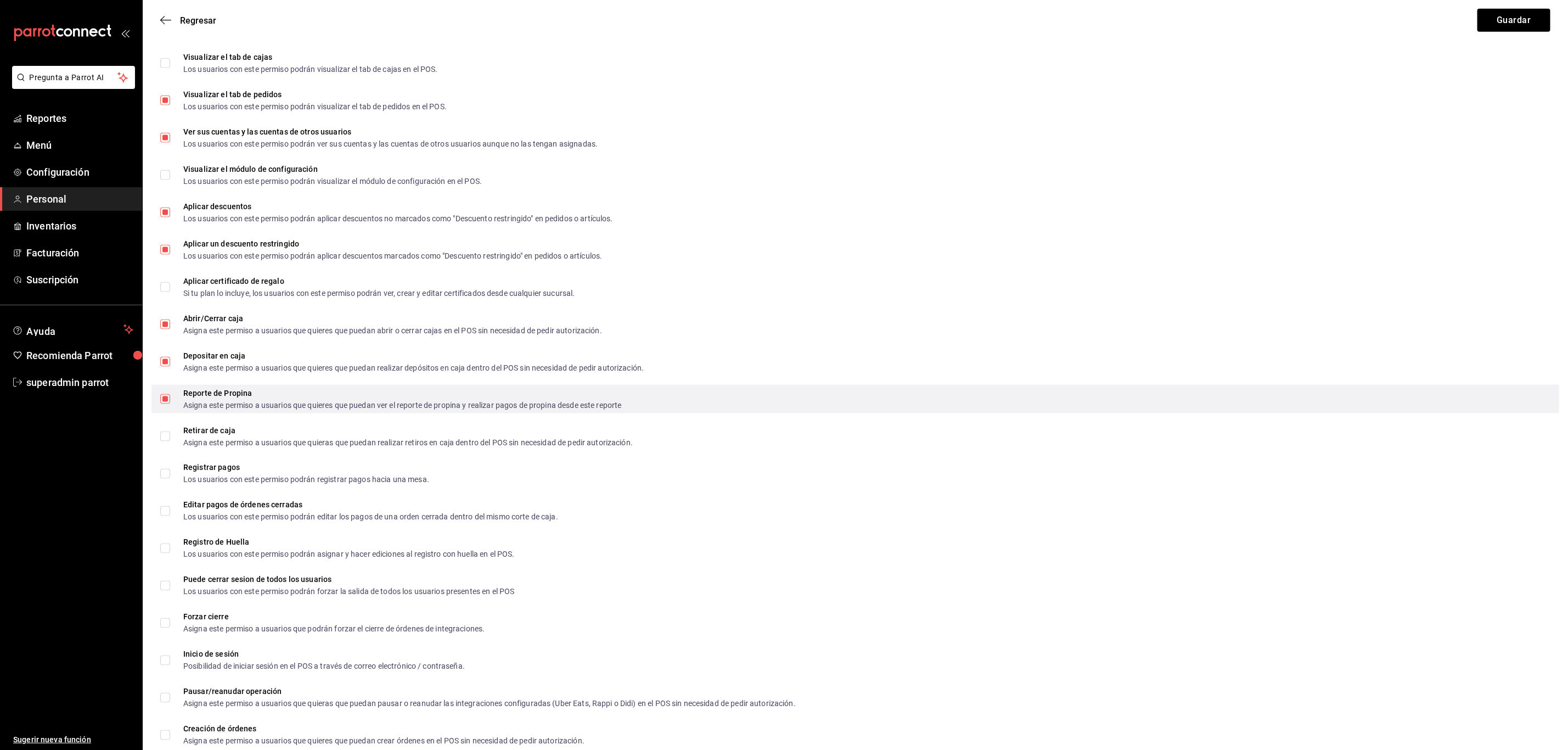
scroll to position [1153, 0]
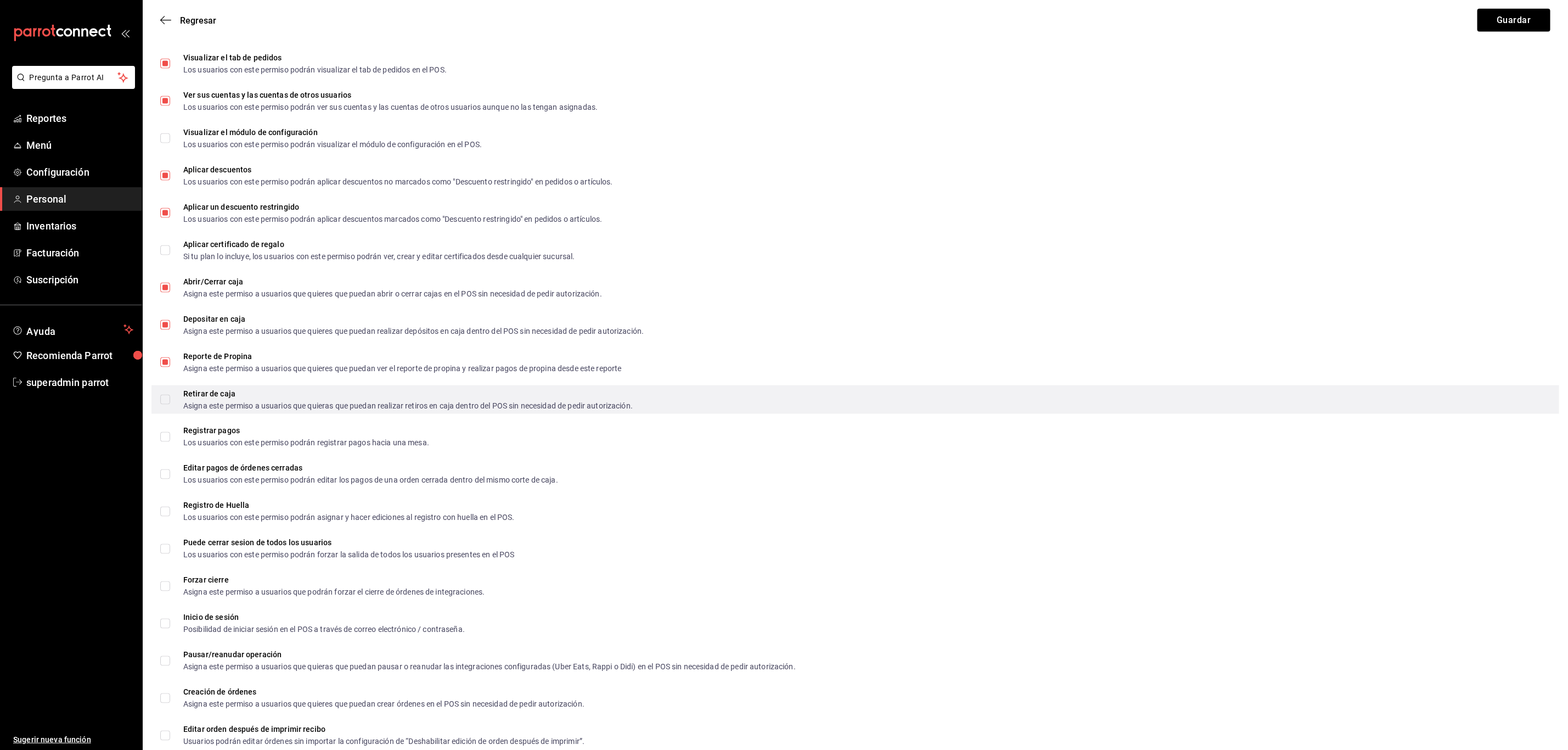
click at [165, 398] on input "Retirar de caja Asigna este permiso a usuarios que quieras que puedan realizar …" at bounding box center [165, 399] width 10 height 10
checkbox input "true"
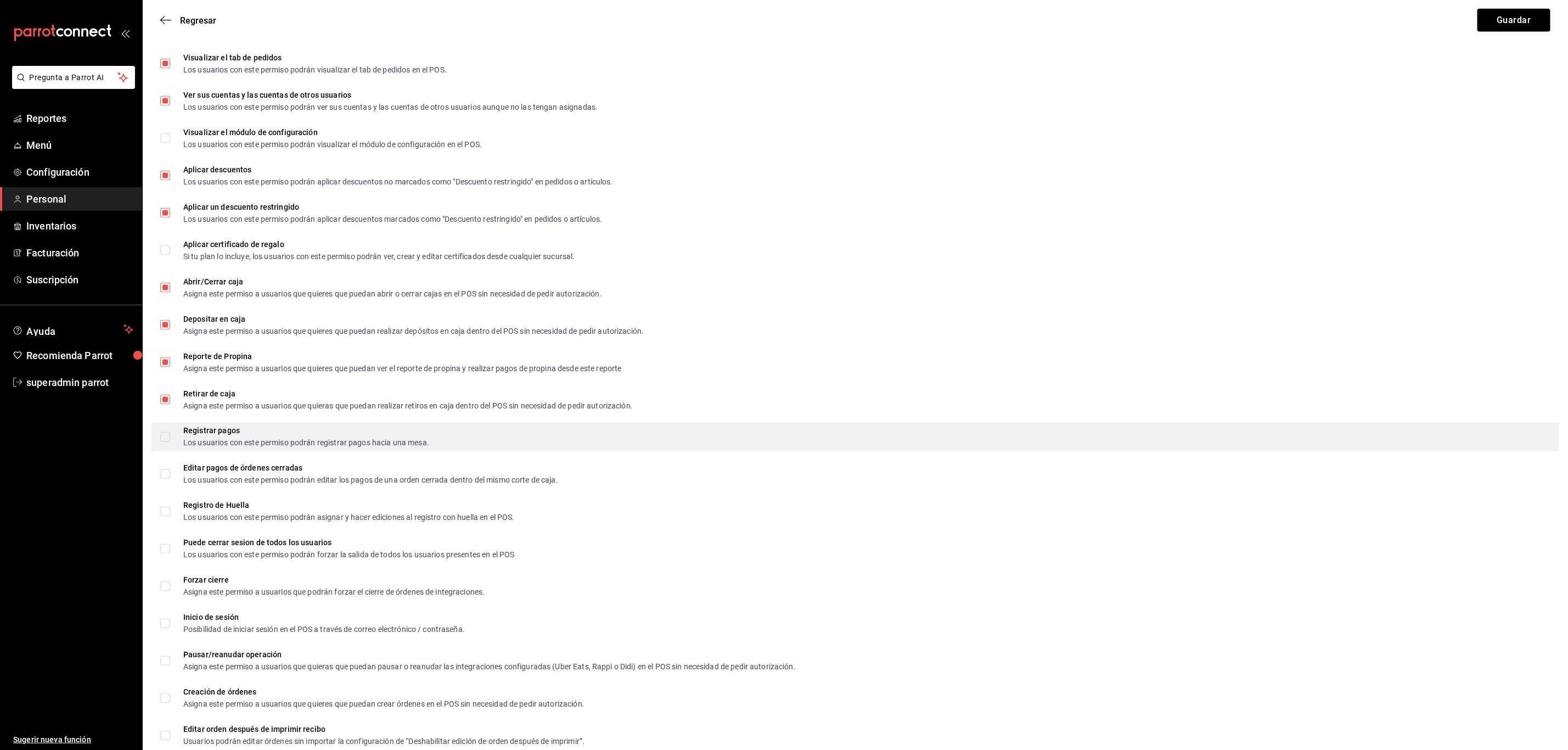
click at [167, 433] on input "Registrar pagos Los usuarios con este permiso podrán registrar pagos hacia una …" at bounding box center [165, 437] width 10 height 10
checkbox input "true"
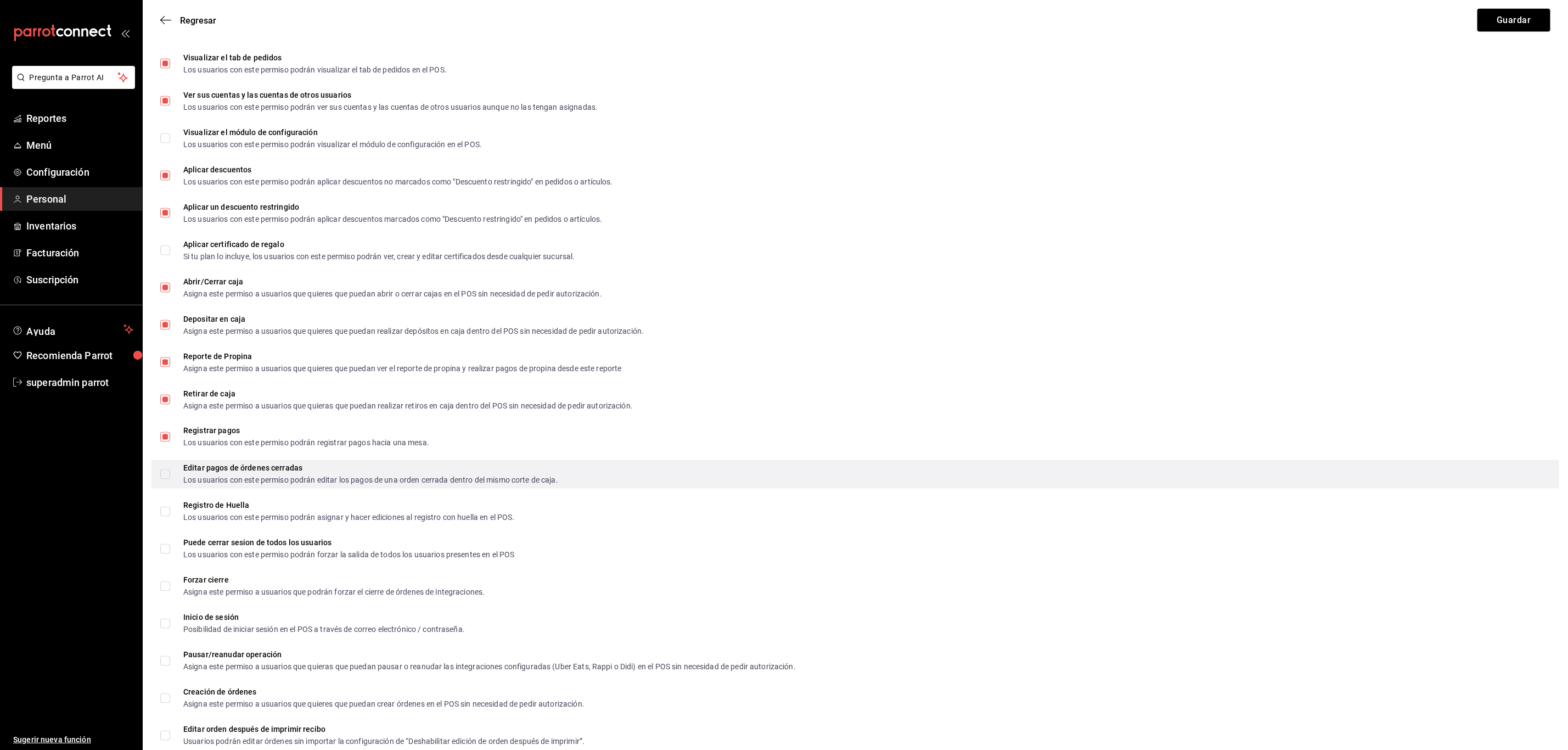
click at [165, 471] on input "Editar pagos de órdenes cerradas Los usuarios con este permiso podrán editar lo…" at bounding box center [165, 475] width 10 height 10
checkbox input "true"
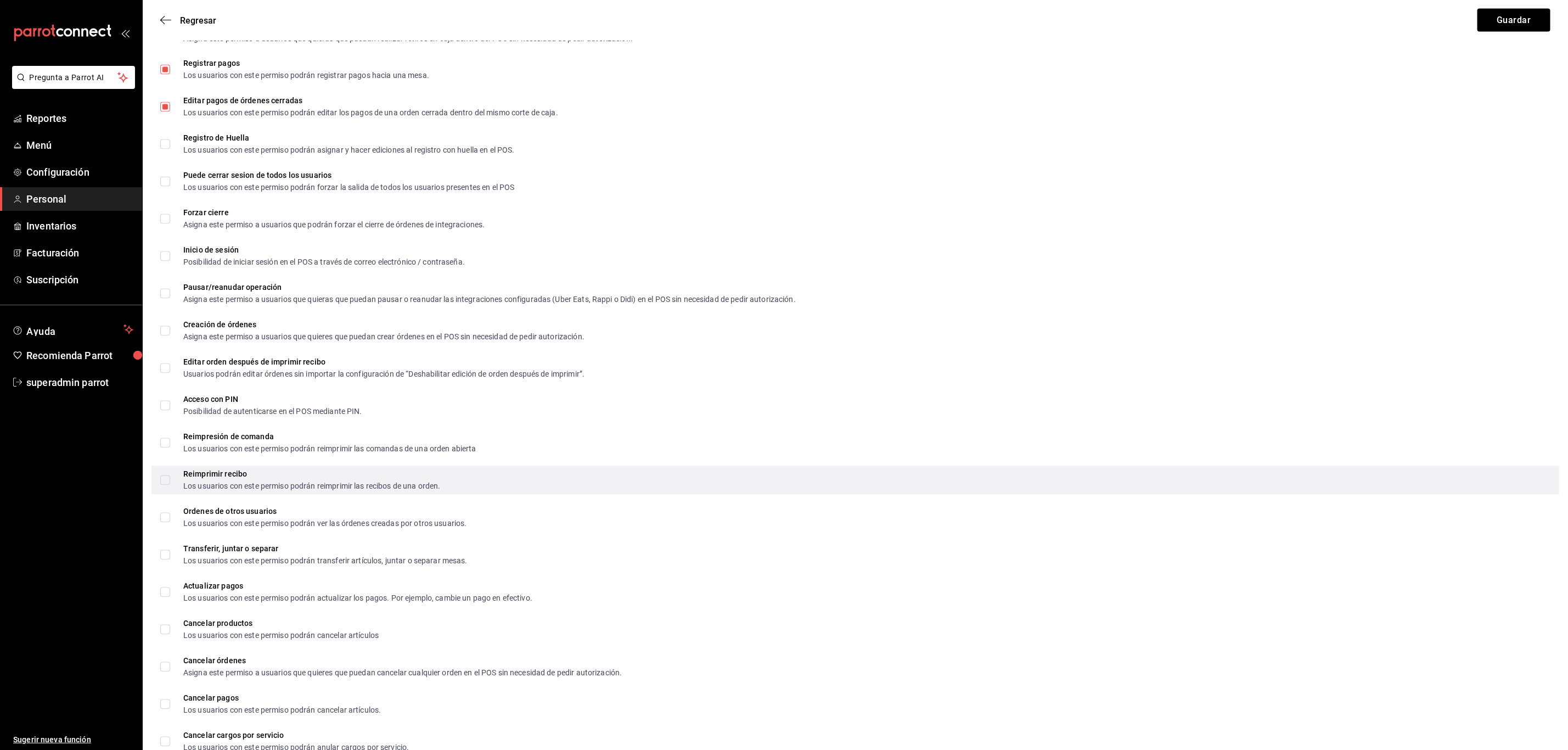
scroll to position [1538, 0]
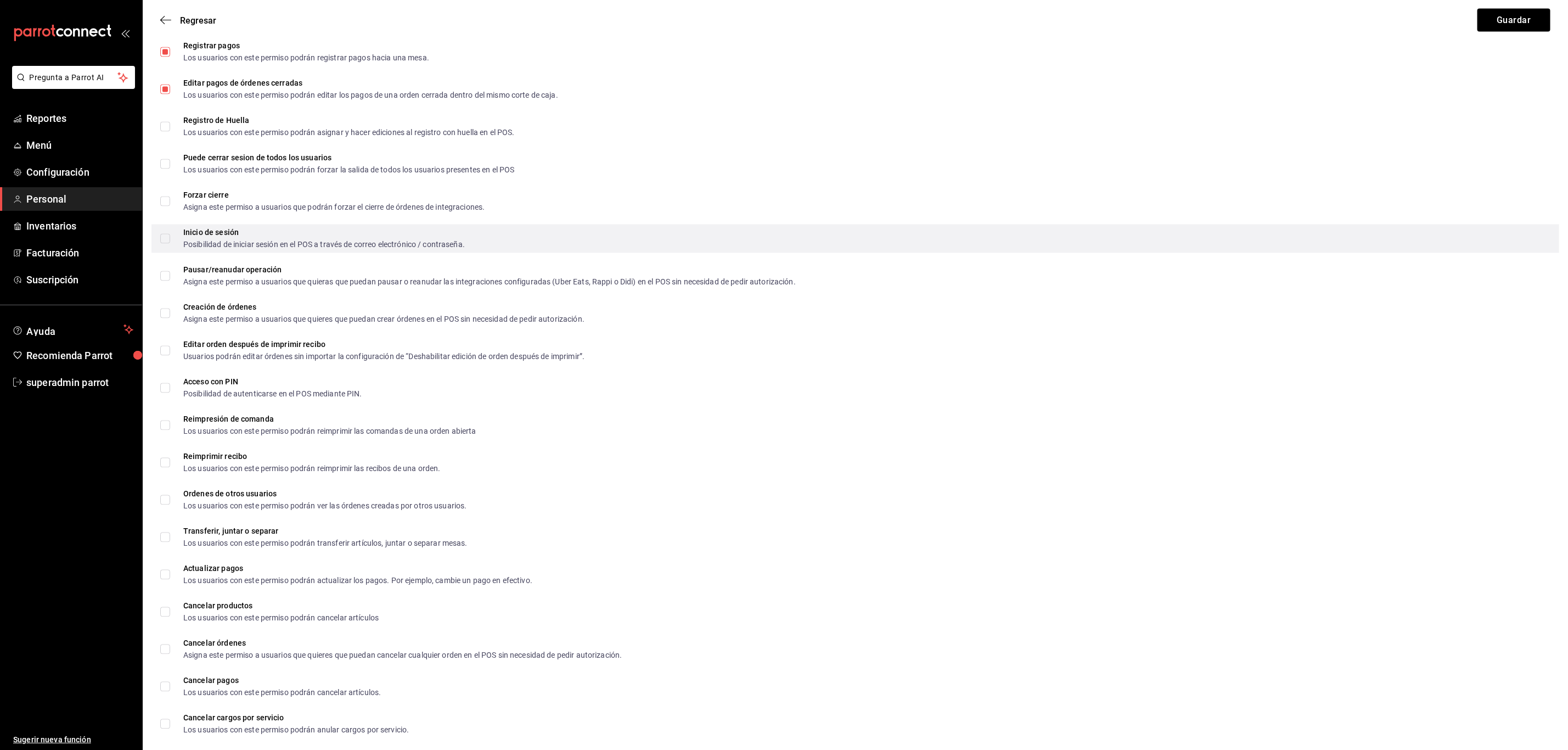
click at [167, 241] on input "Inicio de sesión Posibilidad de iniciar sesión en el POS a través de correo ele…" at bounding box center [165, 239] width 10 height 10
checkbox input "true"
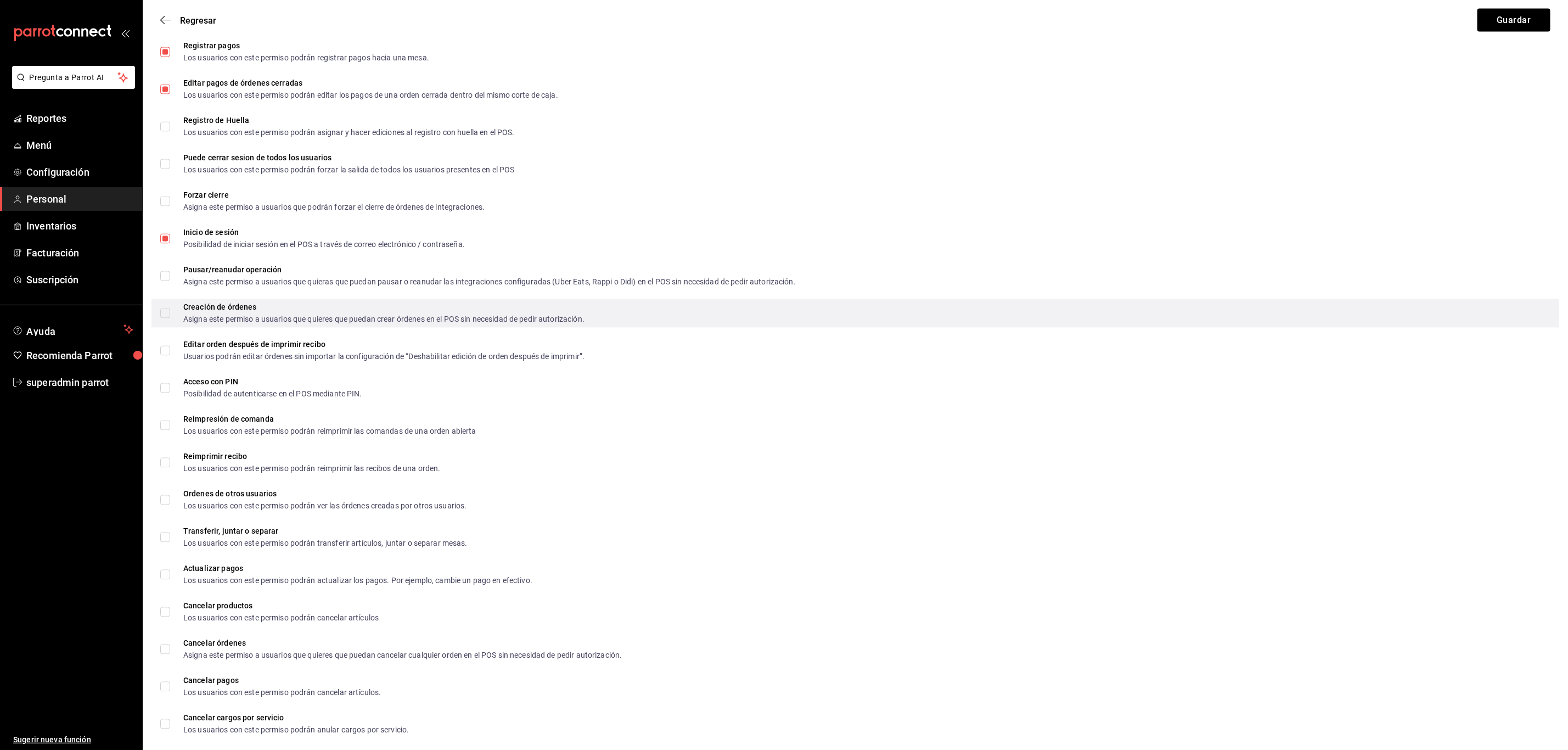
click at [165, 306] on label "Creación de órdenes Asigna este permiso a usuarios que quieres que puedan crear…" at bounding box center [372, 314] width 424 height 20
click at [165, 308] on input "Creación de órdenes Asigna este permiso a usuarios que quieres que puedan crear…" at bounding box center [165, 313] width 10 height 10
checkbox input "true"
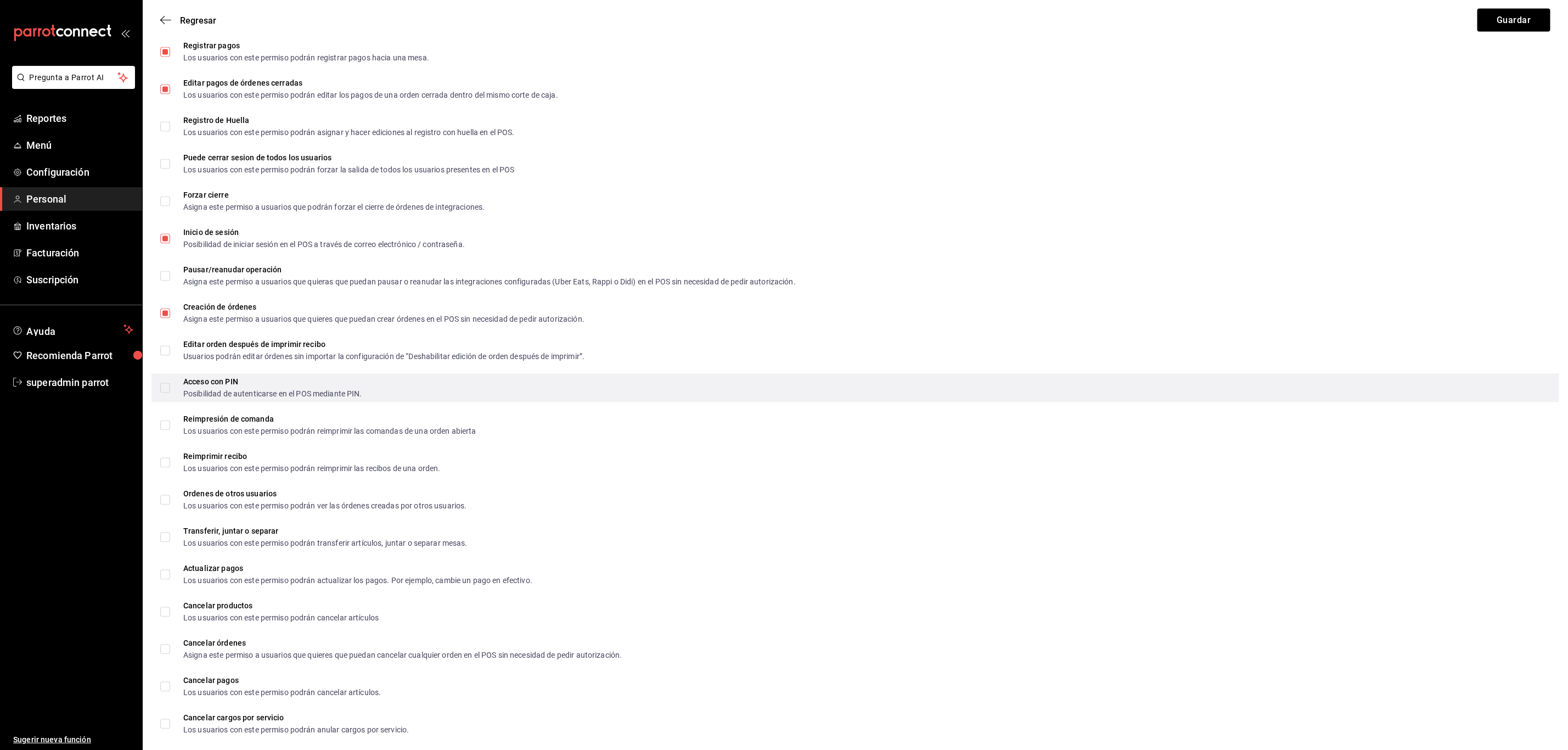
click at [158, 386] on div "Acceso con PIN Posibilidad de autenticarse en el POS mediante PIN." at bounding box center [856, 388] width 1408 height 28
click at [165, 395] on label "Acceso con PIN Posibilidad de autenticarse en el POS mediante PIN." at bounding box center [260, 388] width 202 height 20
click at [165, 393] on input "Acceso con PIN Posibilidad de autenticarse en el POS mediante PIN." at bounding box center [165, 388] width 10 height 10
checkbox input "true"
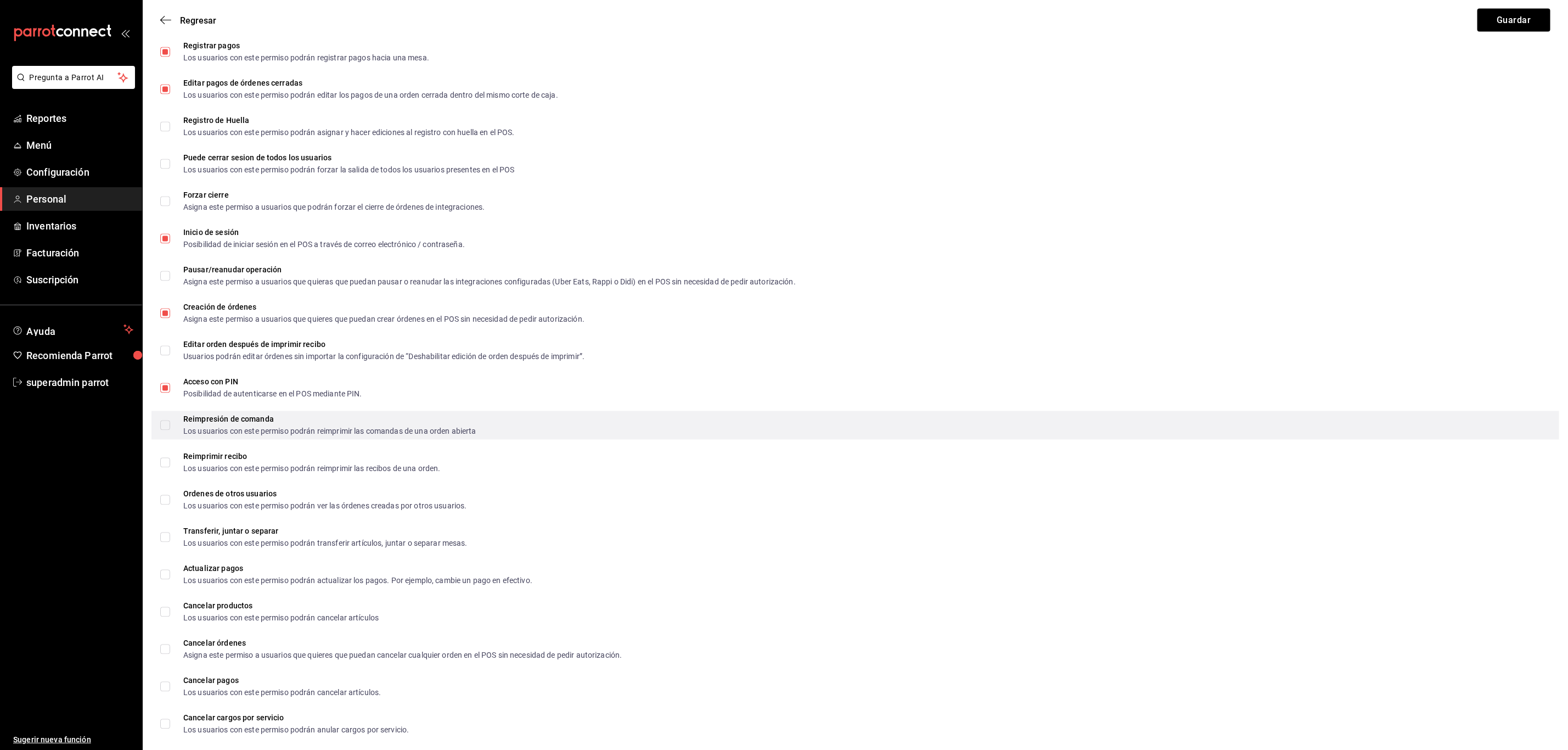
click at [163, 425] on input "Reimpresión de comanda Los usuarios con este permiso podrán reimprimir las coma…" at bounding box center [165, 425] width 10 height 10
checkbox input "true"
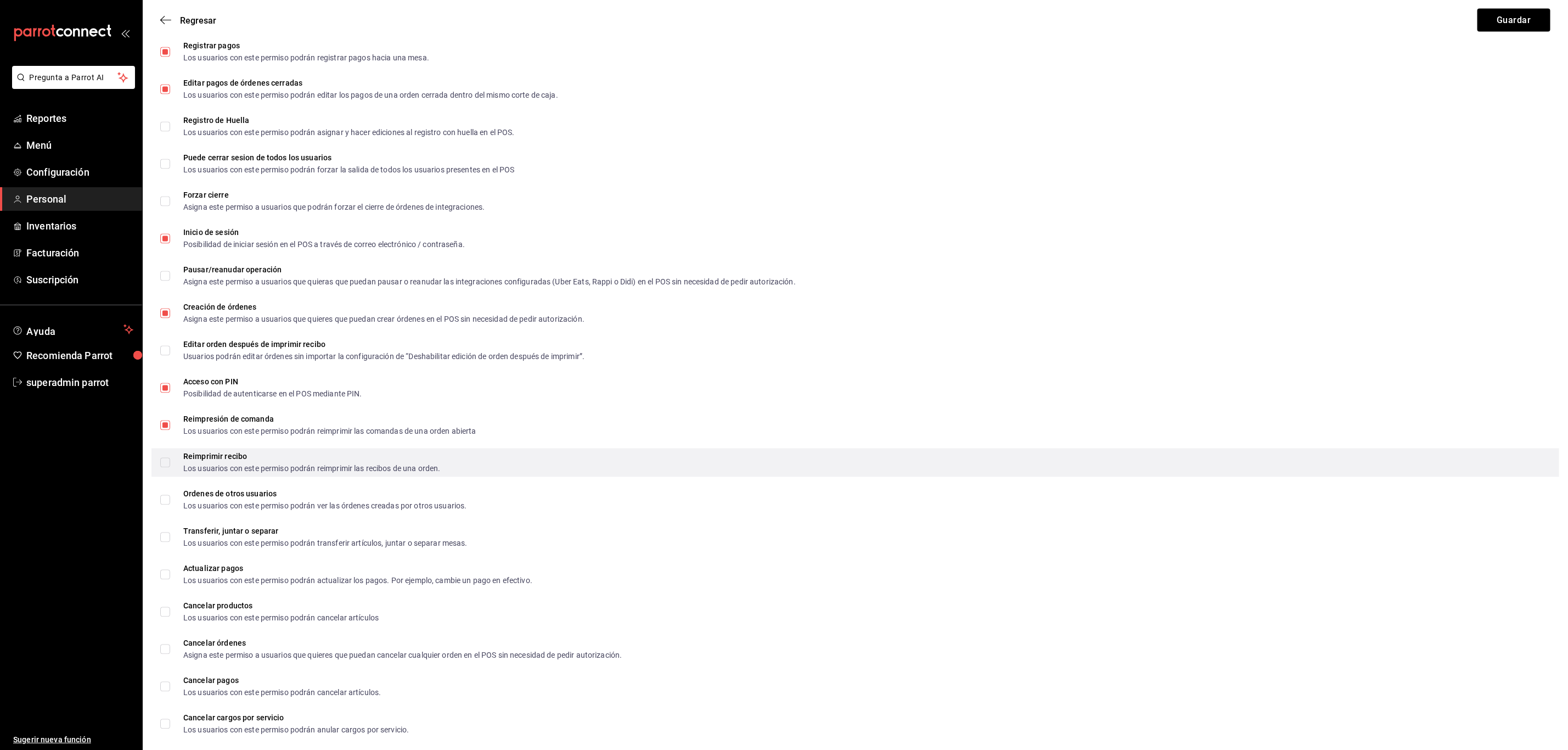
click at [163, 454] on label "Reimprimir recibo Los usuarios con este permiso podrán reimprimir las recibos d…" at bounding box center [300, 463] width 280 height 20
click at [163, 458] on input "Reimprimir recibo Los usuarios con este permiso podrán reimprimir las recibos d…" at bounding box center [165, 463] width 10 height 10
checkbox input "true"
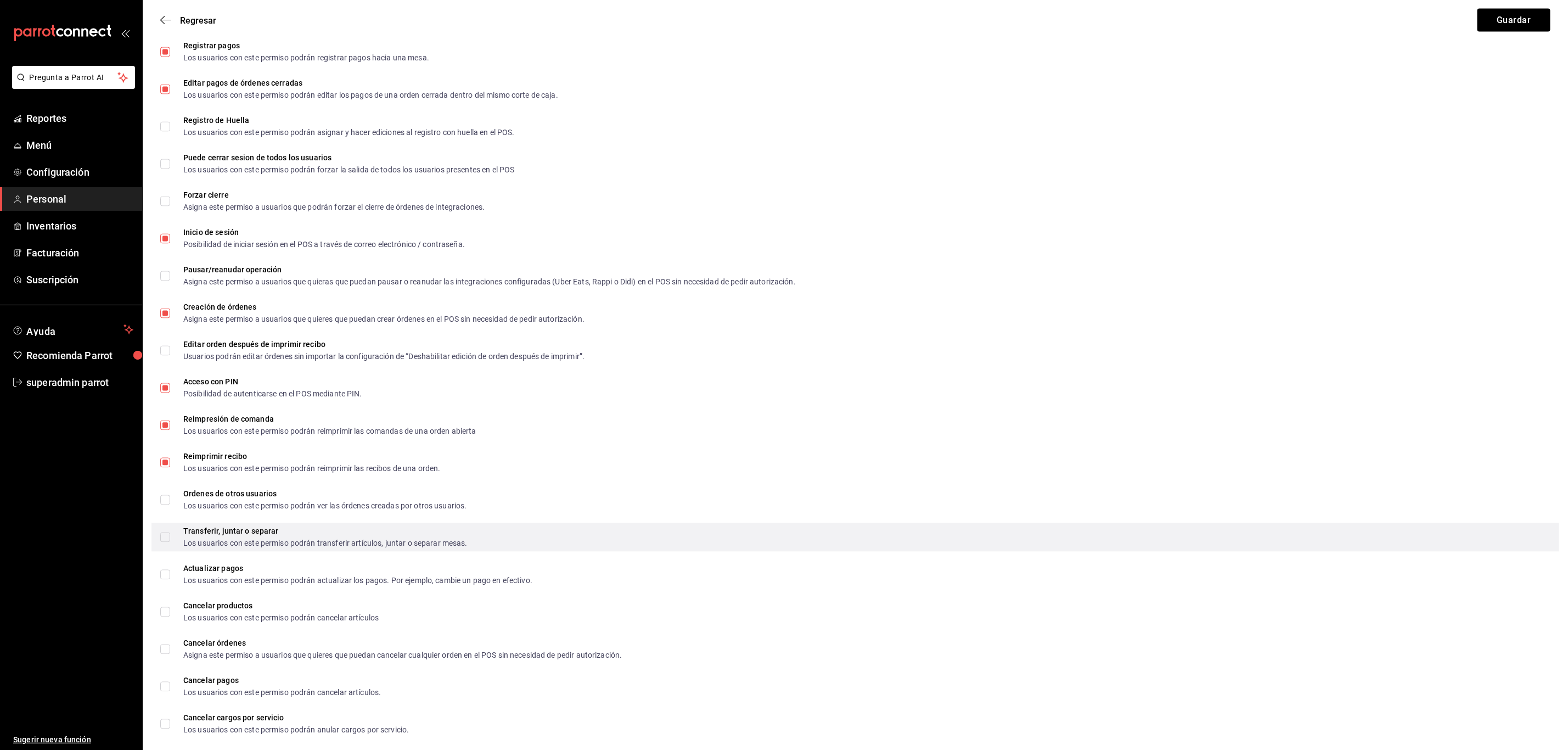
click at [167, 527] on label "Transferir, juntar o separar Los usuarios con este permiso podrán transferir ar…" at bounding box center [313, 537] width 307 height 20
click at [167, 532] on input "Transferir, juntar o separar Los usuarios con este permiso podrán transferir ar…" at bounding box center [165, 537] width 10 height 10
checkbox input "true"
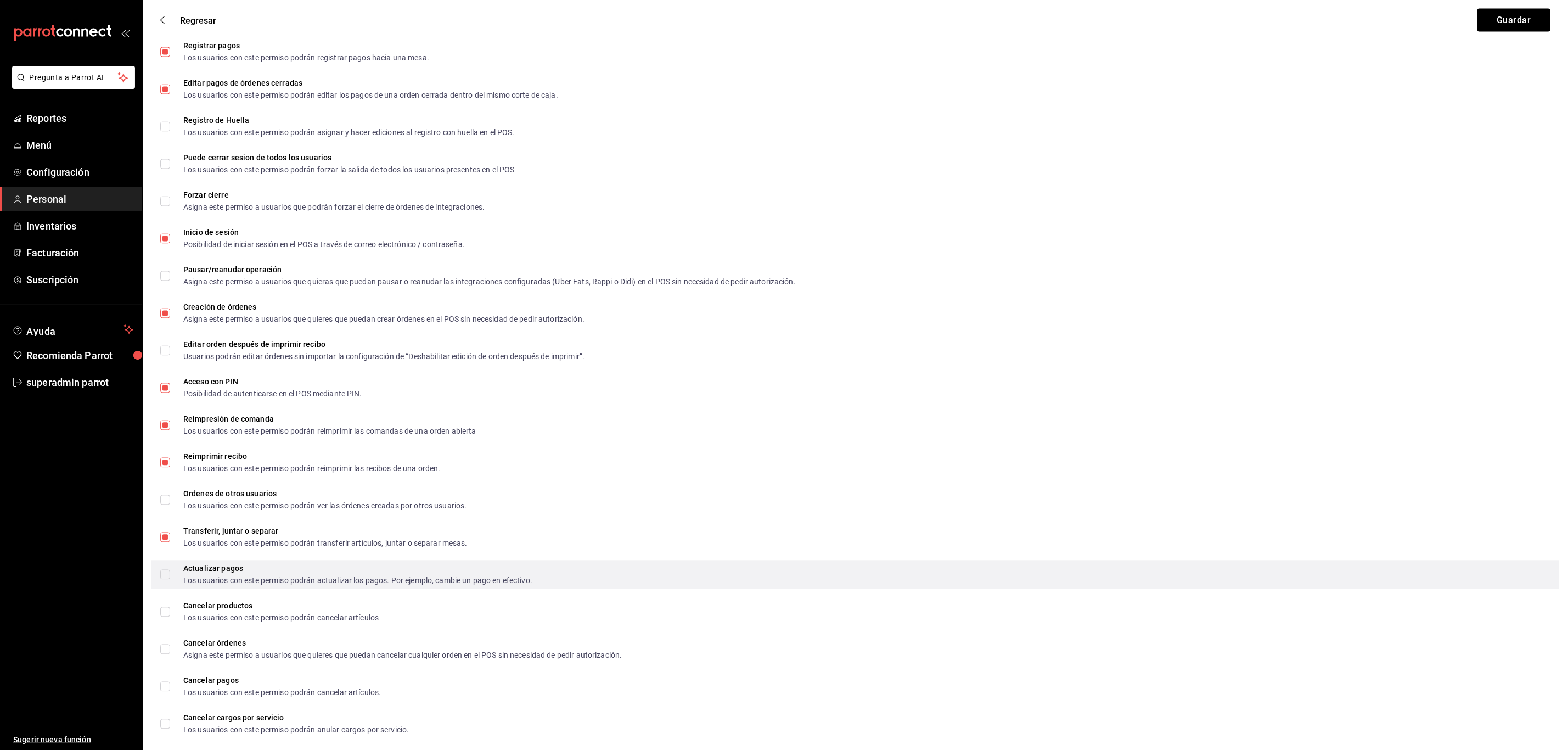
click at [168, 565] on label "Actualizar pagos Los usuarios con este permiso podrán actualizar los pagos. Por…" at bounding box center [346, 575] width 373 height 20
click at [168, 570] on input "Actualizar pagos Los usuarios con este permiso podrán actualizar los pagos. Por…" at bounding box center [165, 575] width 10 height 10
checkbox input "true"
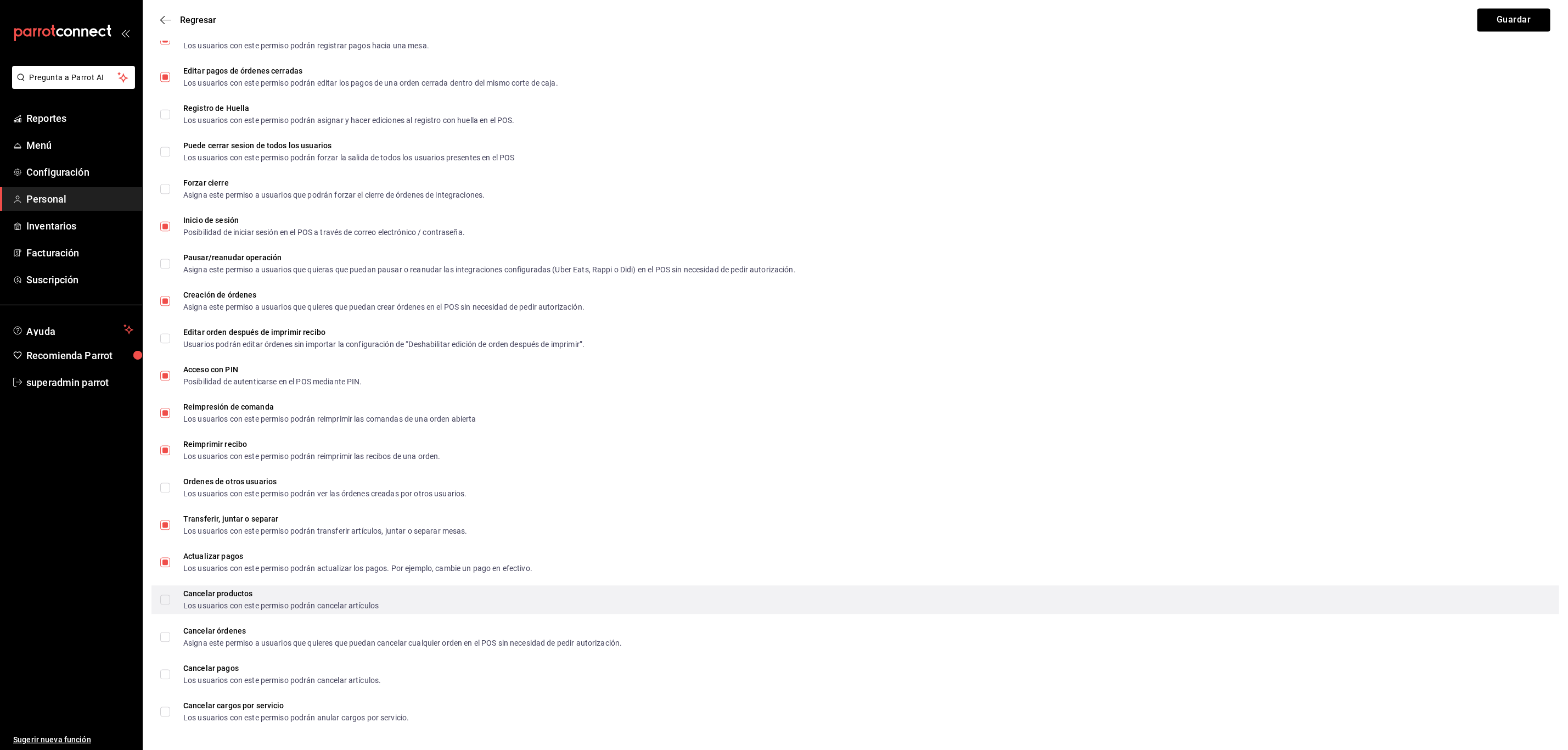
scroll to position [1551, 0]
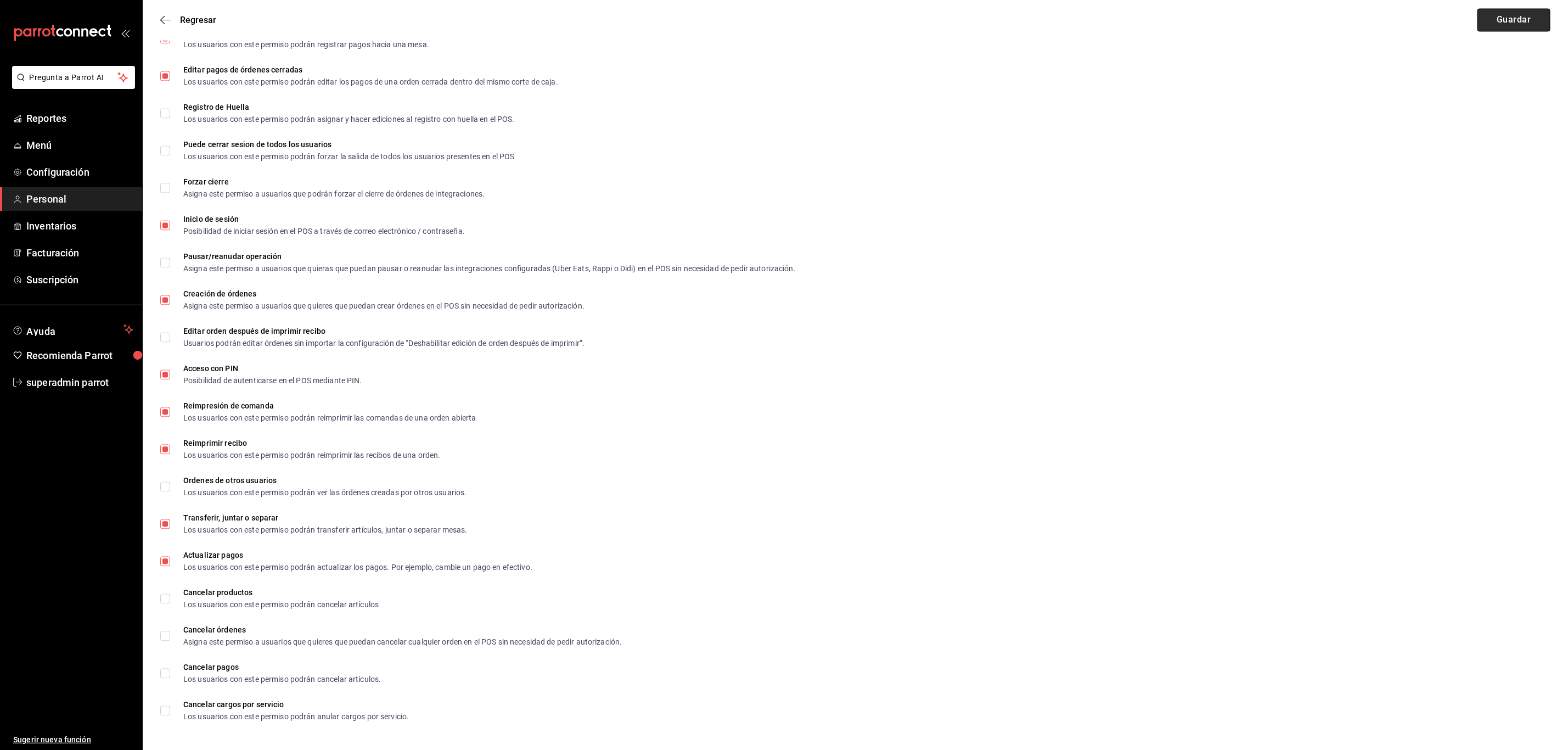
click at [1499, 17] on button "Guardar" at bounding box center [1514, 20] width 73 height 23
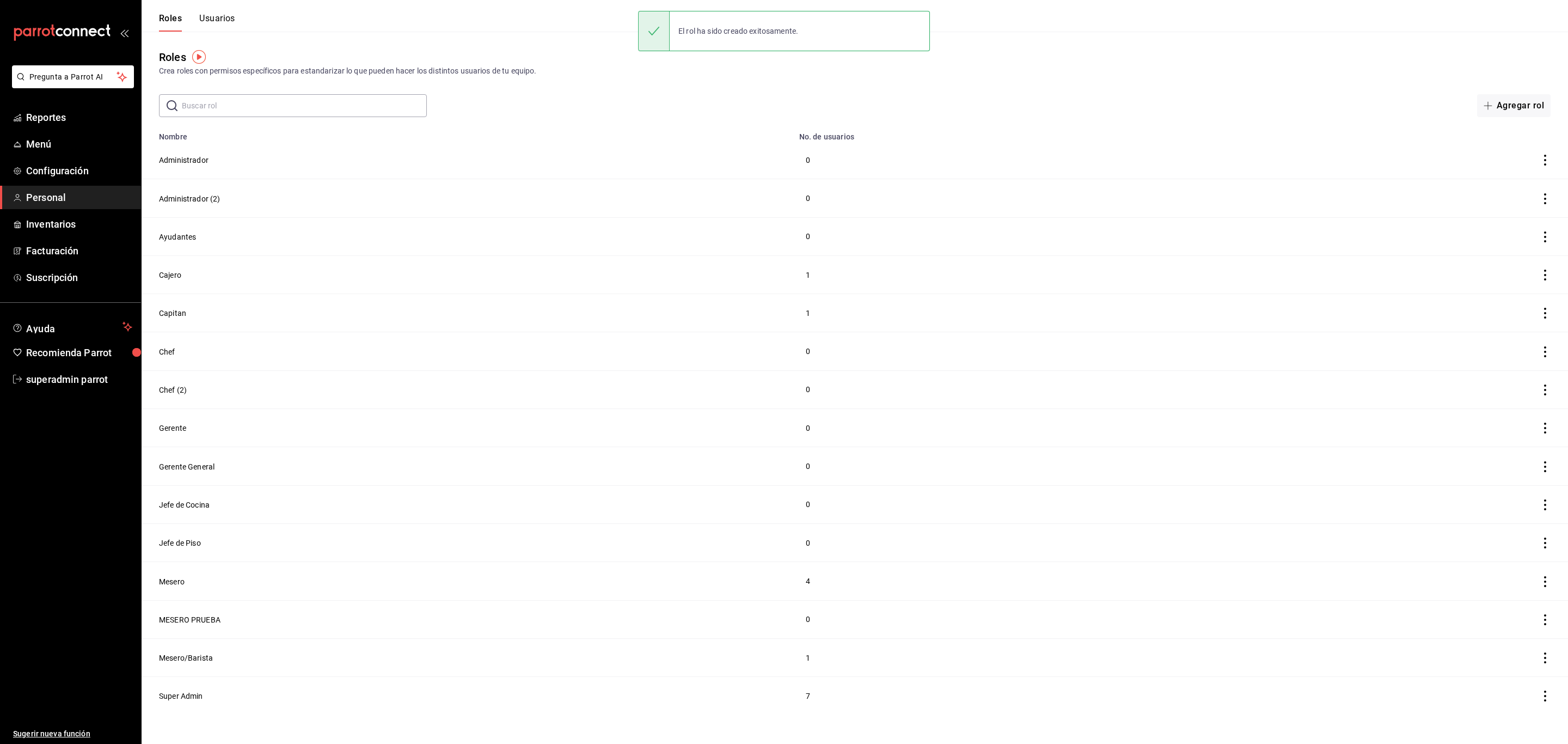
click at [218, 22] on button "Usuarios" at bounding box center [217, 22] width 36 height 18
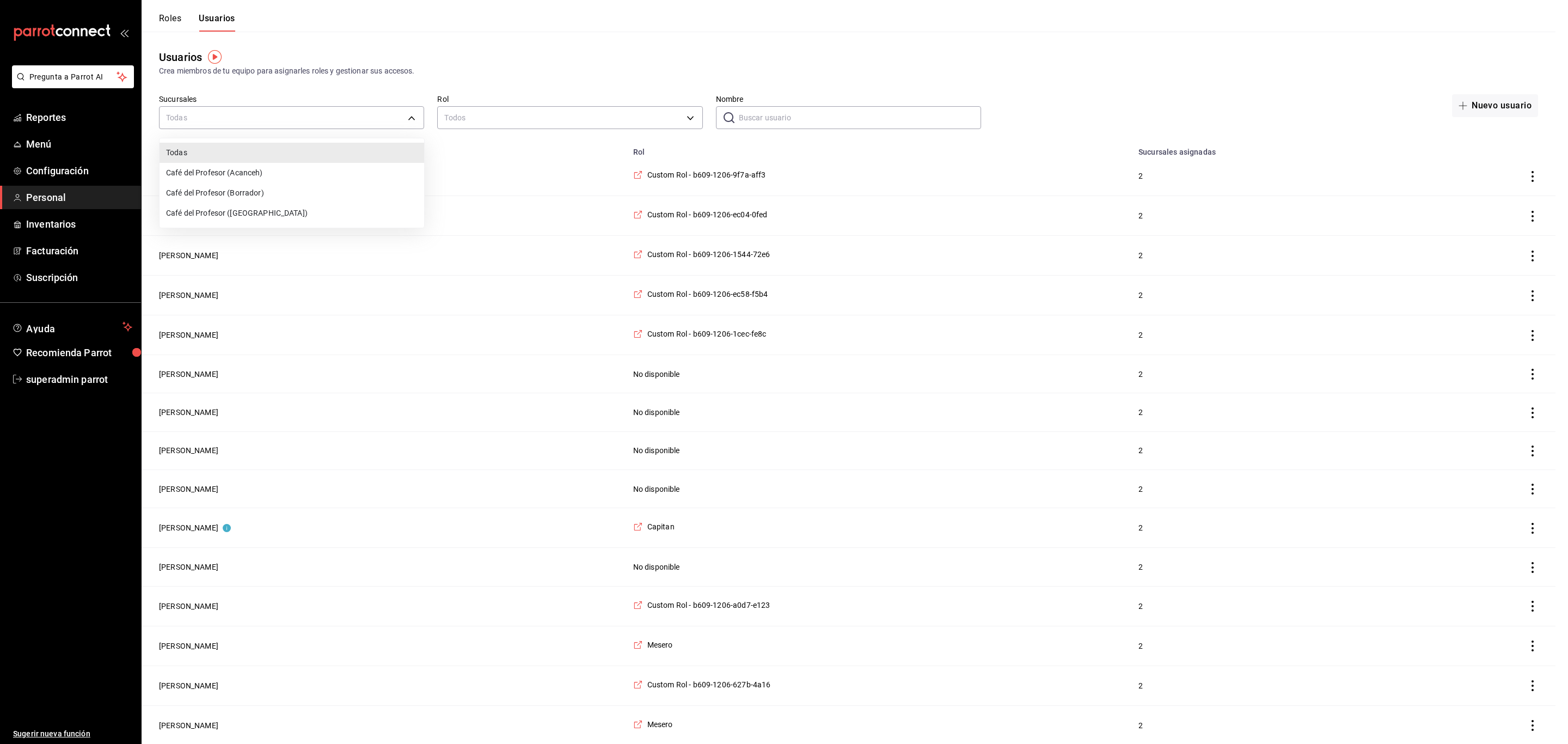
click at [254, 207] on li "Café del Profesor (Cancun)" at bounding box center [292, 213] width 265 height 20
type input "cf5fc73d-0347-401f-b4f7-21ffa369c775"
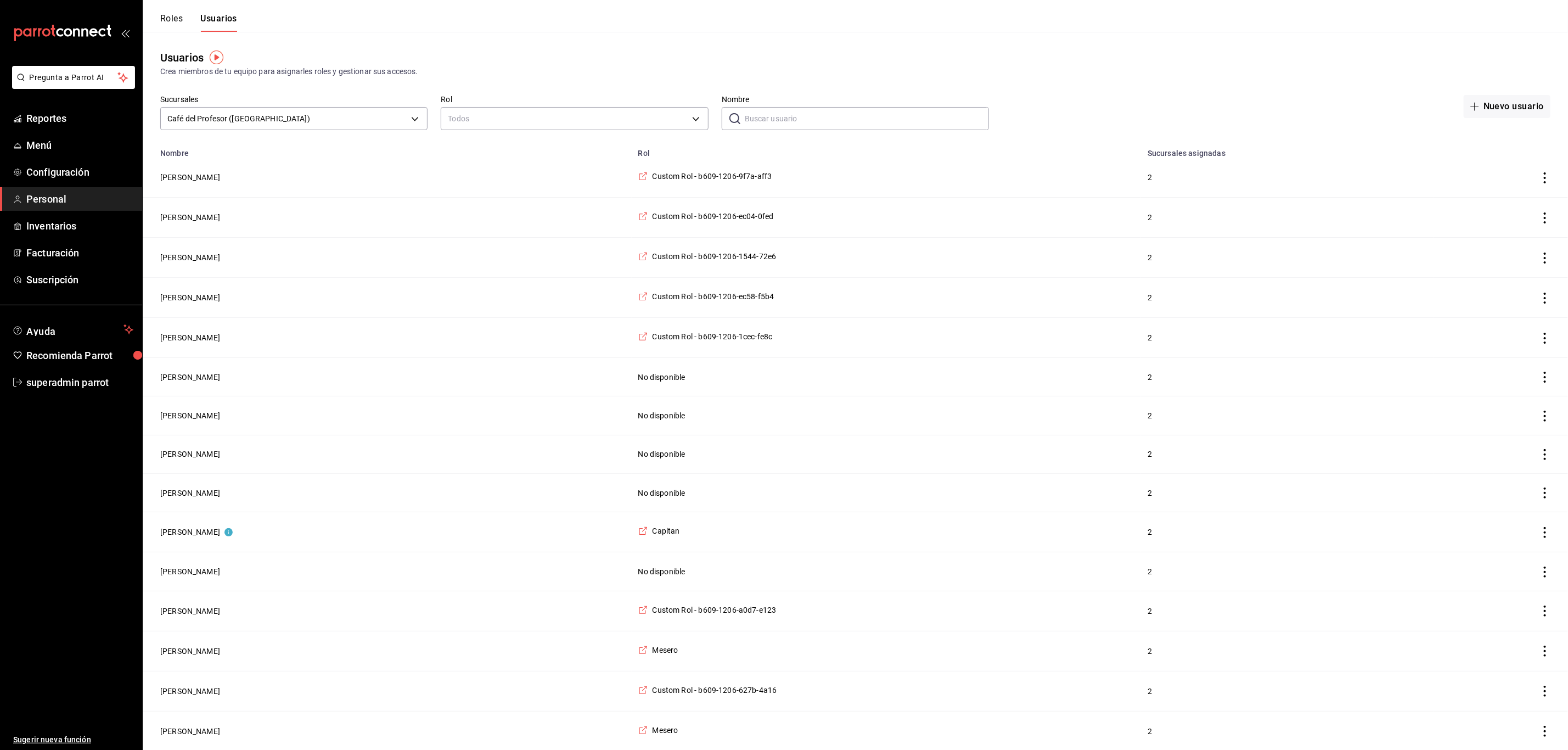
click at [763, 124] on input "Nombre" at bounding box center [867, 119] width 244 height 22
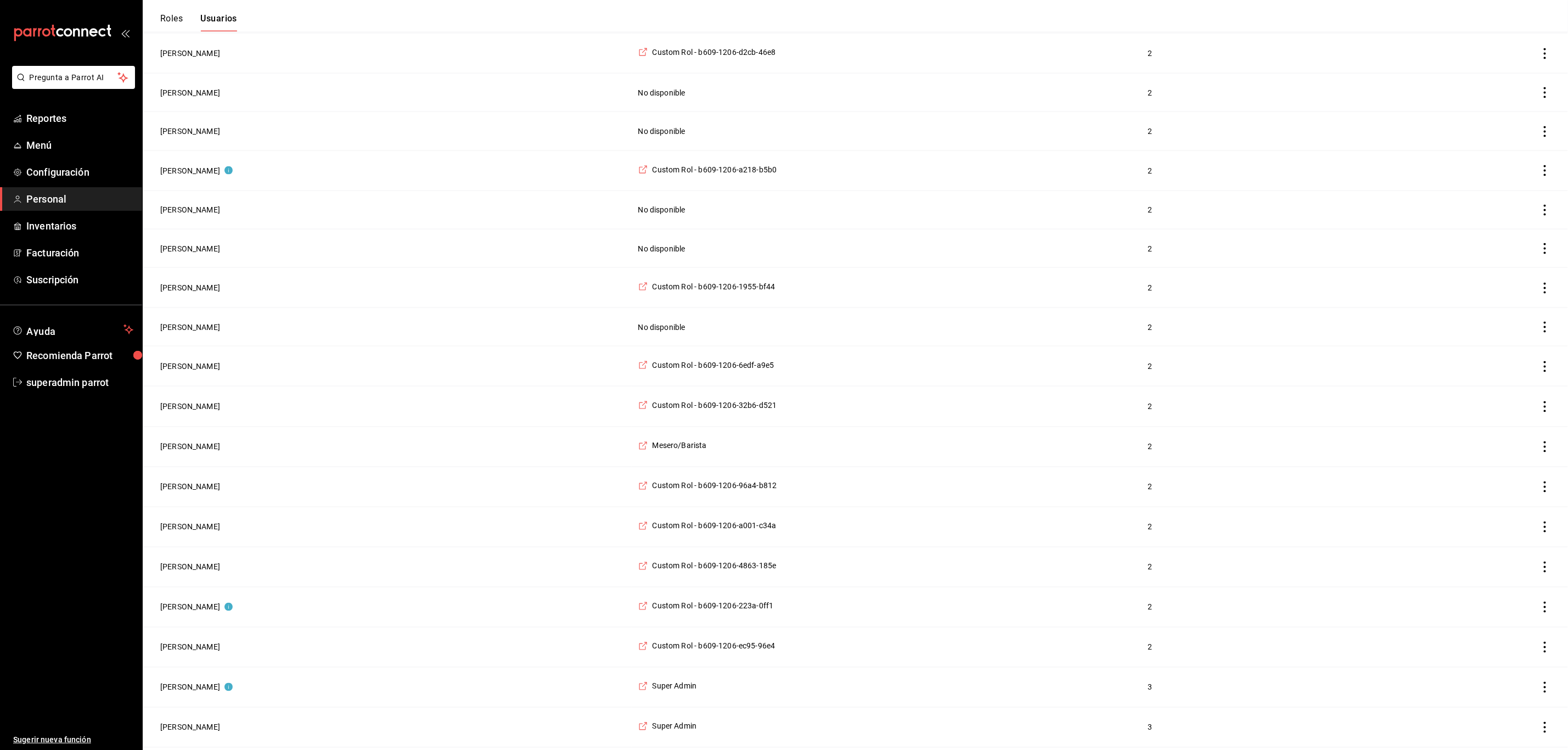
scroll to position [1403, 0]
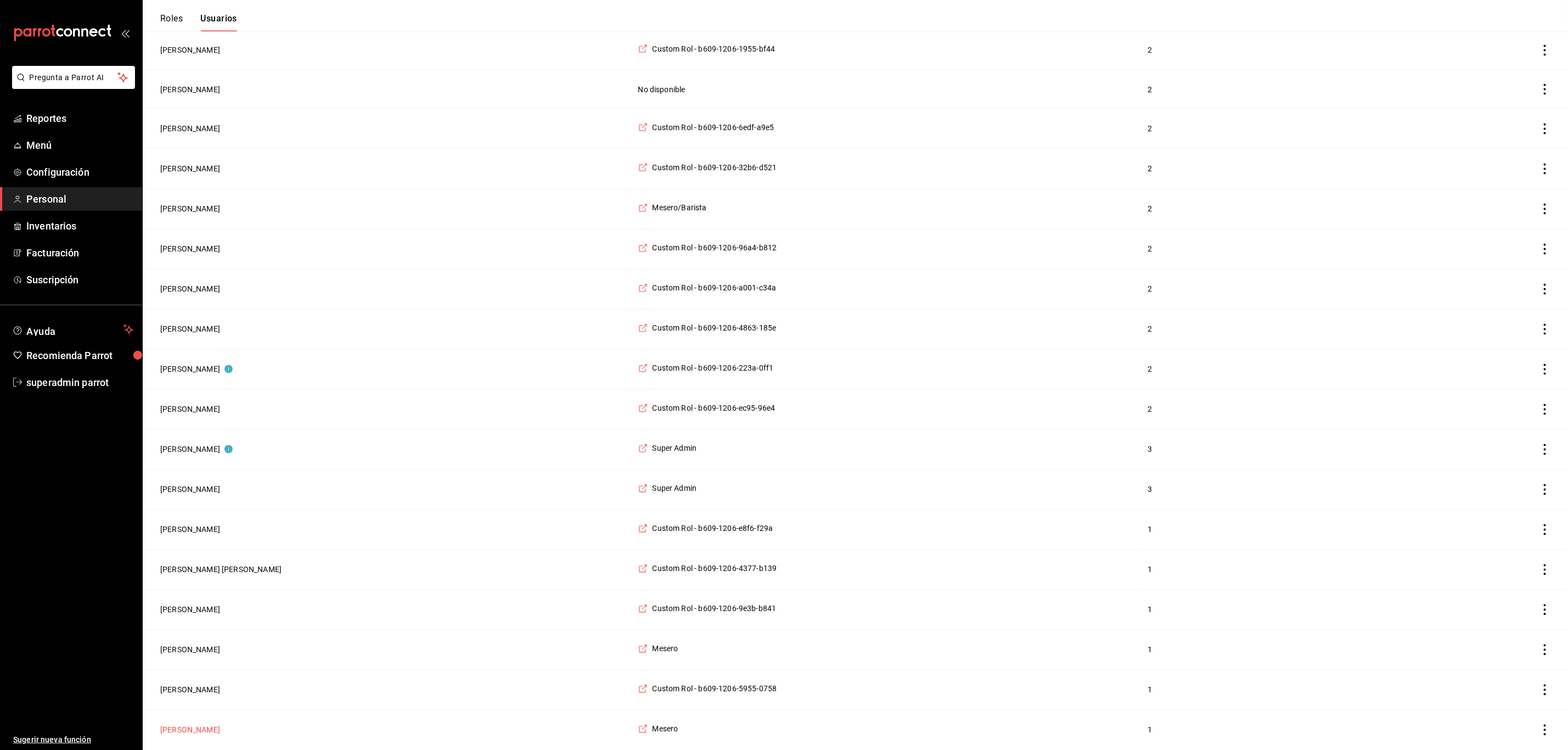
click at [193, 730] on button "Nelly Picazo" at bounding box center [189, 729] width 59 height 11
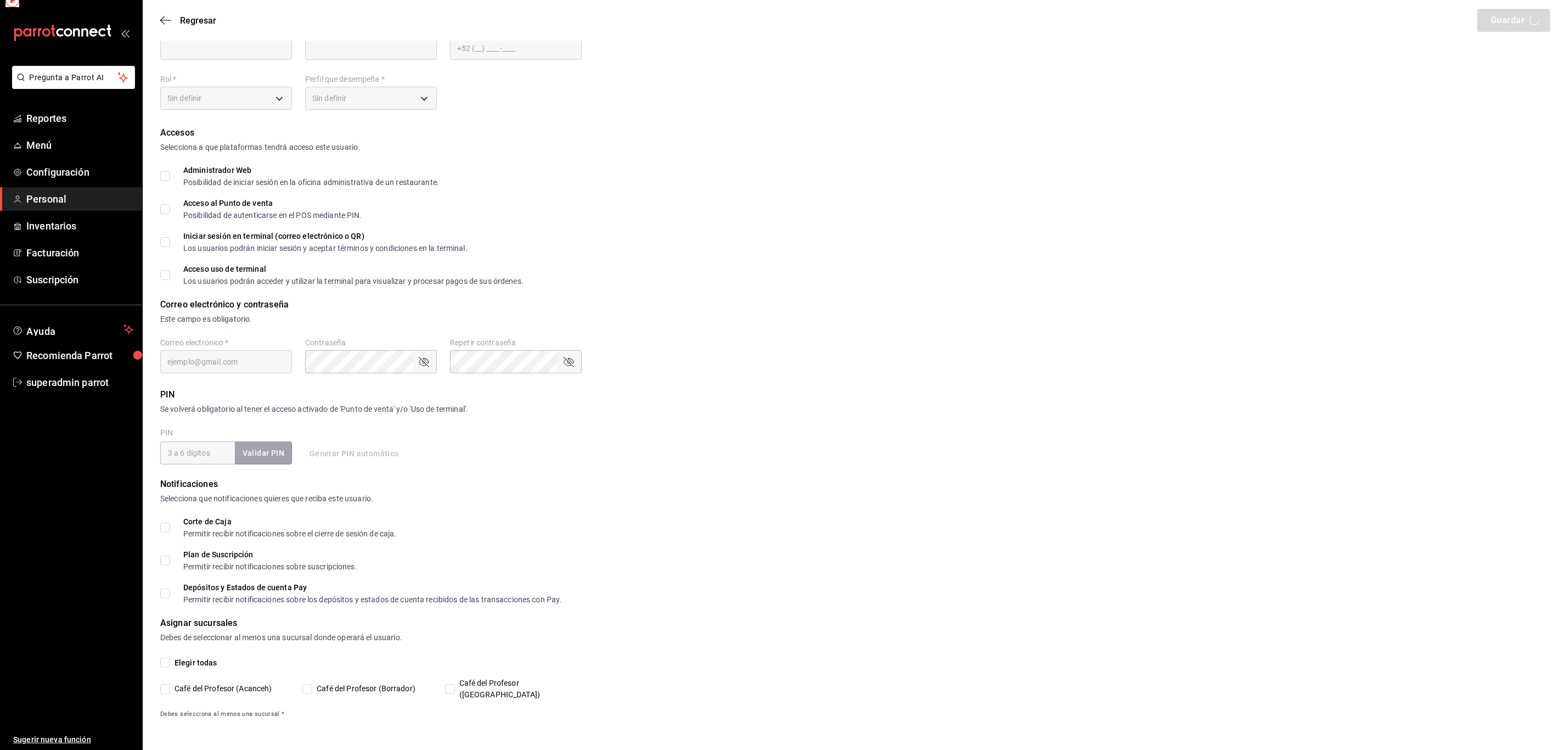
scroll to position [39, 0]
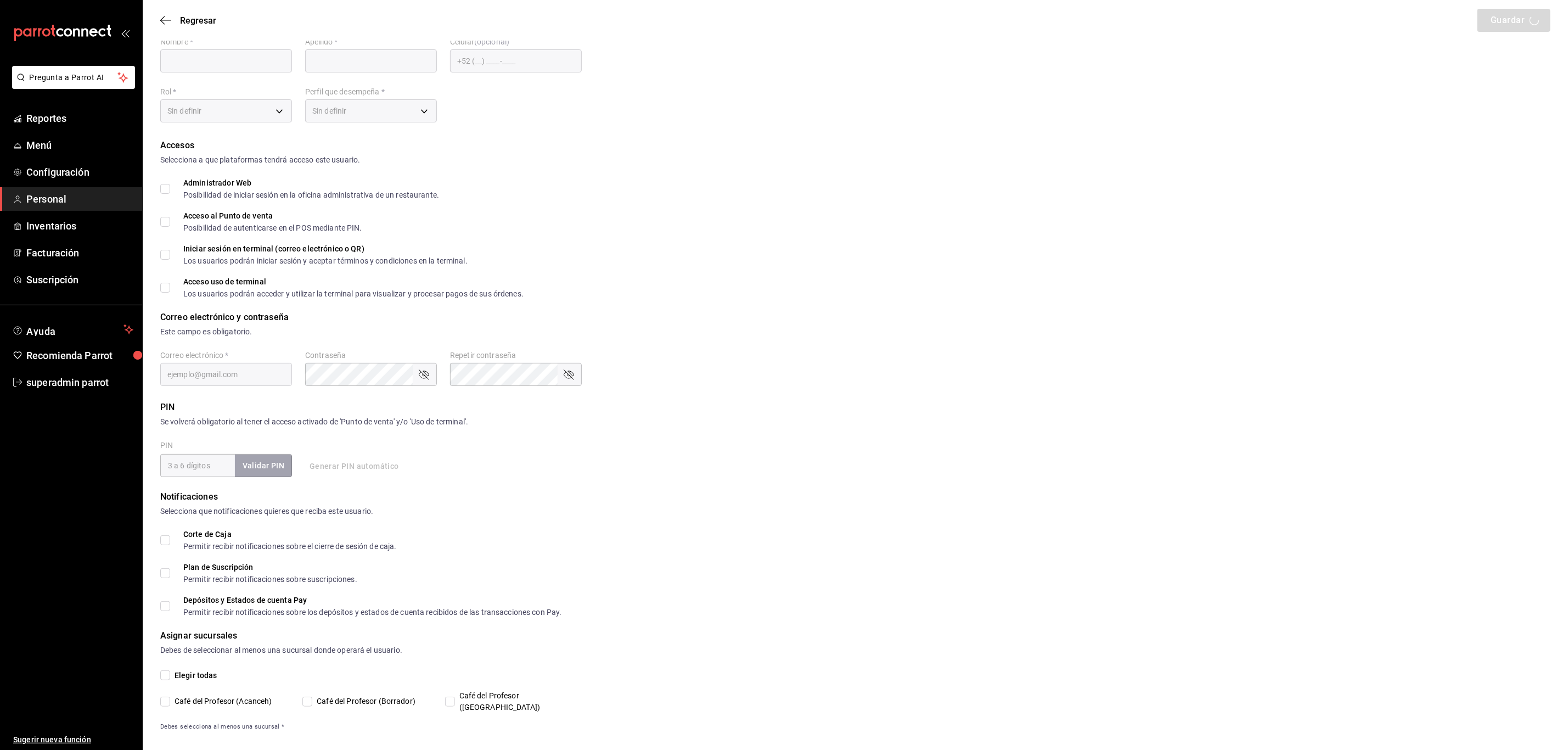
type input "Nelly"
type input "Picazo"
checkbox input "true"
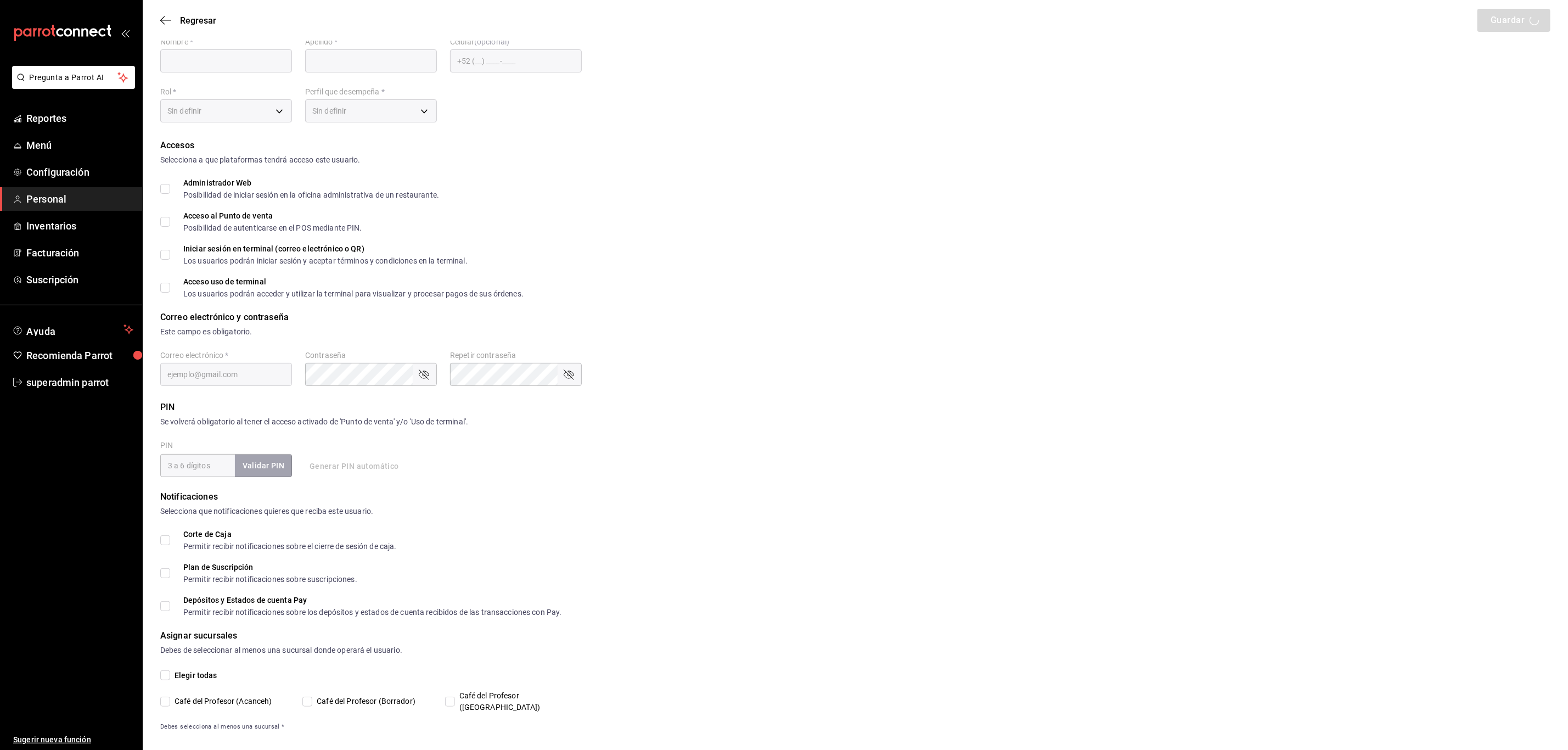
type input "nellypc1611@gmail.com"
type input "1022"
type input "1a76cd6b-98a7-4025-b815-3a88f11c6c47"
type input "WAITER"
checkbox input "true"
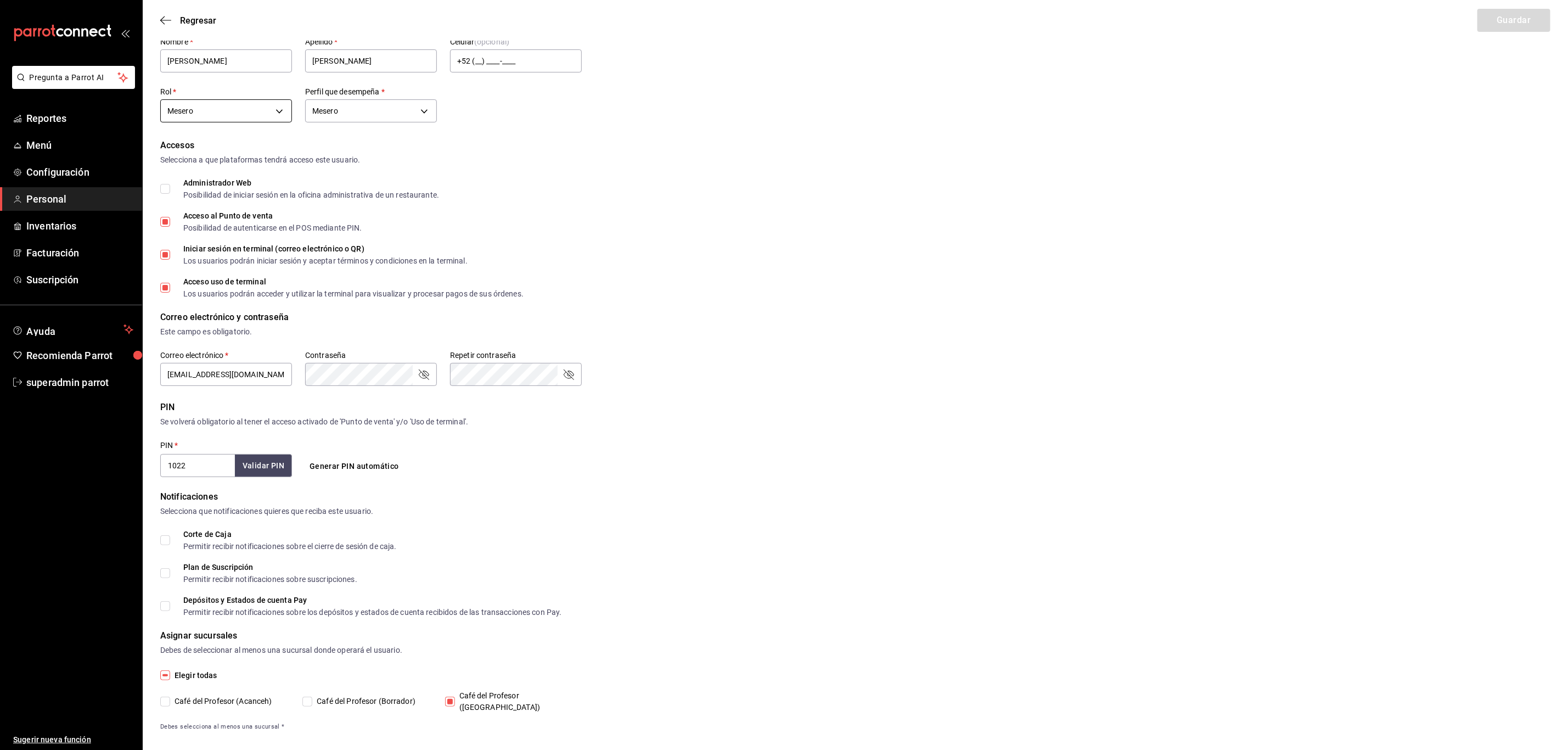
click at [226, 112] on body "Pregunta a Parrot AI Reportes Menú Configuración Personal Inventarios Facturaci…" at bounding box center [784, 362] width 1568 height 801
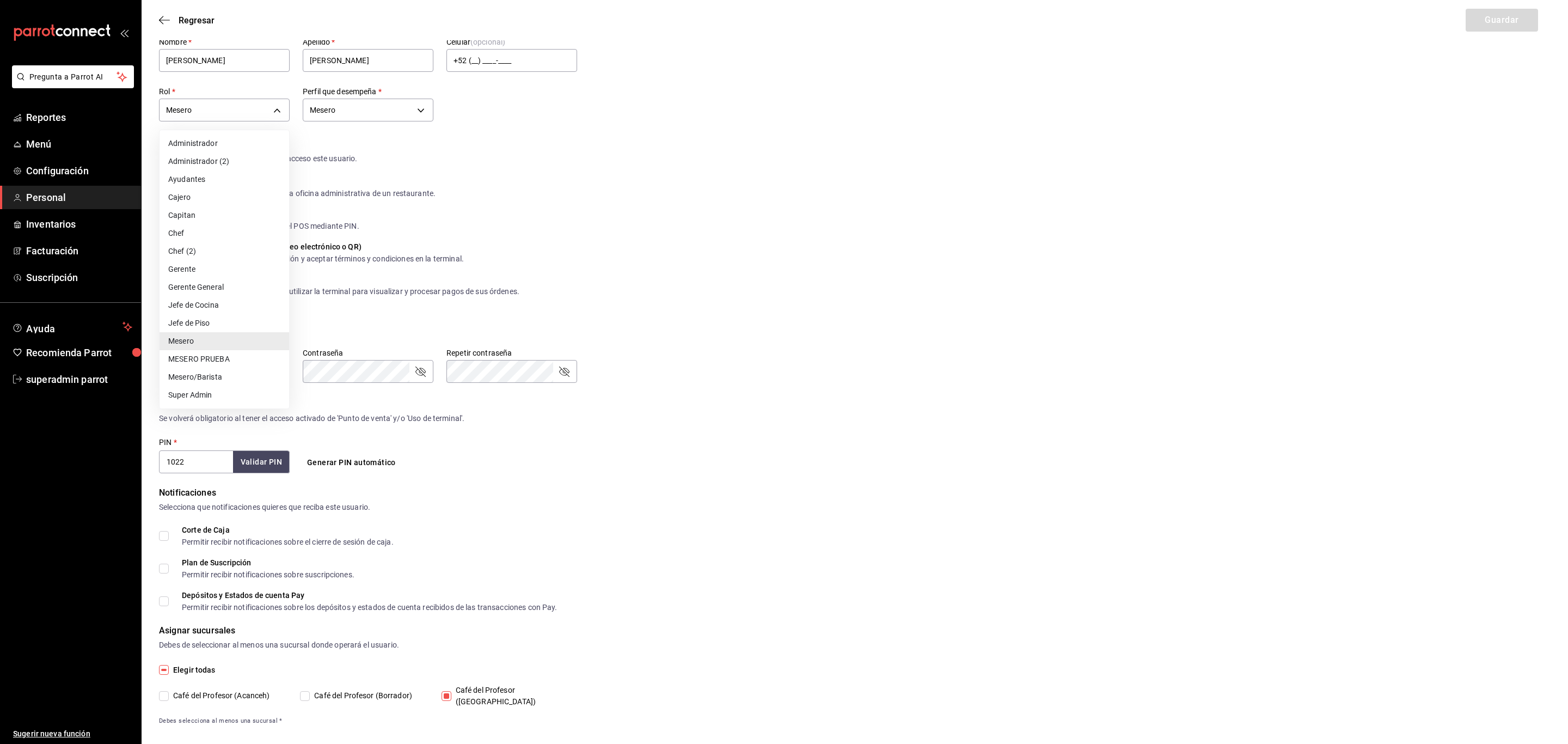
click at [197, 358] on li "MESERO PRUEBA" at bounding box center [224, 360] width 130 height 18
type input "7e974eb5-58ad-49c2-8227-2f80d64be373"
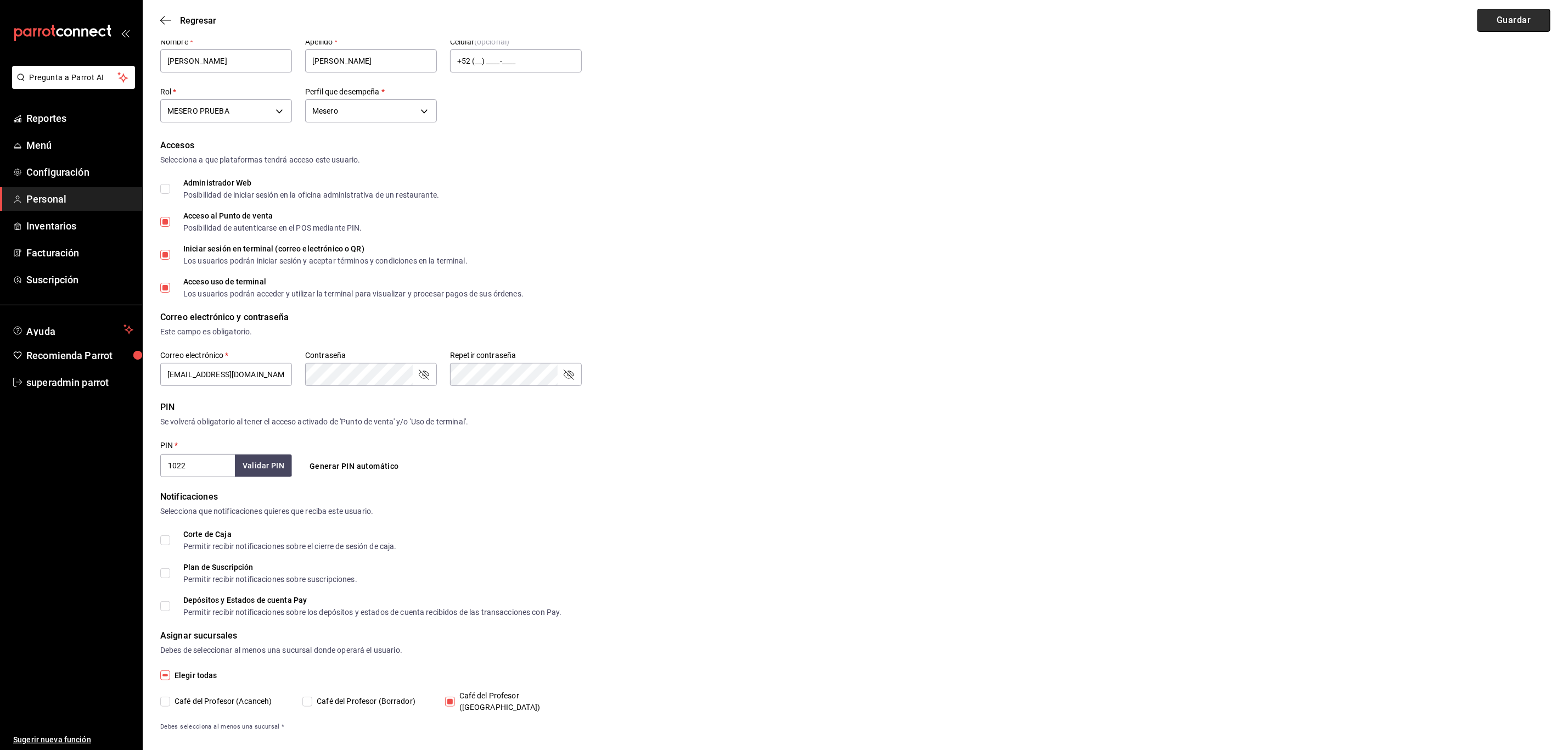
click at [1489, 13] on button "Guardar" at bounding box center [1514, 20] width 73 height 23
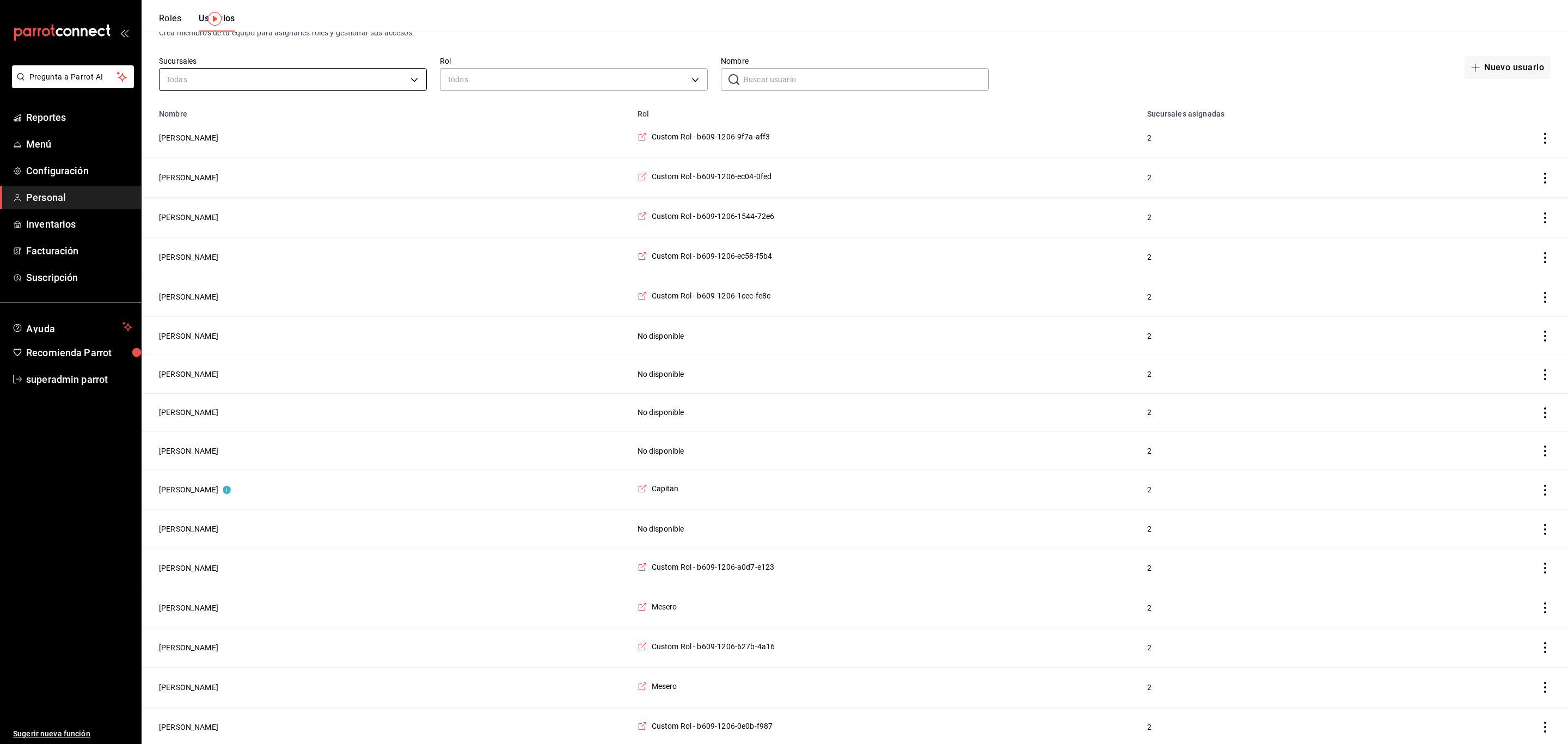
click at [223, 179] on li "Café del Profesor (Cancun)" at bounding box center [292, 174] width 265 height 20
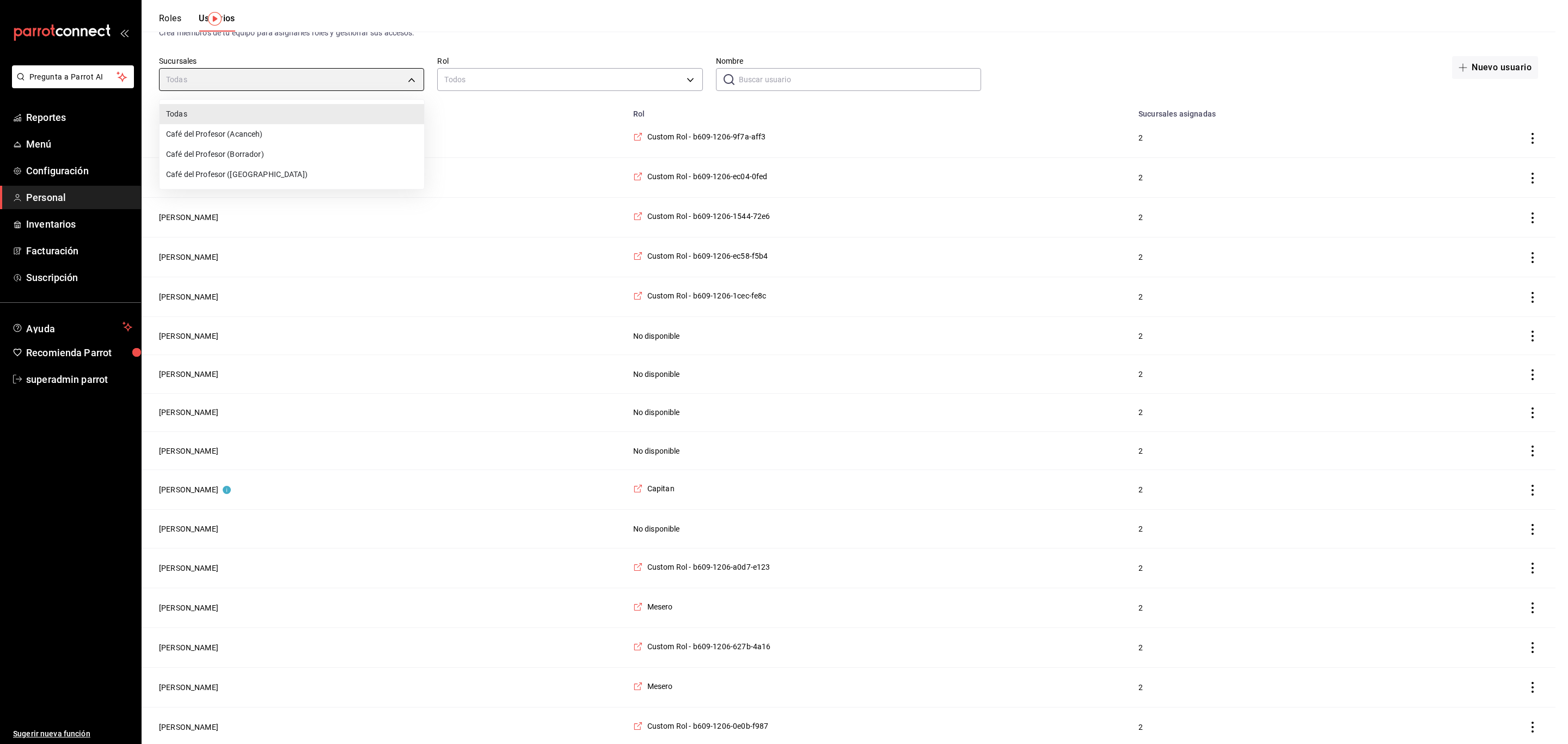
type input "cf5fc73d-0347-401f-b4f7-21ffa369c775"
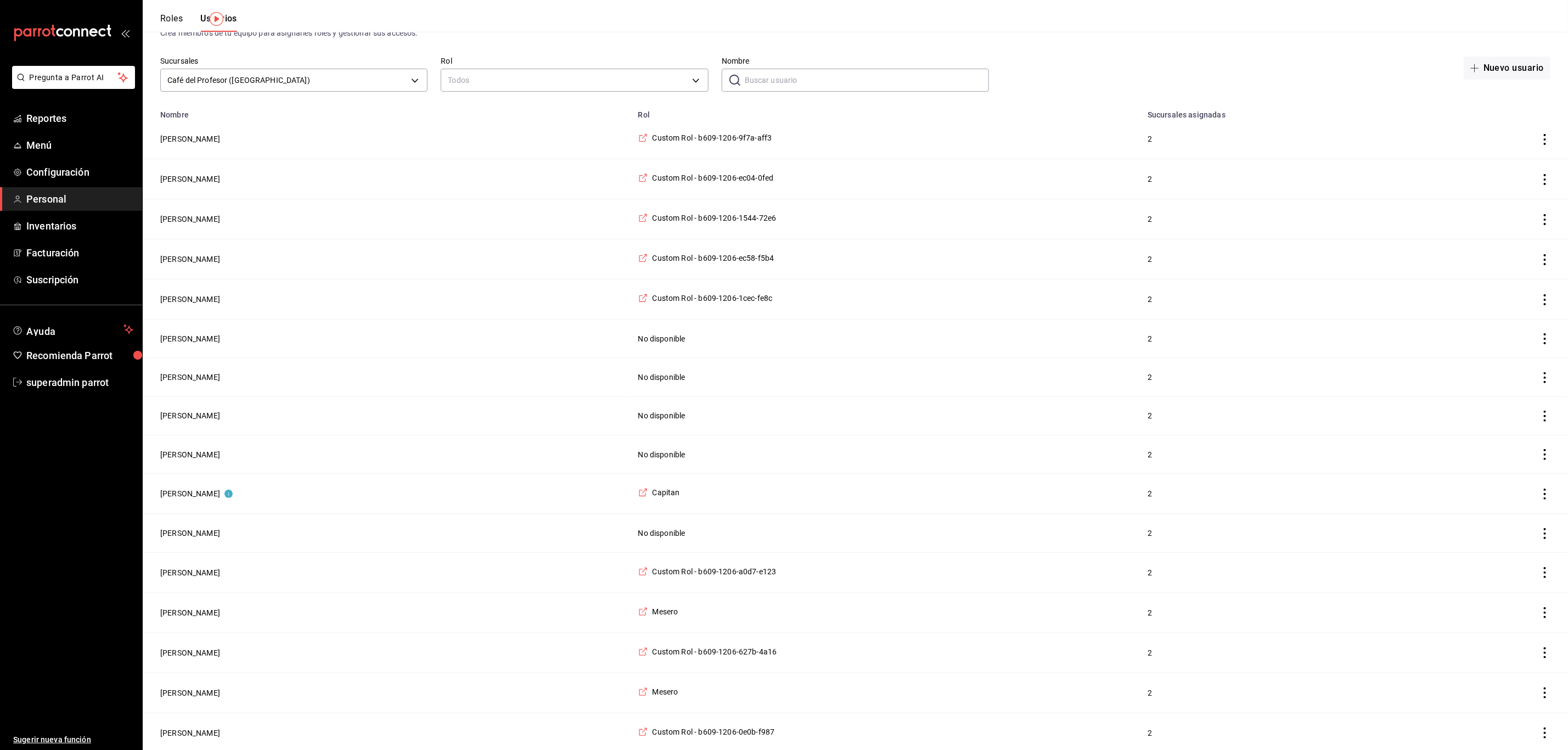
click at [792, 82] on input "Nombre" at bounding box center [867, 80] width 244 height 22
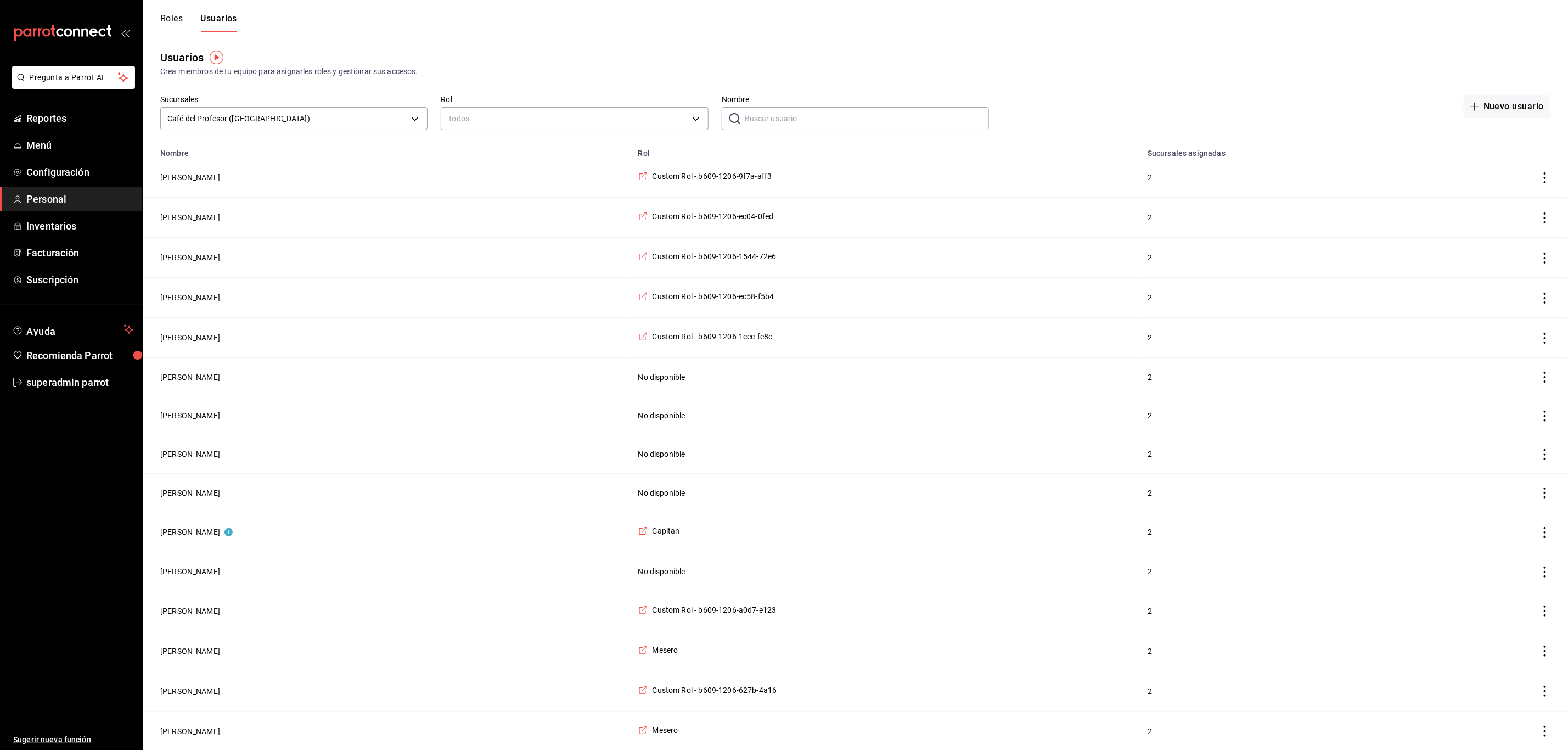
click at [763, 121] on input "Nombre" at bounding box center [867, 119] width 244 height 22
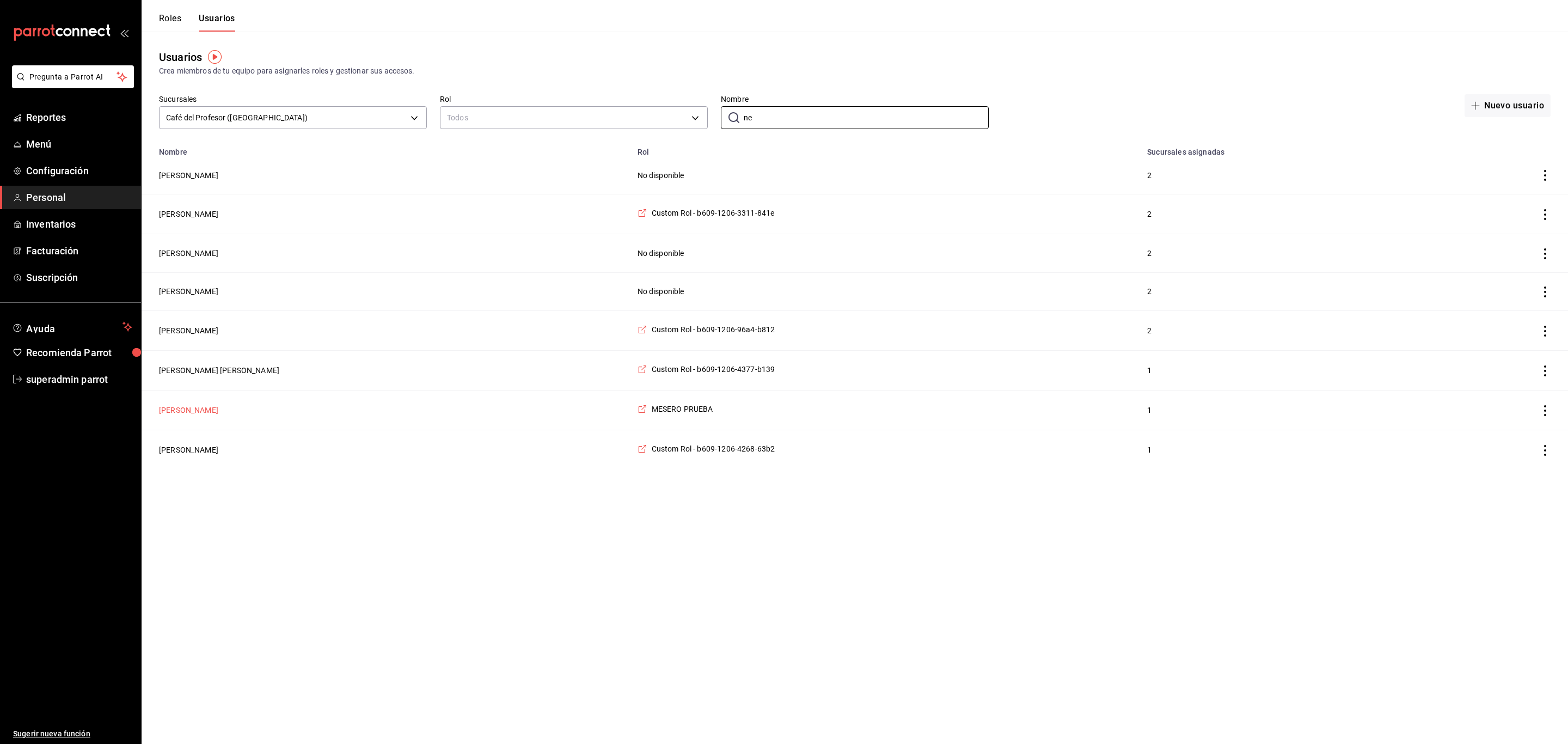
type input "ne"
click at [172, 410] on button "Nelly Picazo" at bounding box center [188, 409] width 59 height 11
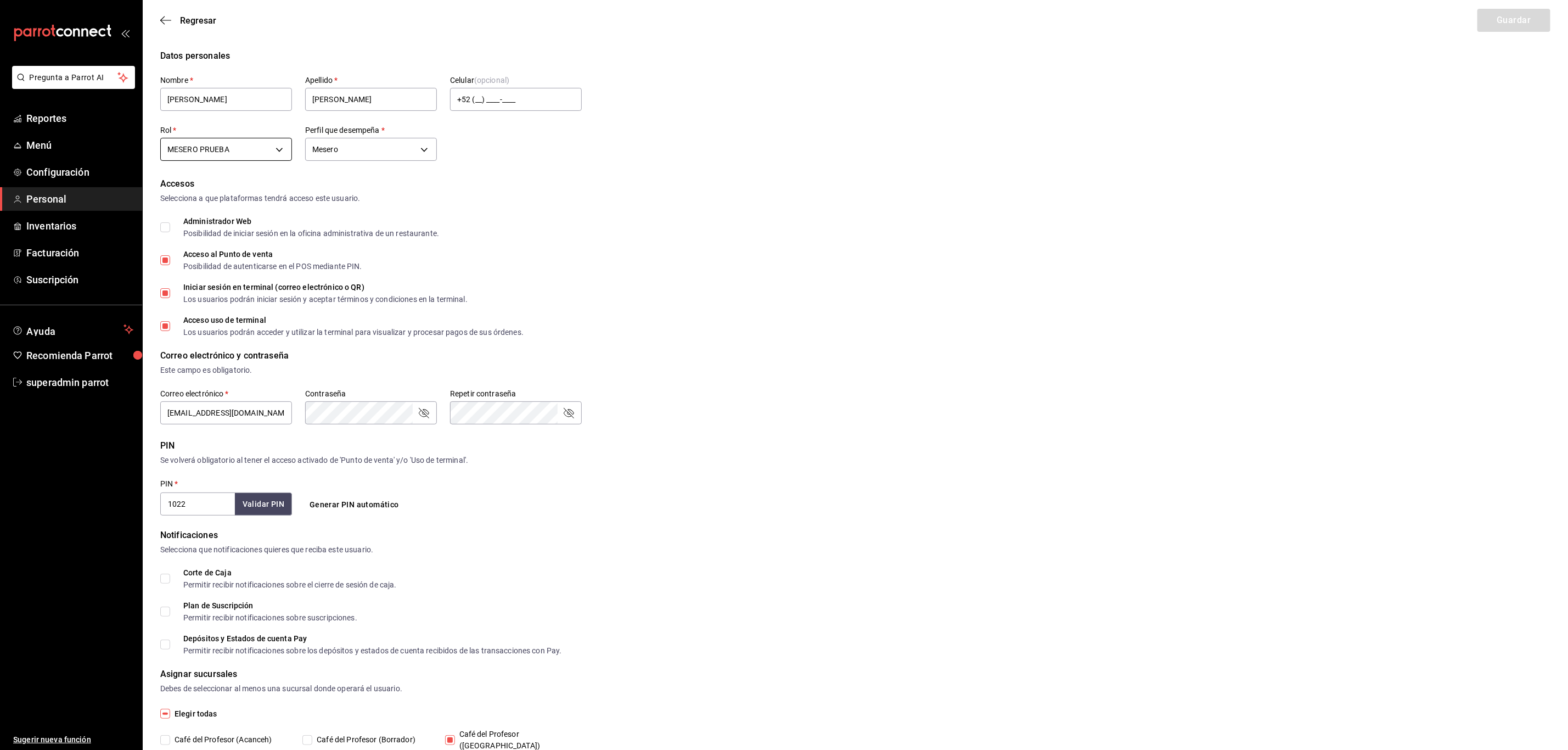
click at [209, 156] on body "Pregunta a Parrot AI Reportes Menú Configuración Personal Inventarios Facturaci…" at bounding box center [784, 400] width 1568 height 801
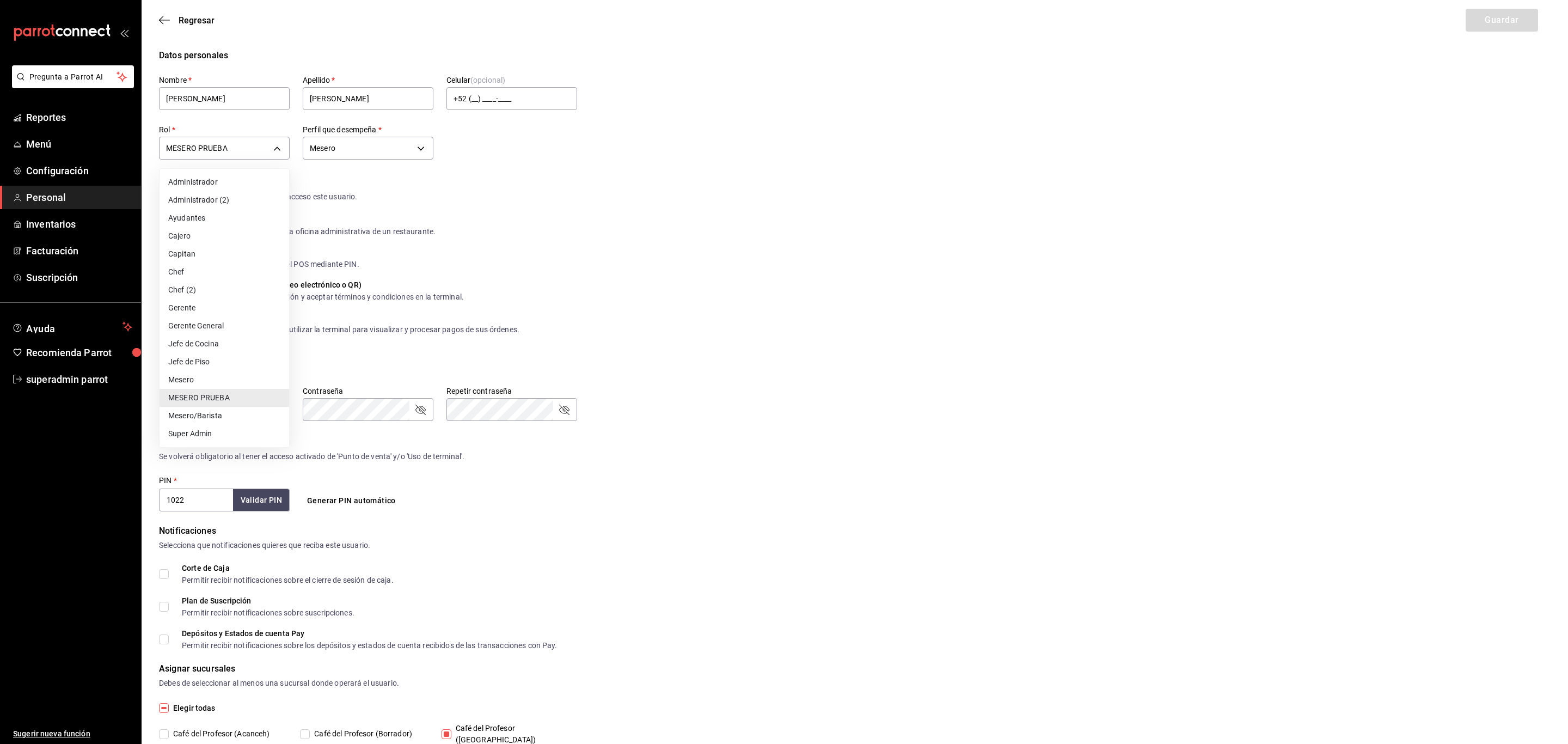
click at [216, 434] on li "Super Admin" at bounding box center [224, 433] width 130 height 18
type input "2aa0bebf-de37-4608-80c0-efc88eae4c1e"
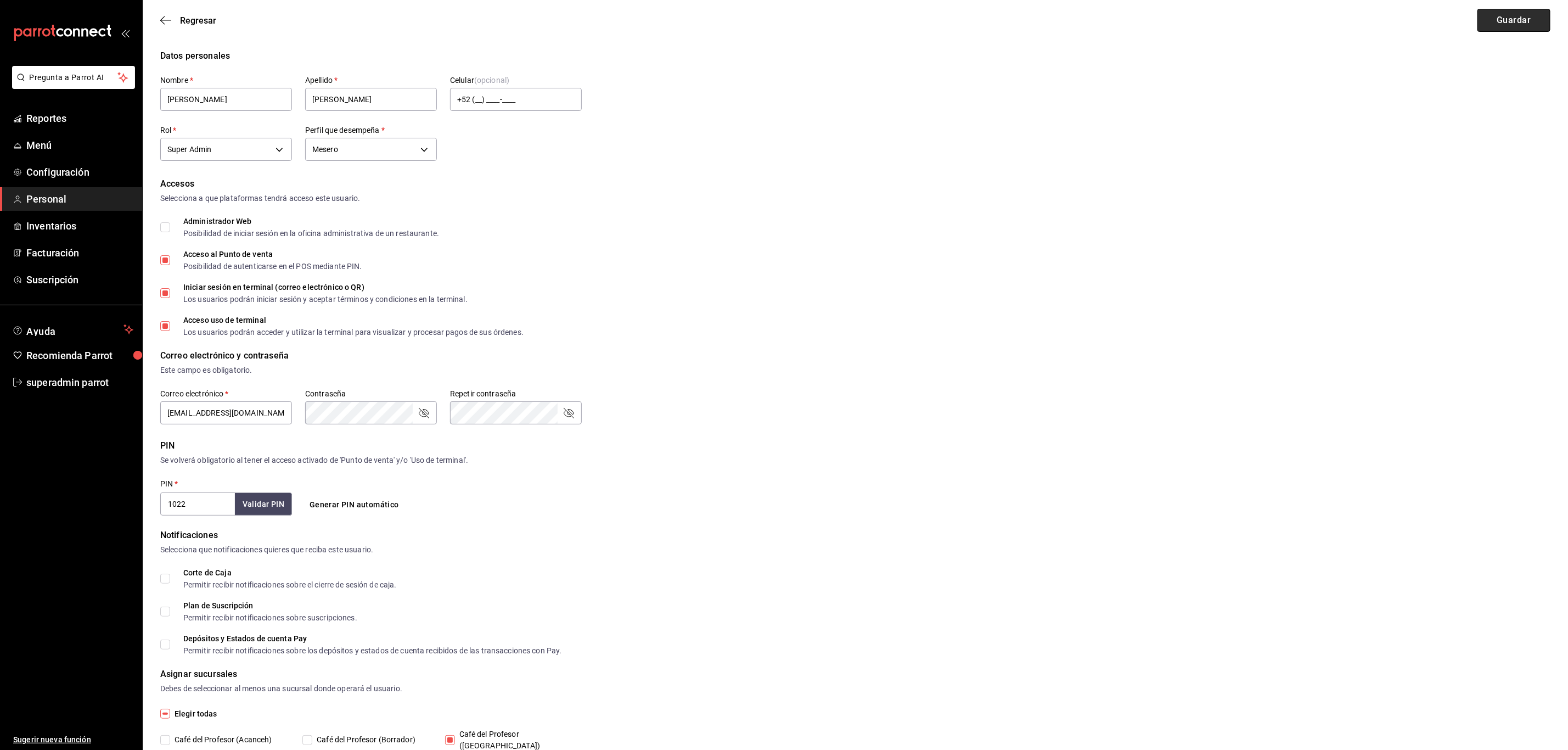
click at [1487, 23] on button "Guardar" at bounding box center [1514, 20] width 73 height 23
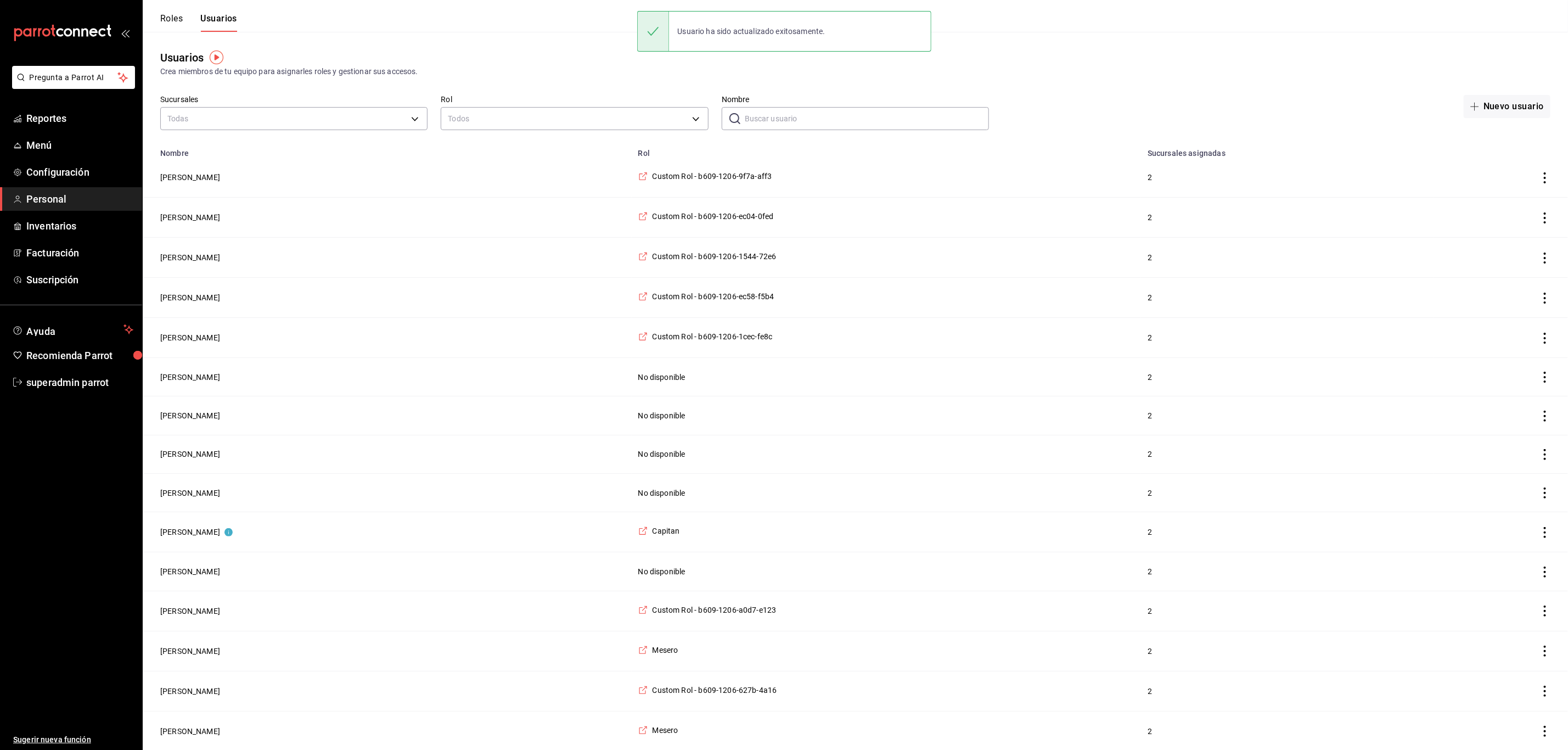
click at [764, 121] on input "Nombre" at bounding box center [867, 119] width 244 height 22
type input "ma"
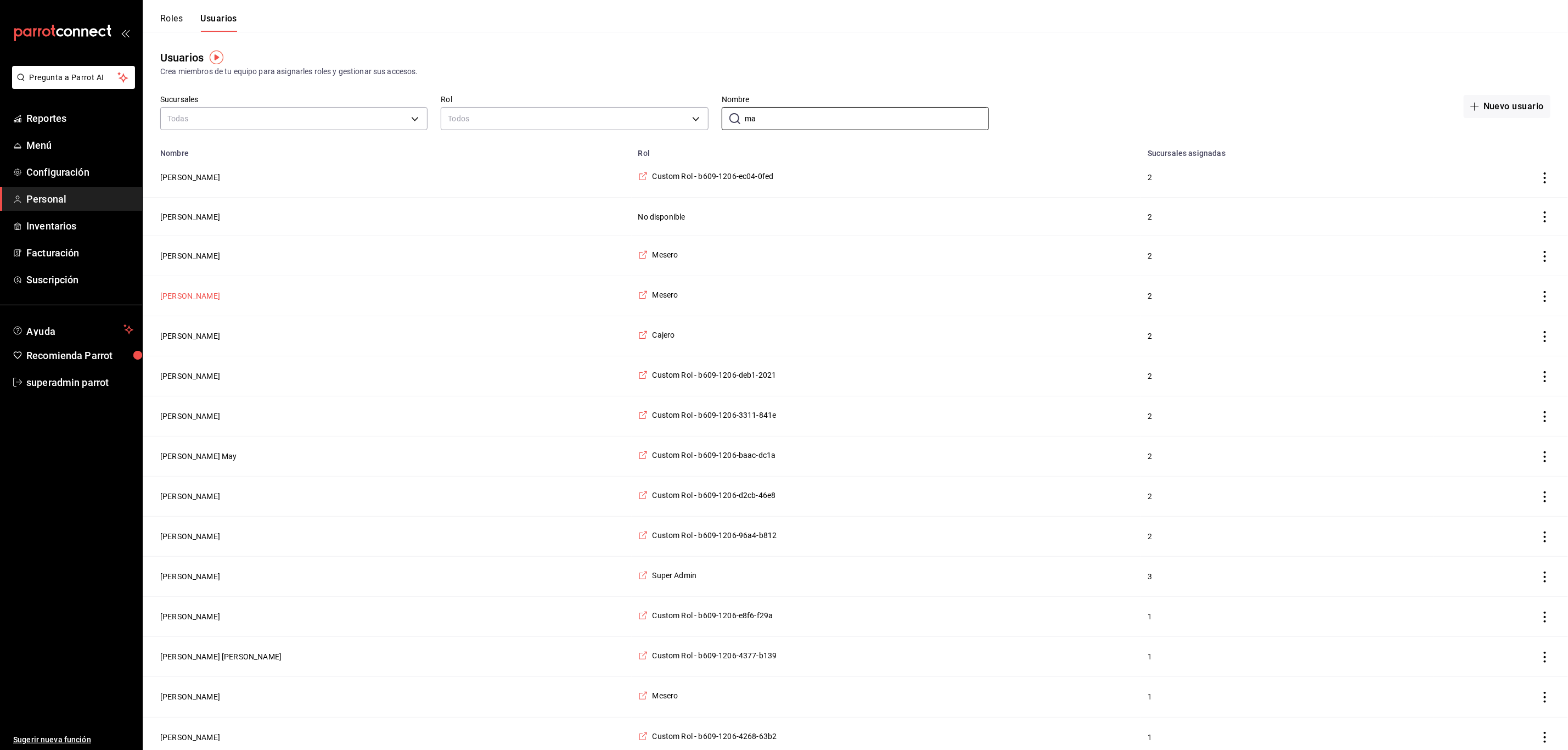
click at [194, 299] on button "Maryori Solis" at bounding box center [189, 295] width 59 height 11
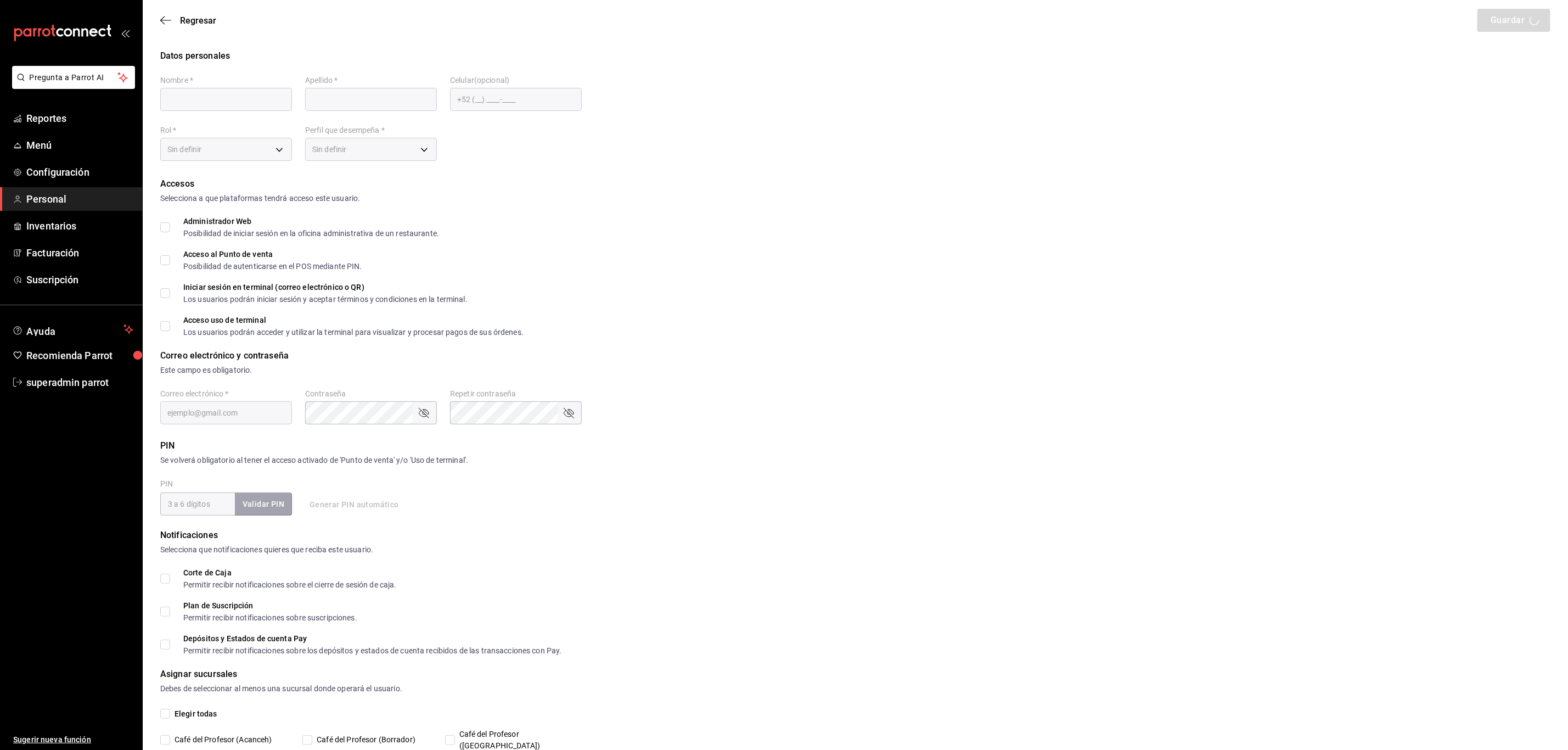
type input "Maryori"
type input "Solis"
checkbox input "true"
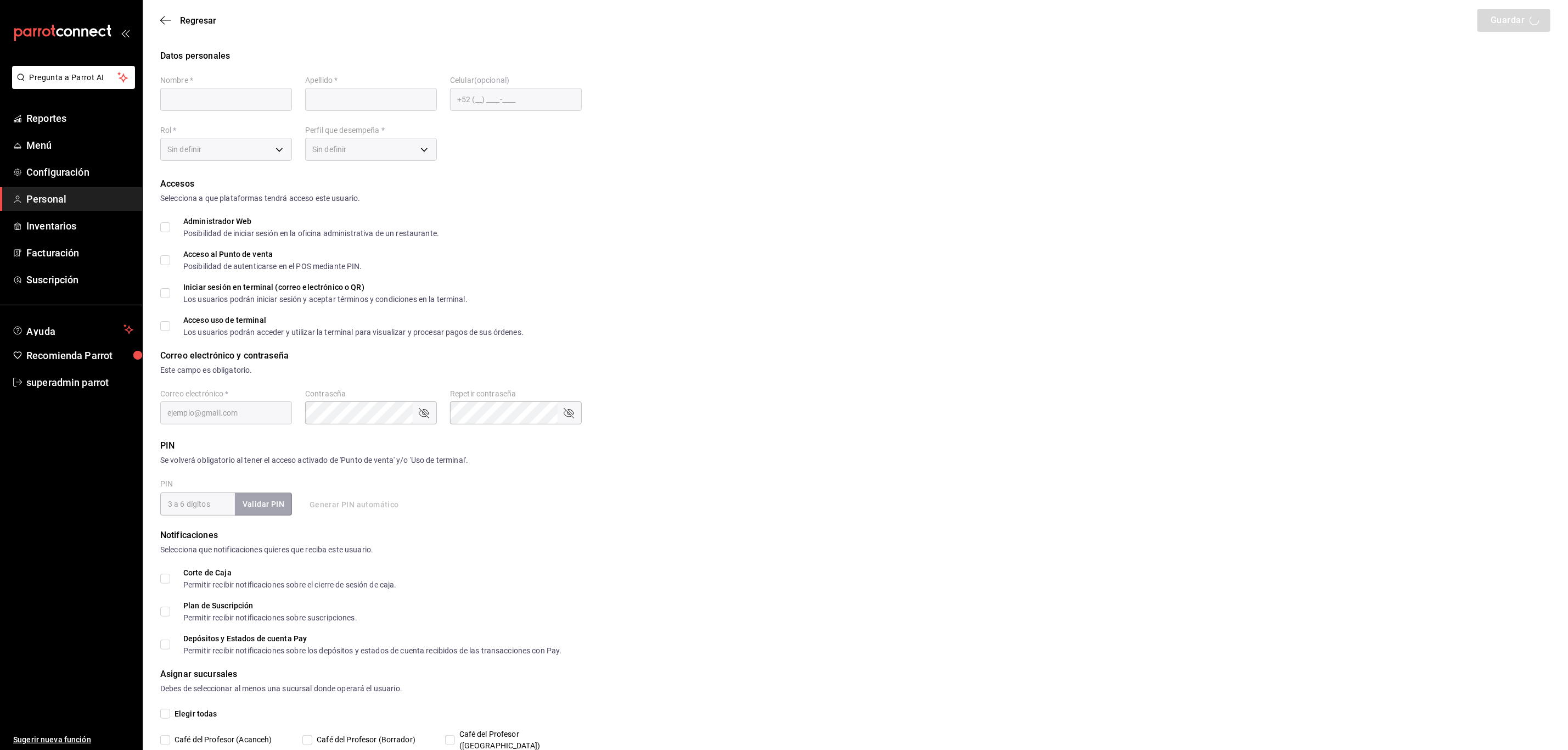
type input "ec0172cc-98a3-4a43-b8d6-625e08e2f005@fake.email"
type input "2603"
type input "1a76cd6b-98a7-4025-b815-3a88f11c6c47"
type input "WAITER"
checkbox input "true"
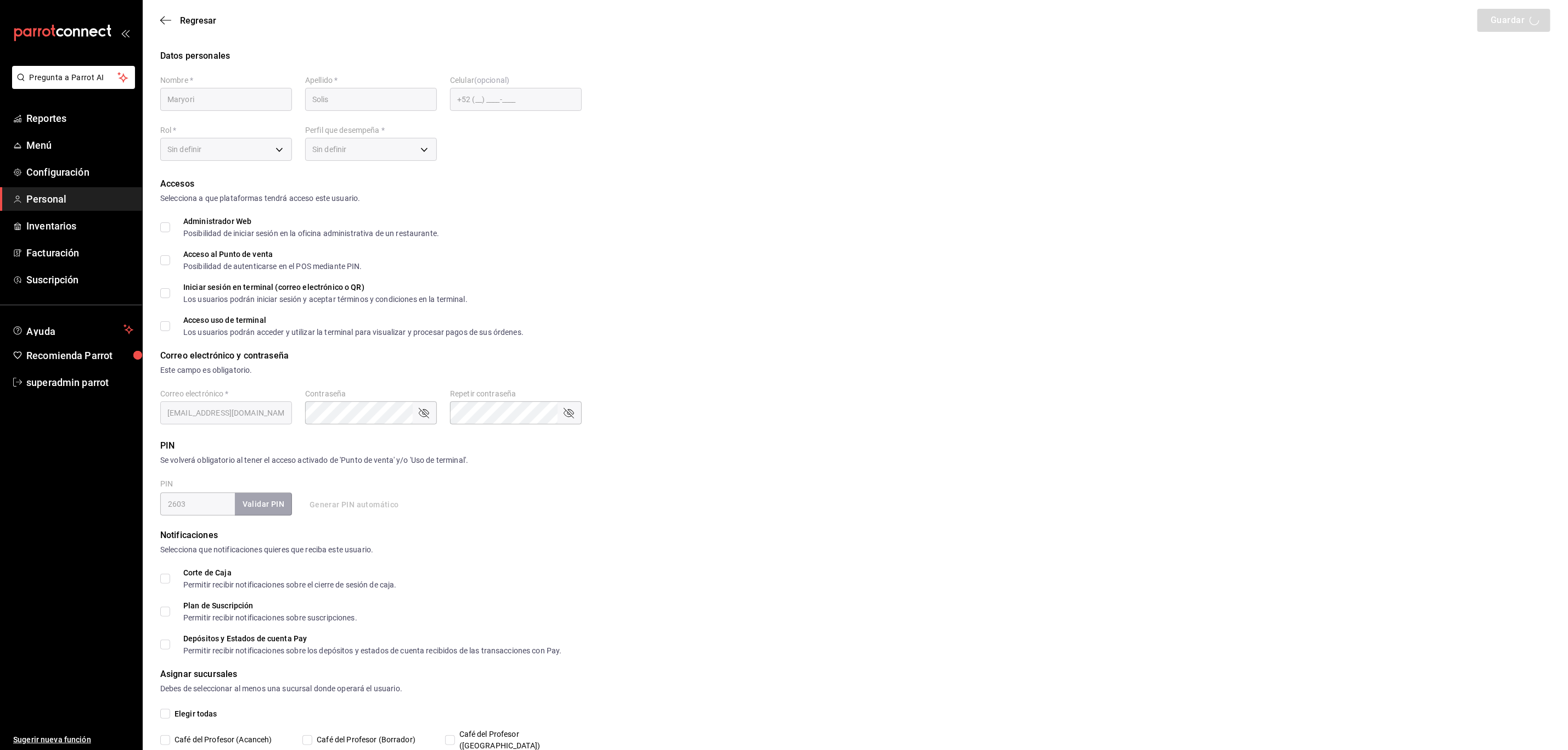
checkbox input "true"
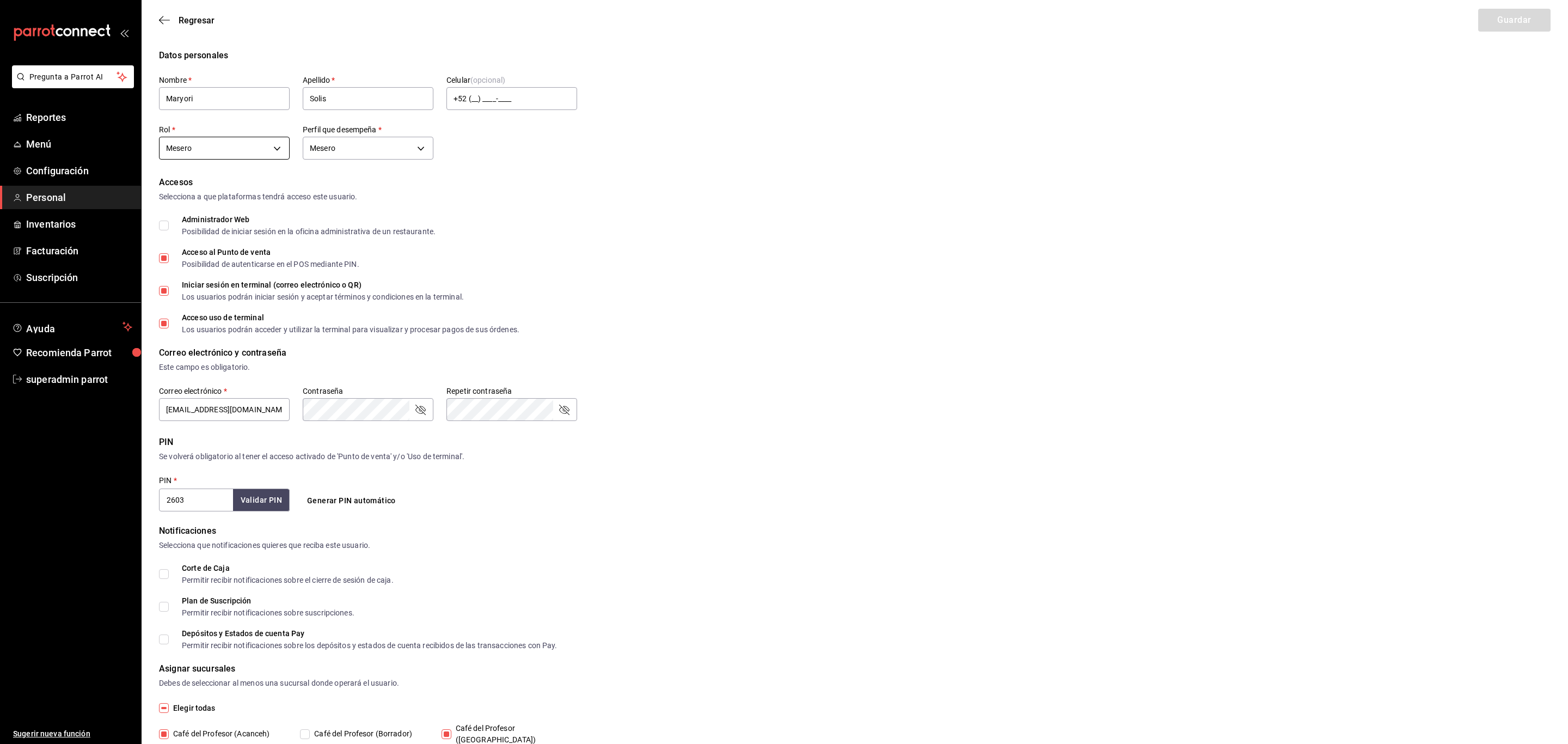
click at [194, 152] on body "Pregunta a Parrot AI Reportes Menú Configuración Personal Inventarios Facturaci…" at bounding box center [784, 397] width 1568 height 795
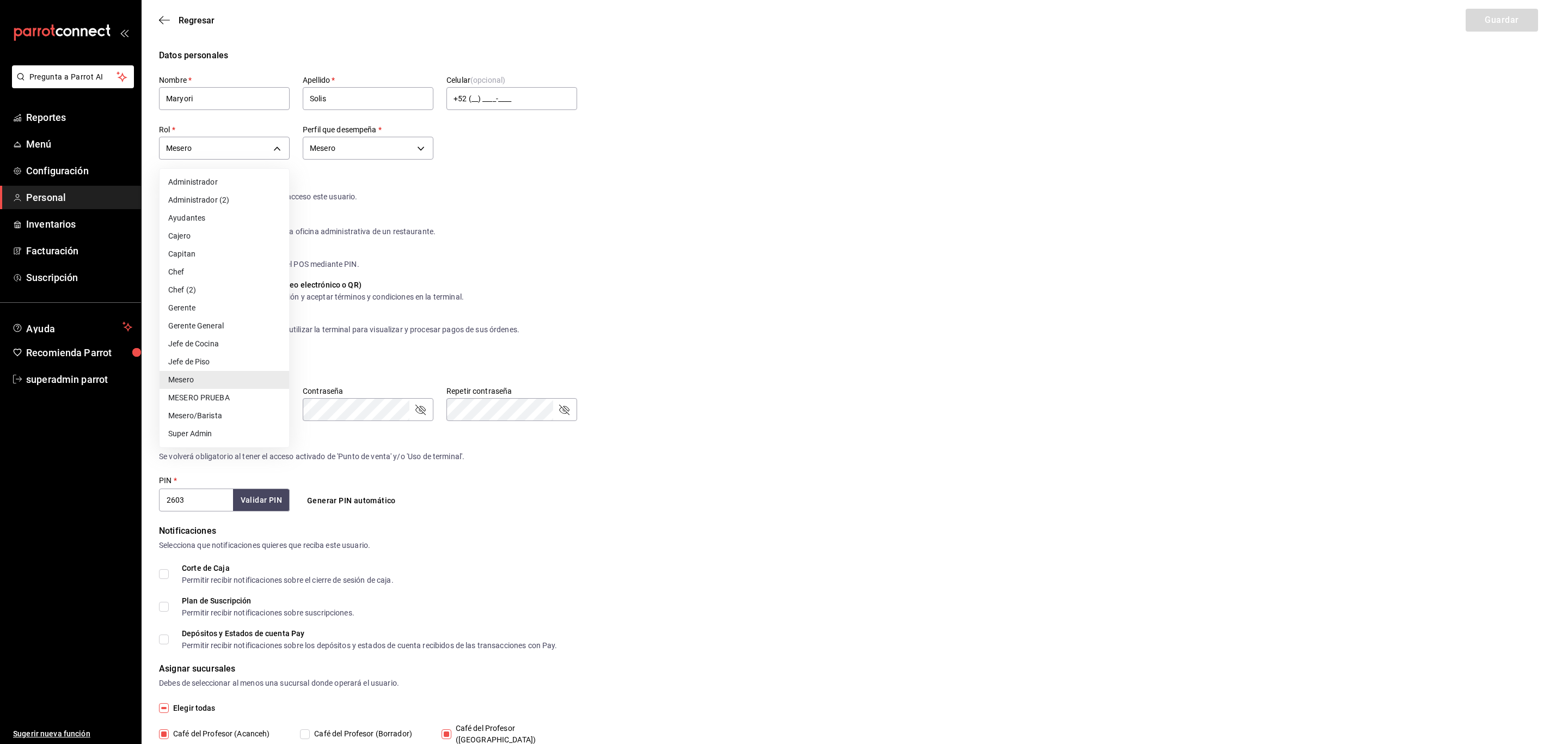
click at [211, 426] on li "Super Admin" at bounding box center [224, 433] width 130 height 18
type input "2aa0bebf-de37-4608-80c0-efc88eae4c1e"
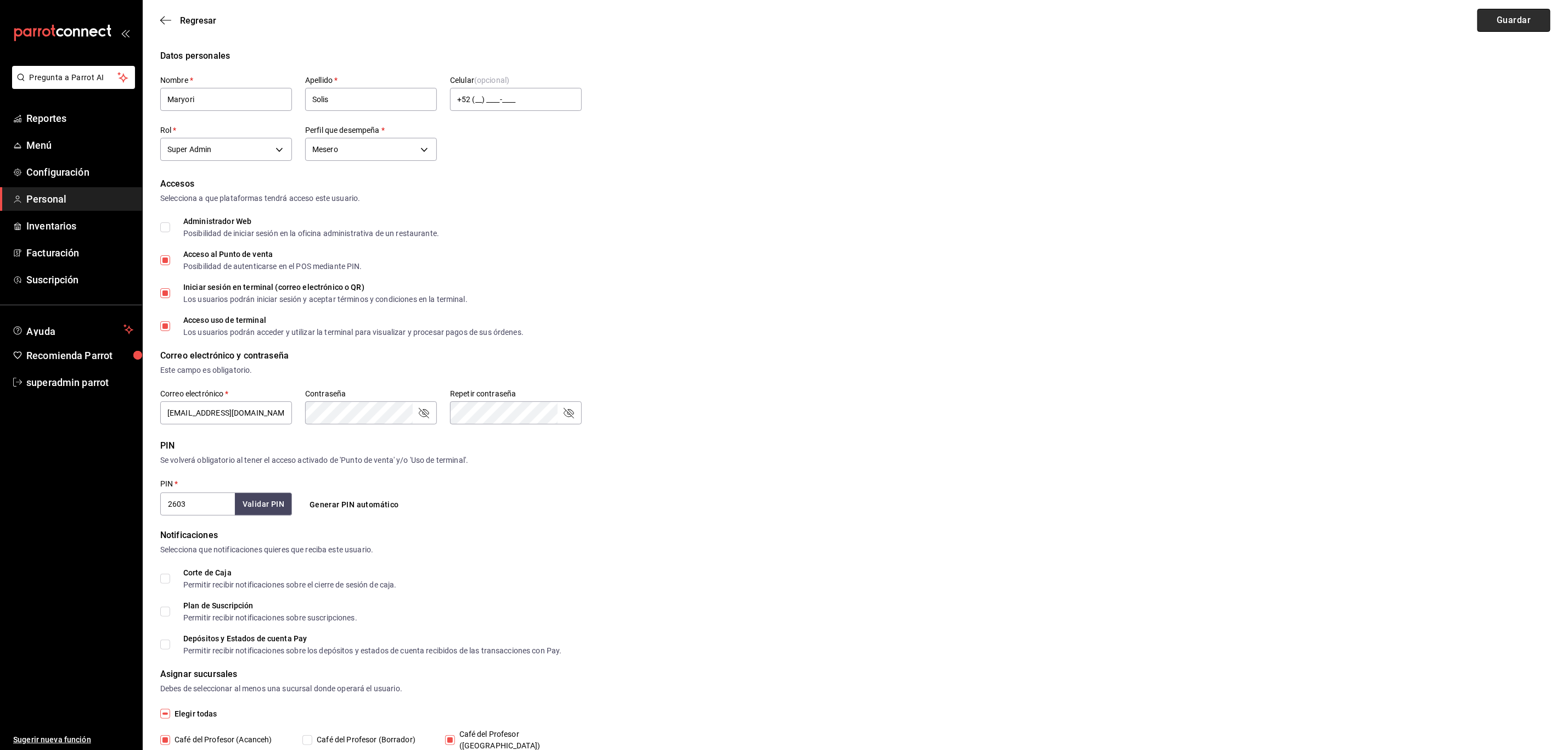
click at [1489, 15] on button "Guardar" at bounding box center [1514, 20] width 73 height 23
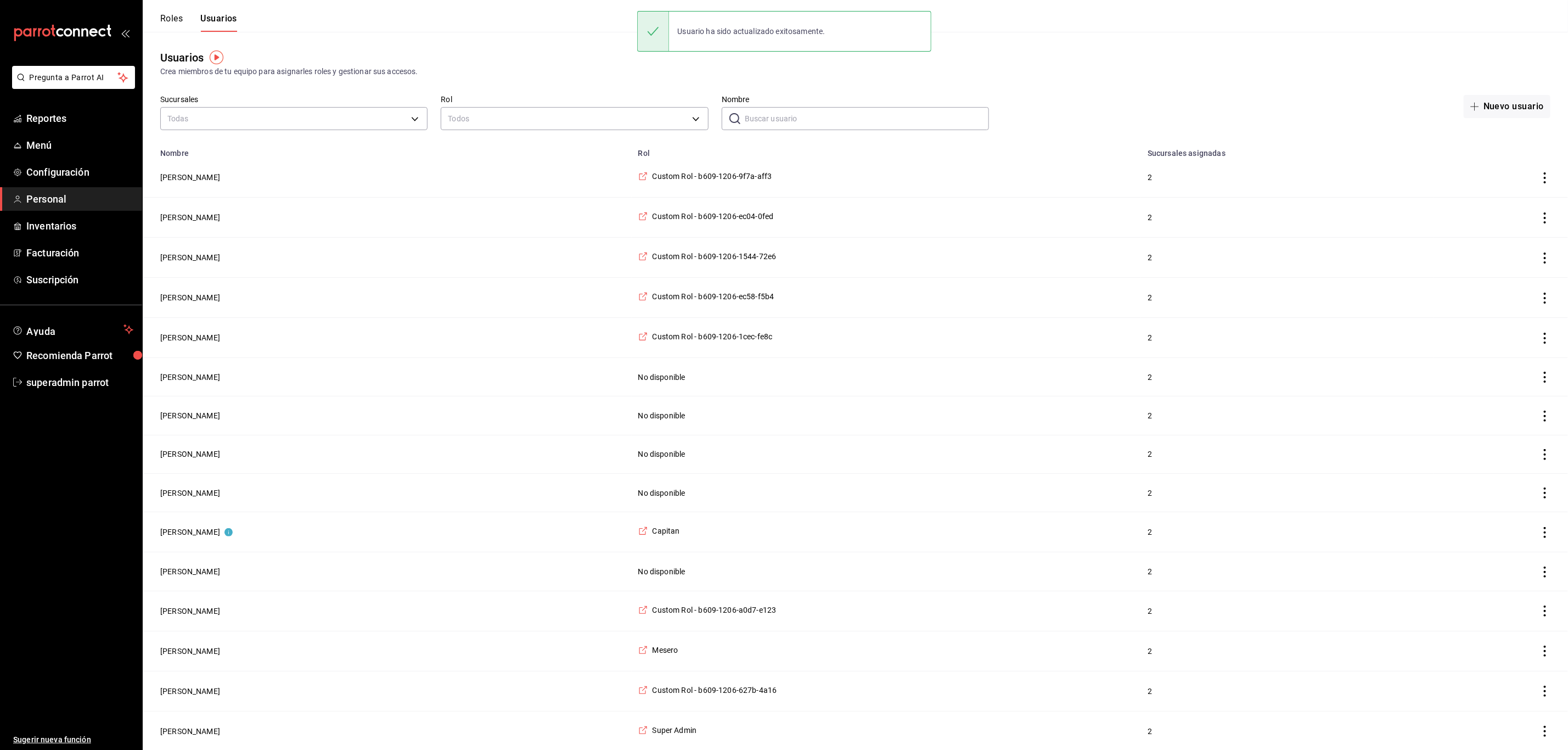
click at [761, 117] on input "Nombre" at bounding box center [867, 119] width 244 height 22
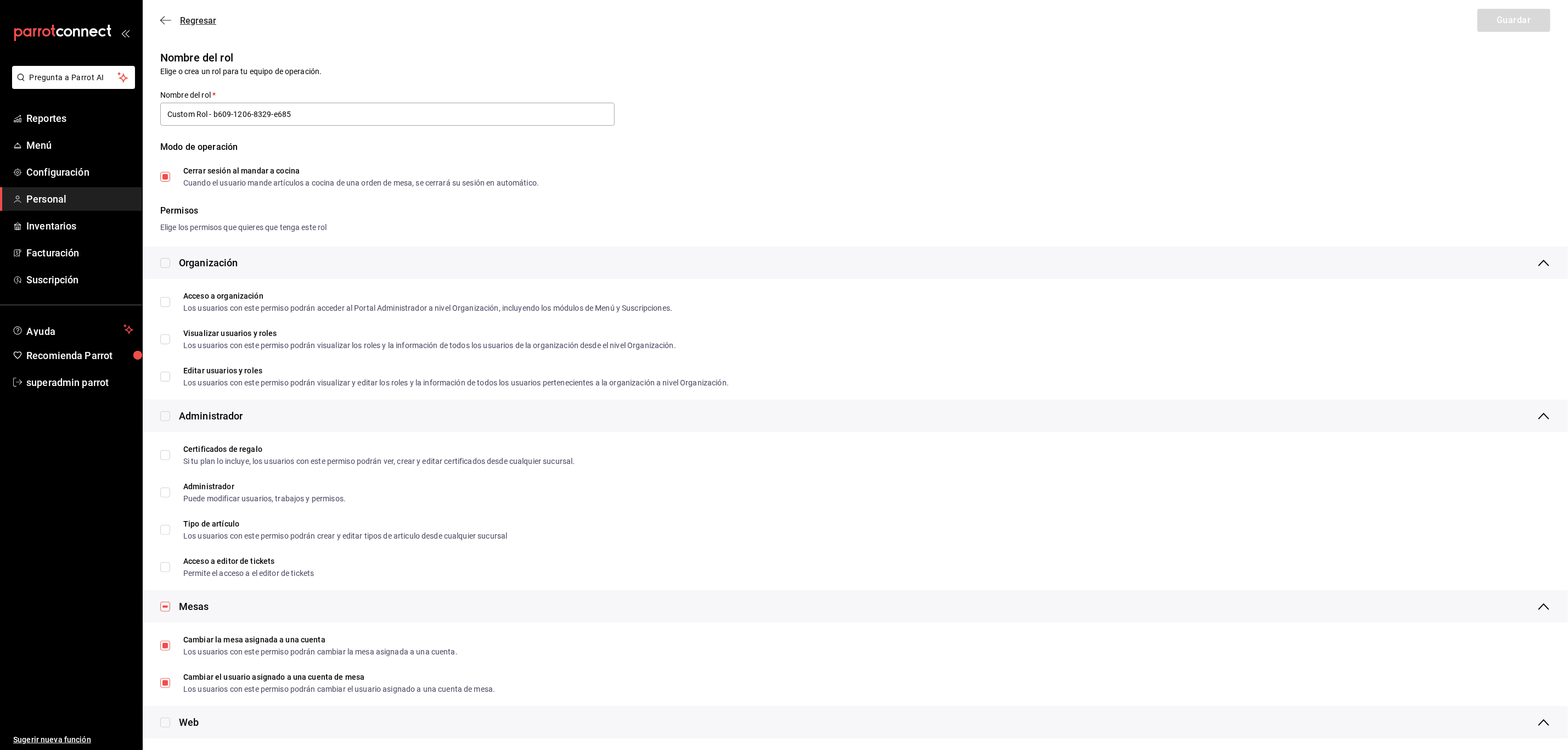
click at [162, 25] on icon "button" at bounding box center [165, 20] width 11 height 10
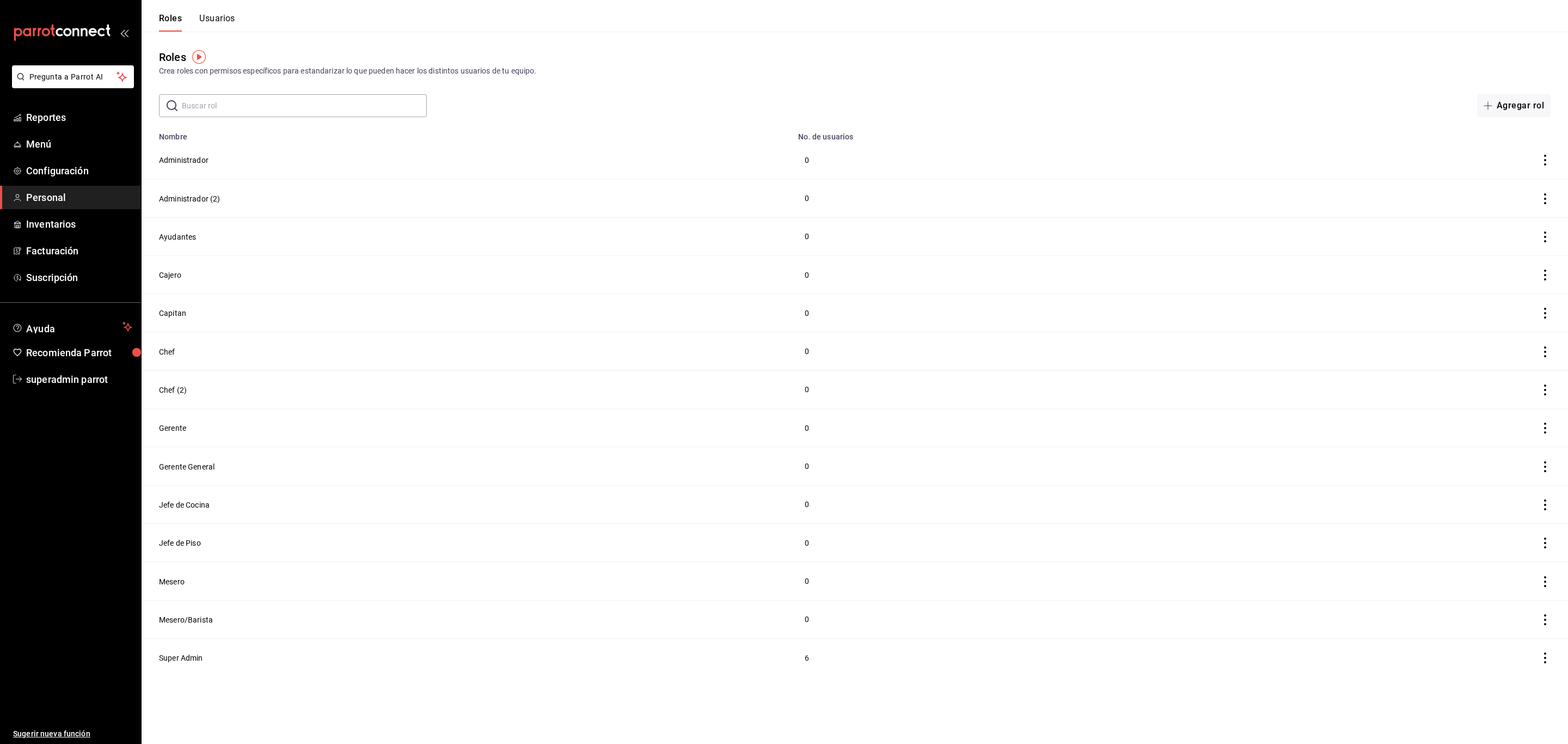
click at [214, 20] on button "Usuarios" at bounding box center [217, 22] width 36 height 18
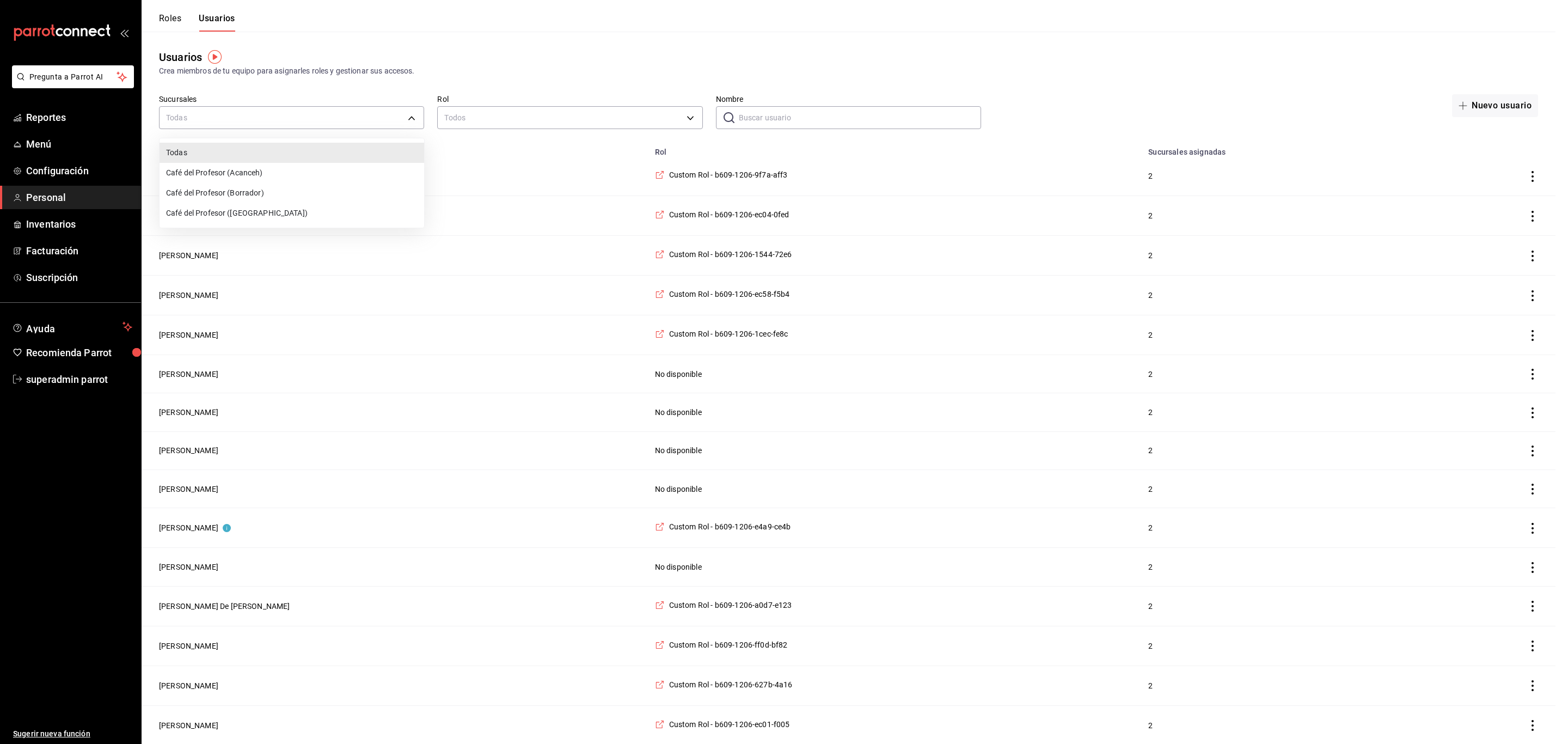
click at [203, 214] on li "Café del Profesor ([GEOGRAPHIC_DATA])" at bounding box center [292, 213] width 265 height 20
type input "cf5fc73d-0347-401f-b4f7-21ffa369c775"
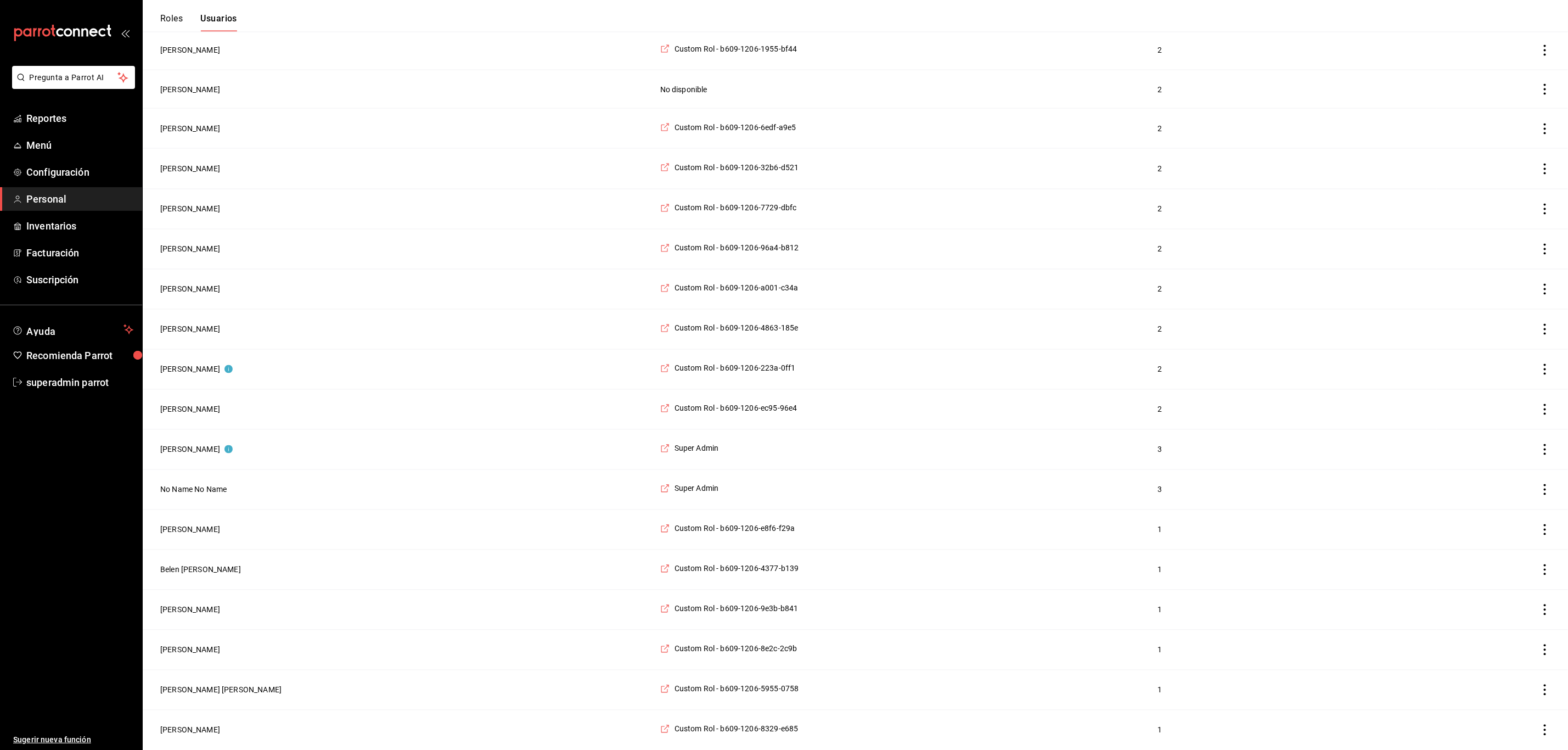
scroll to position [1403, 0]
click at [177, 731] on button "Nelly Picazo" at bounding box center [189, 729] width 59 height 11
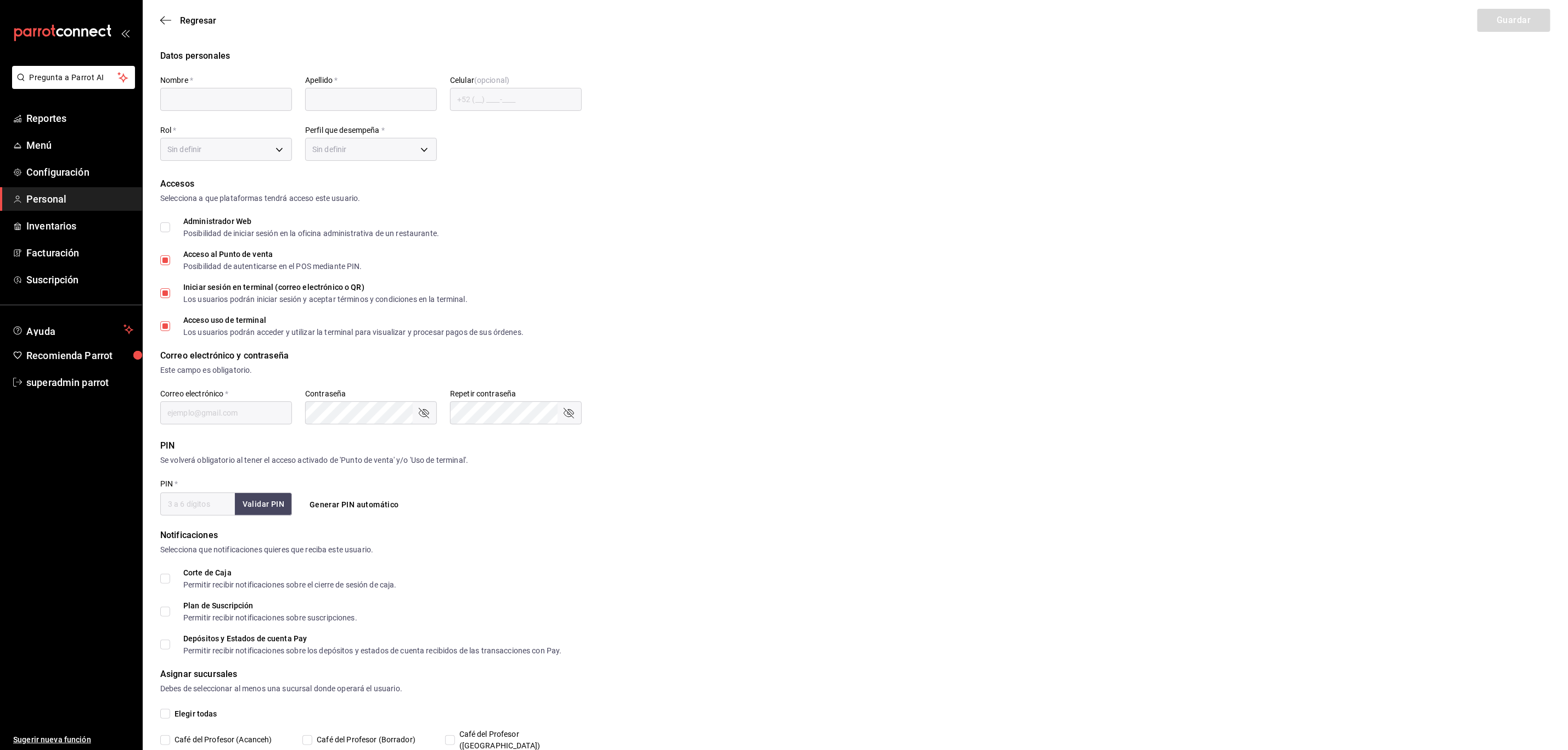
type input "Nelly"
type input "Picazo"
checkbox input "true"
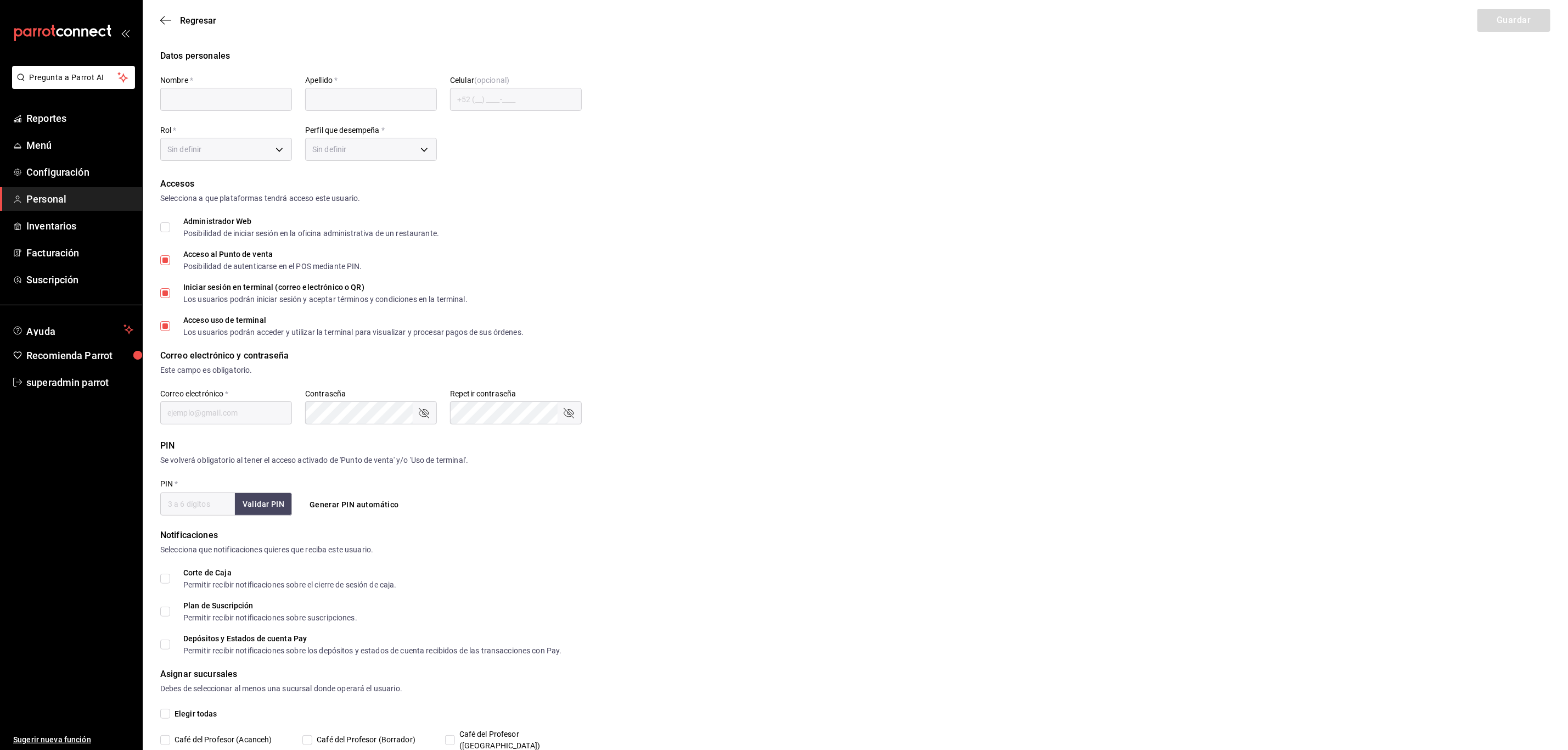
type input "nellypc1611@gmail.com"
type input "1022"
type input "e1e3f414-fe59-4233-80d8-0cd5b0a8b95b"
type input "WAITER"
checkbox input "true"
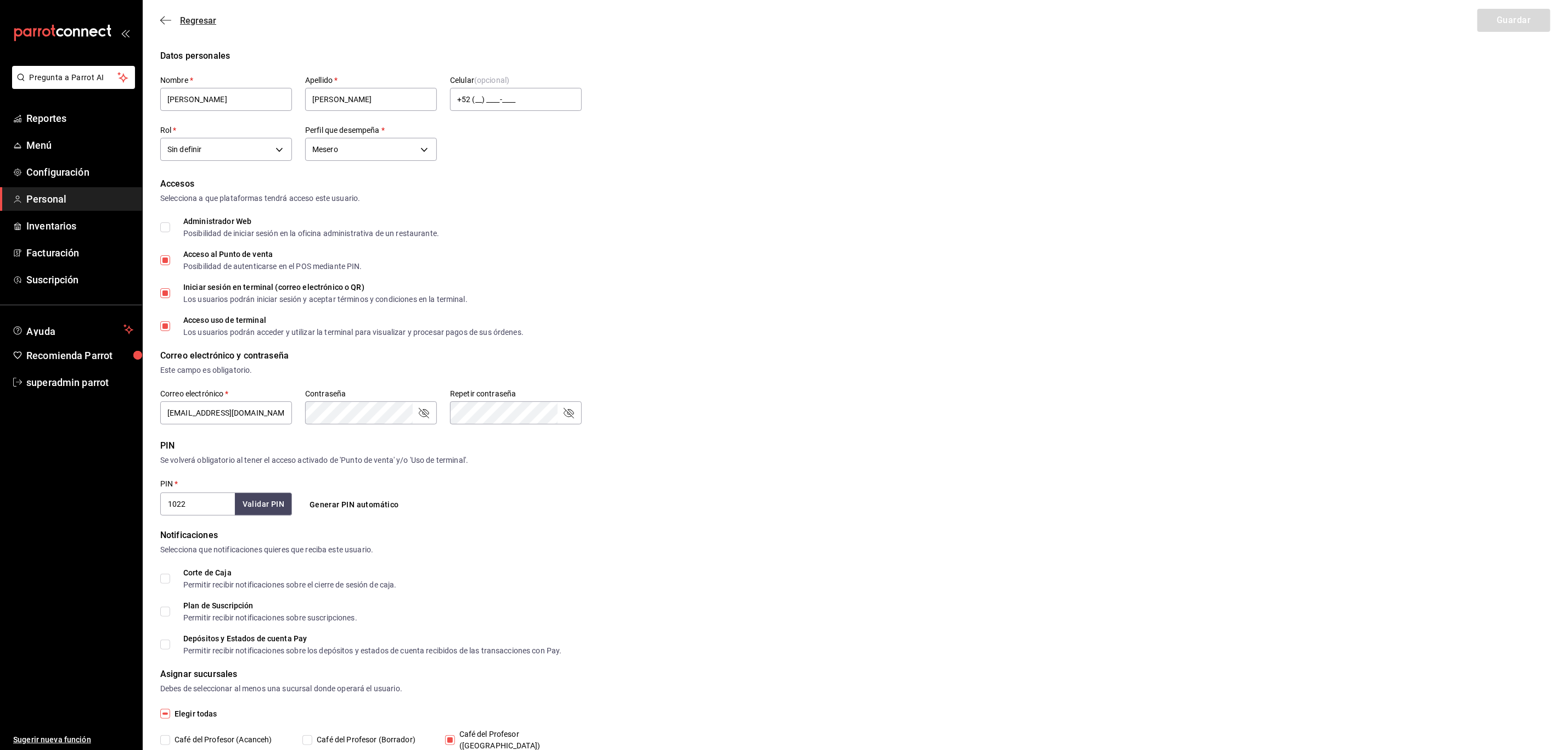
click at [187, 22] on span "Regresar" at bounding box center [198, 20] width 36 height 10
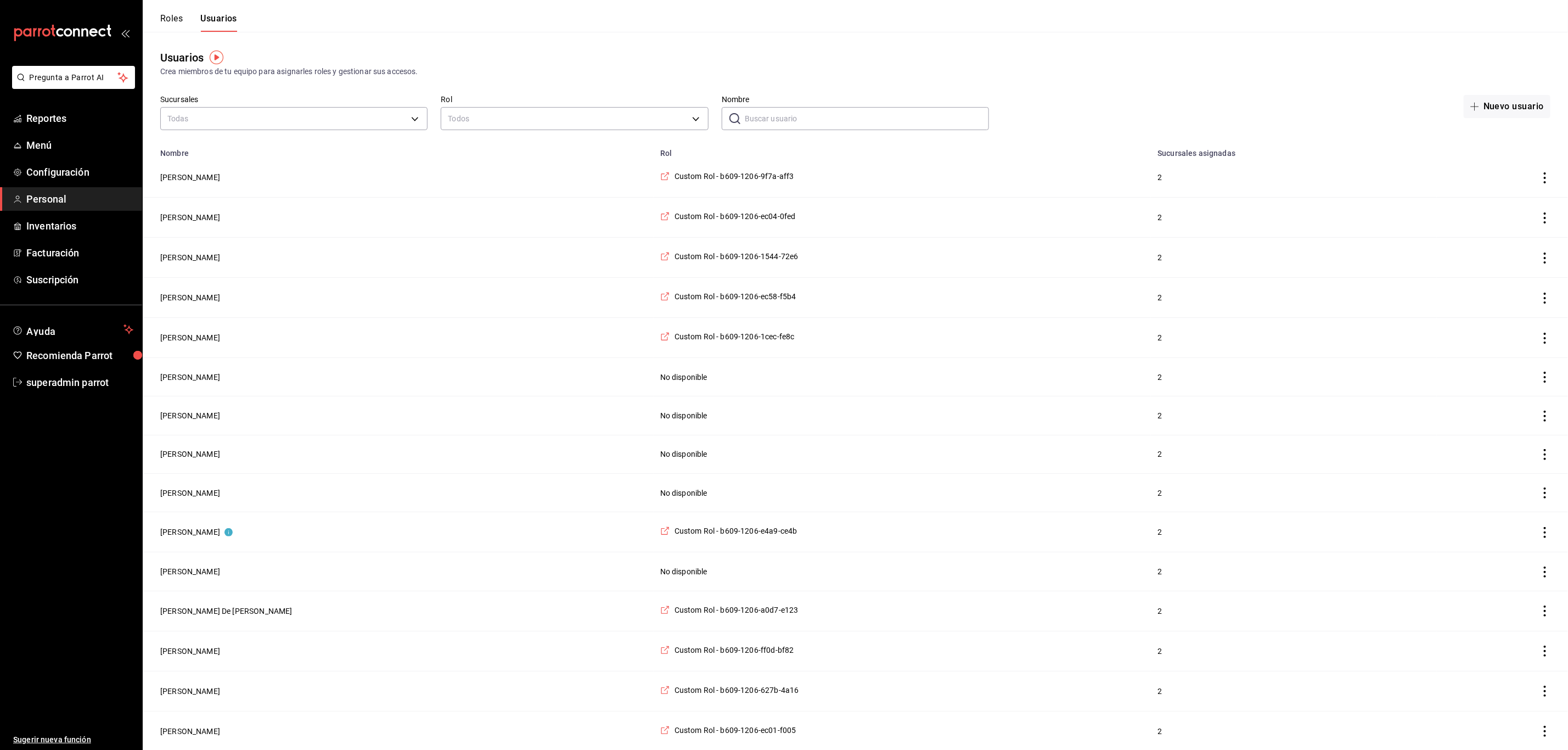
click at [175, 23] on button "Roles" at bounding box center [171, 23] width 23 height 18
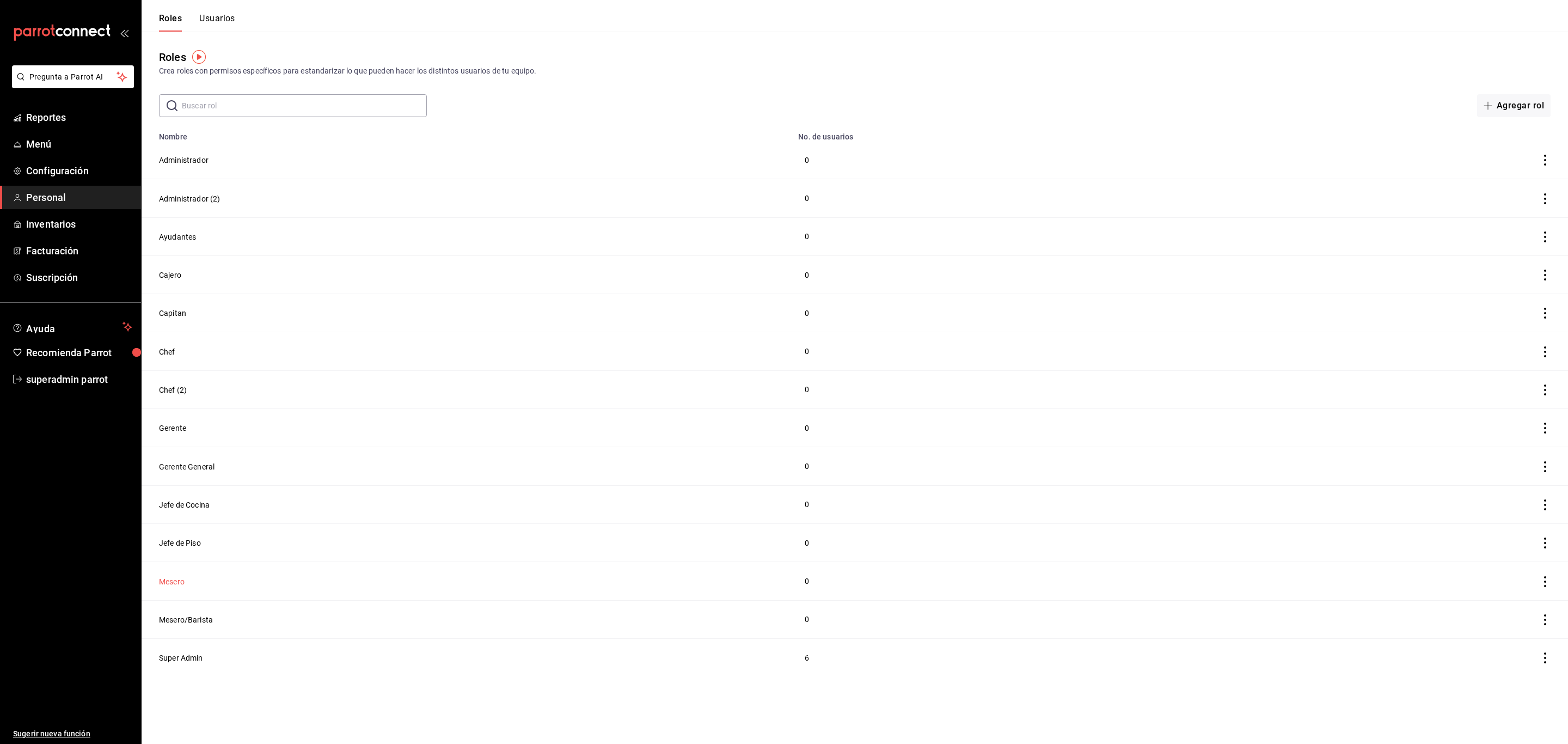
click at [172, 580] on button "Mesero" at bounding box center [171, 581] width 26 height 11
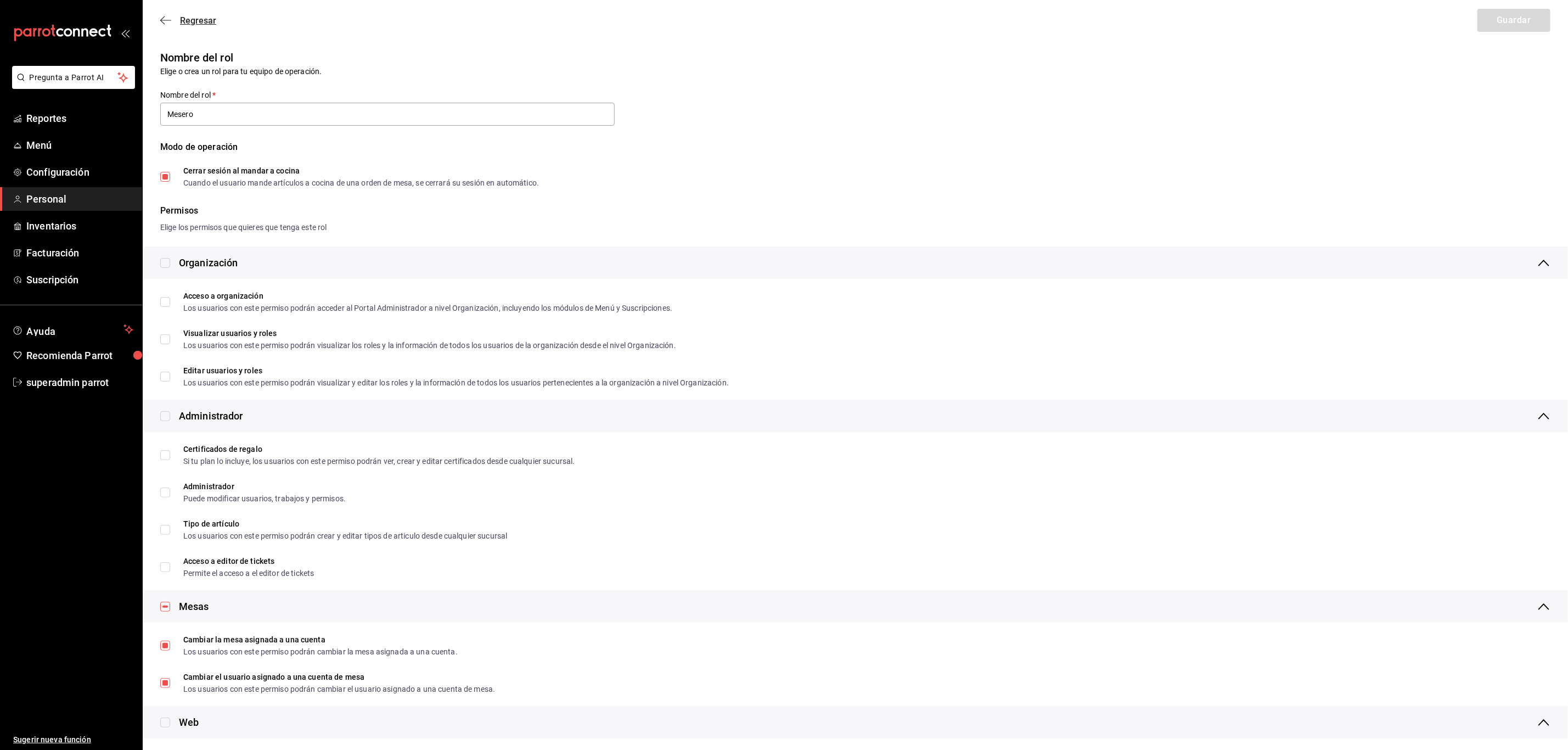
click at [160, 18] on icon "button" at bounding box center [165, 20] width 11 height 10
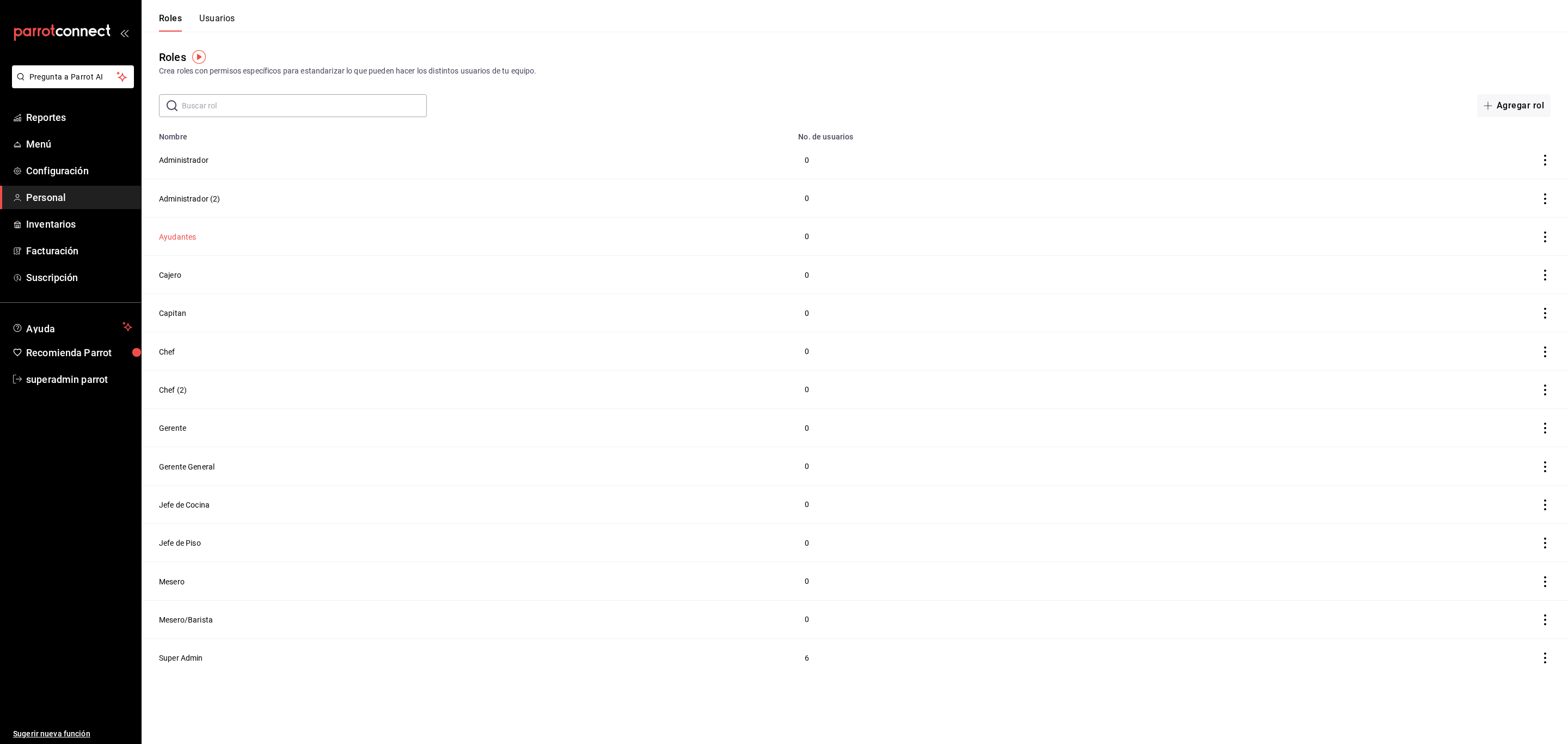
click at [188, 241] on button "Ayudantes" at bounding box center [177, 237] width 37 height 11
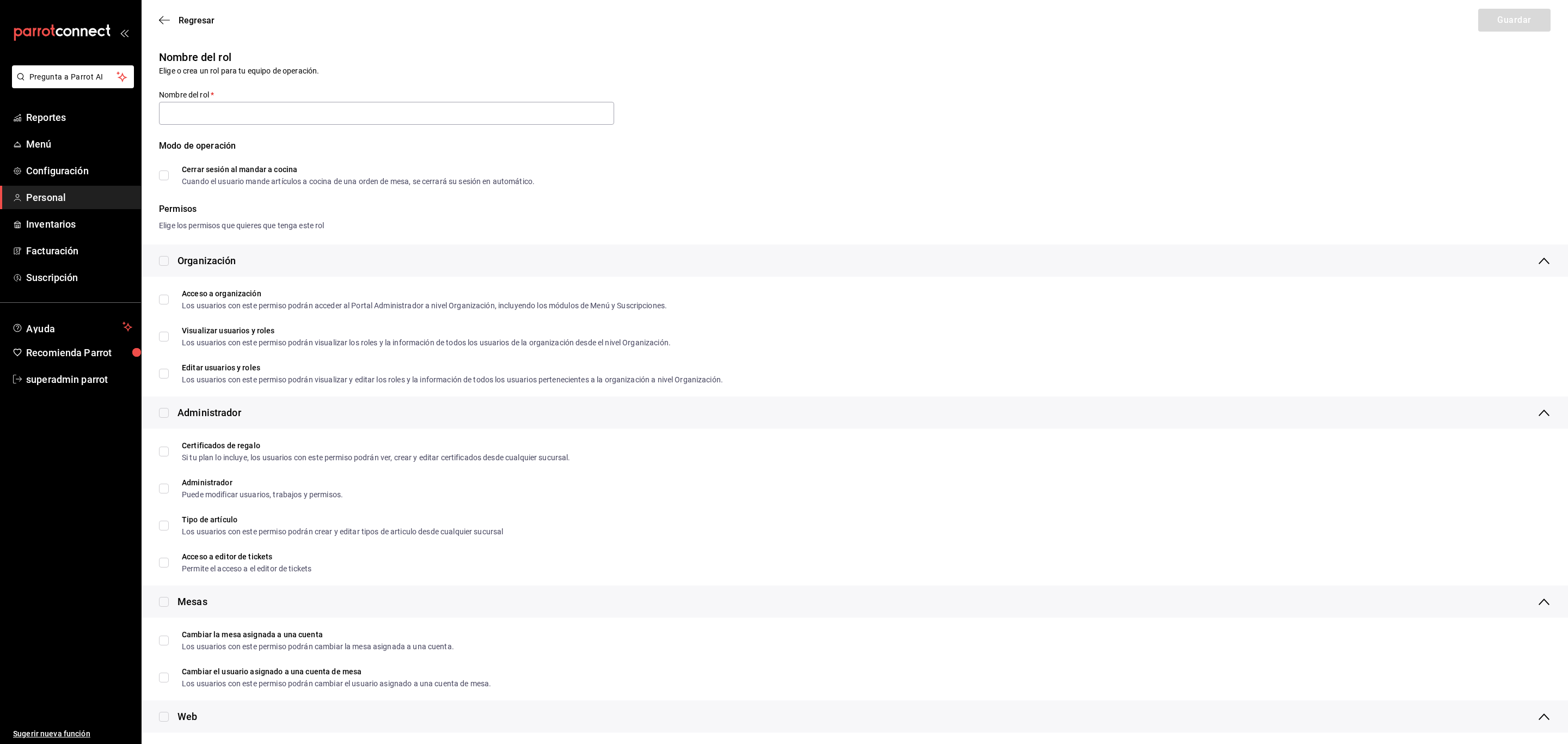
type input "Ayudantes"
click at [181, 17] on span "Regresar" at bounding box center [196, 20] width 36 height 10
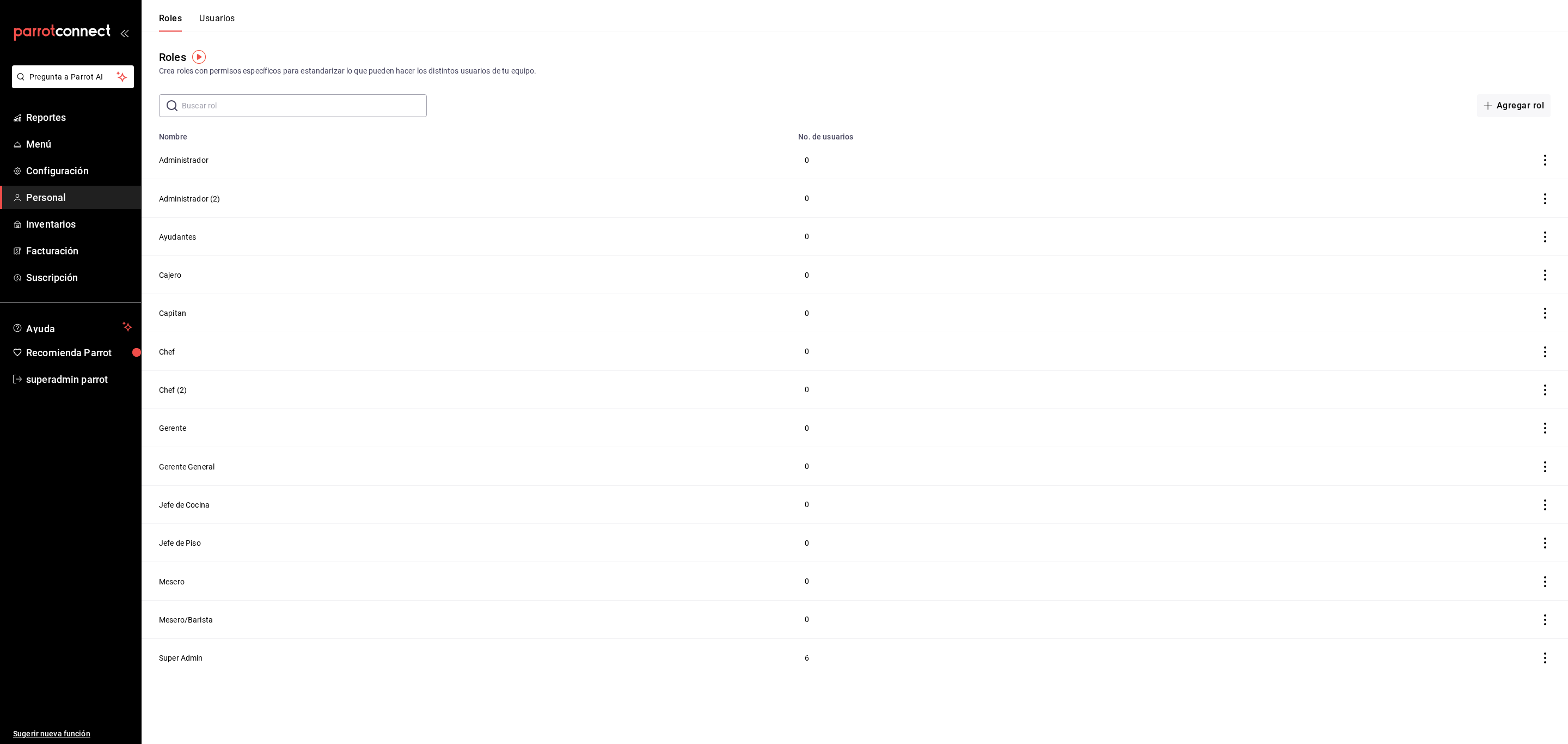
click at [223, 18] on button "Usuarios" at bounding box center [217, 22] width 36 height 18
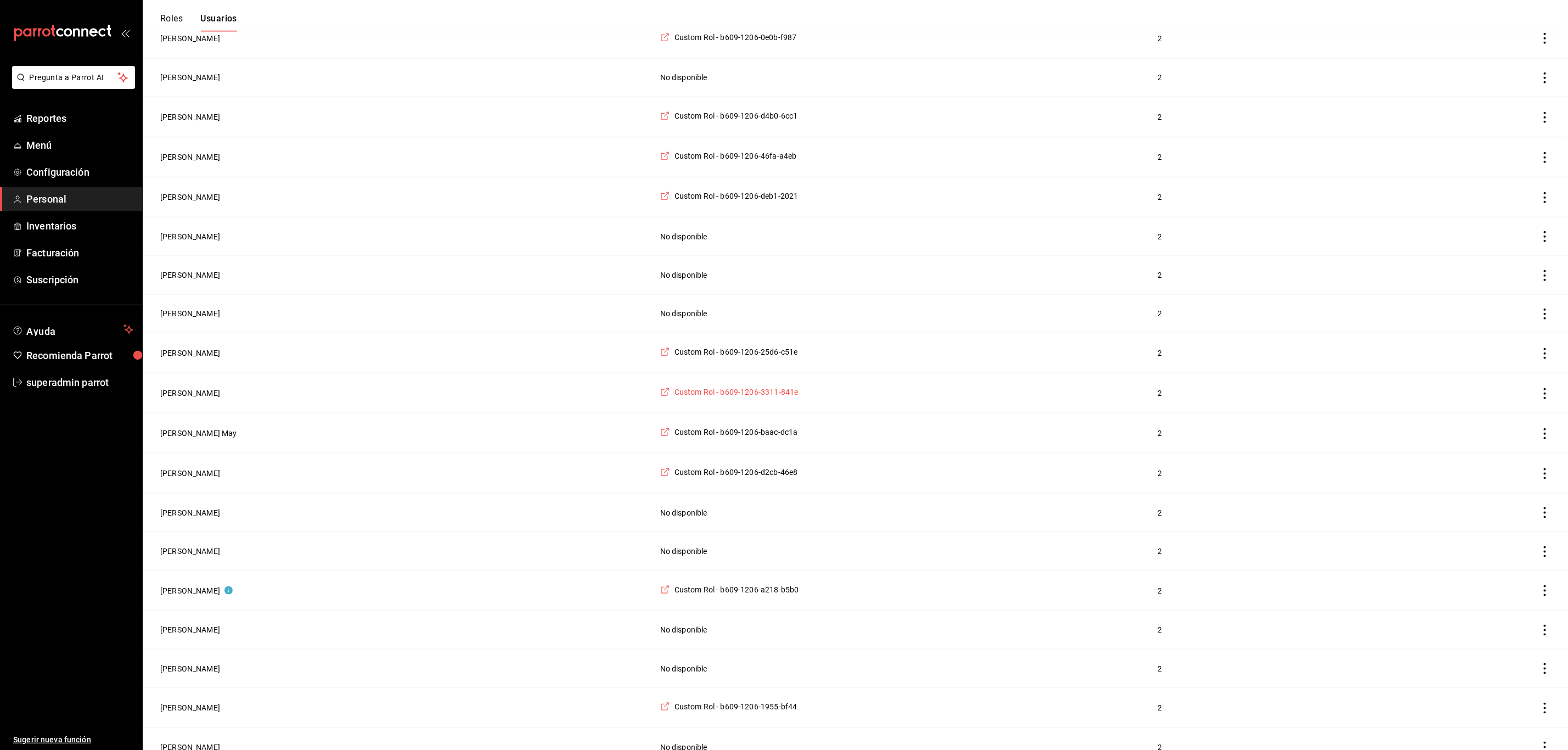
scroll to position [768, 0]
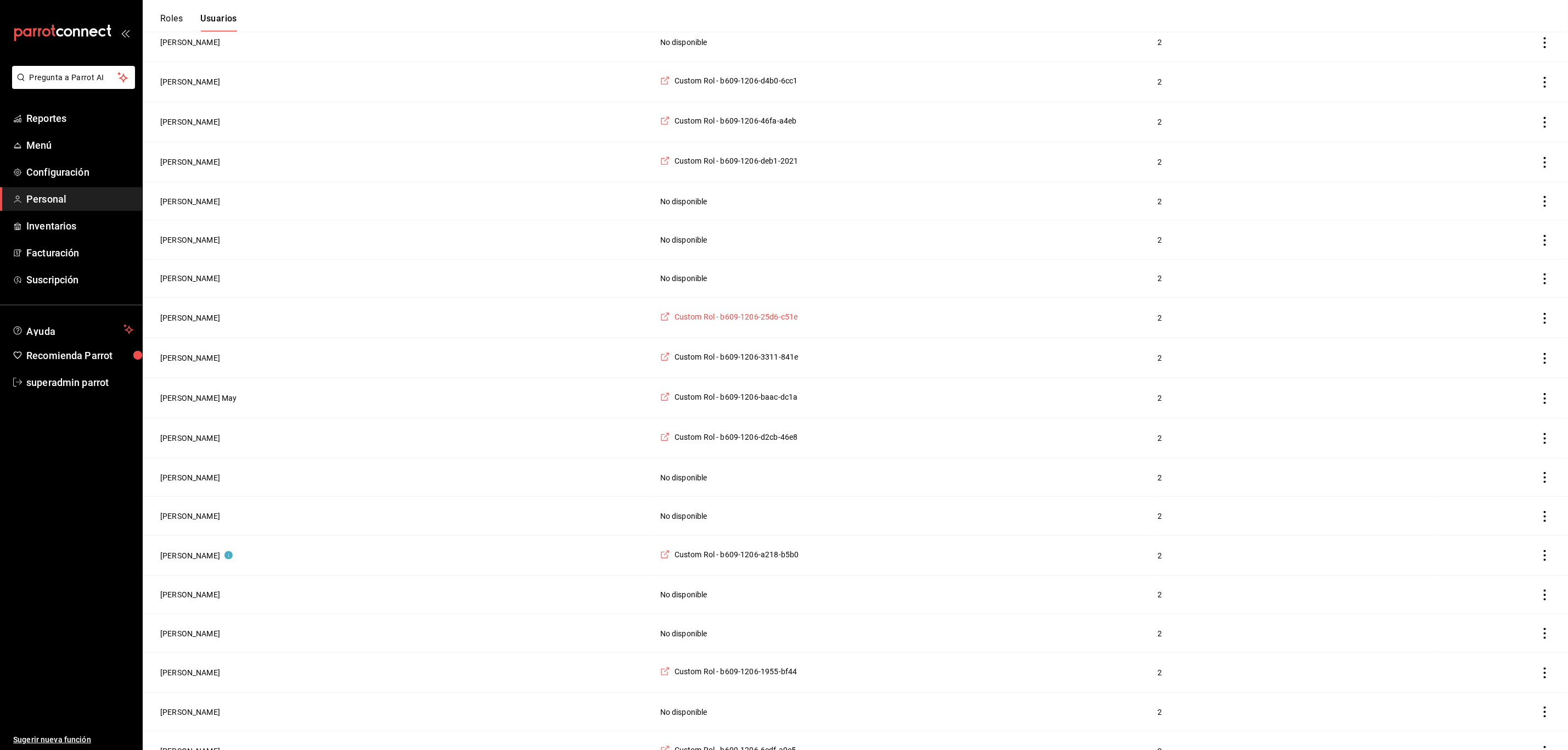
click at [675, 321] on span "Custom Rol - b609-1206-25d6-c51e" at bounding box center [737, 316] width 124 height 11
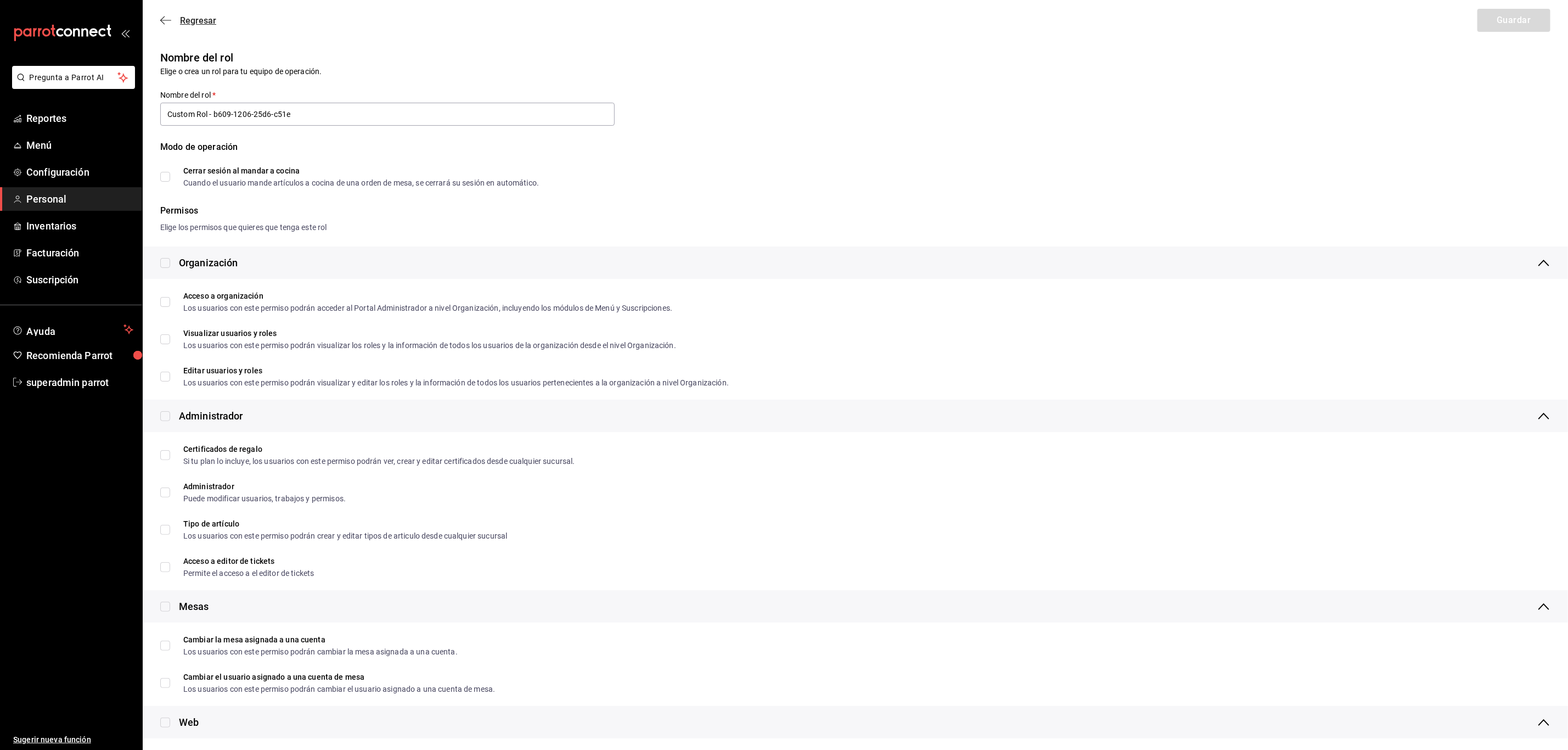
click at [200, 27] on div "Regresar Guardar" at bounding box center [855, 20] width 1426 height 41
click at [201, 23] on span "Regresar" at bounding box center [198, 20] width 36 height 10
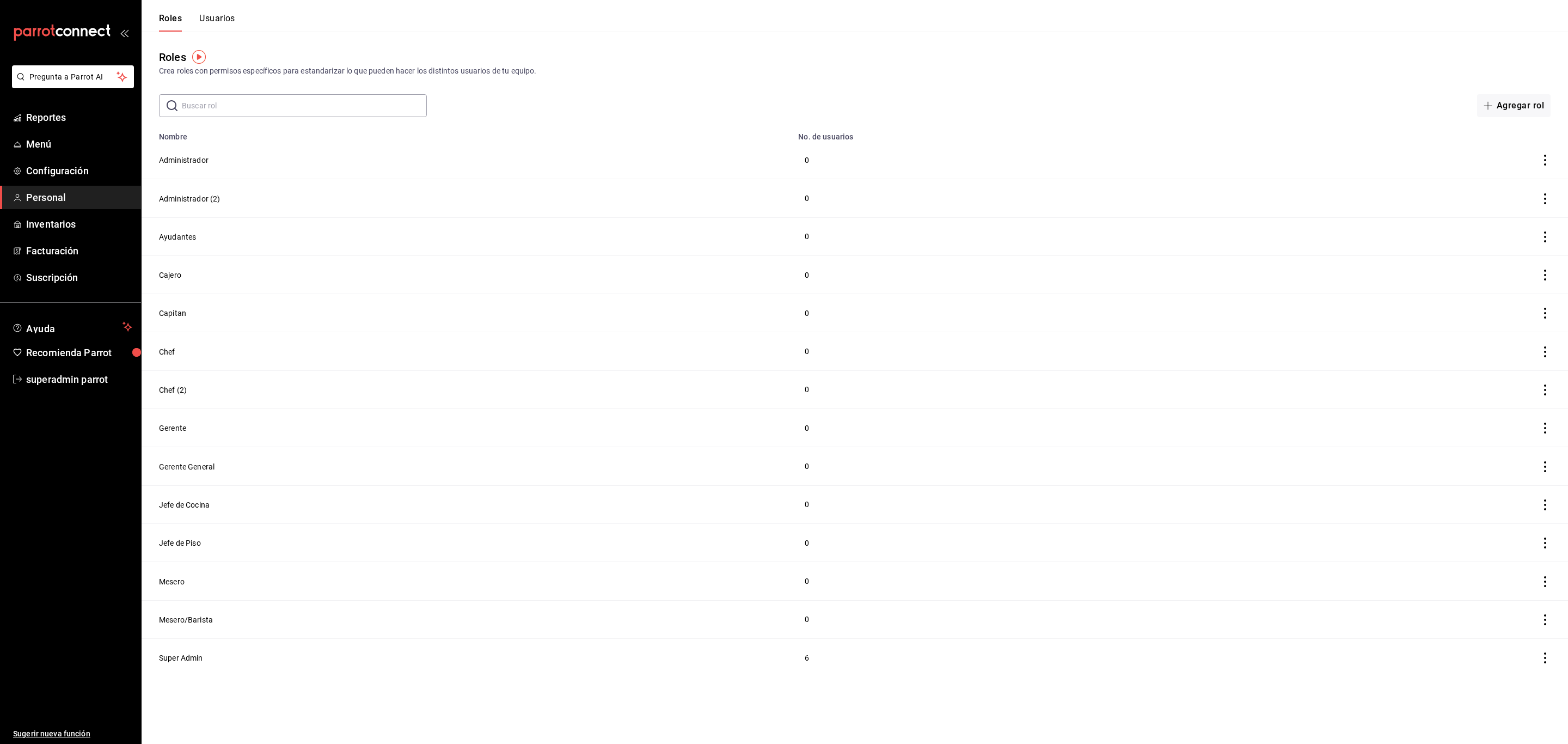
click at [213, 22] on button "Usuarios" at bounding box center [217, 22] width 36 height 18
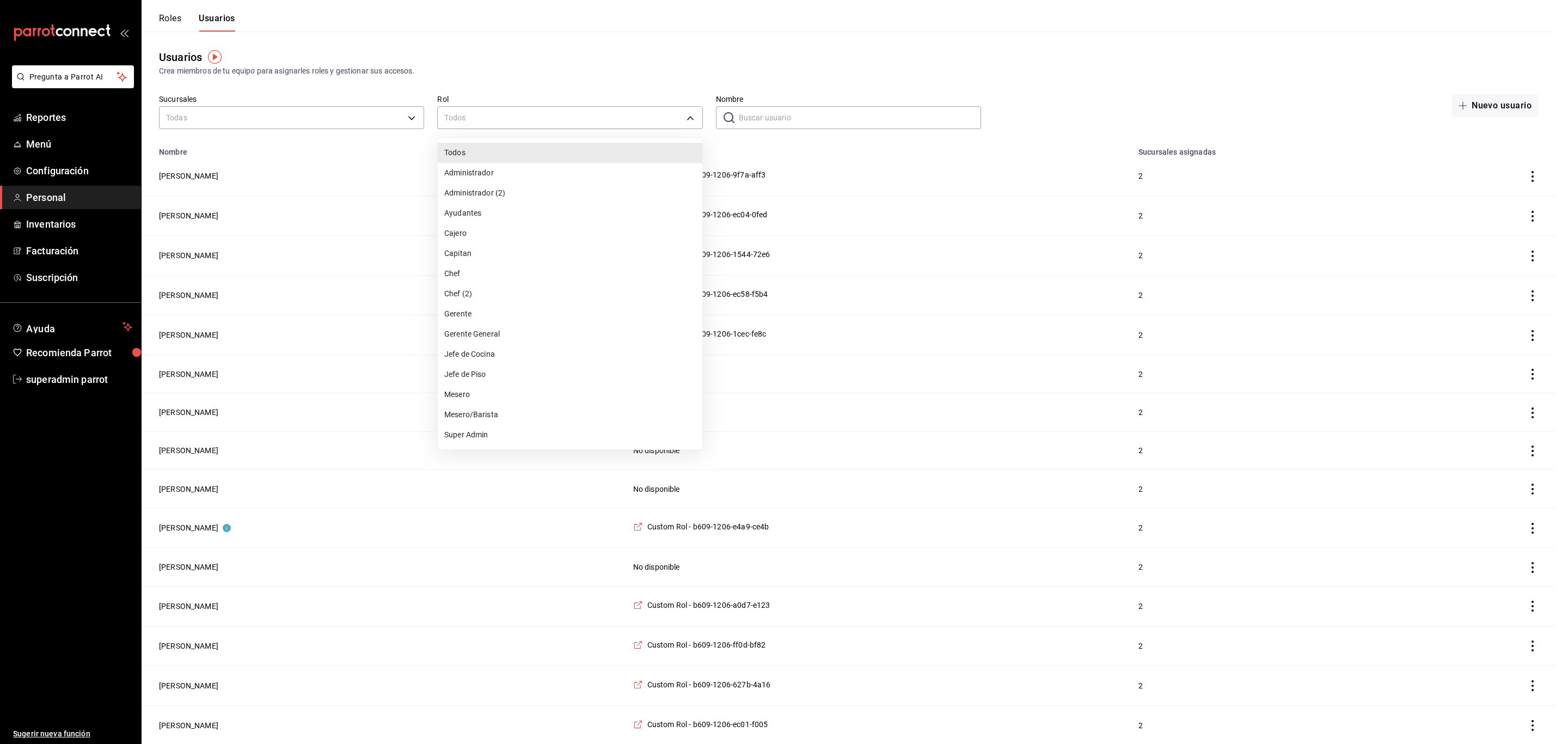
click at [341, 111] on div at bounding box center [784, 372] width 1568 height 744
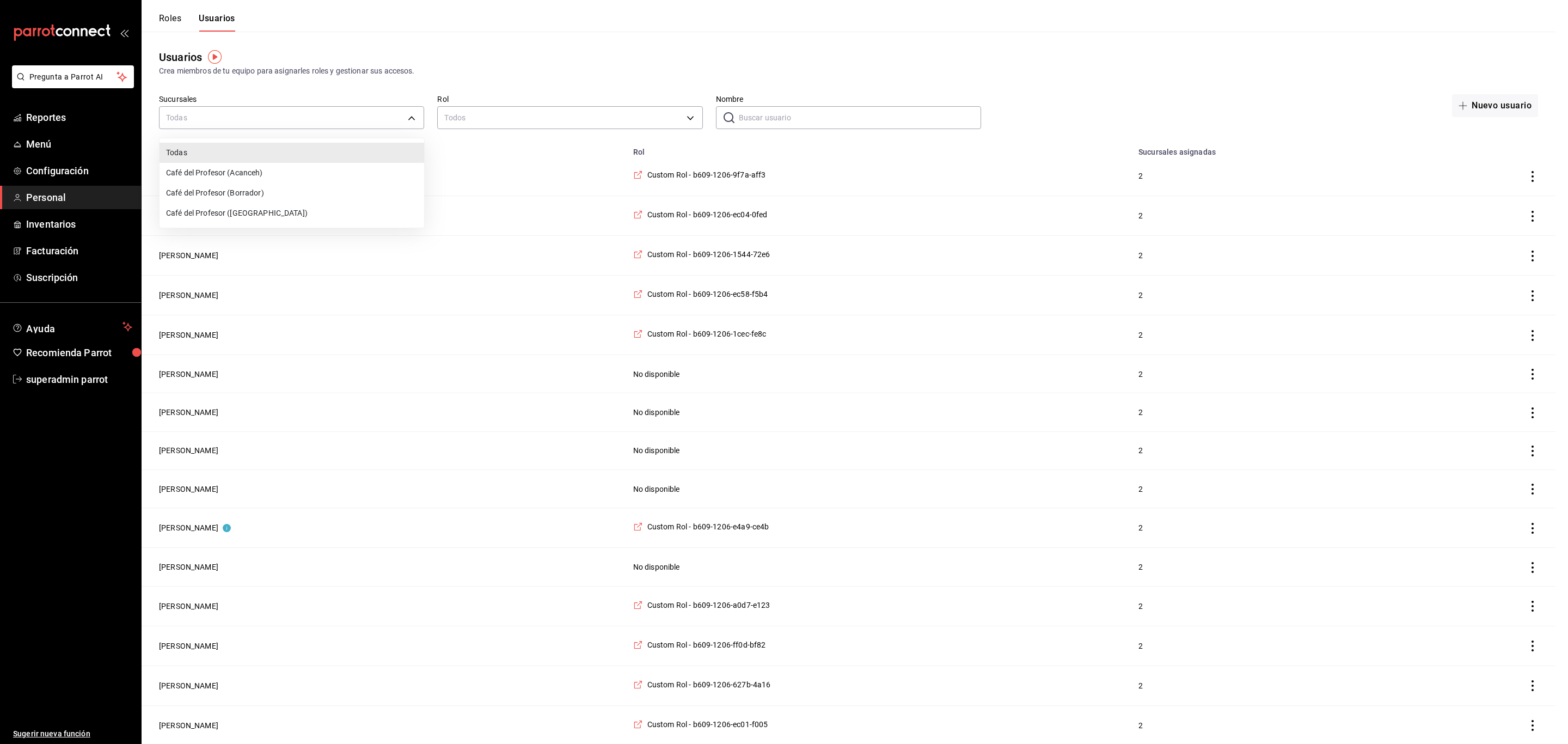
click at [282, 209] on li "Café del Profesor (Cancun)" at bounding box center [292, 213] width 265 height 20
type input "cf5fc73d-0347-401f-b4f7-21ffa369c775"
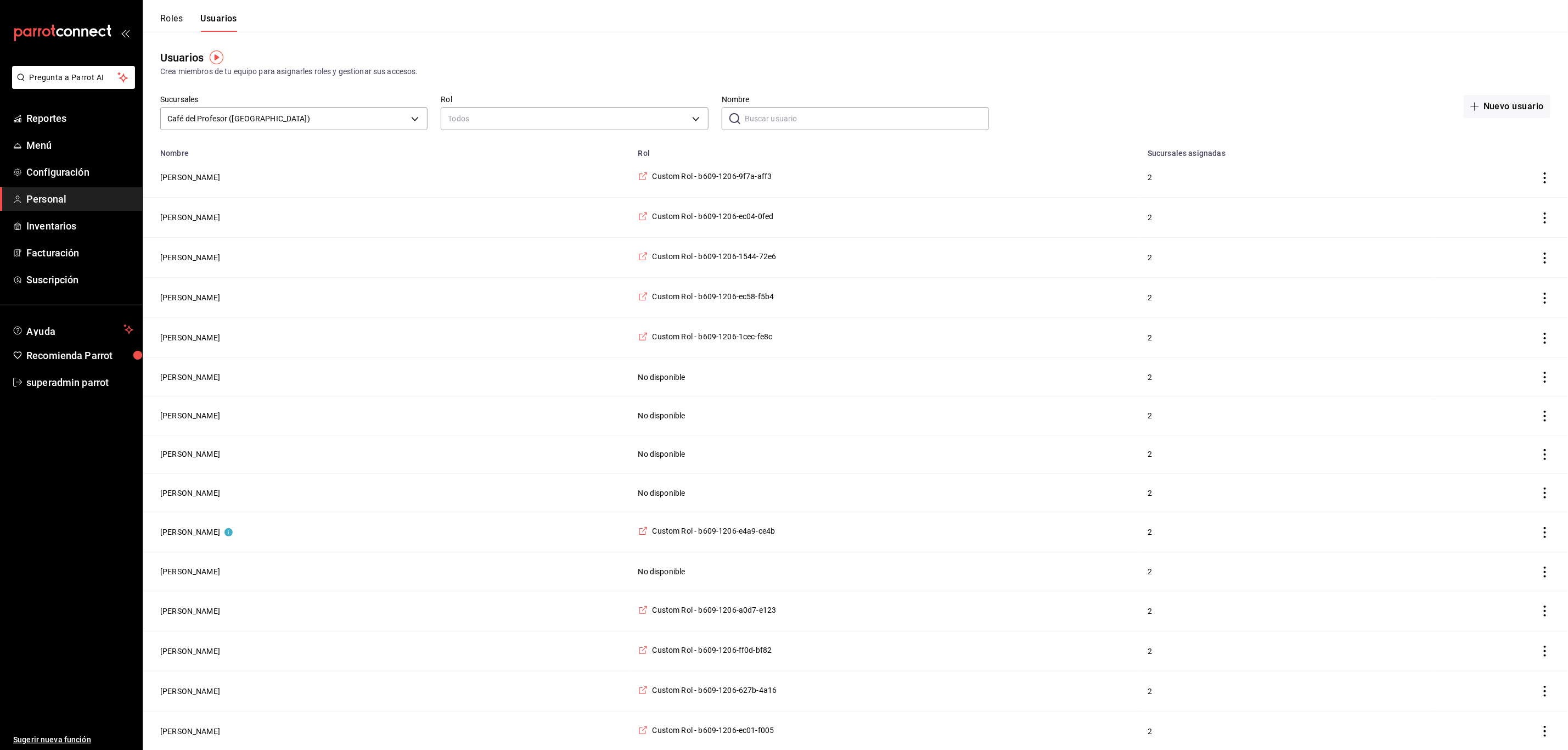
click at [173, 17] on button "Roles" at bounding box center [171, 23] width 23 height 18
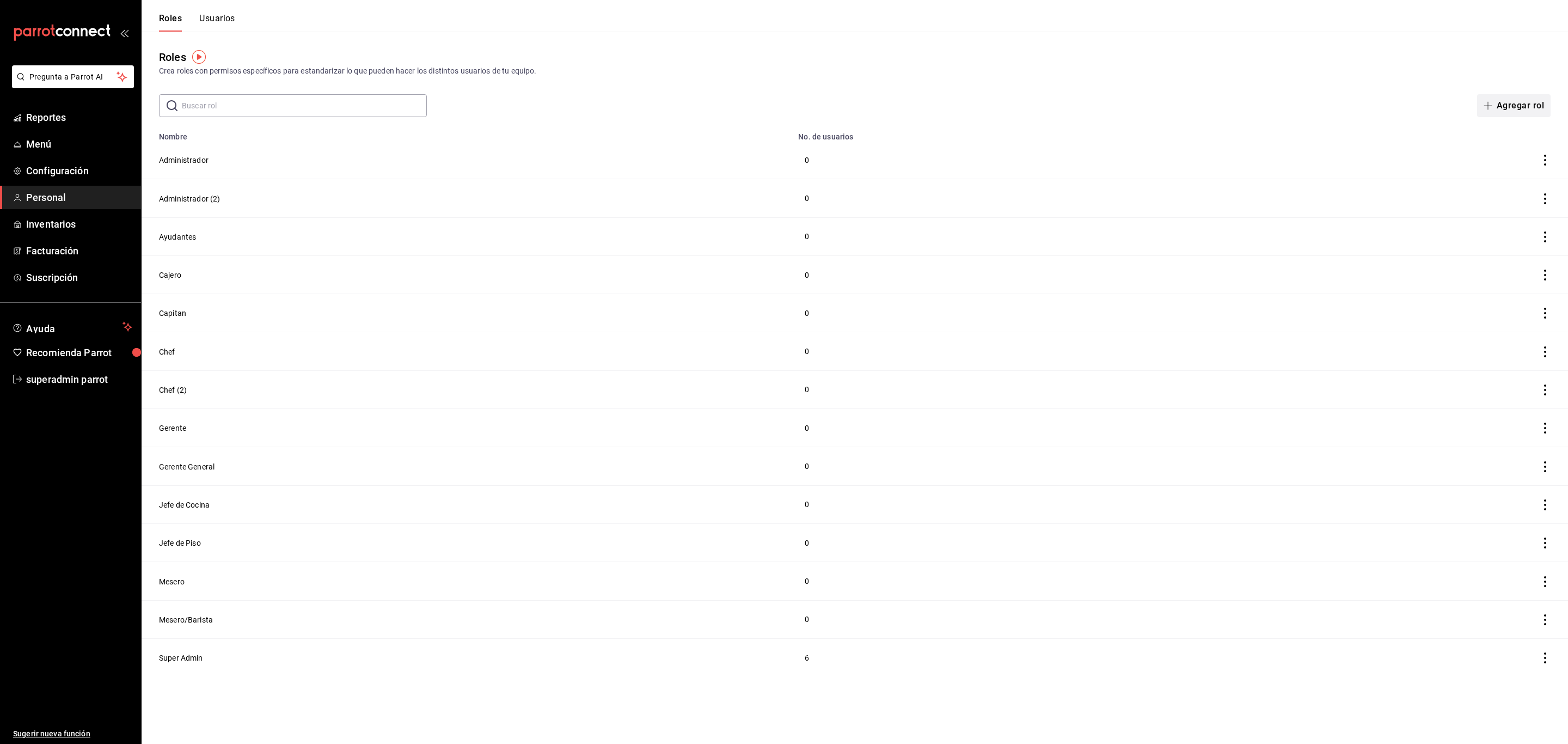
click at [1491, 108] on icon "button" at bounding box center [1488, 105] width 8 height 8
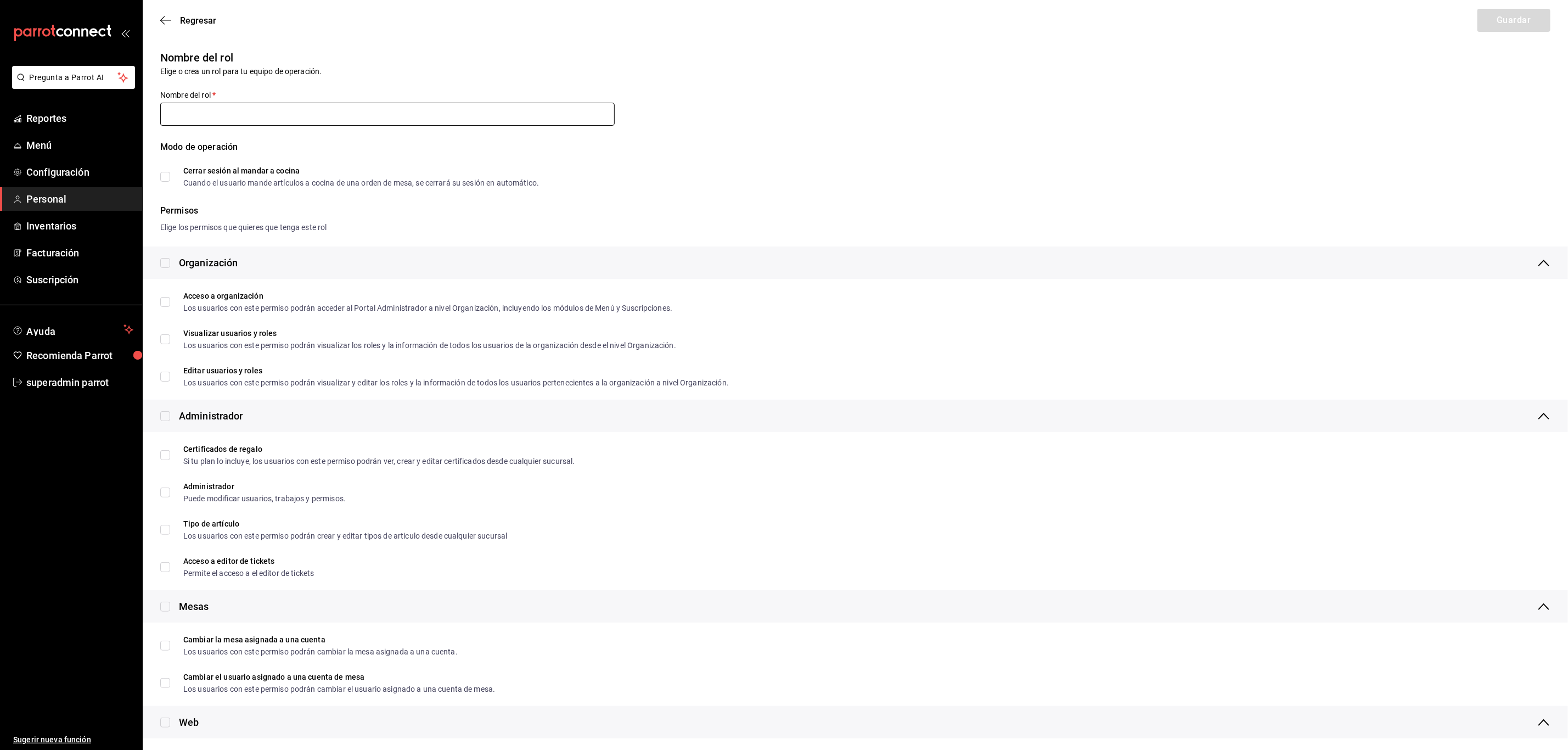
click at [224, 119] on input "text" at bounding box center [387, 115] width 455 height 23
click at [168, 25] on icon "button" at bounding box center [165, 20] width 11 height 10
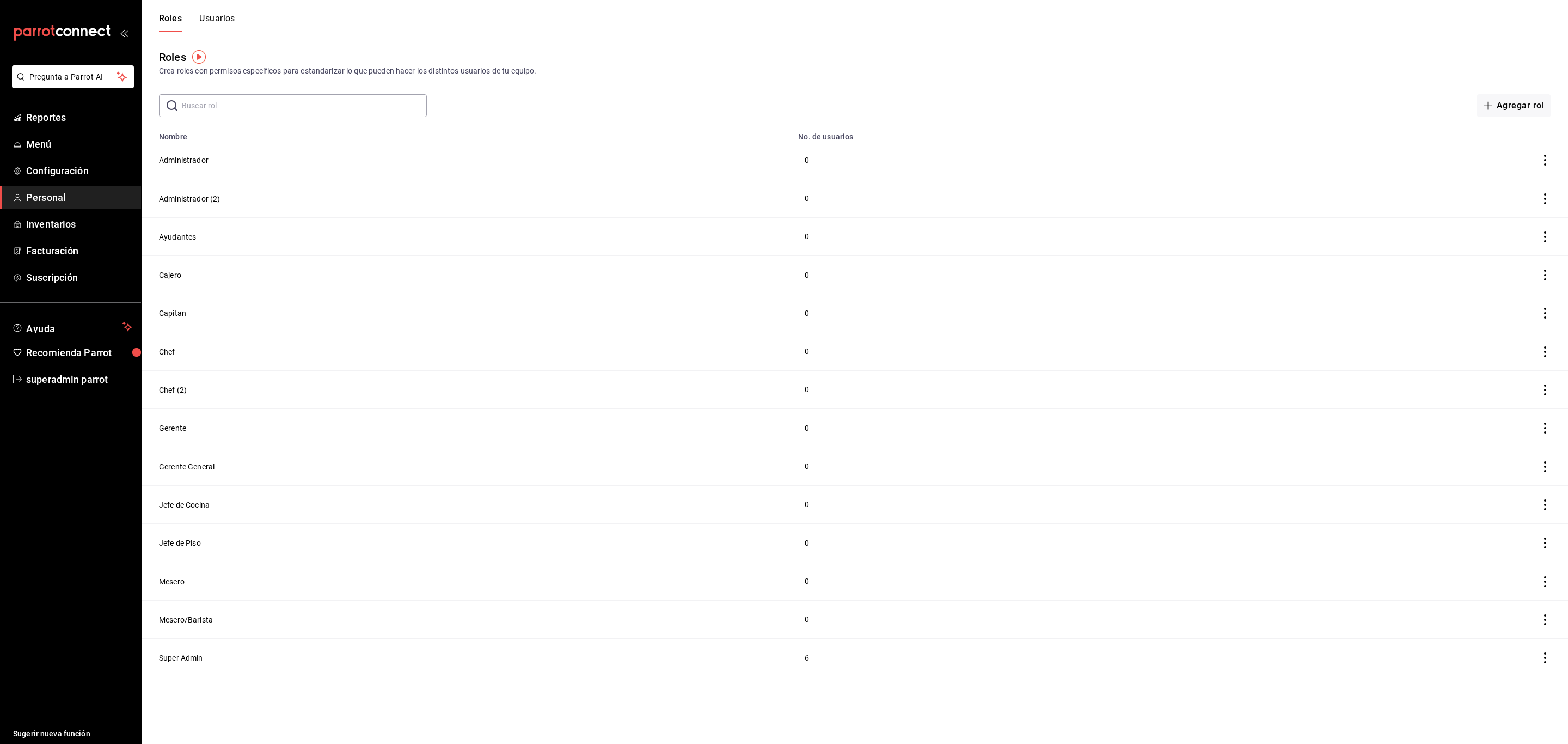
click at [225, 13] on button "Usuarios" at bounding box center [217, 22] width 36 height 18
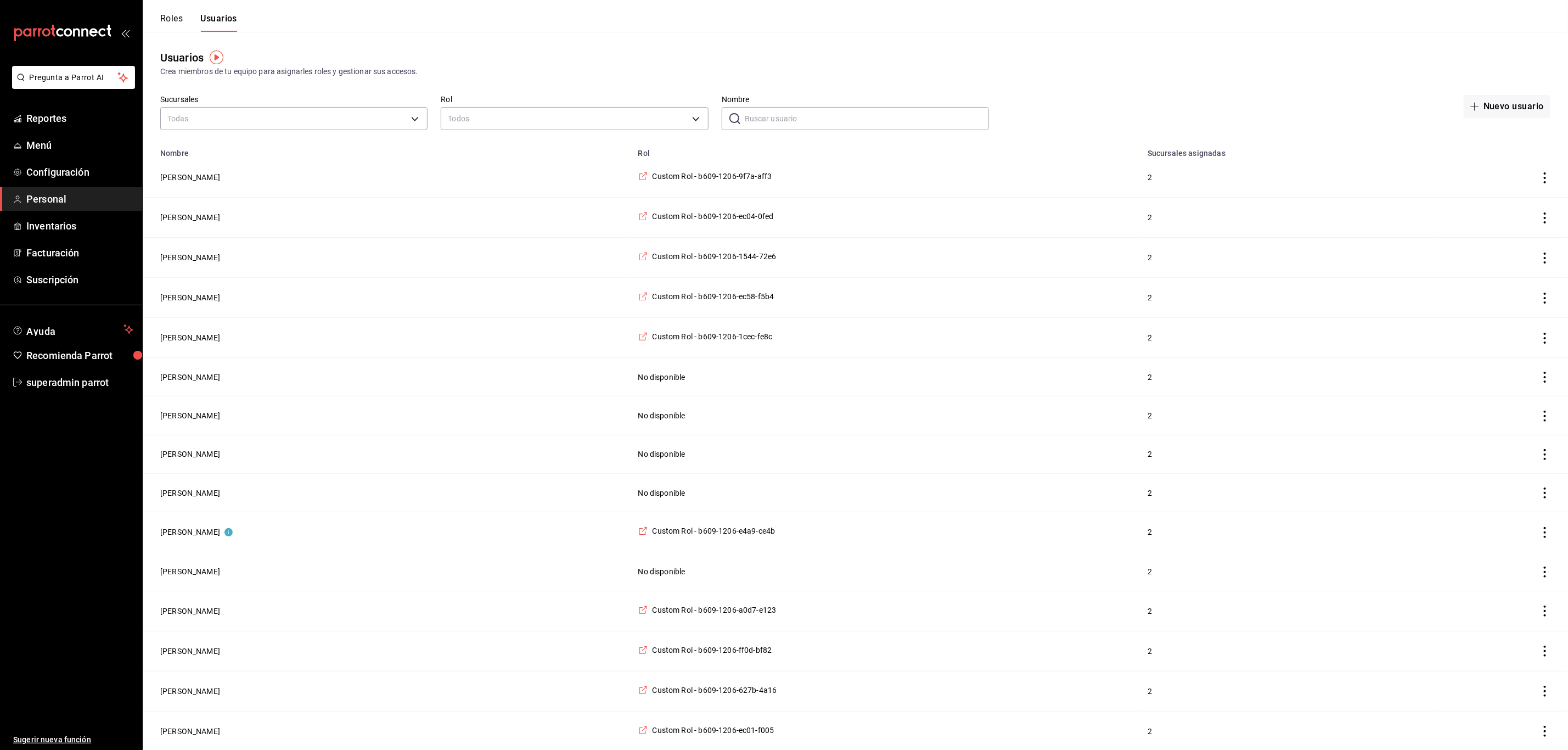
click at [170, 22] on button "Roles" at bounding box center [171, 23] width 23 height 18
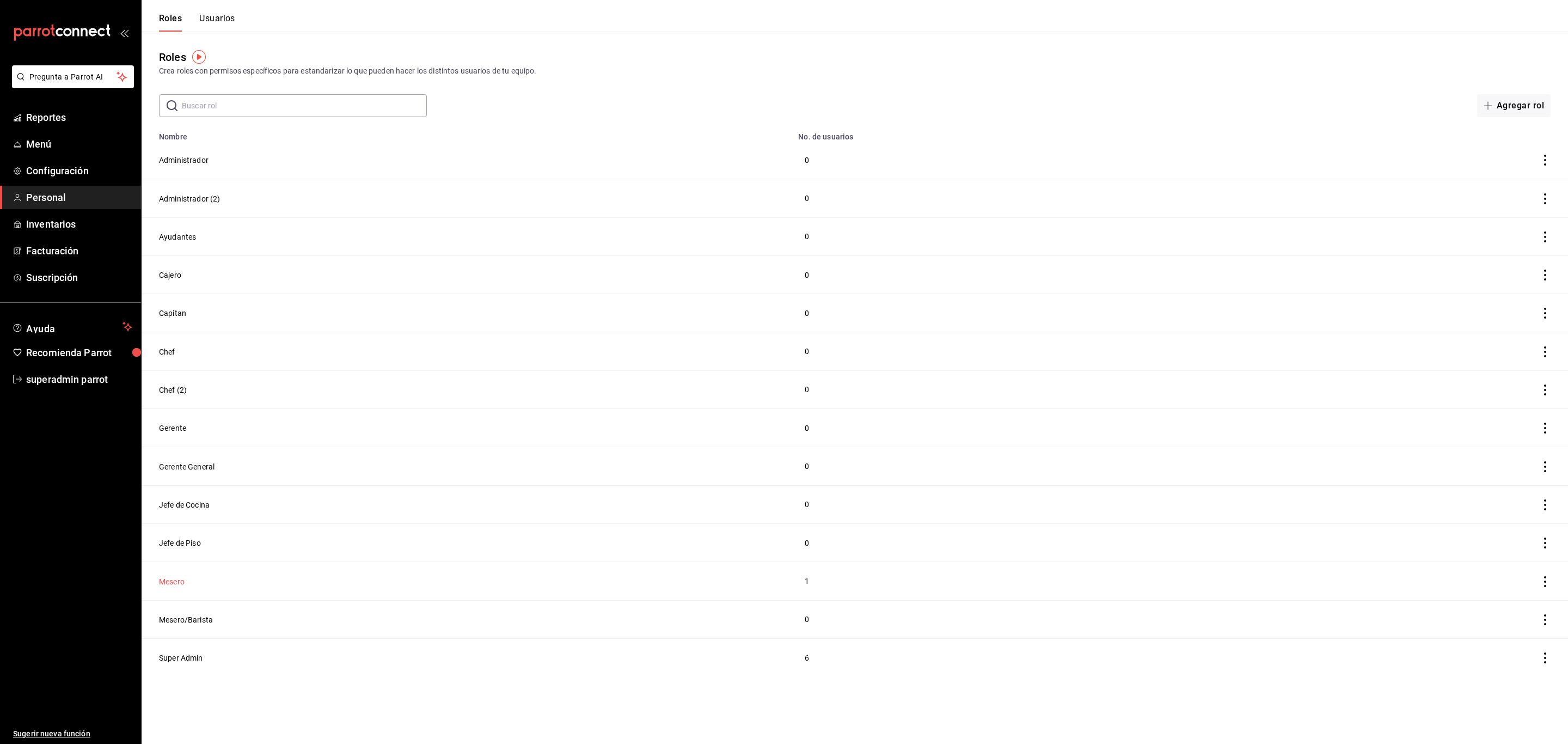
click at [170, 587] on button "Mesero" at bounding box center [171, 581] width 26 height 11
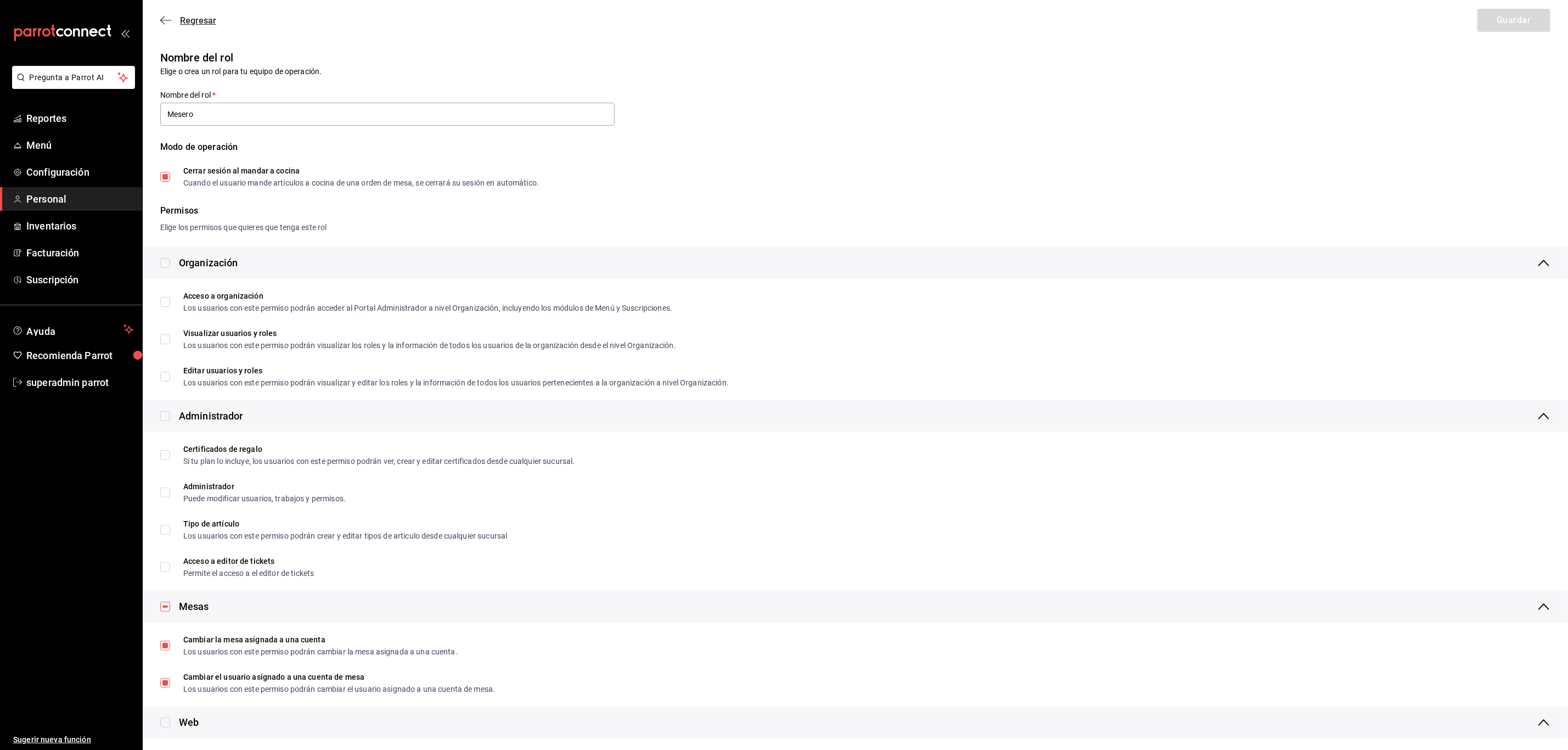
click at [165, 20] on icon "button" at bounding box center [165, 20] width 11 height 1
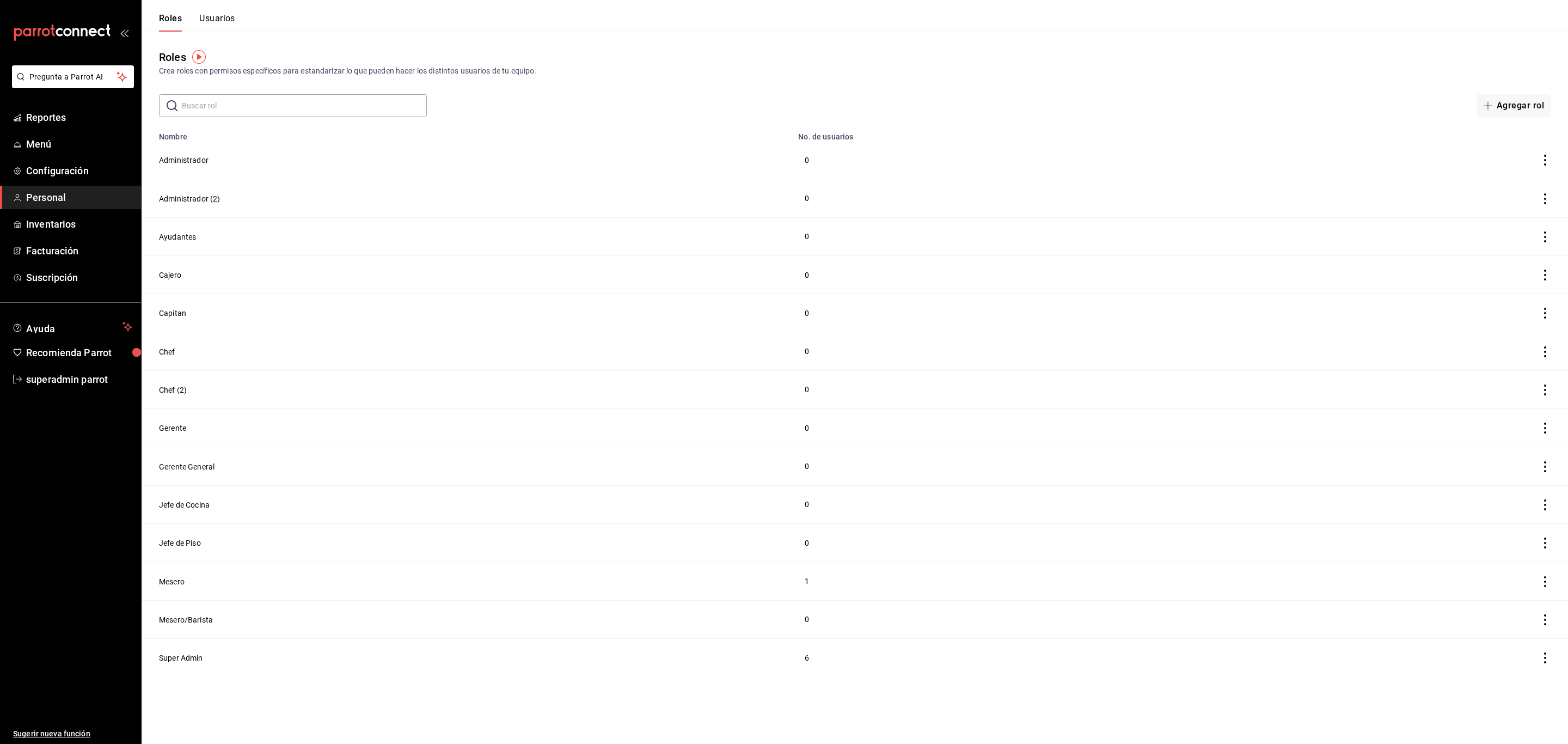
click at [225, 15] on button "Usuarios" at bounding box center [217, 22] width 36 height 18
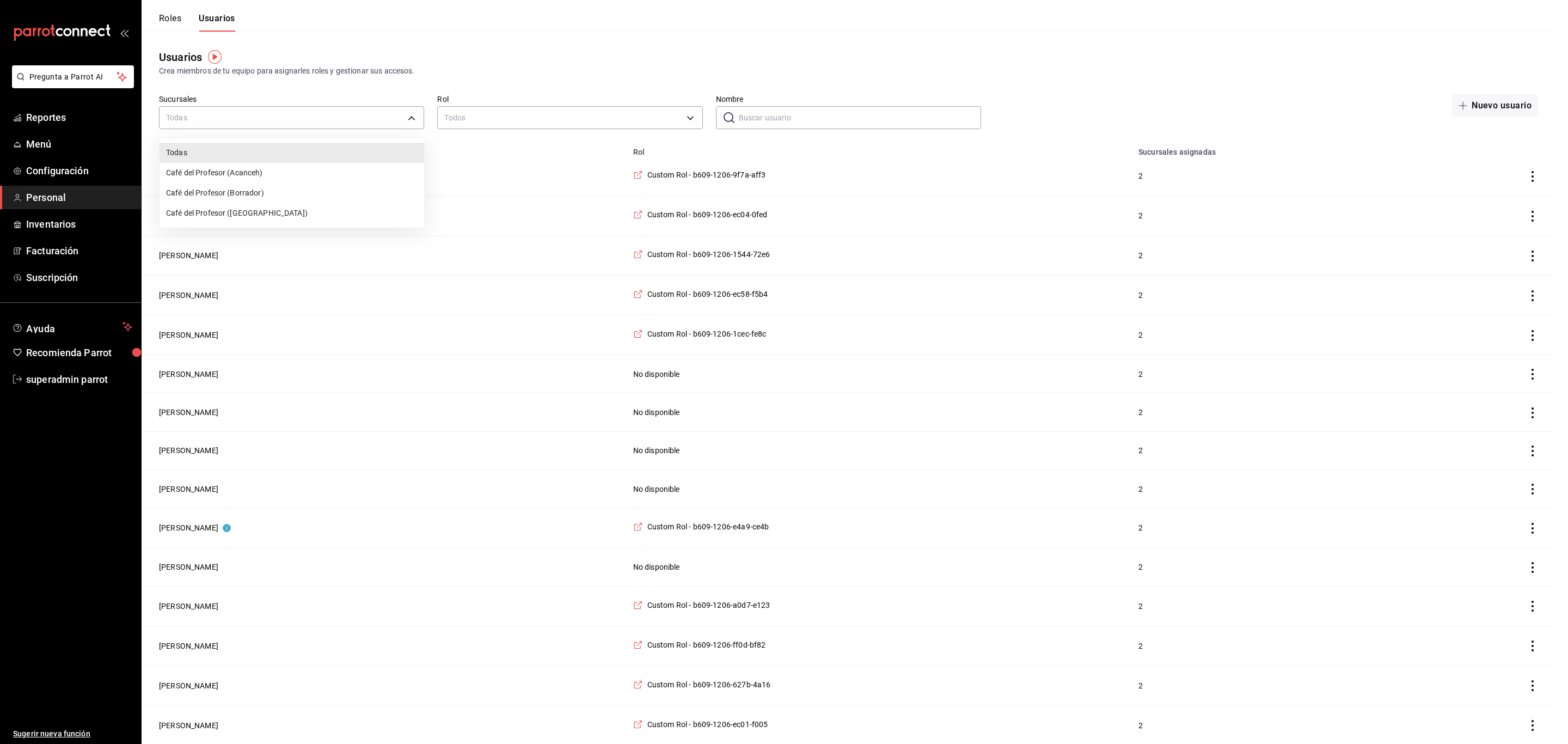
click at [256, 218] on li "Café del Profesor (Cancun)" at bounding box center [292, 213] width 265 height 20
type input "cf5fc73d-0347-401f-b4f7-21ffa369c775"
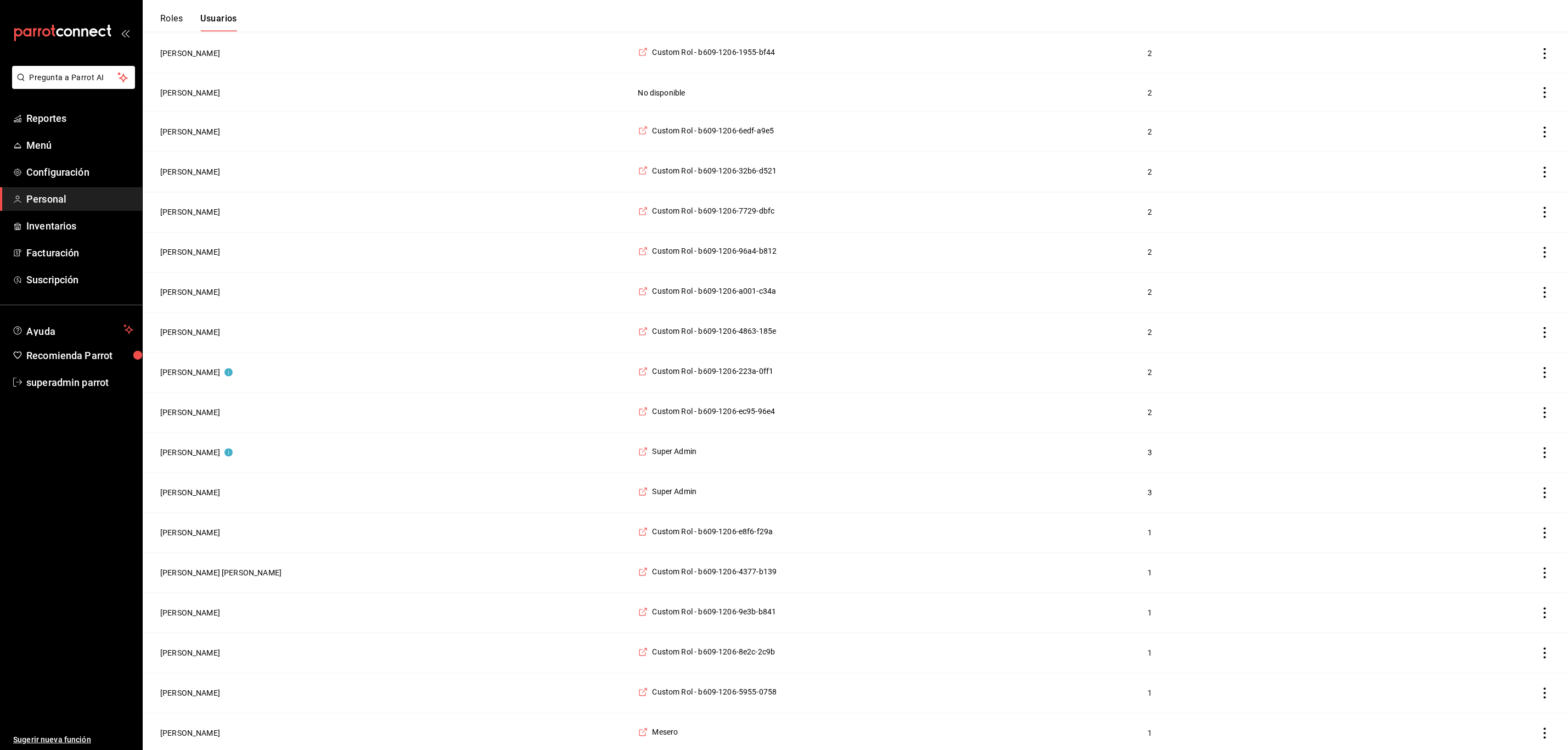
scroll to position [1403, 0]
click at [707, 691] on span "Custom Rol - b609-1206-5955-0758" at bounding box center [715, 688] width 125 height 11
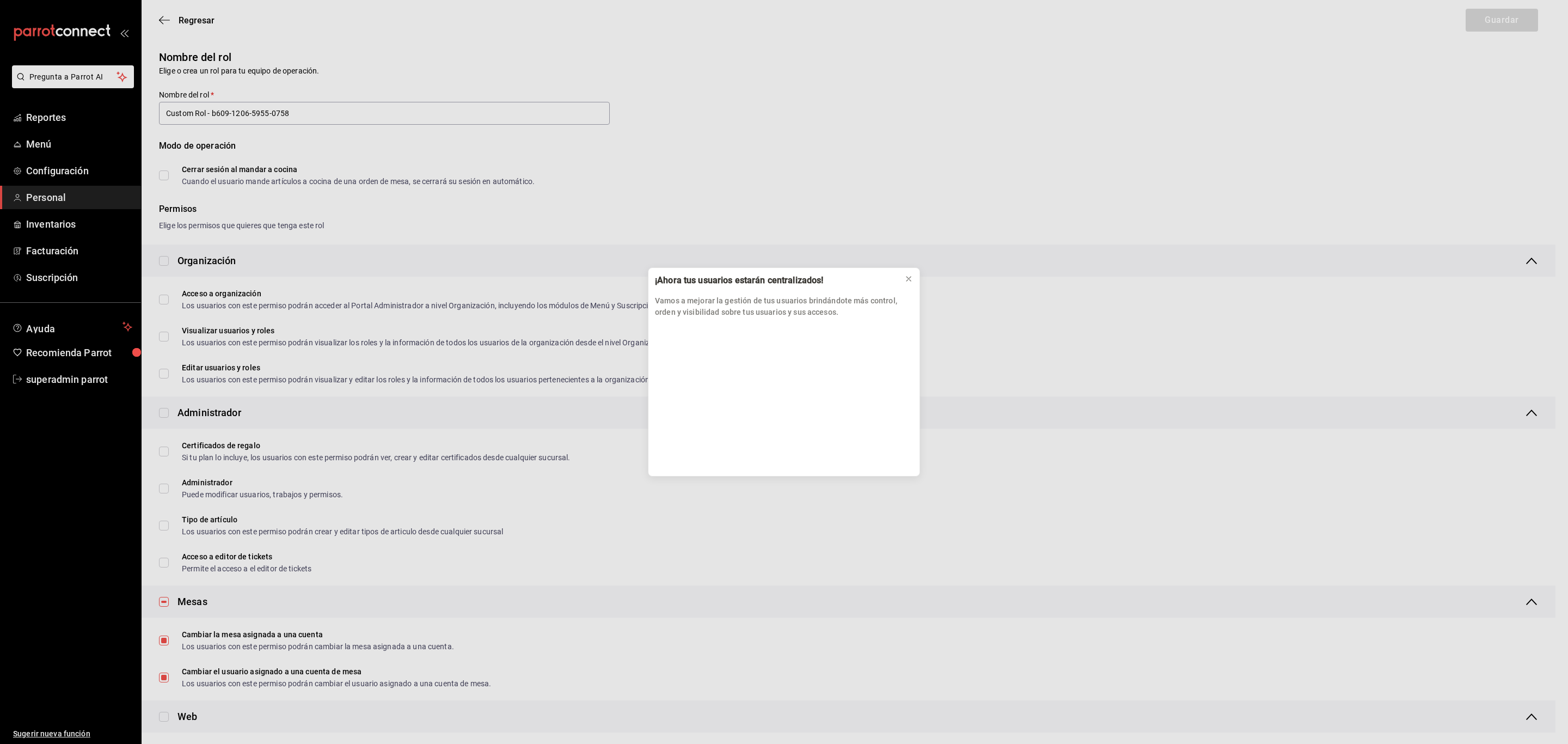
drag, startPoint x: 319, startPoint y: 104, endPoint x: 231, endPoint y: 113, distance: 88.5
click at [231, 113] on div "¡Ahora tus usuarios estarán centralizados! Vamos a mejorar la gestión de tus us…" at bounding box center [784, 372] width 1568 height 744
click at [912, 281] on icon at bounding box center [909, 278] width 8 height 8
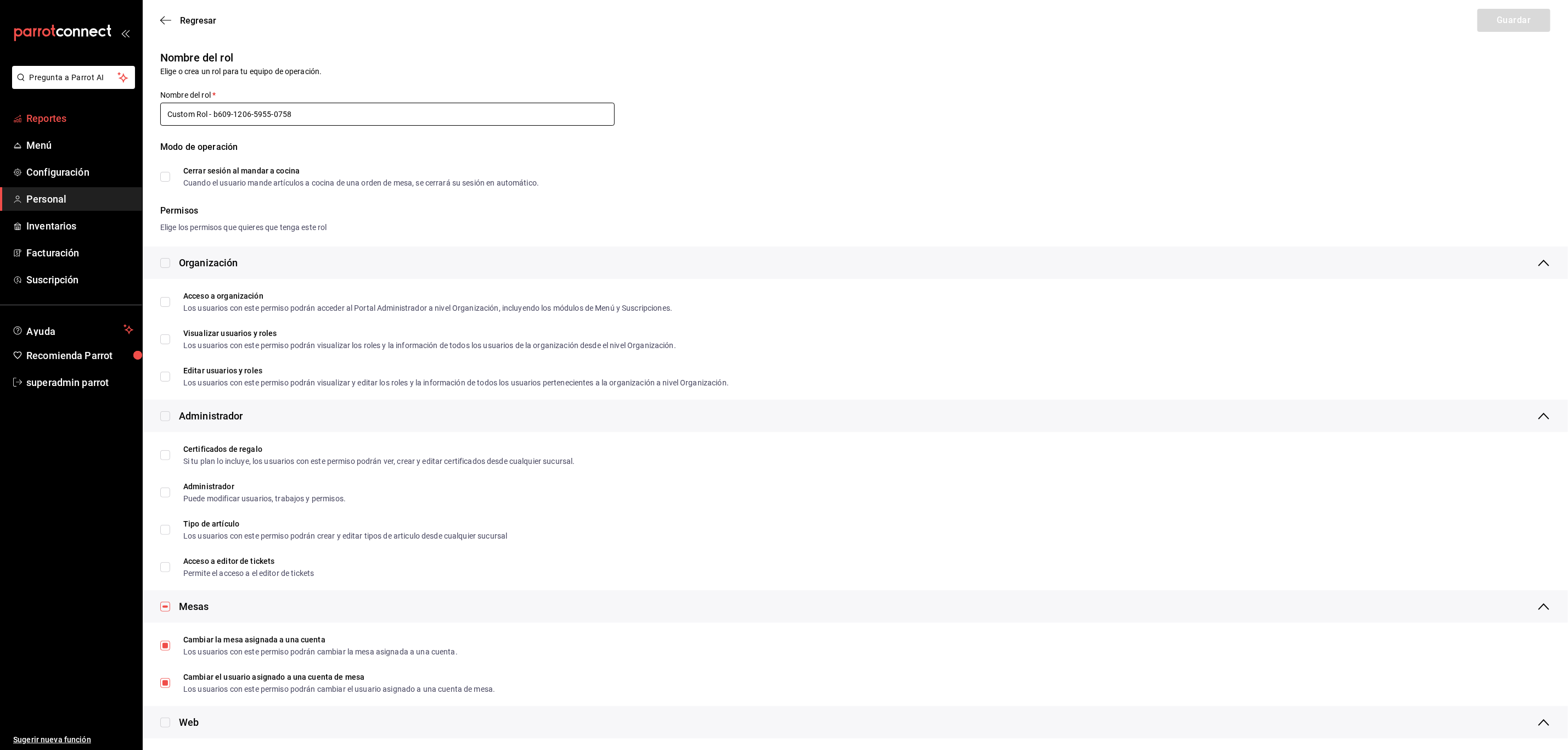
drag, startPoint x: 299, startPoint y: 110, endPoint x: 137, endPoint y: 117, distance: 162.2
click at [298, 55] on div "Nombre del rol" at bounding box center [855, 58] width 1391 height 17
click at [162, 20] on icon "button" at bounding box center [162, 21] width 4 height 8
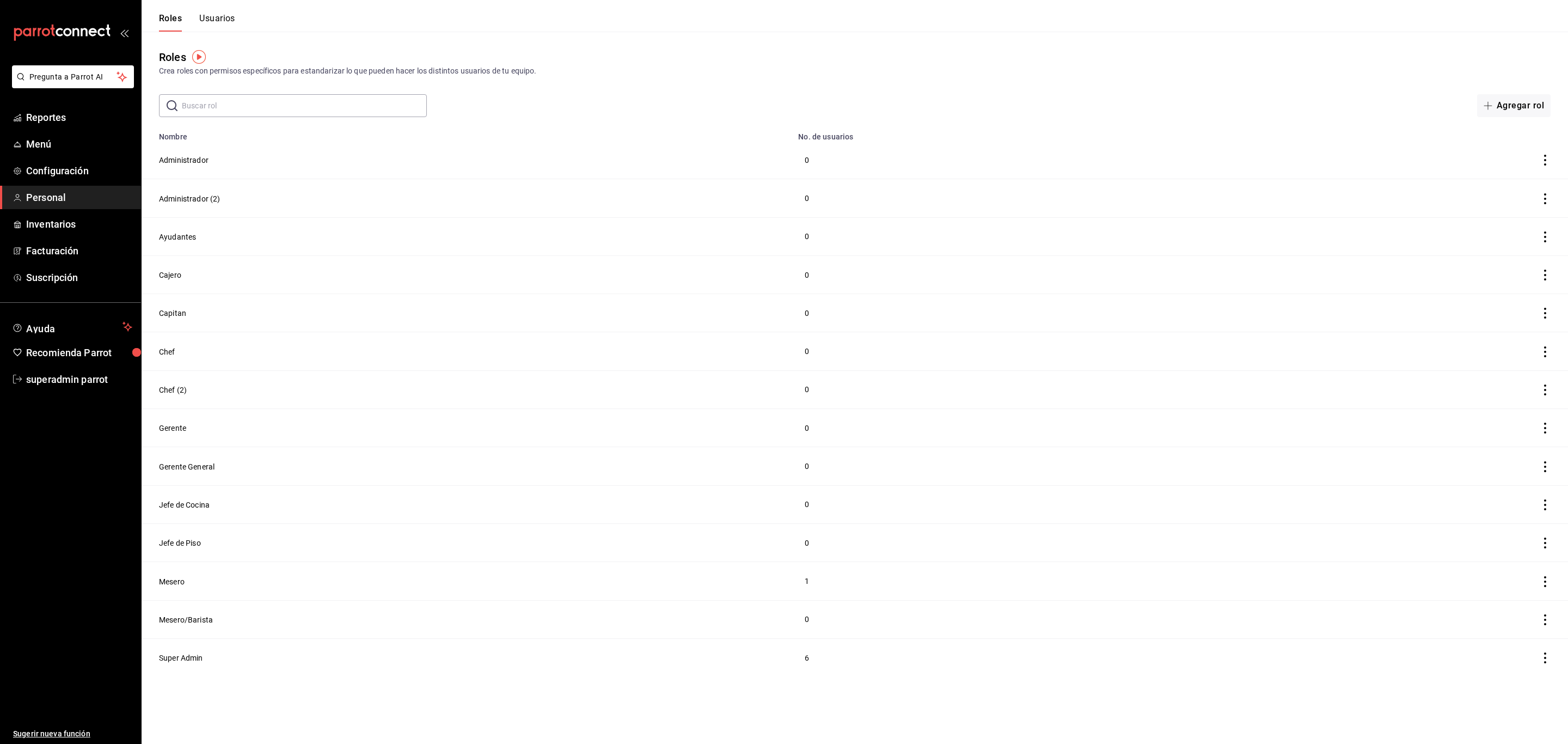
click at [235, 22] on button "Usuarios" at bounding box center [217, 22] width 36 height 18
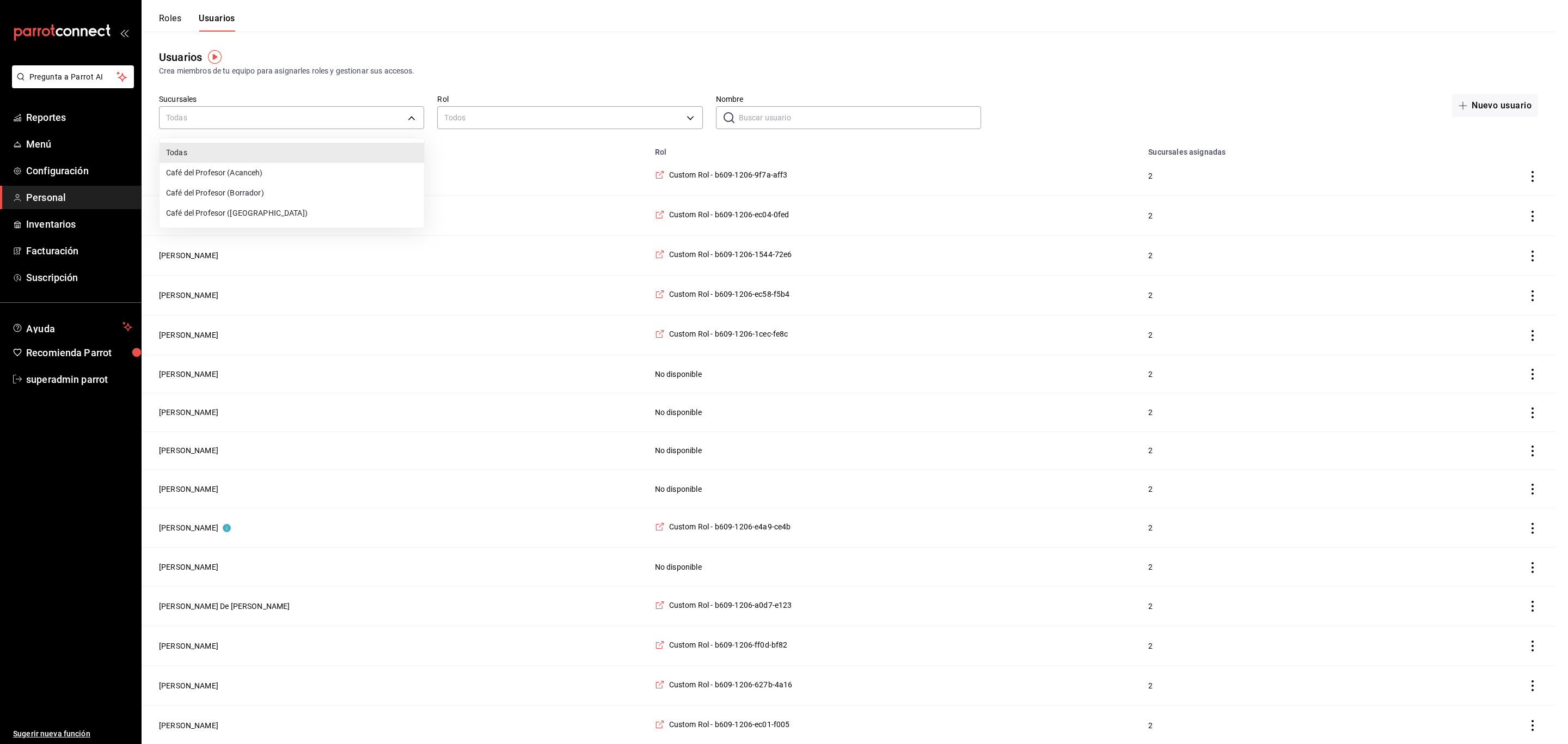
click at [268, 214] on li "Café del Profesor ([GEOGRAPHIC_DATA])" at bounding box center [292, 213] width 265 height 20
type input "cf5fc73d-0347-401f-b4f7-21ffa369c775"
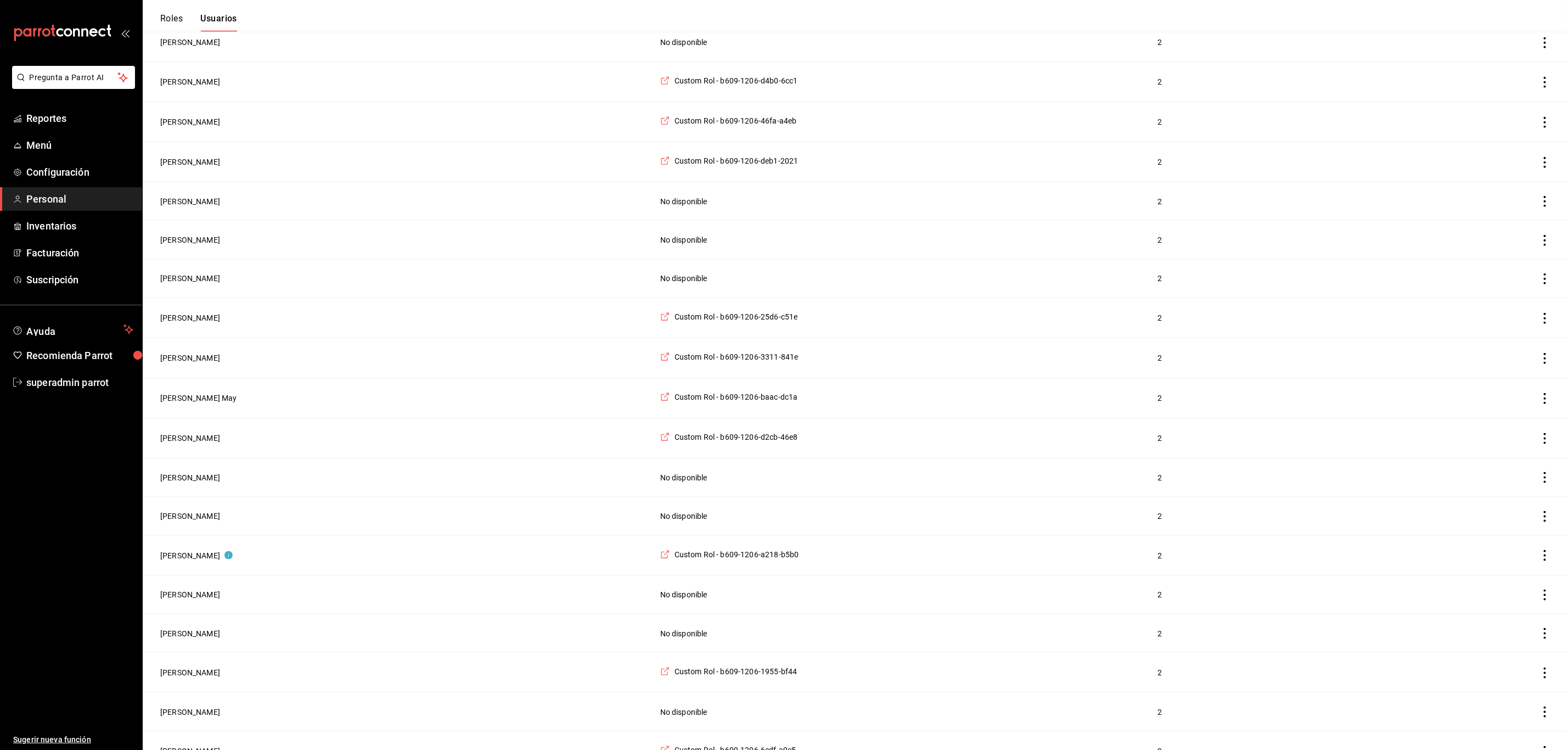
scroll to position [1403, 0]
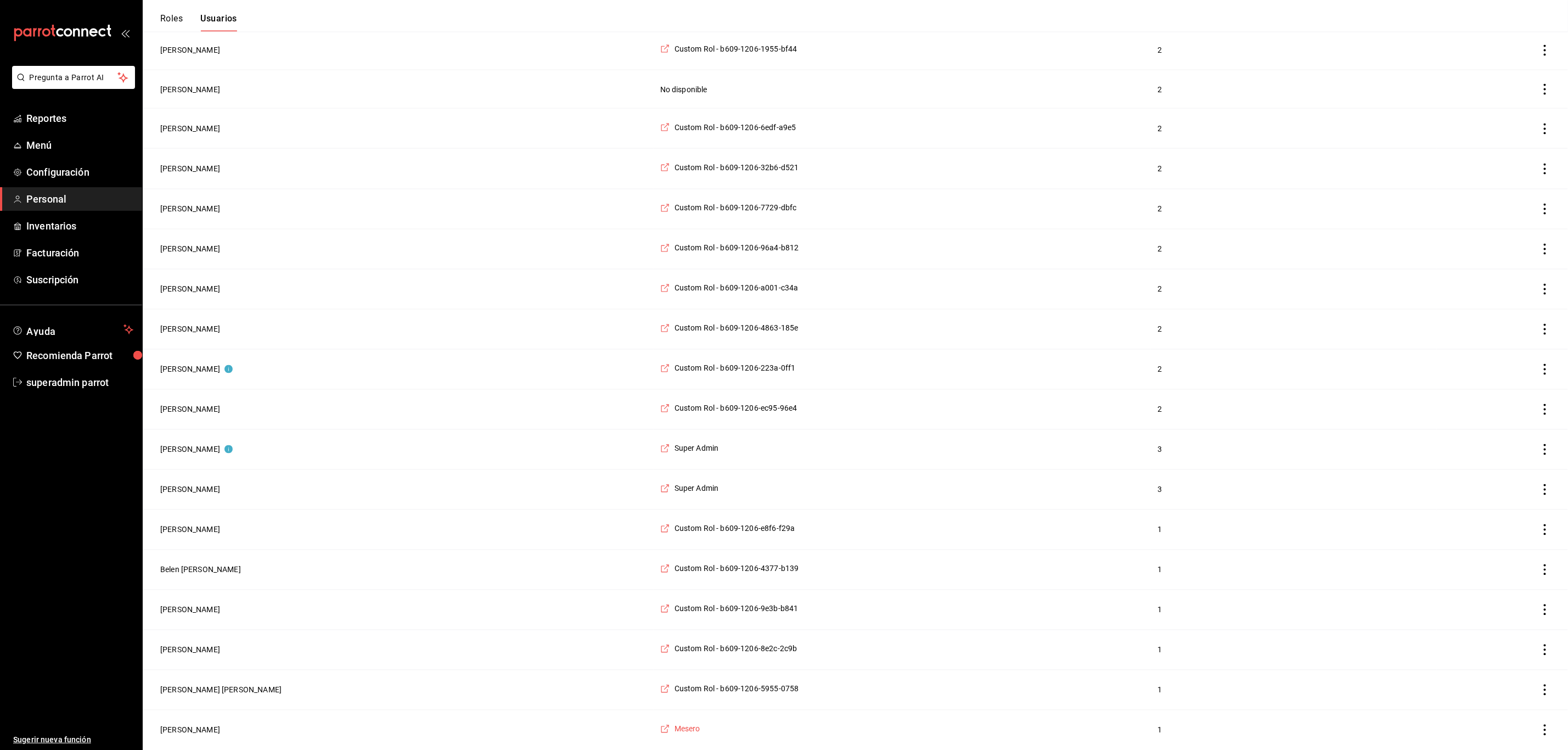
click at [675, 731] on span "Mesero" at bounding box center [687, 728] width 26 height 11
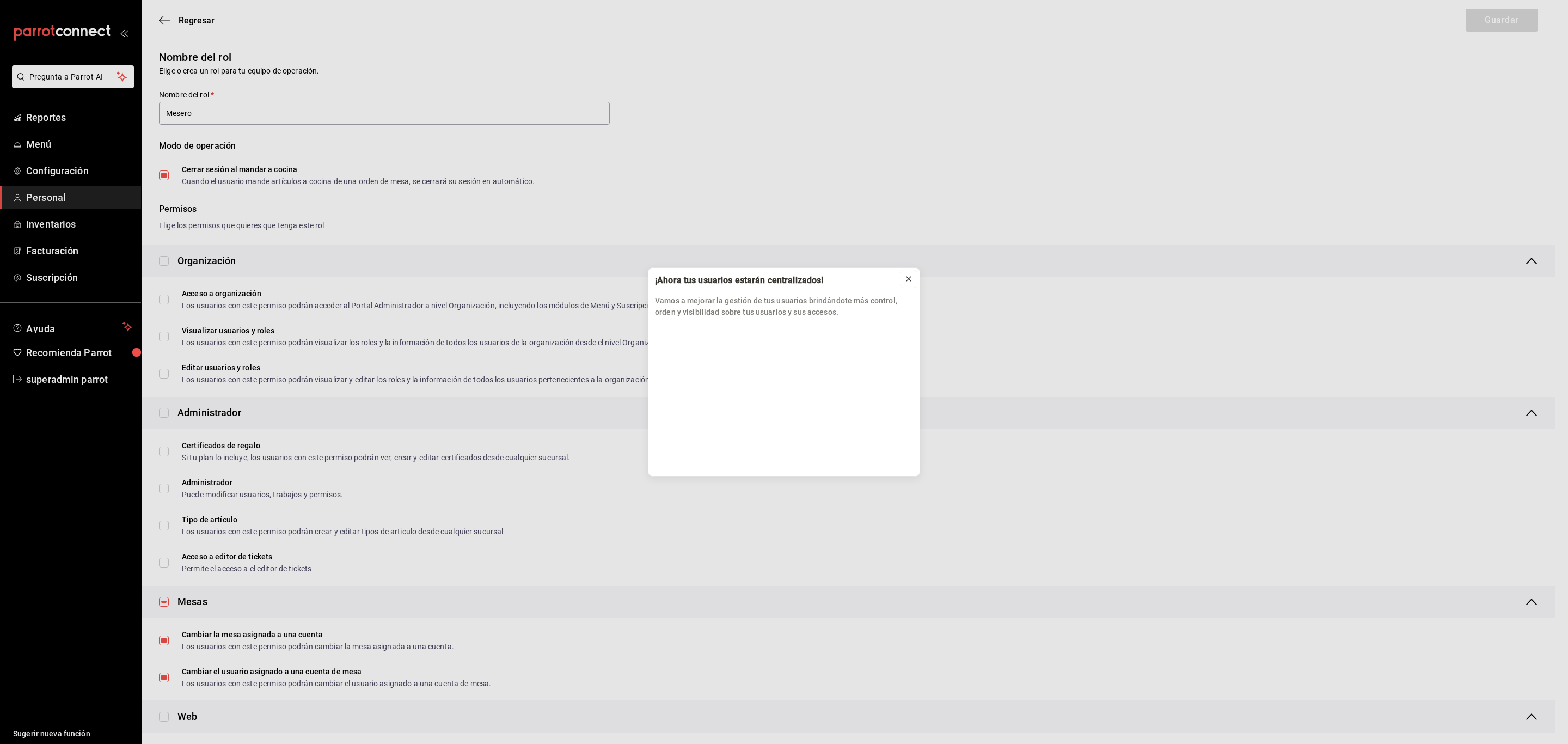
click at [909, 277] on icon at bounding box center [909, 278] width 8 height 8
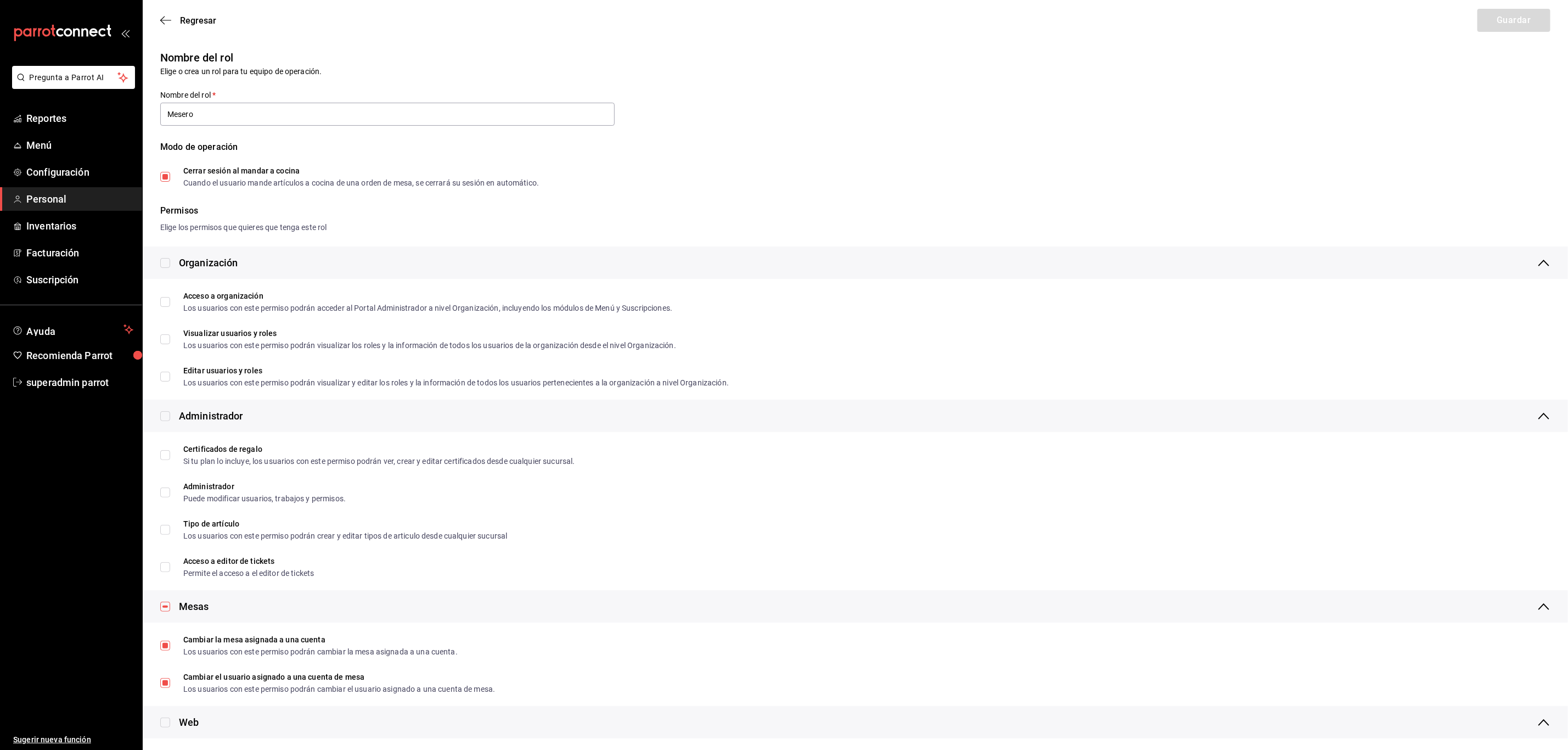
click at [208, 10] on div "Regresar Guardar" at bounding box center [855, 20] width 1426 height 41
click at [208, 17] on span "Regresar" at bounding box center [198, 20] width 36 height 10
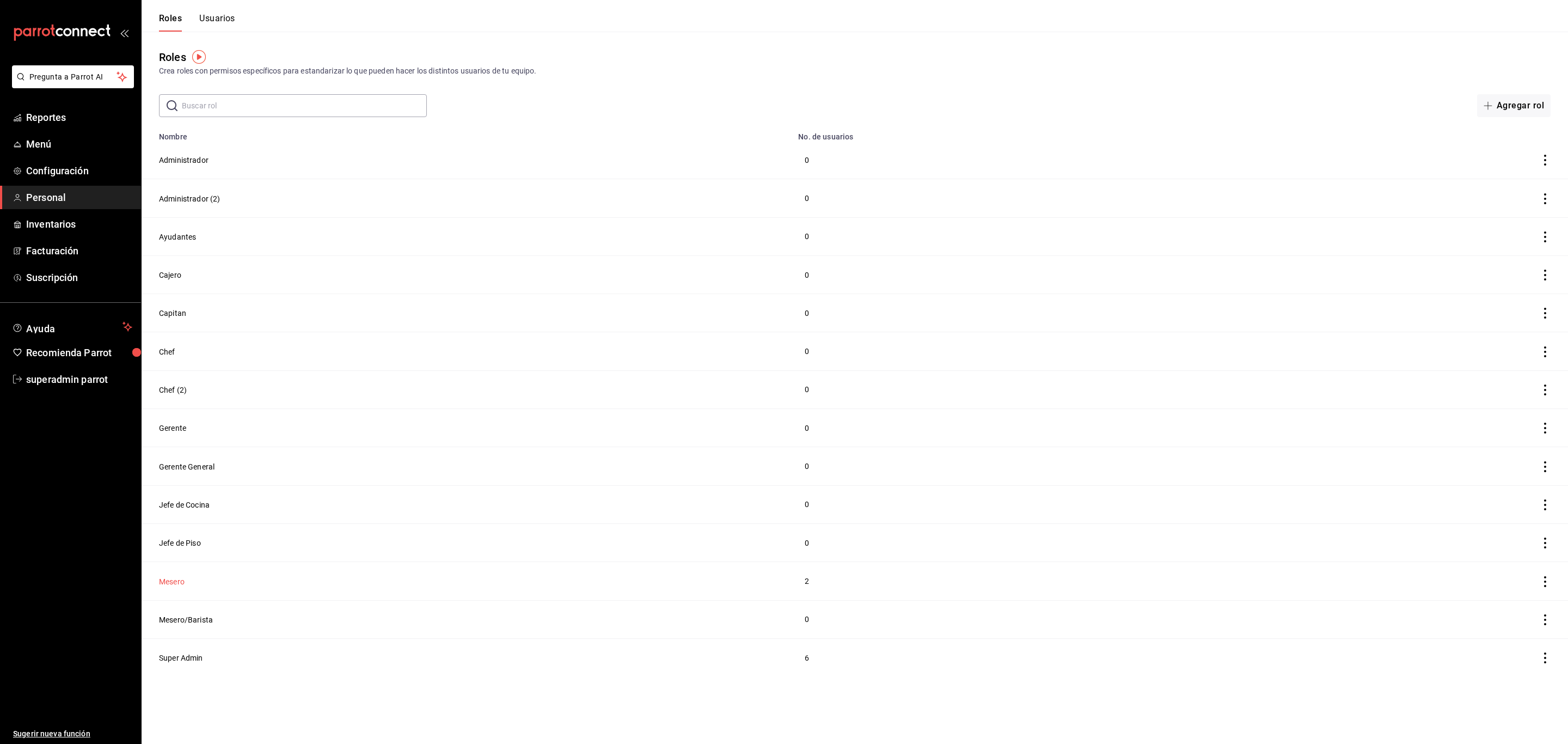
click at [169, 583] on button "Mesero" at bounding box center [171, 581] width 26 height 11
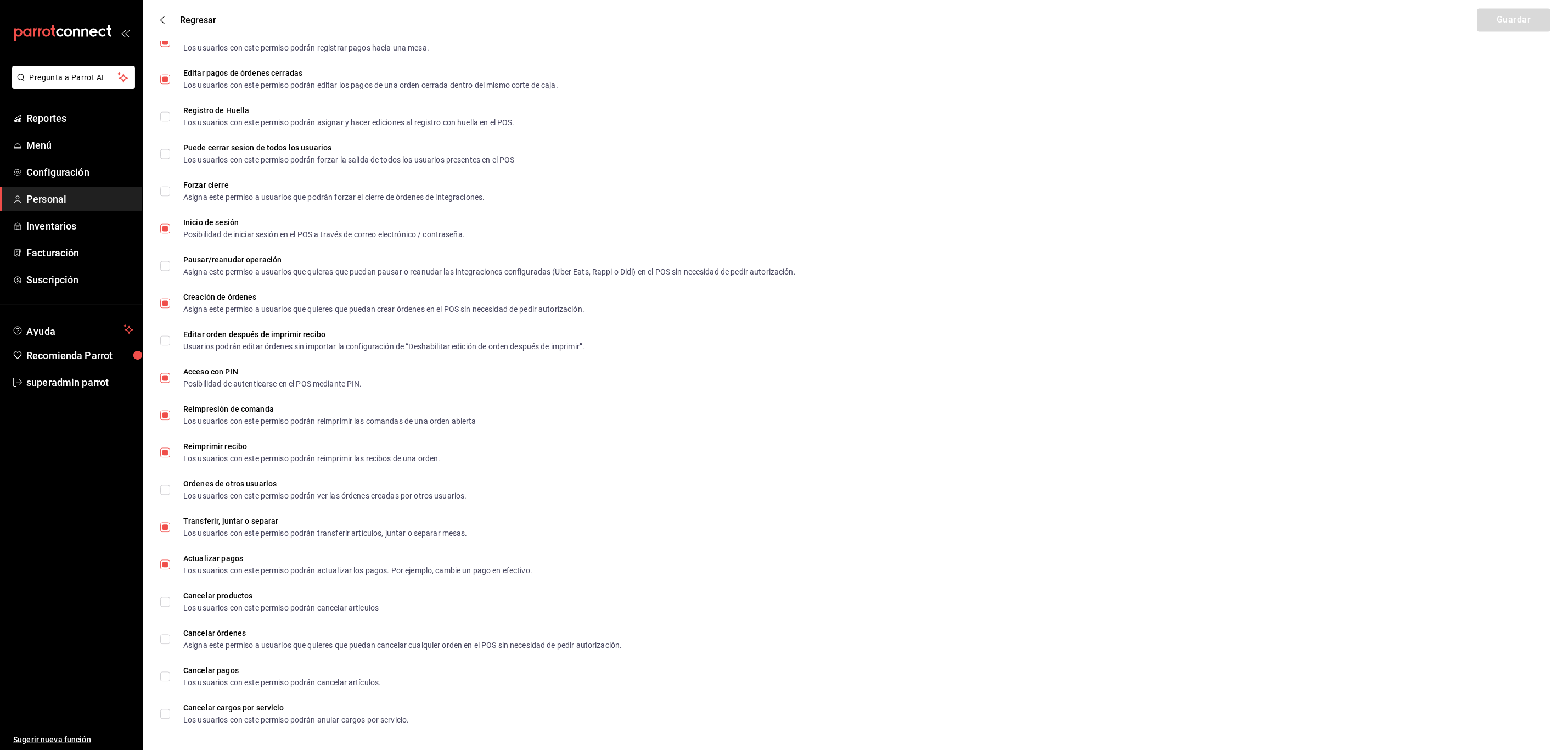
scroll to position [1551, 0]
click at [191, 18] on span "Regresar" at bounding box center [198, 20] width 36 height 10
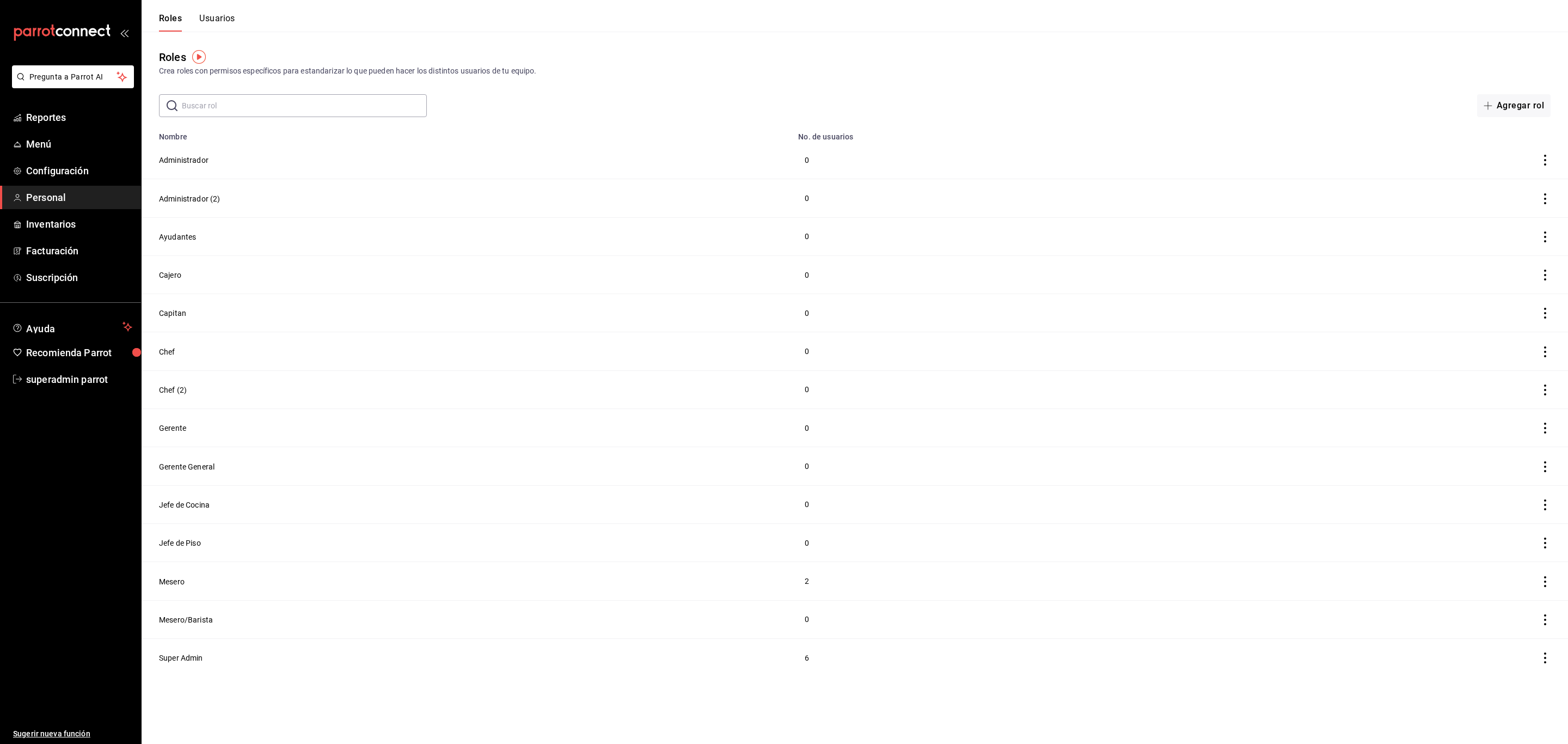
click at [225, 17] on button "Usuarios" at bounding box center [217, 22] width 36 height 18
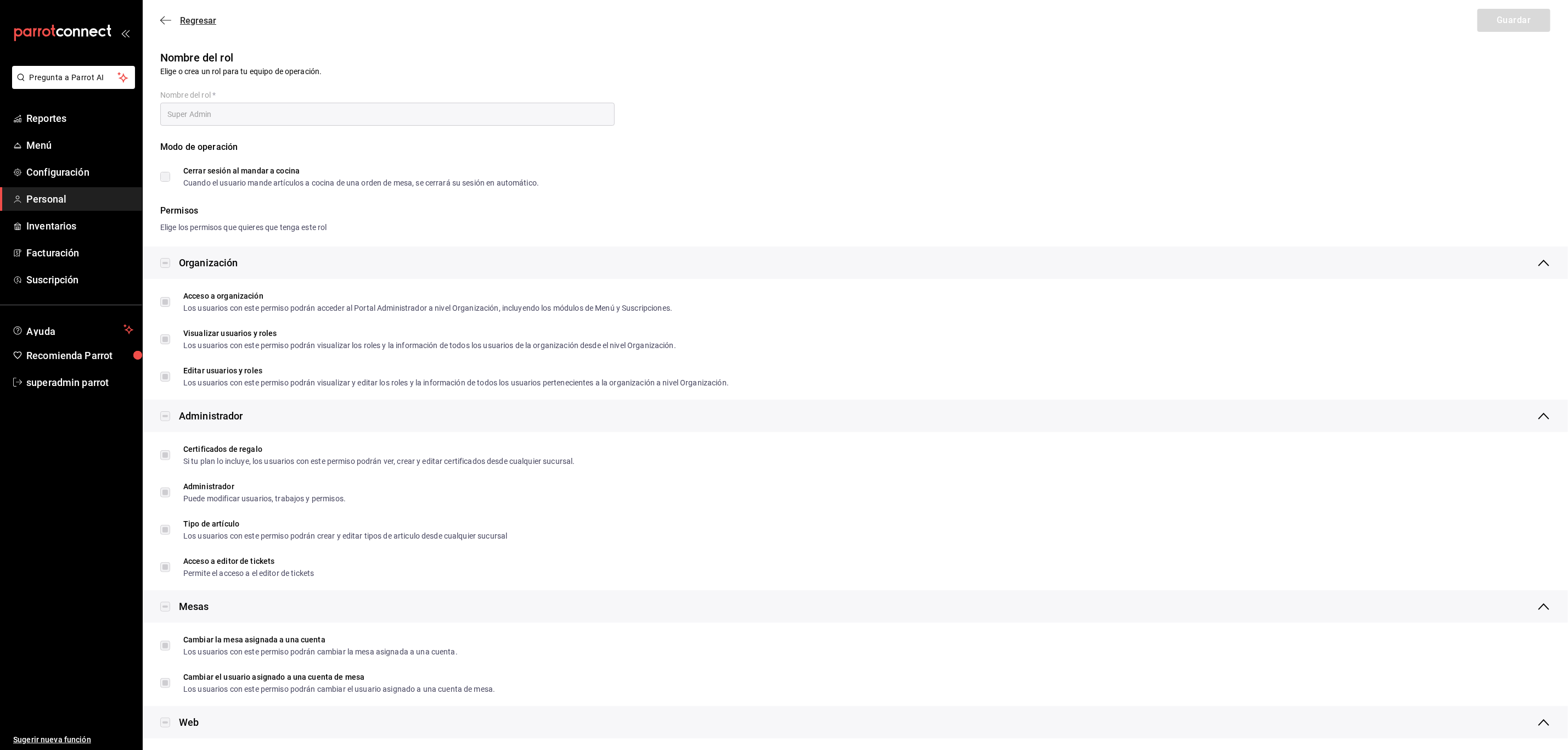
click at [165, 20] on icon "button" at bounding box center [165, 20] width 11 height 1
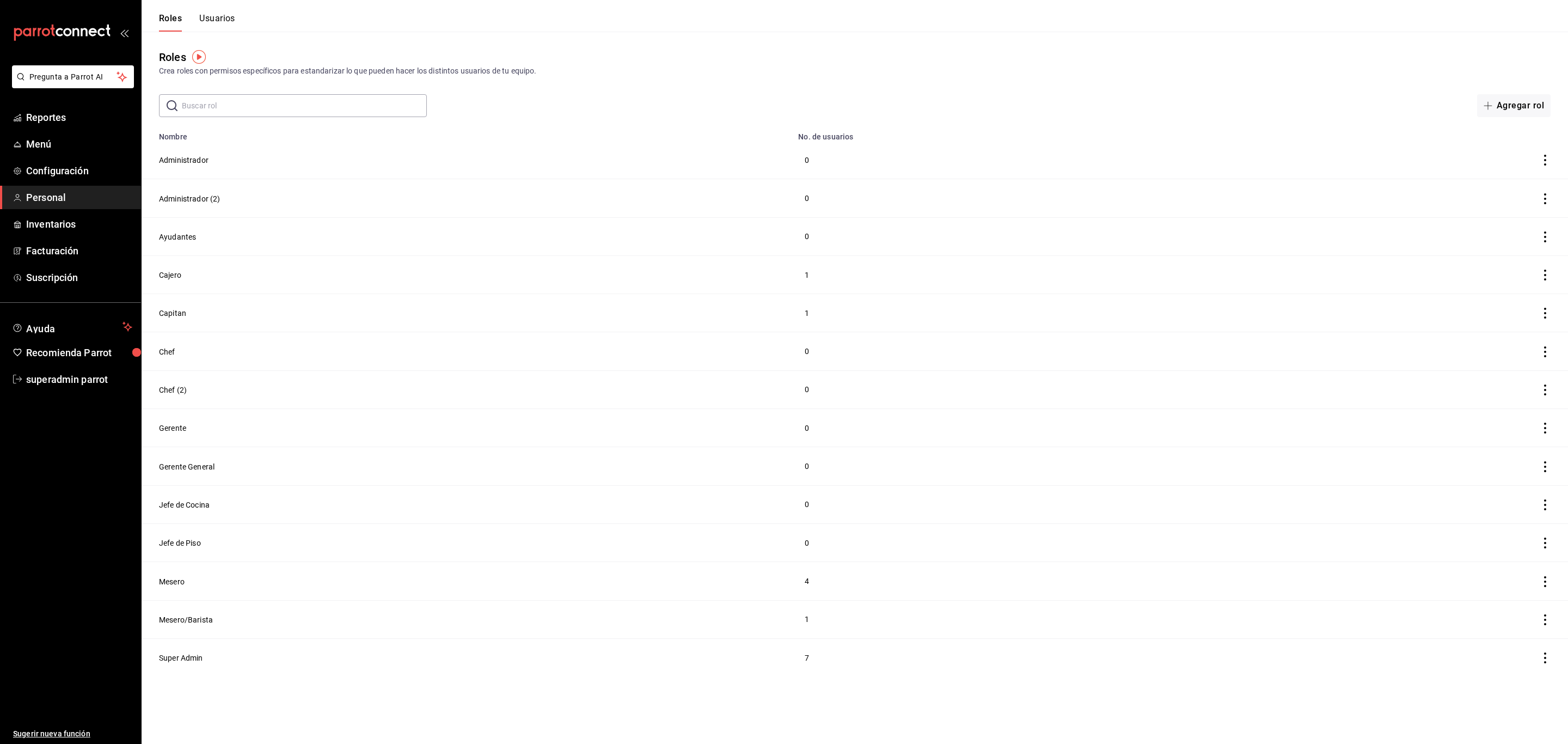
click at [216, 20] on button "Usuarios" at bounding box center [217, 22] width 36 height 18
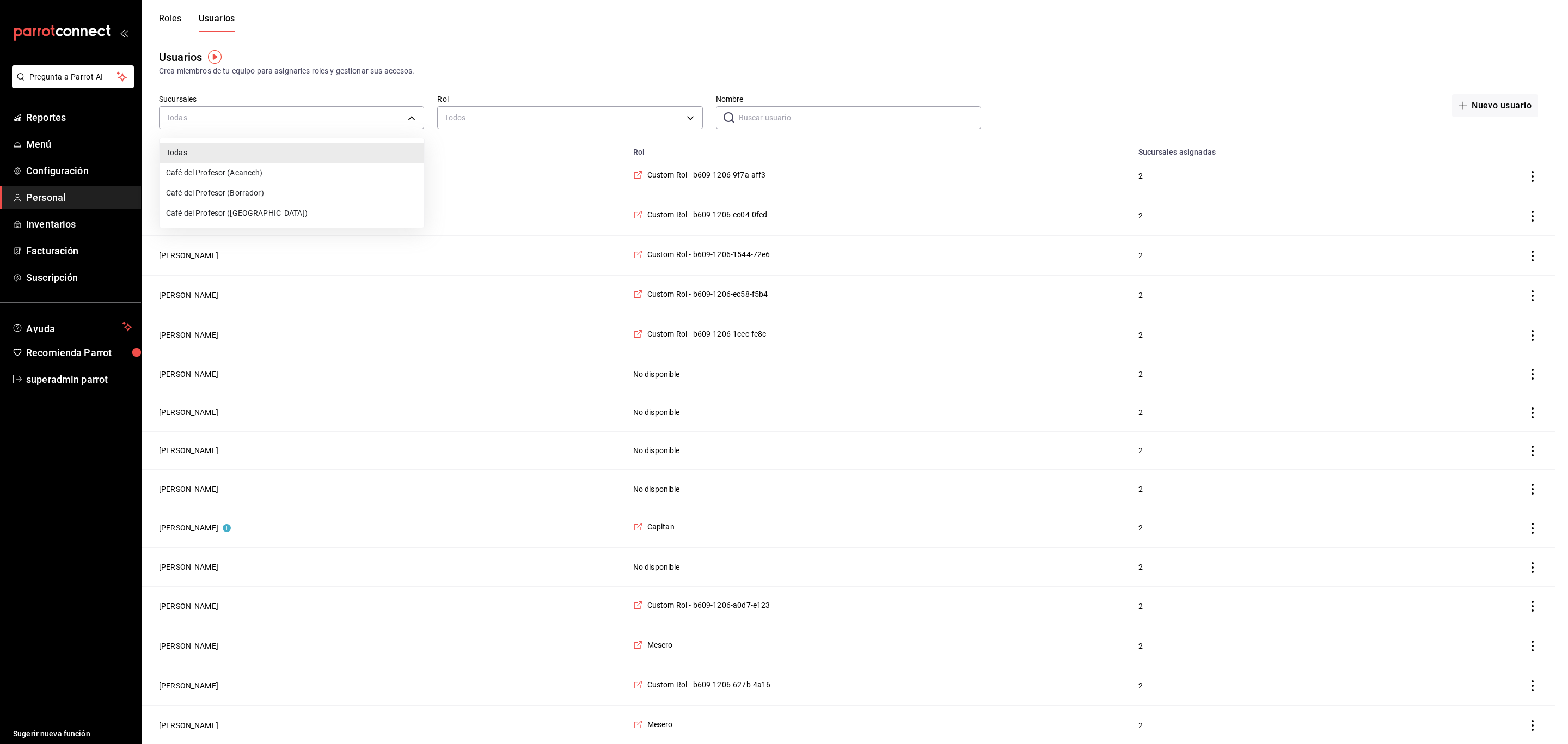
click at [229, 213] on li "Café del Profesor ([GEOGRAPHIC_DATA])" at bounding box center [292, 213] width 265 height 20
type input "cf5fc73d-0347-401f-b4f7-21ffa369c775"
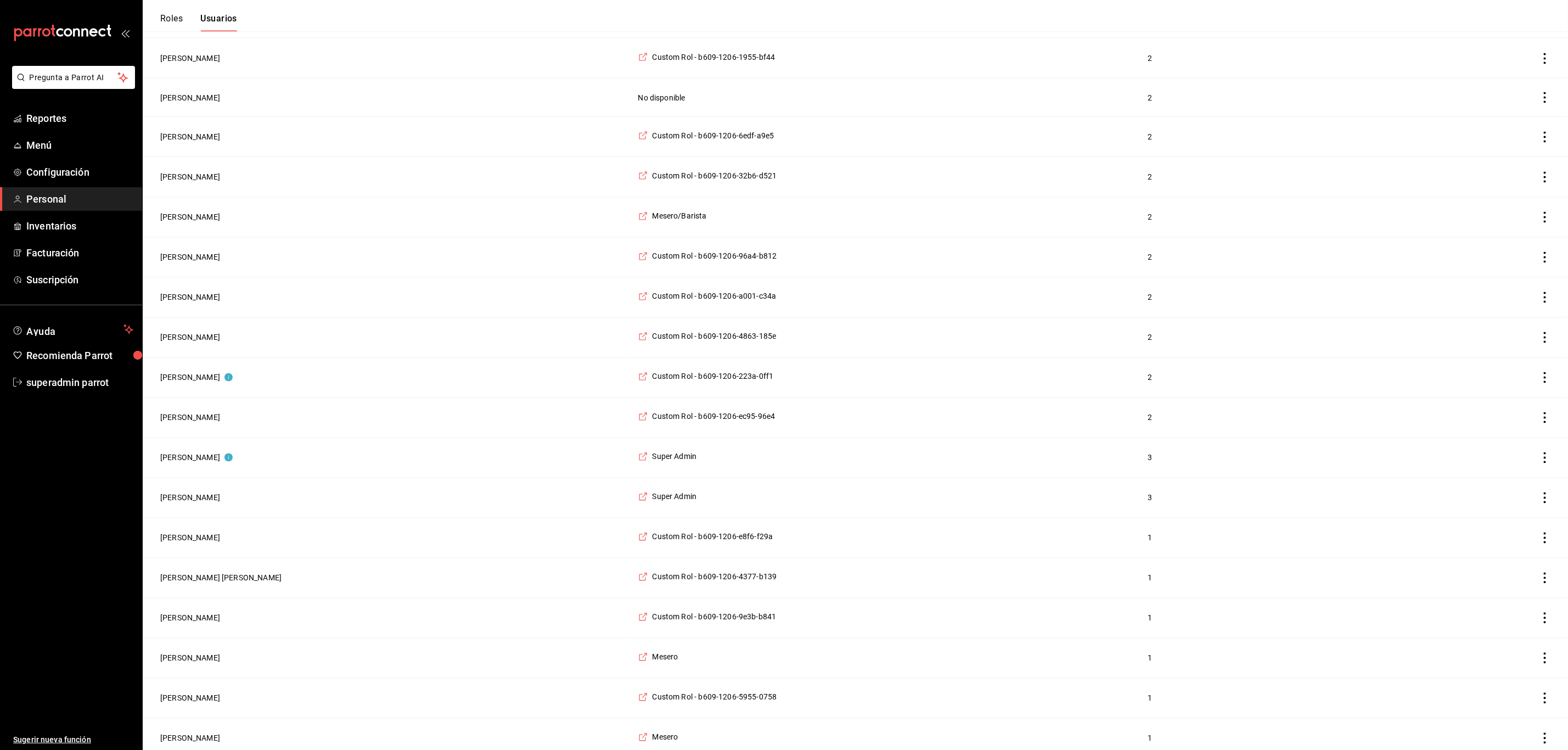
scroll to position [1403, 0]
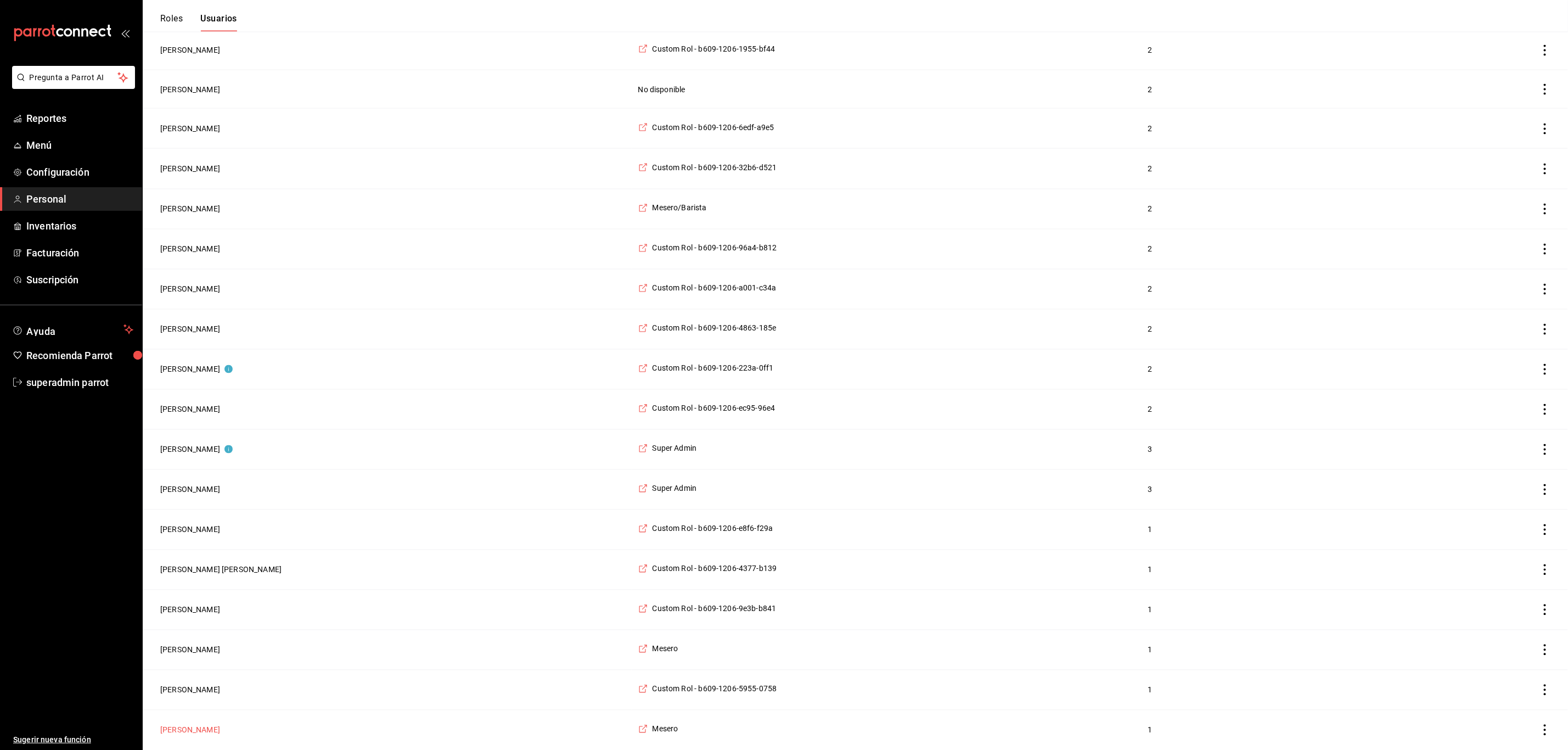
click at [193, 729] on button "[PERSON_NAME]" at bounding box center [189, 729] width 59 height 11
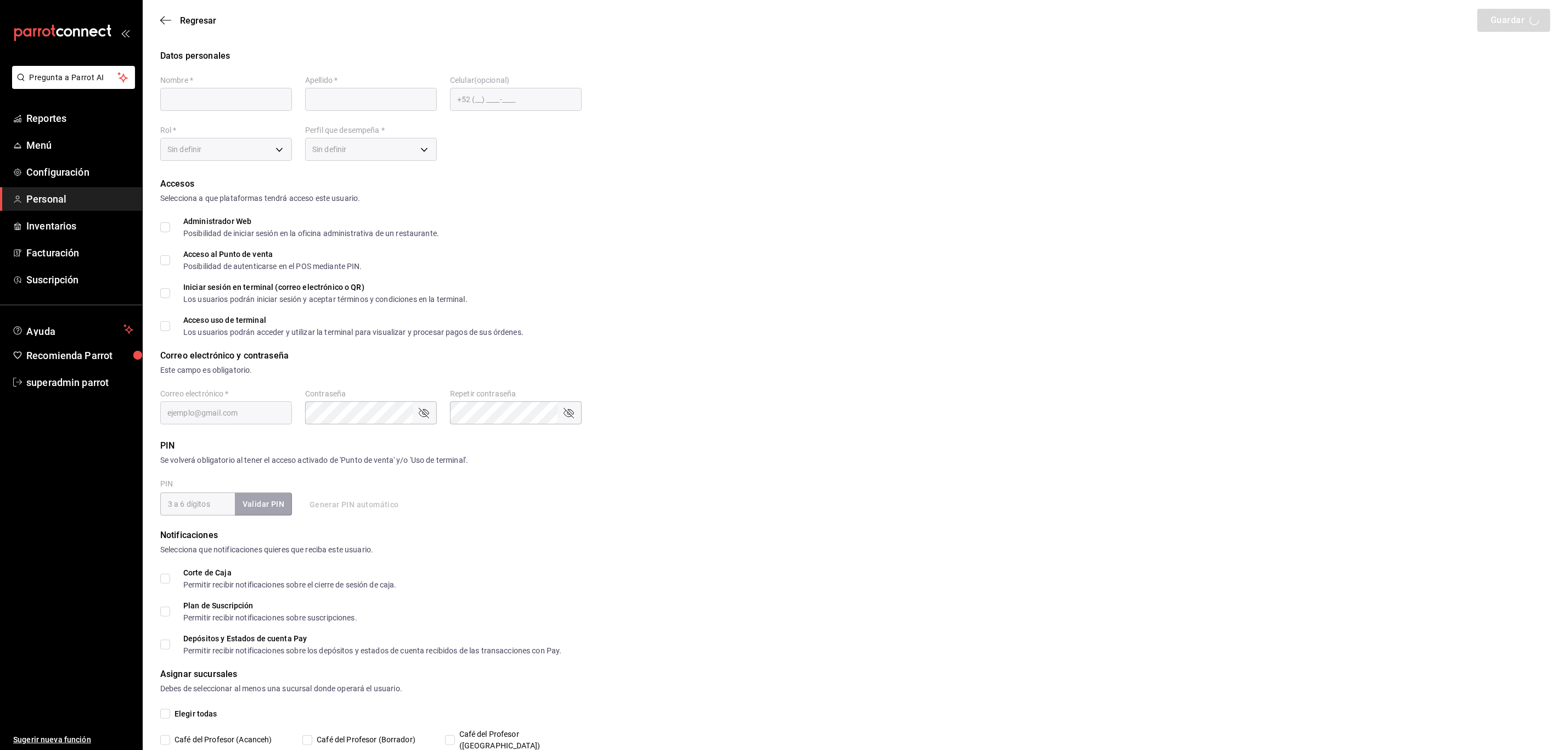
type input "[PERSON_NAME]"
checkbox input "true"
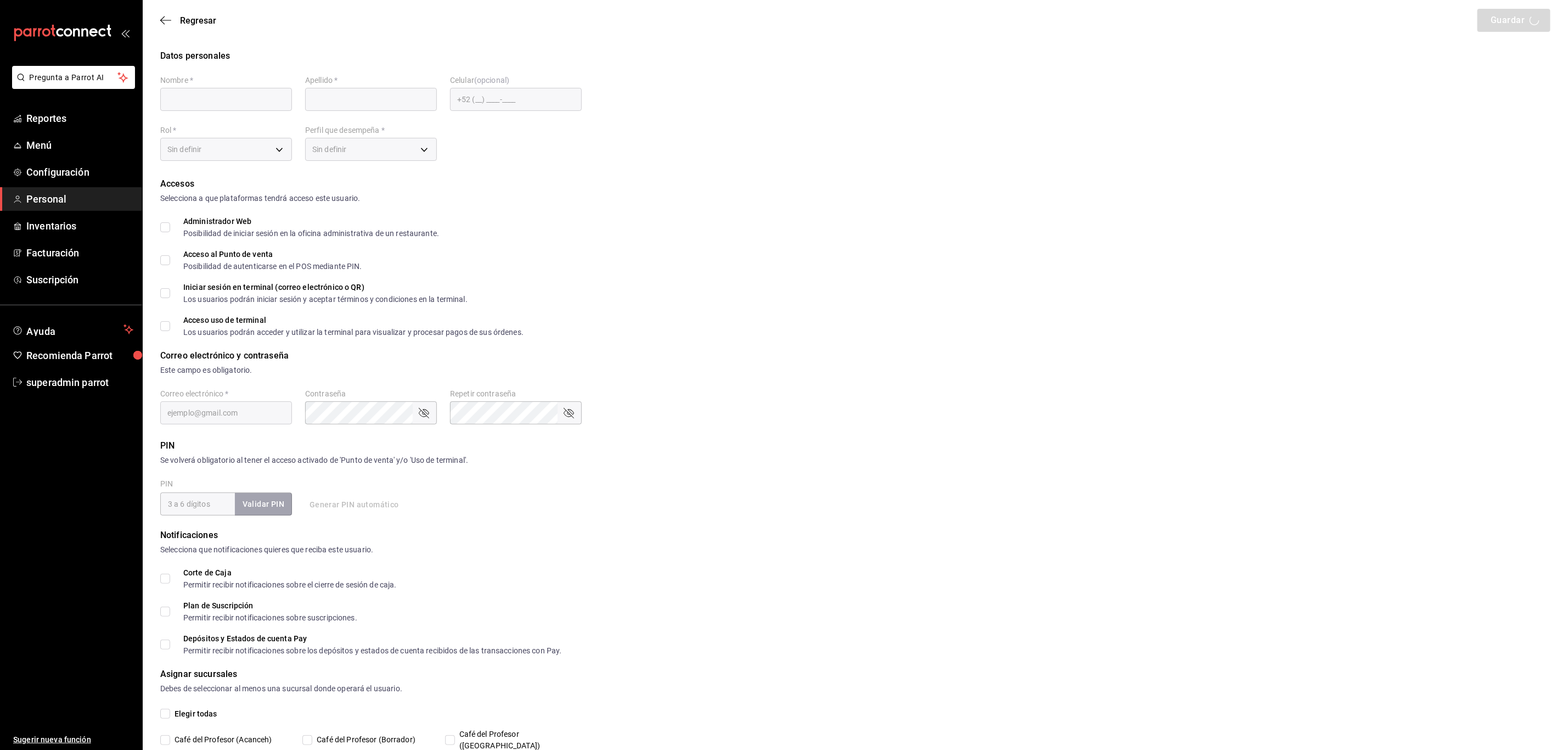
type input "[EMAIL_ADDRESS][DOMAIN_NAME]"
type input "1022"
type input "1a76cd6b-98a7-4025-b815-3a88f11c6c47"
type input "WAITER"
checkbox input "true"
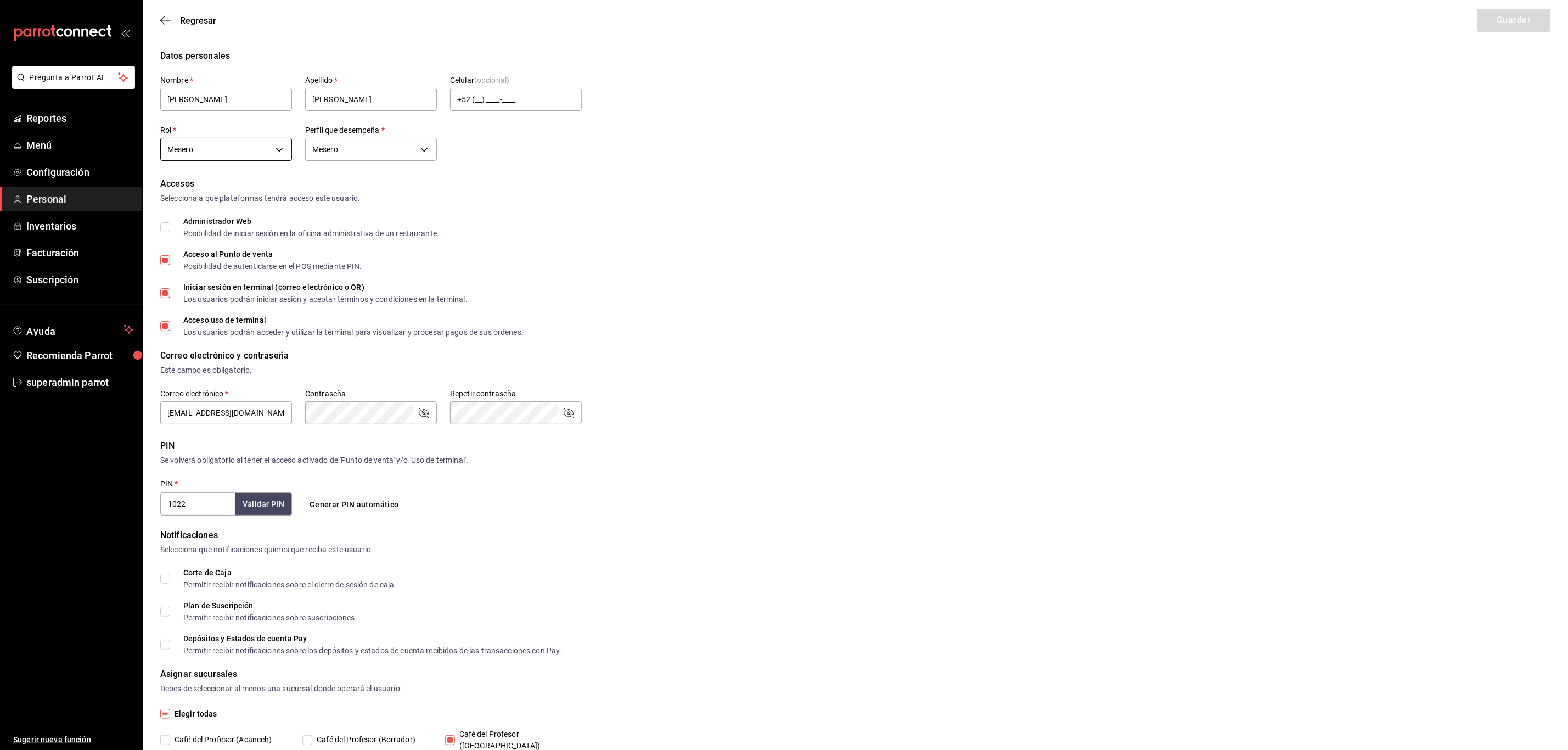
click at [260, 148] on body "Pregunta a Parrot AI Reportes Menú Configuración Personal Inventarios Facturaci…" at bounding box center [784, 400] width 1568 height 801
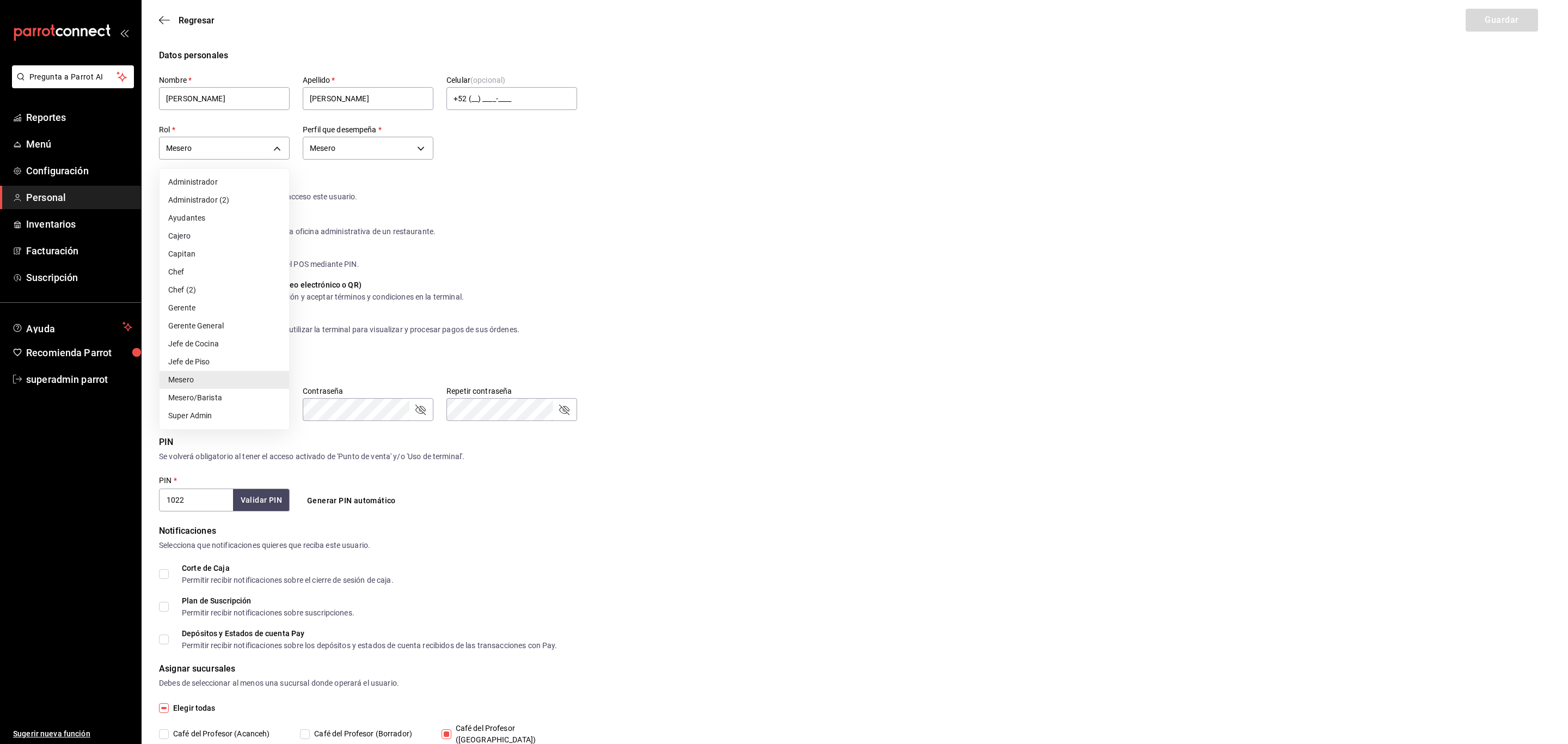
click at [233, 410] on li "Super Admin" at bounding box center [224, 416] width 130 height 18
type input "2aa0bebf-de37-4608-80c0-efc88eae4c1e"
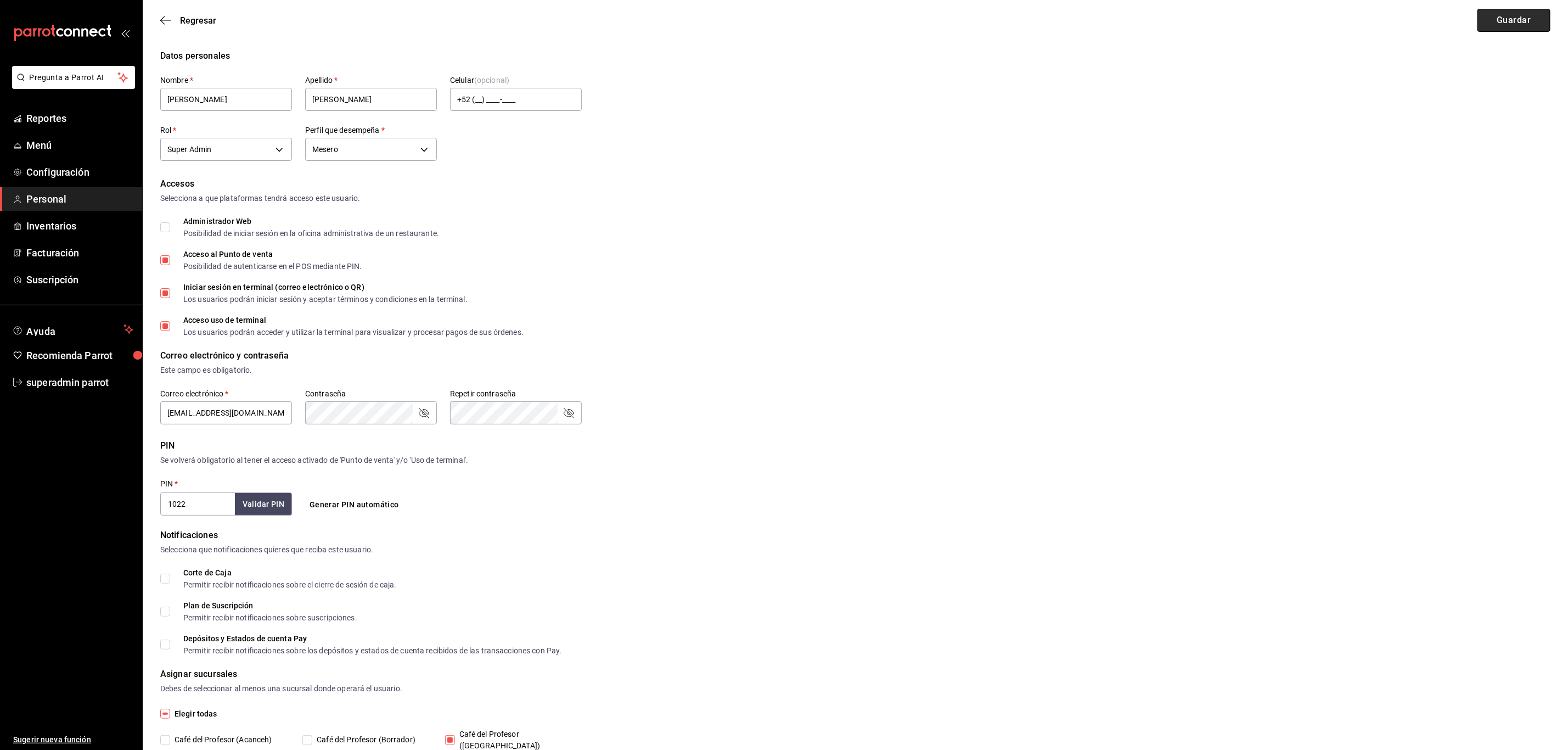
click at [1524, 23] on button "Guardar" at bounding box center [1514, 20] width 73 height 23
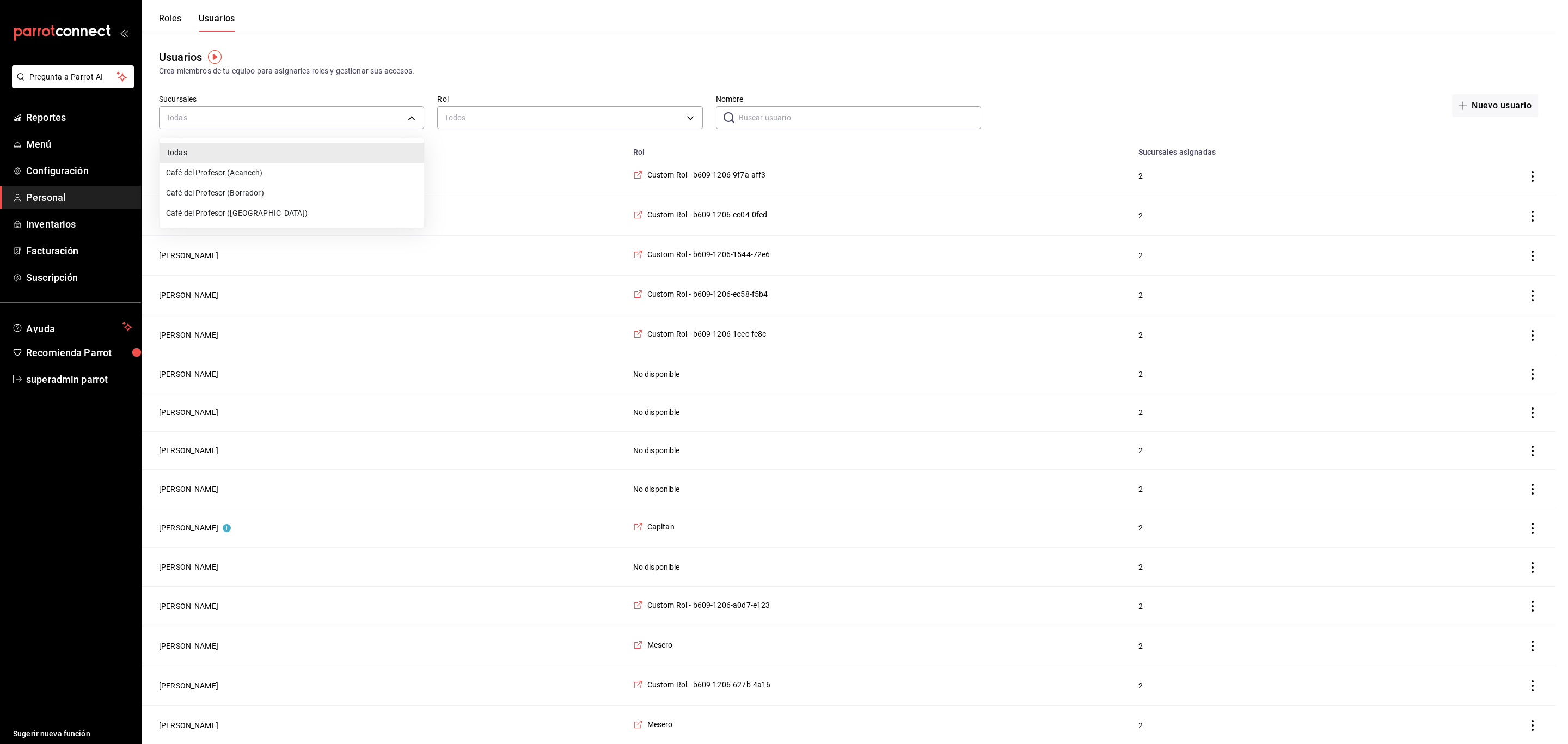
click at [258, 207] on li "Café del Profesor ([GEOGRAPHIC_DATA])" at bounding box center [292, 213] width 265 height 20
type input "cf5fc73d-0347-401f-b4f7-21ffa369c775"
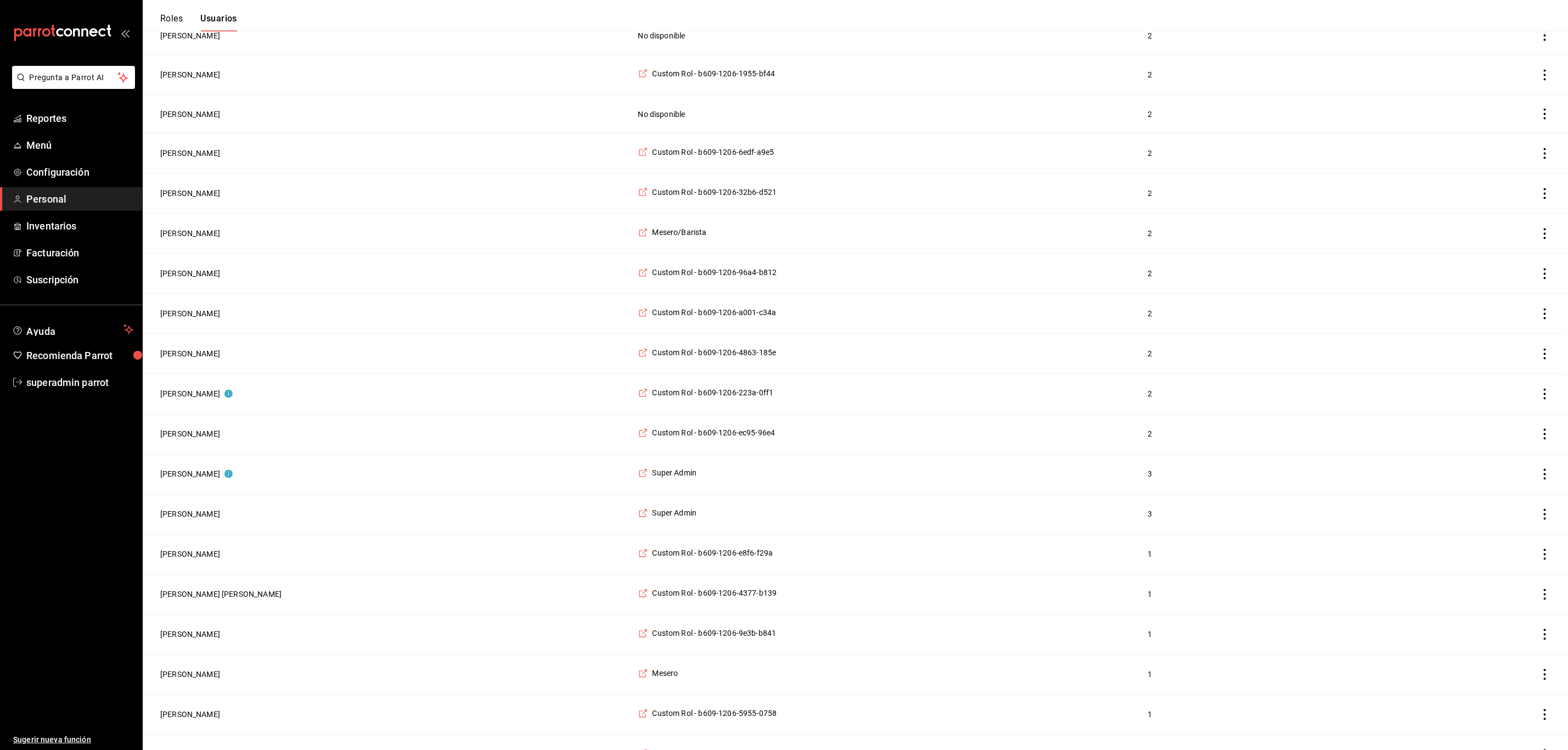
scroll to position [1403, 0]
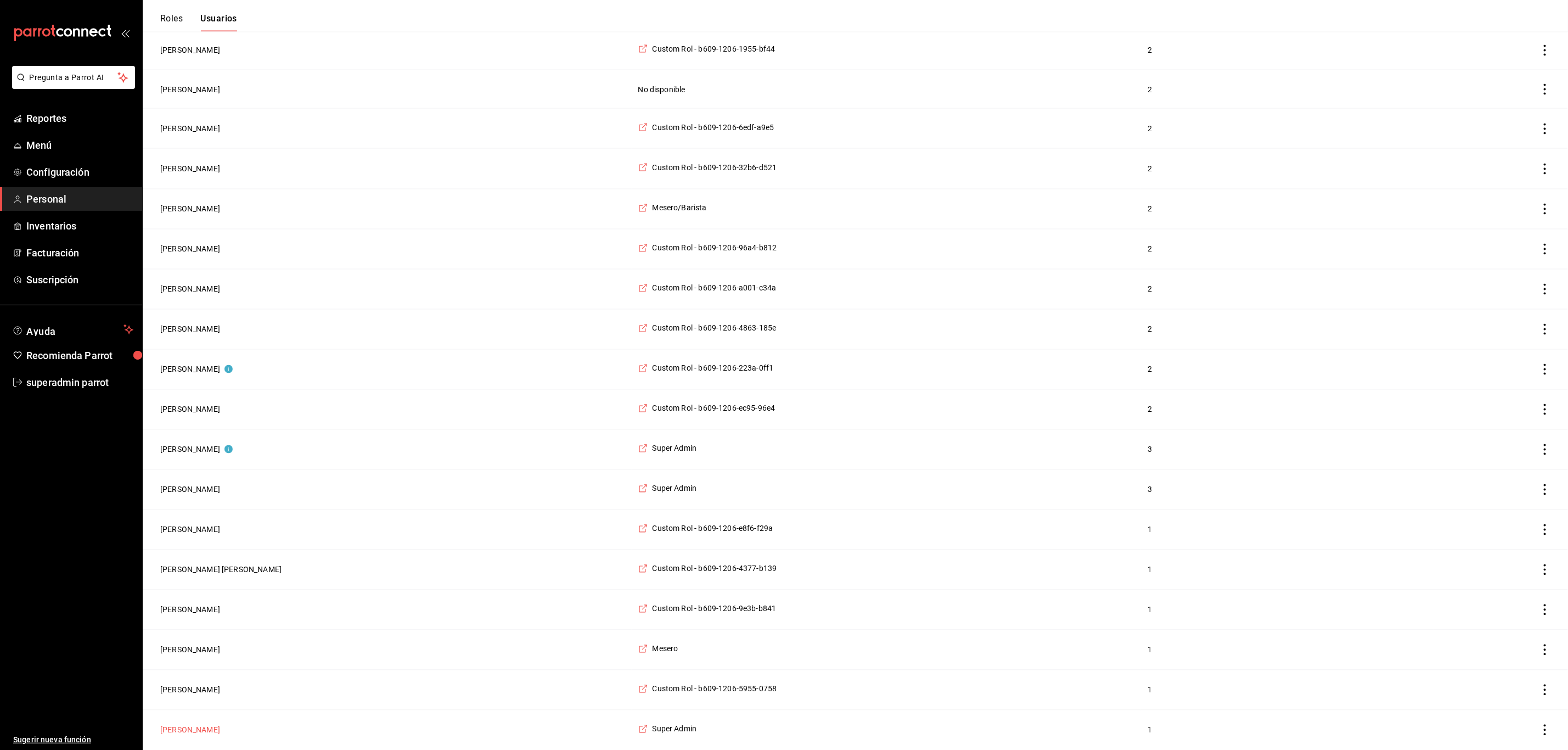
click at [191, 728] on button "[PERSON_NAME]" at bounding box center [189, 729] width 59 height 11
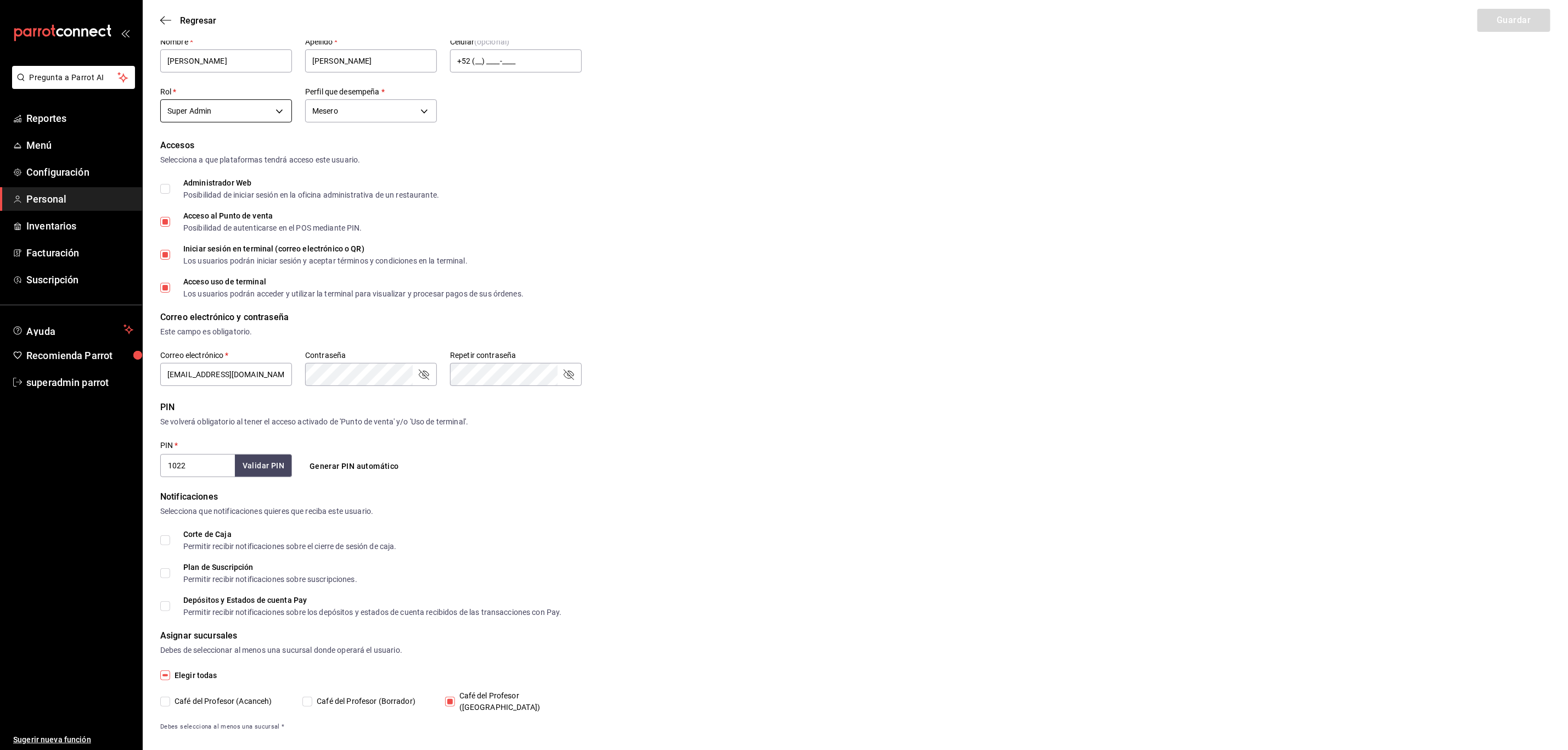
click at [267, 109] on body "Pregunta a Parrot AI Reportes Menú Configuración Personal Inventarios Facturaci…" at bounding box center [784, 362] width 1568 height 801
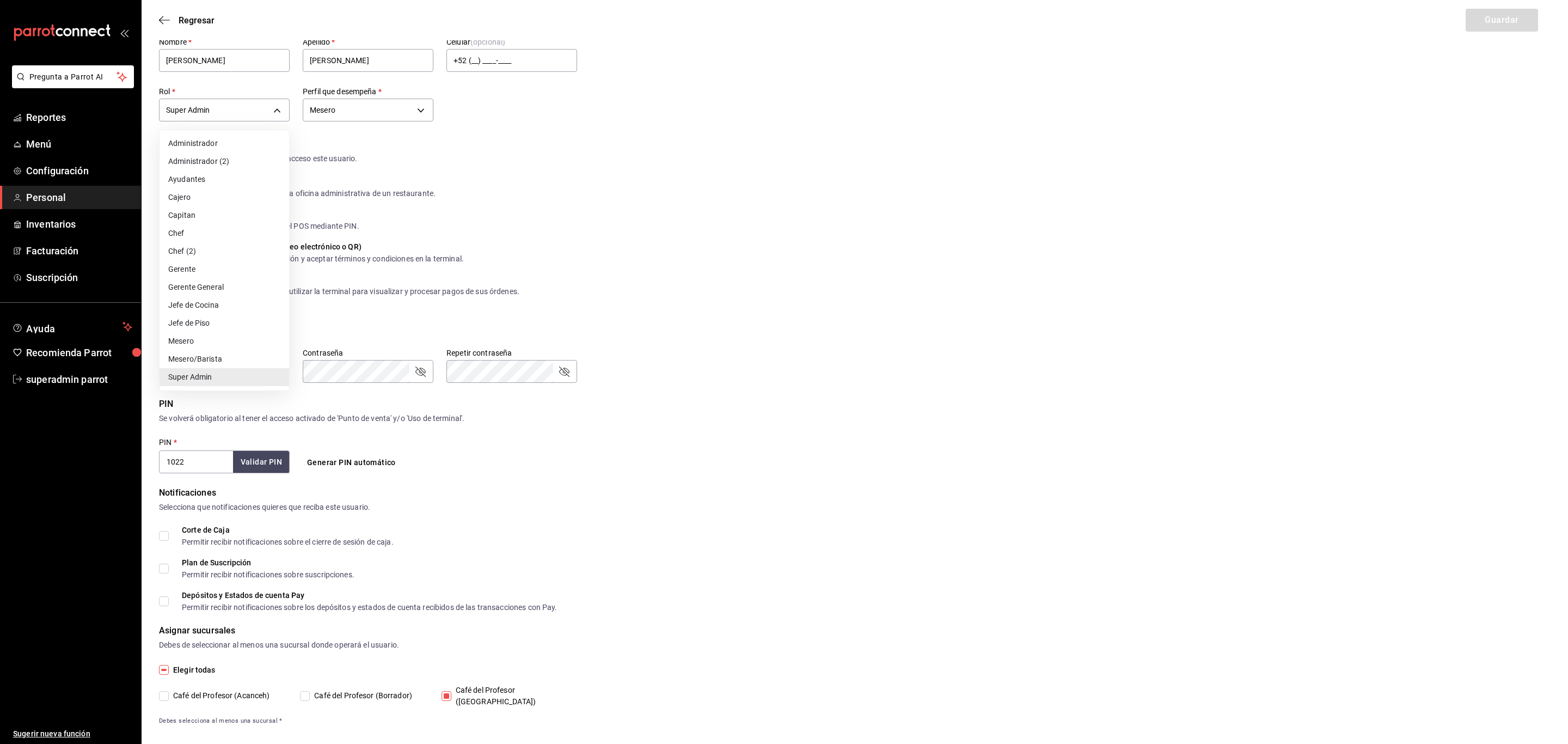
click at [243, 339] on li "Mesero" at bounding box center [224, 341] width 130 height 18
type input "1a76cd6b-98a7-4025-b815-3a88f11c6c47"
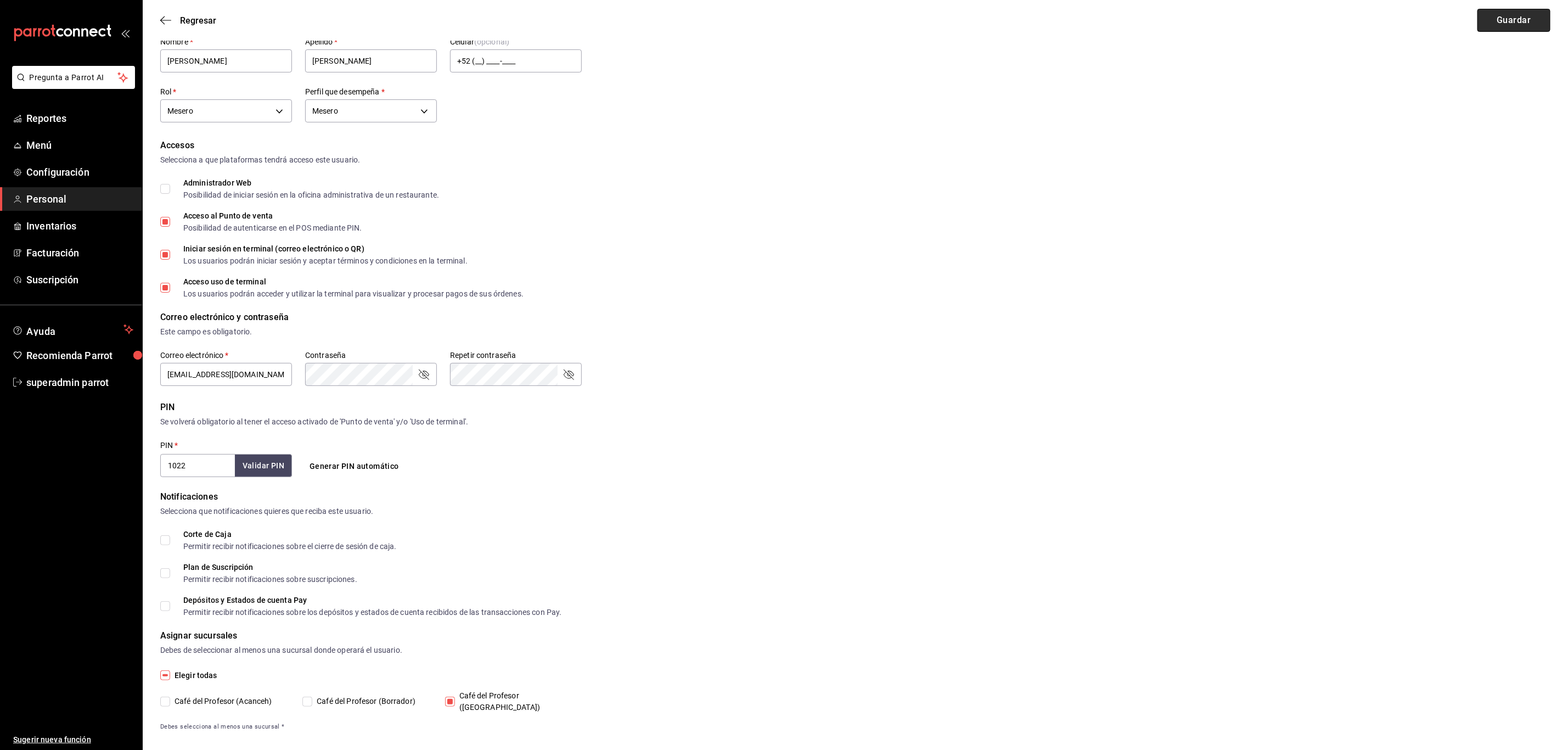
click at [1510, 18] on button "Guardar" at bounding box center [1514, 20] width 73 height 23
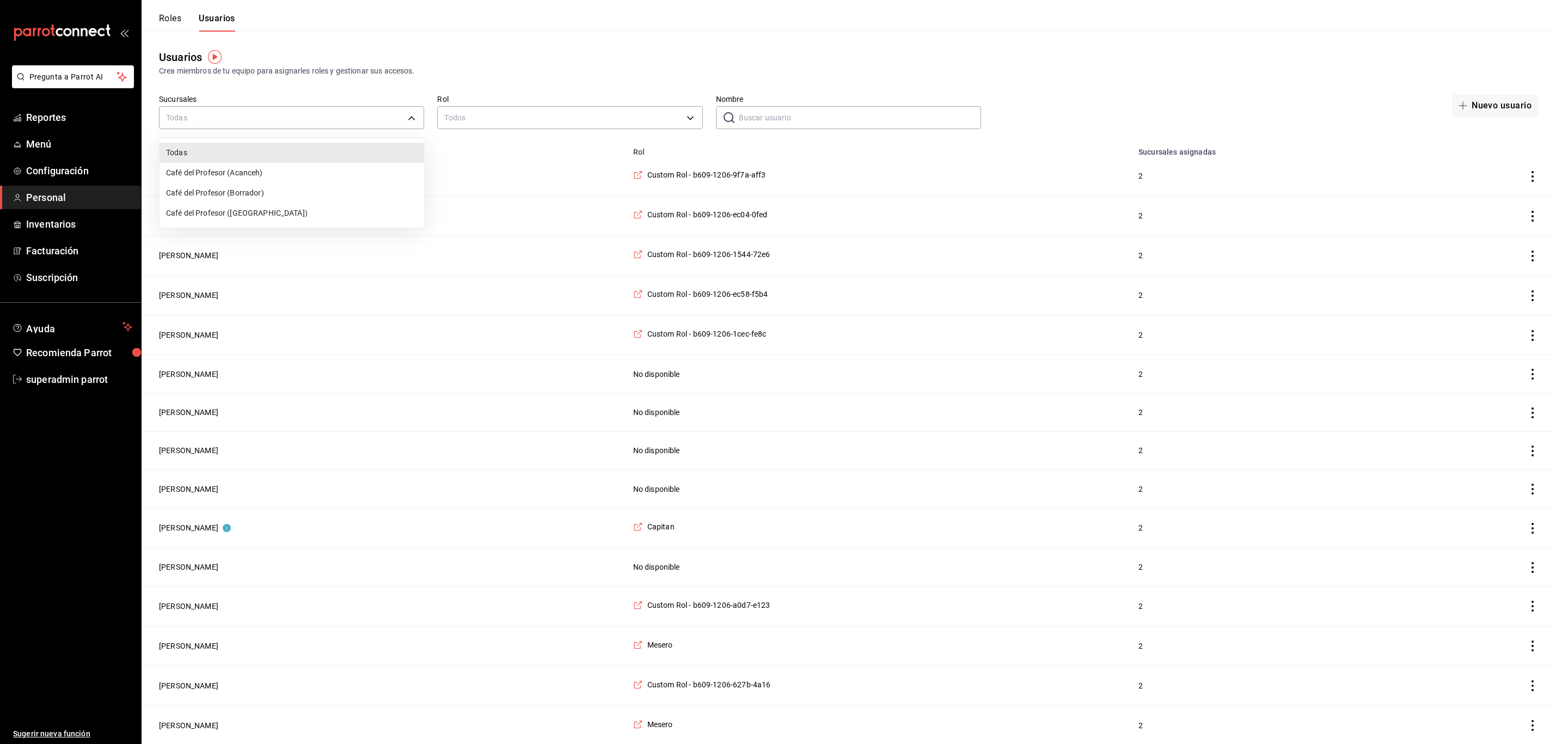
click at [279, 209] on li "Café del Profesor ([GEOGRAPHIC_DATA])" at bounding box center [292, 213] width 265 height 20
type input "cf5fc73d-0347-401f-b4f7-21ffa369c775"
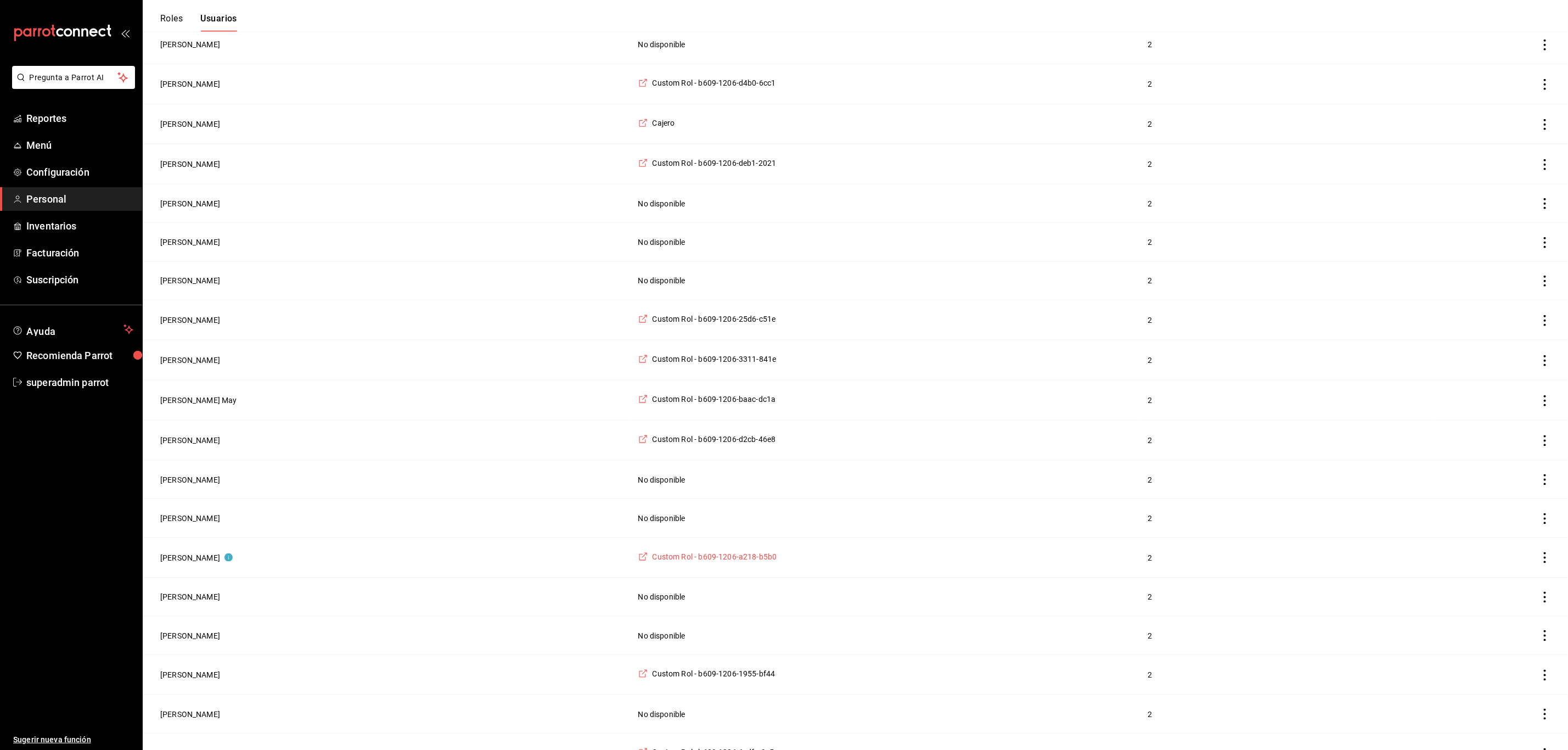
scroll to position [1403, 0]
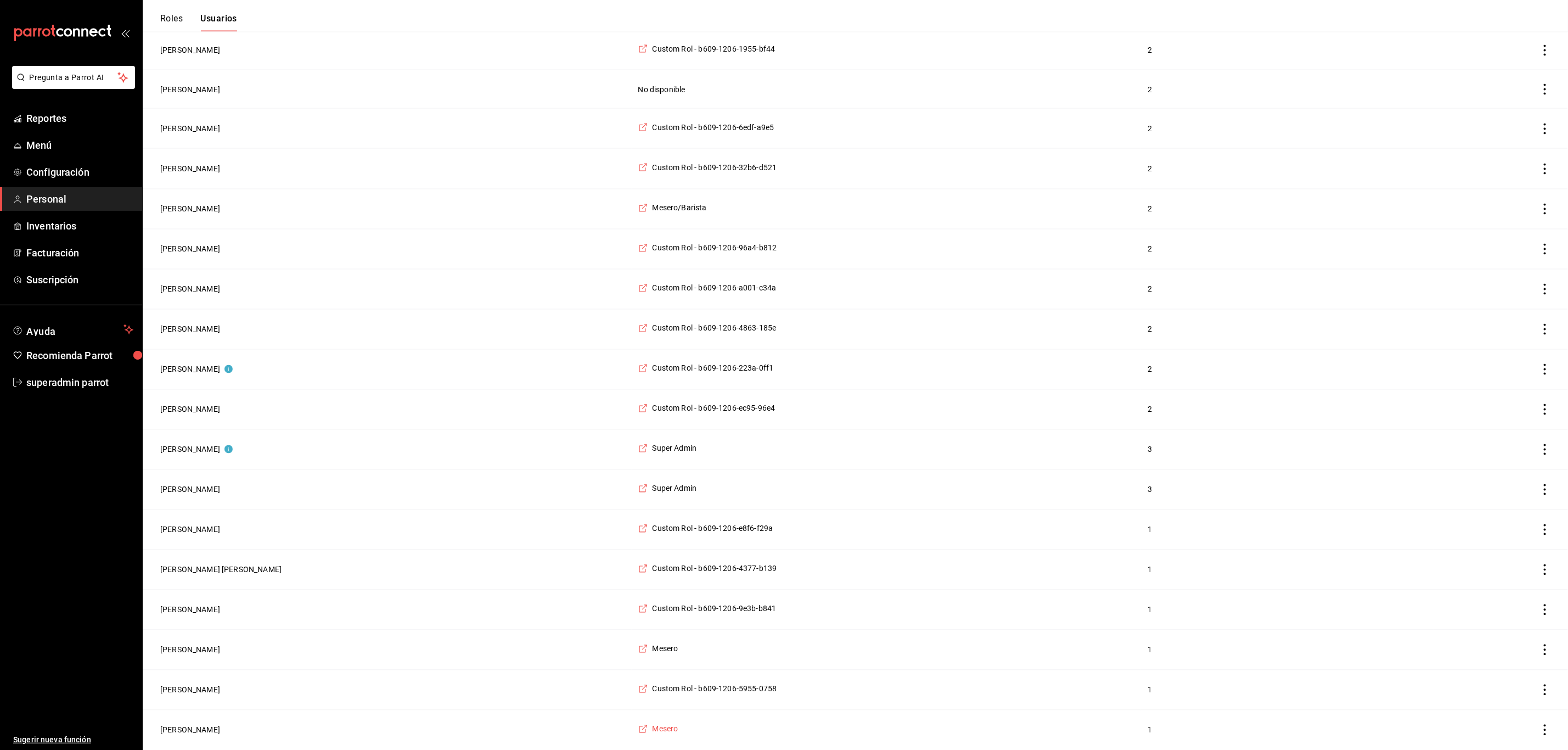
click at [653, 732] on span "Mesero" at bounding box center [666, 728] width 26 height 11
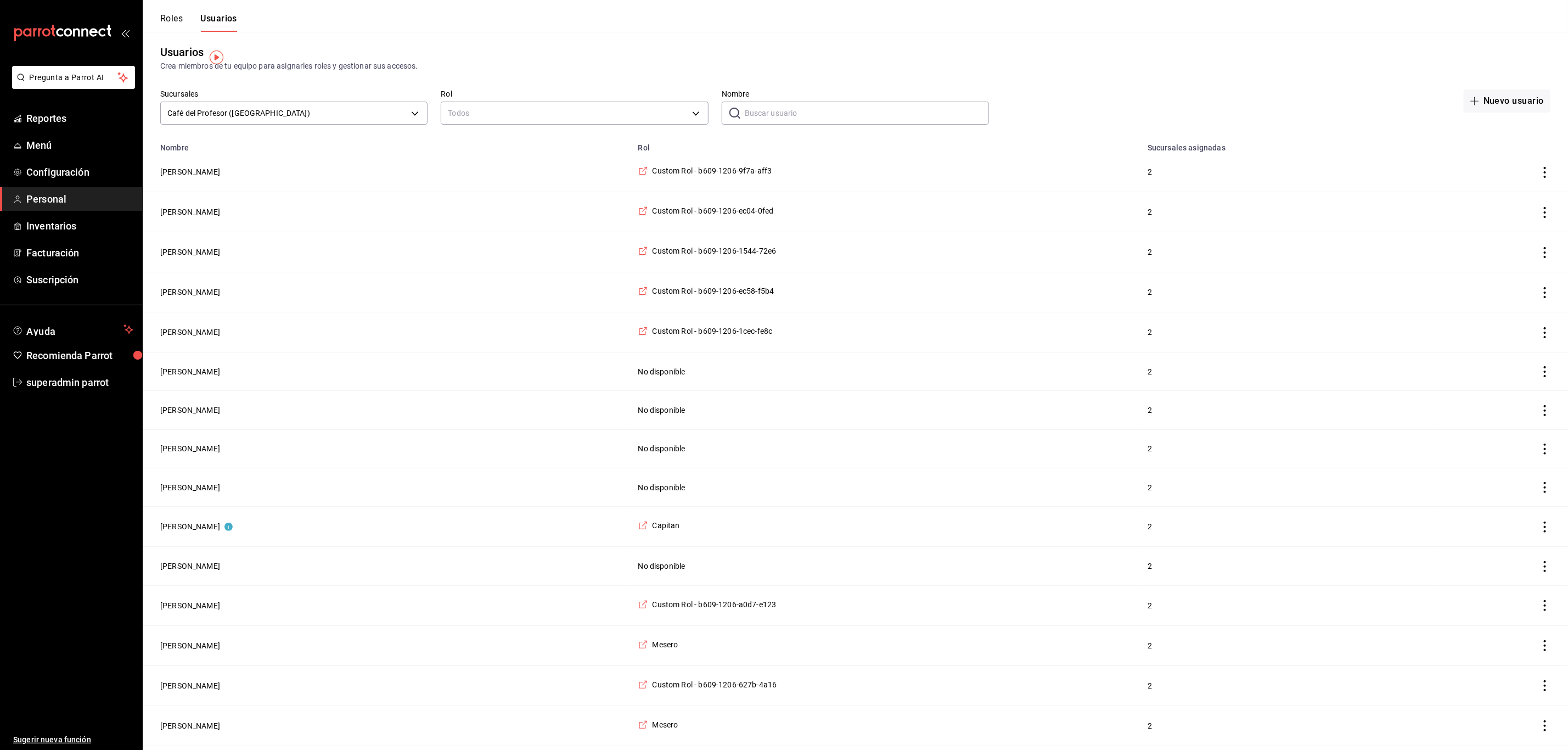
scroll to position [0, 0]
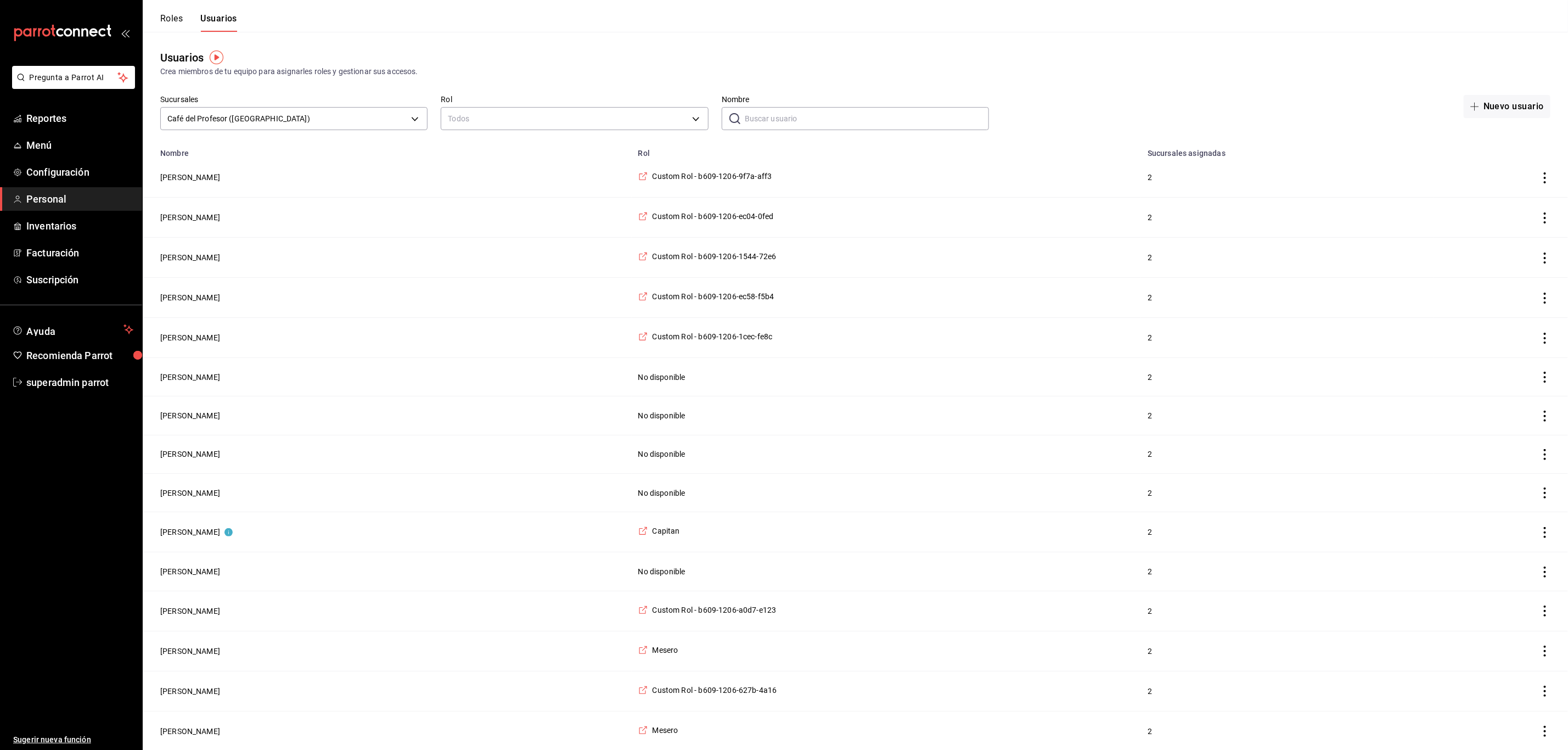
click at [784, 121] on input "Nombre" at bounding box center [867, 119] width 244 height 22
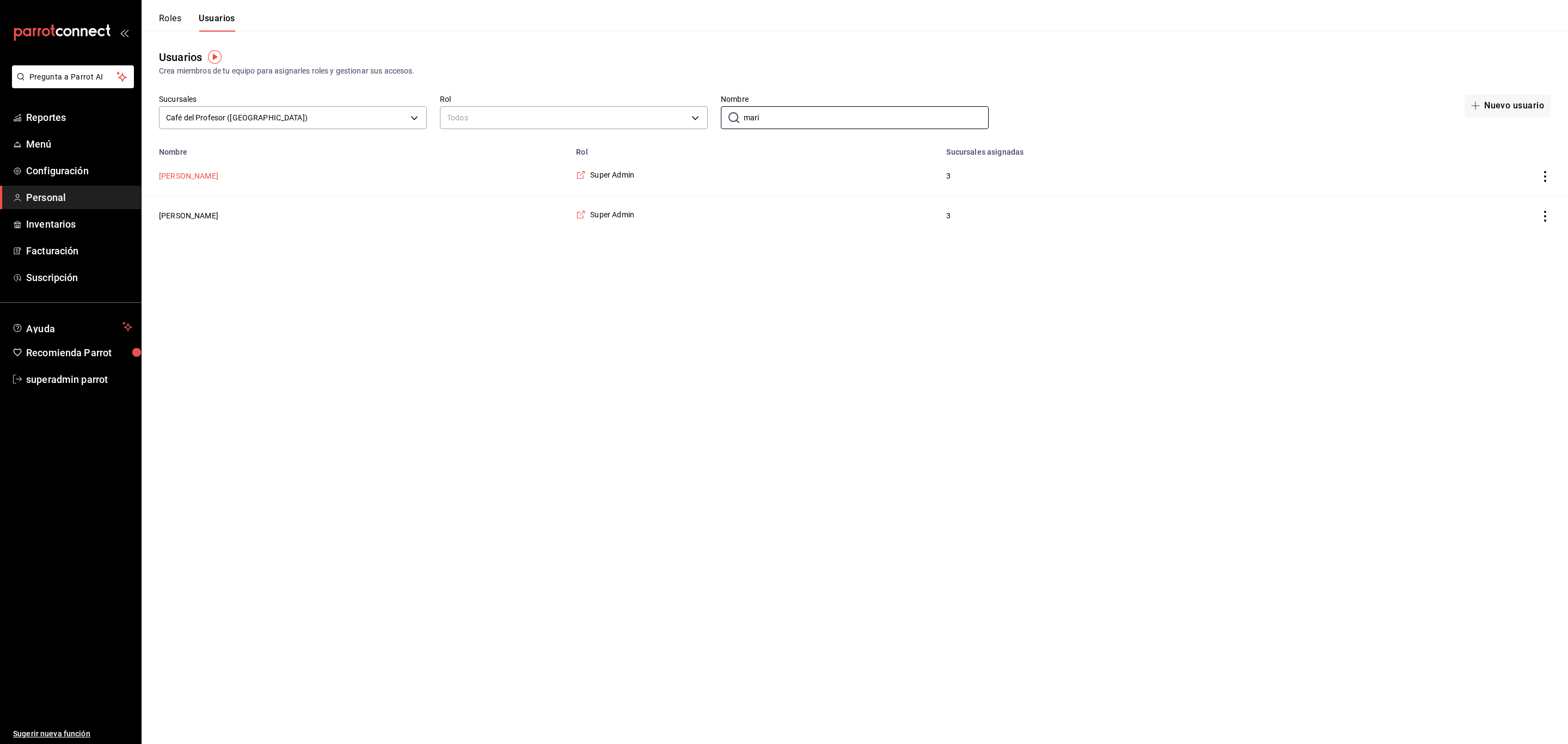
type input "mari"
click at [209, 175] on button "[PERSON_NAME]" at bounding box center [188, 175] width 59 height 11
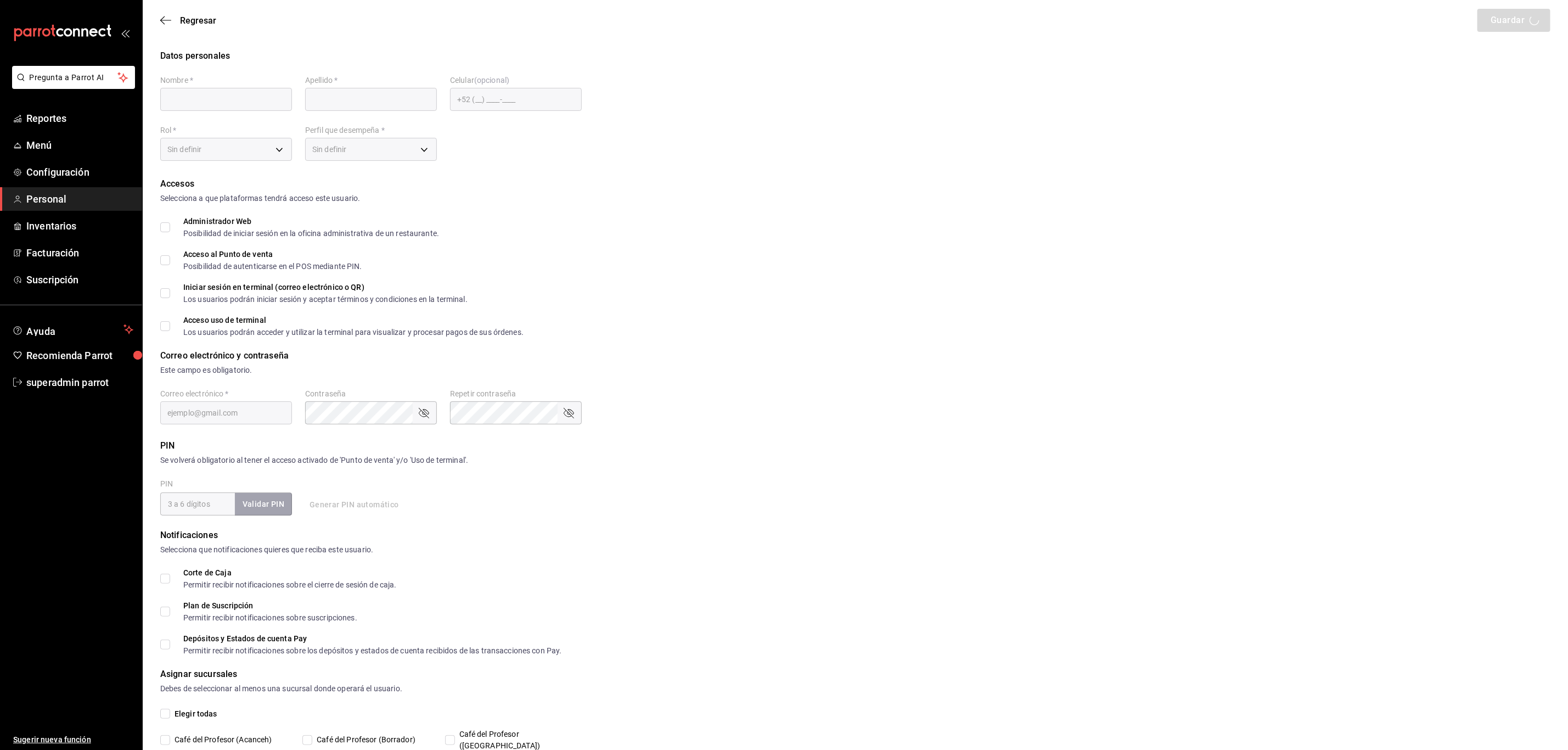
type input "[PERSON_NAME]"
checkbox input "true"
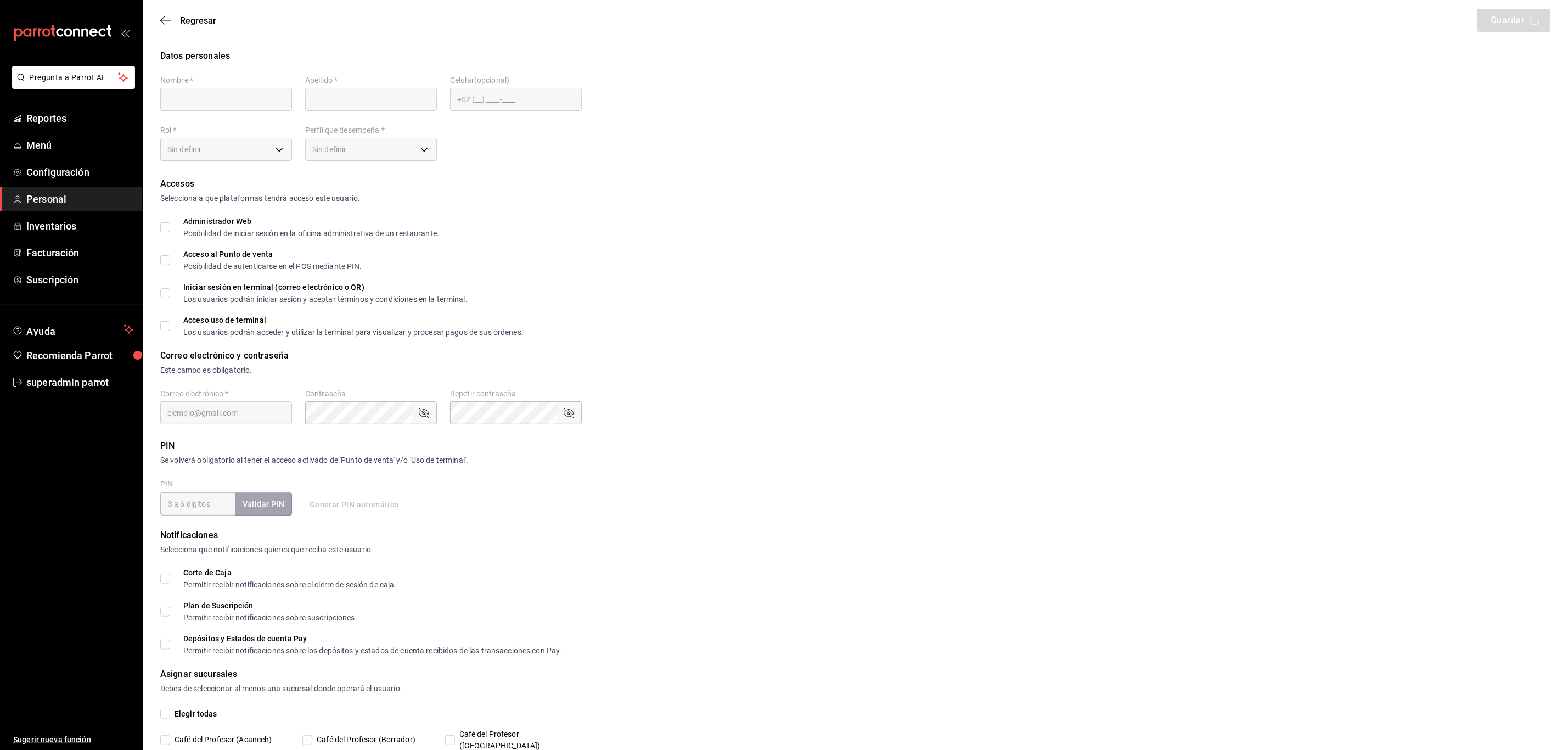
checkbox input "true"
type input "[EMAIL_ADDRESS][DOMAIN_NAME]"
type input "101010"
checkbox input "true"
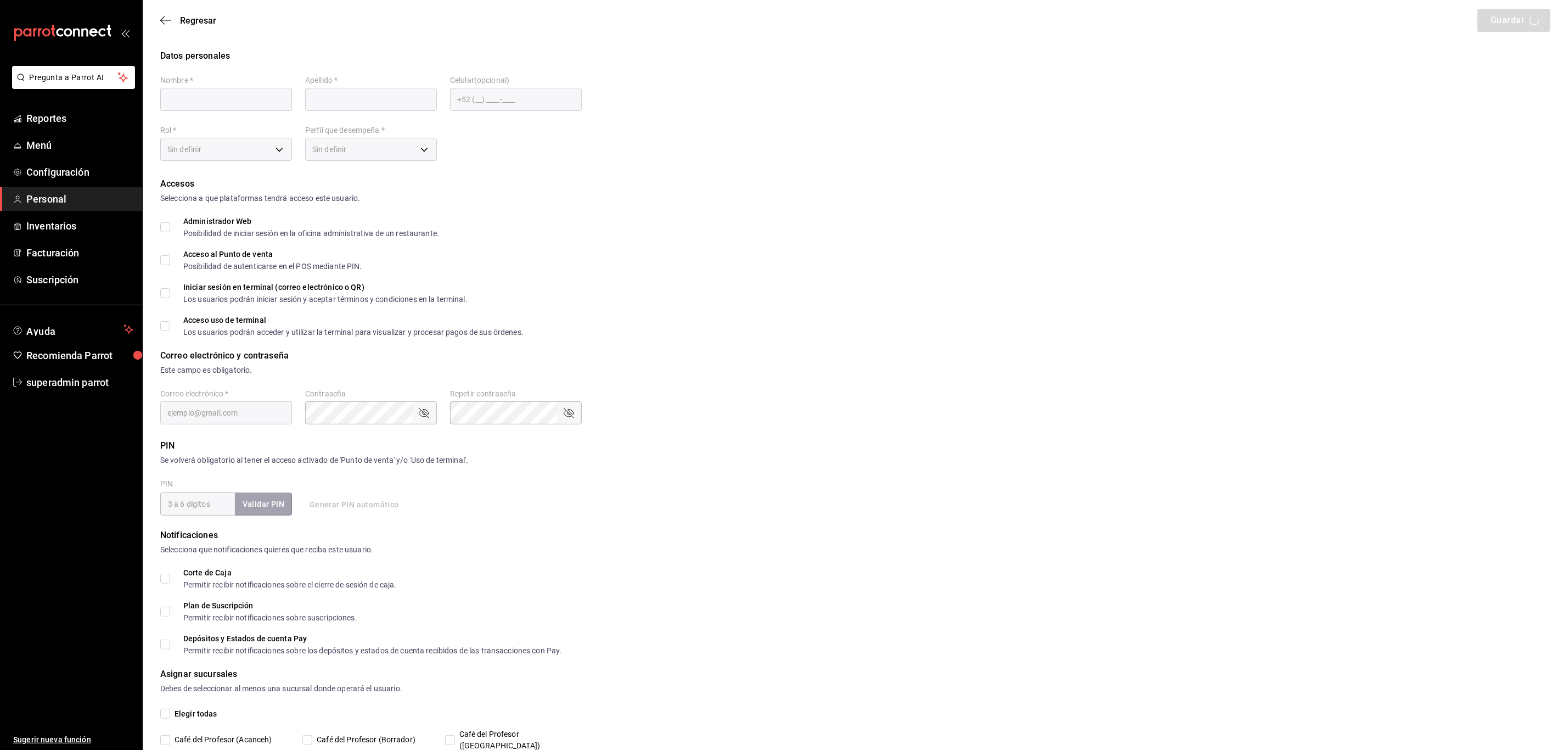
checkbox input "true"
type input "2aa0bebf-de37-4608-80c0-efc88eae4c1e"
type input "UNDEFINED"
checkbox input "true"
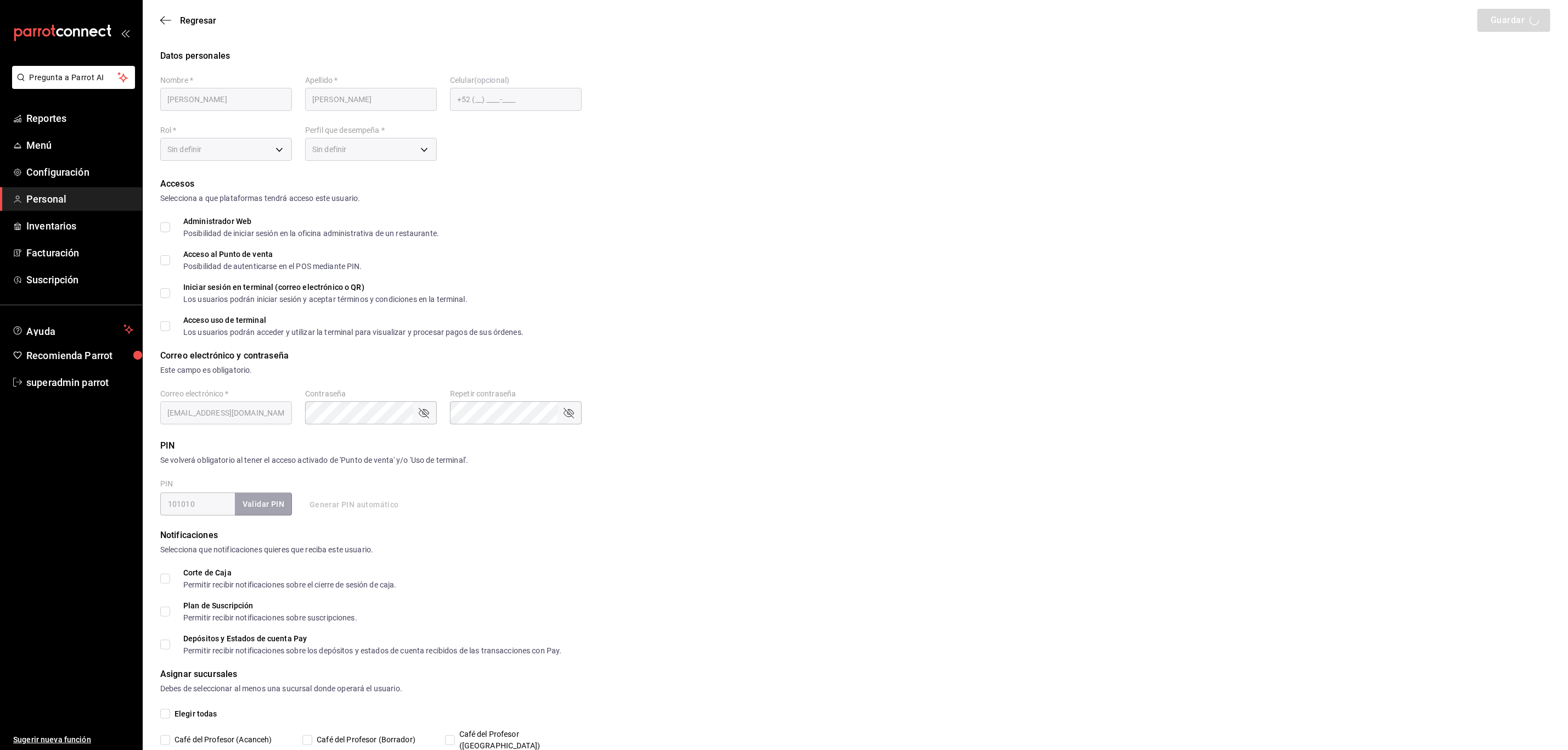
checkbox input "true"
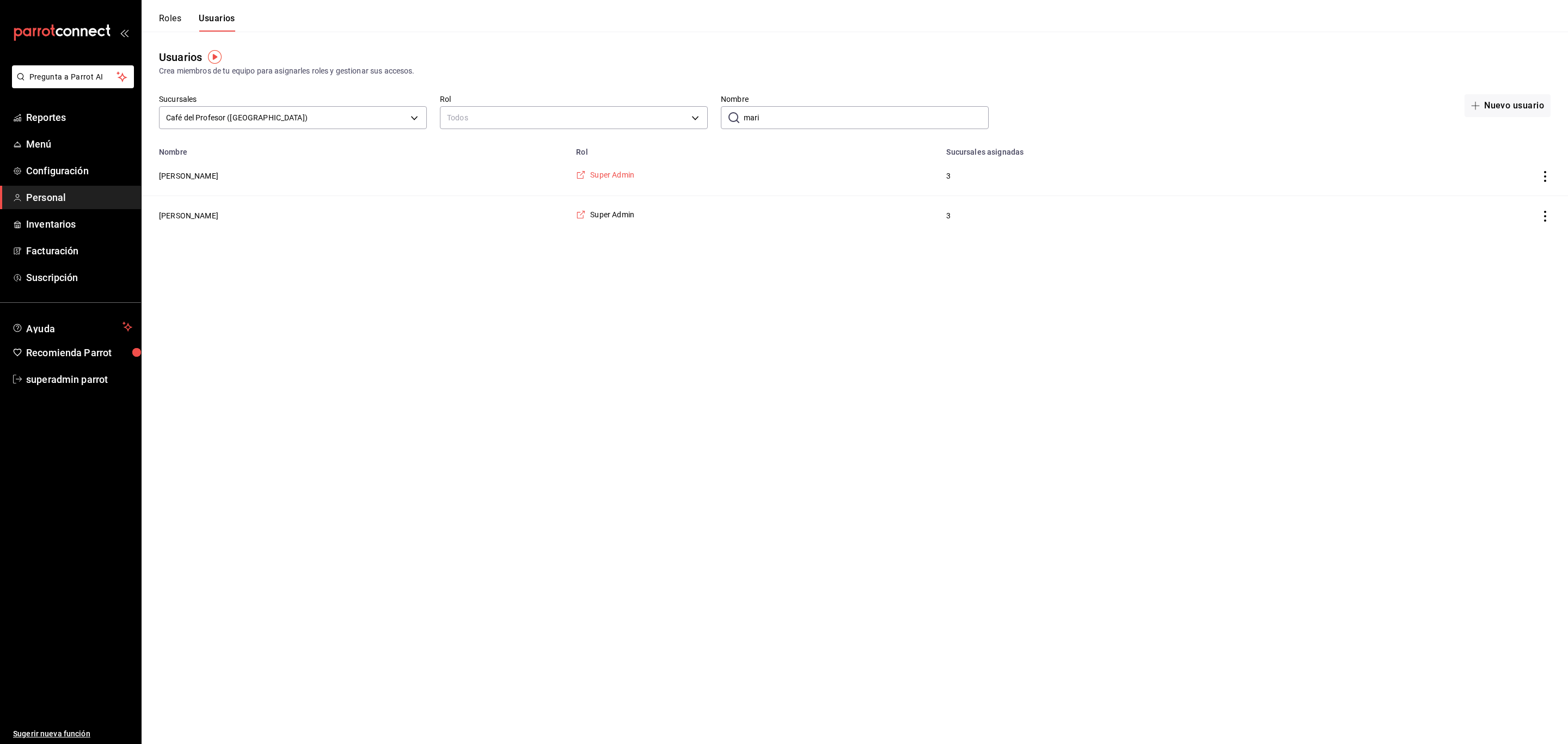
click at [635, 176] on span "Super Admin" at bounding box center [612, 174] width 44 height 11
click at [177, 22] on button "Roles" at bounding box center [169, 22] width 22 height 18
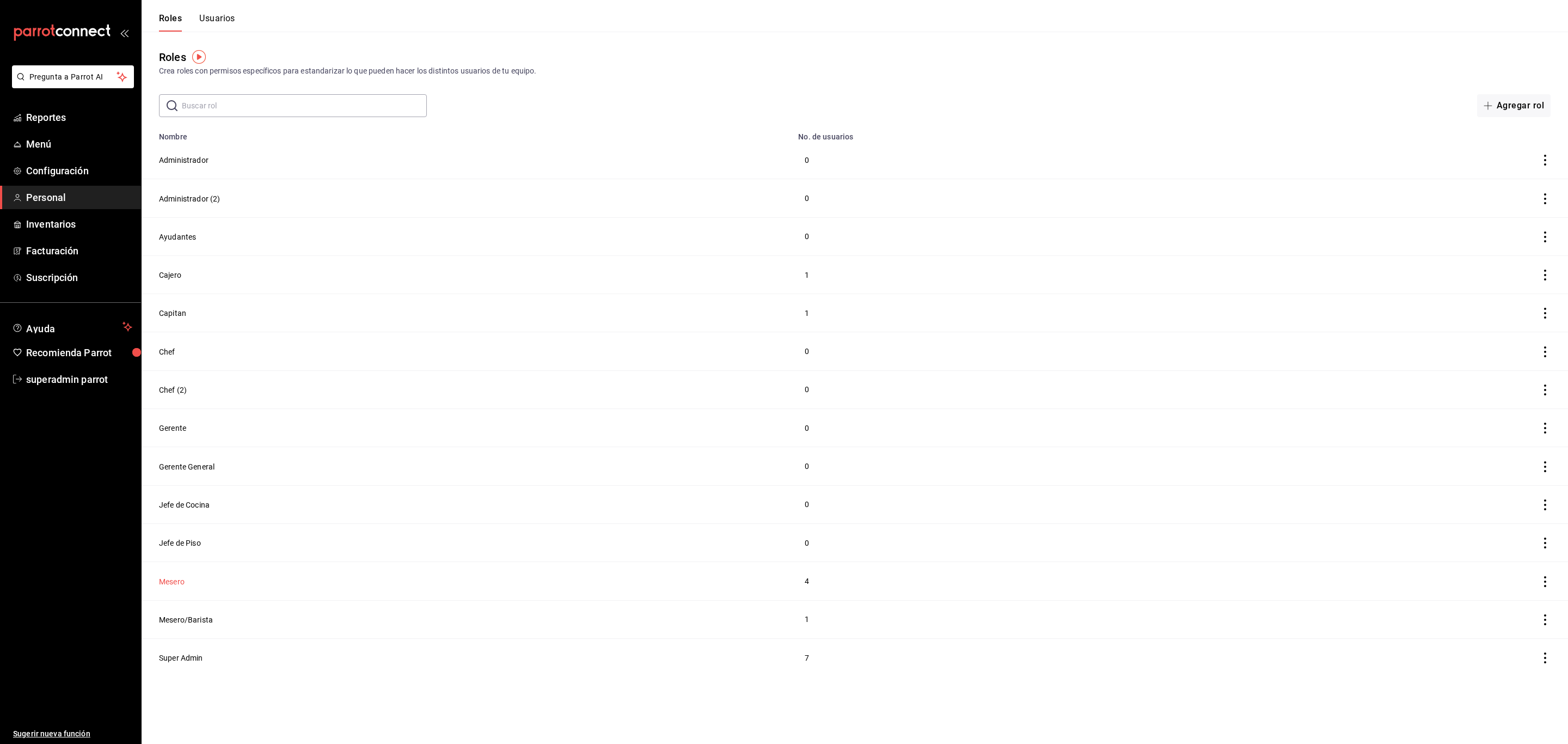
click at [174, 580] on button "Mesero" at bounding box center [171, 581] width 26 height 11
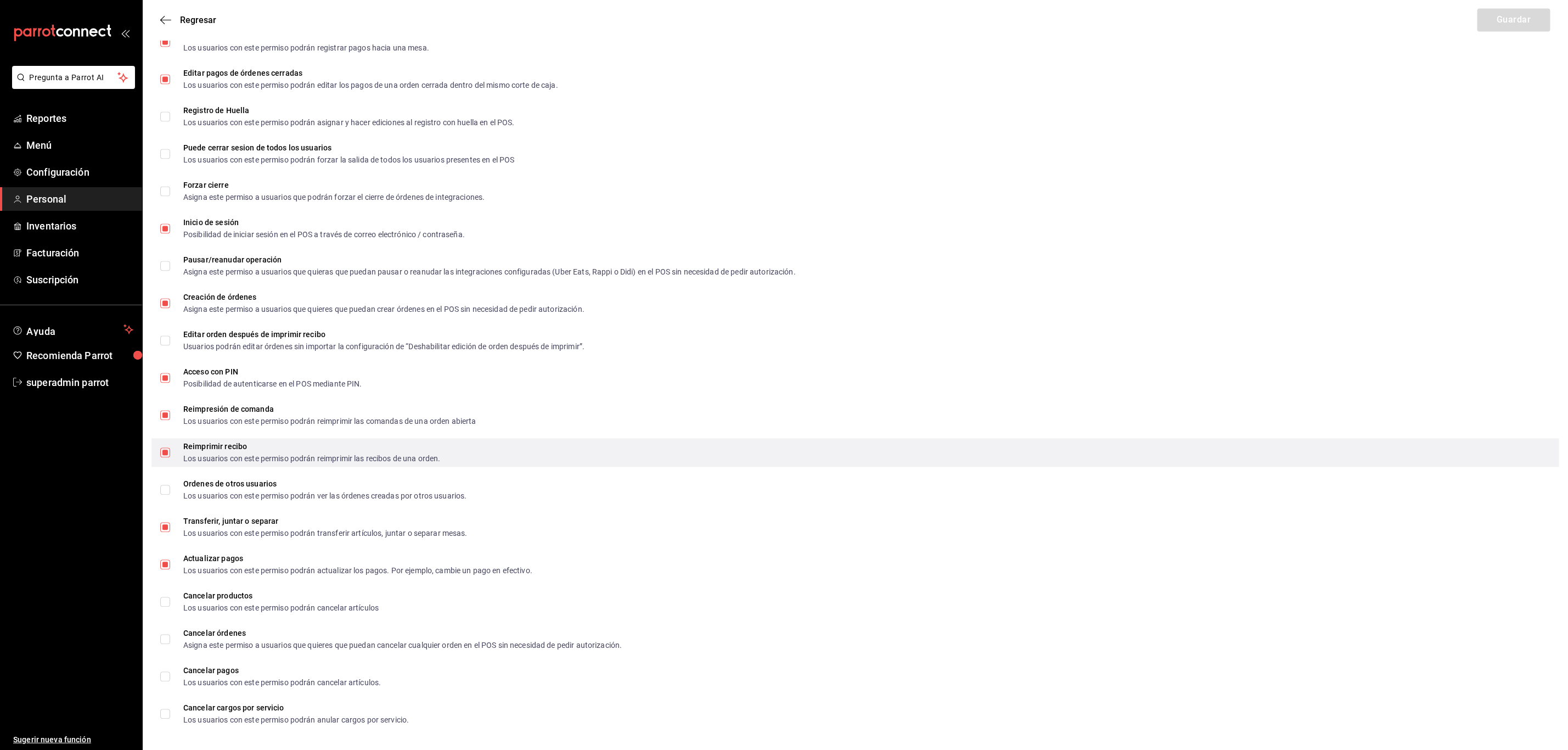
scroll to position [1551, 0]
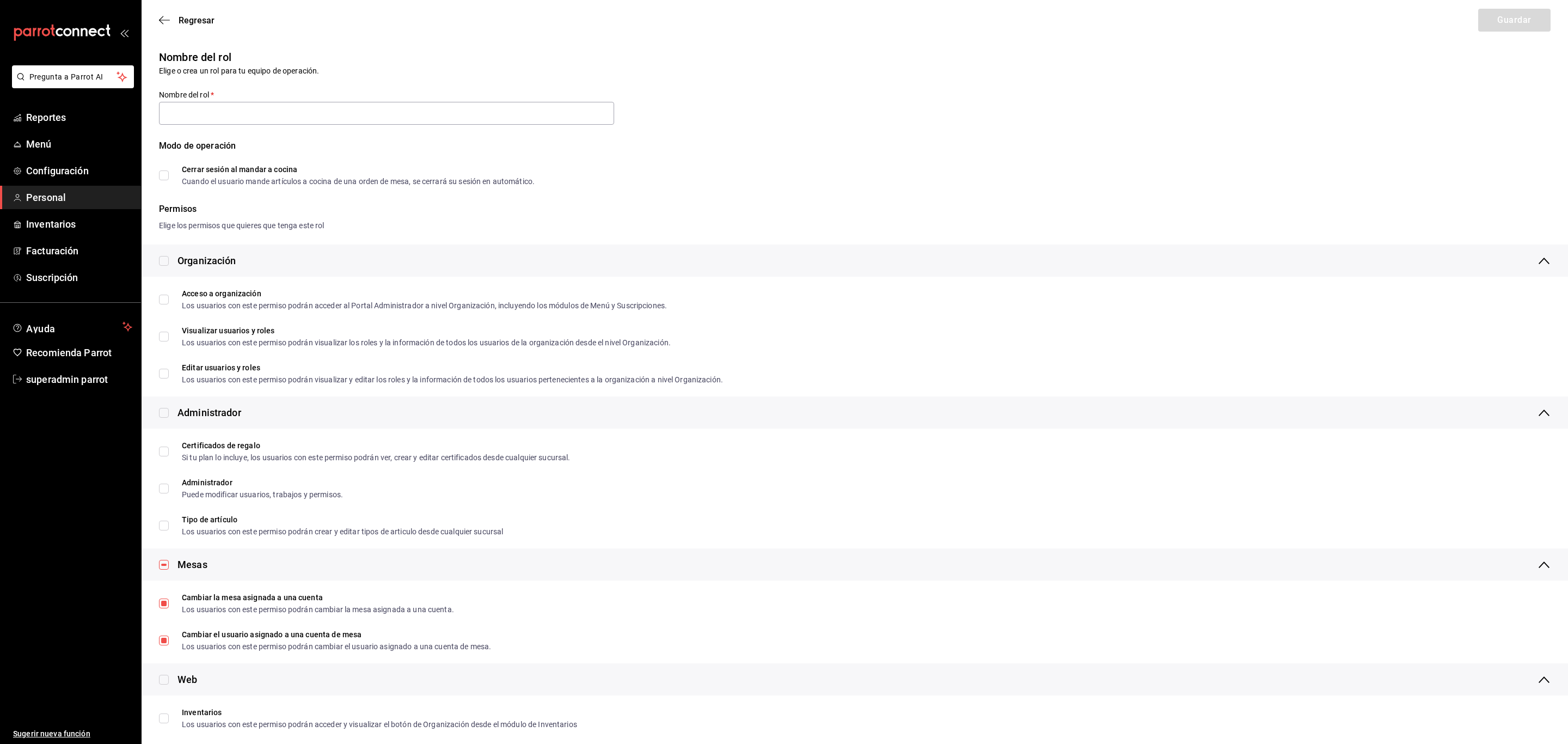
type input "Mesero"
checkbox input "true"
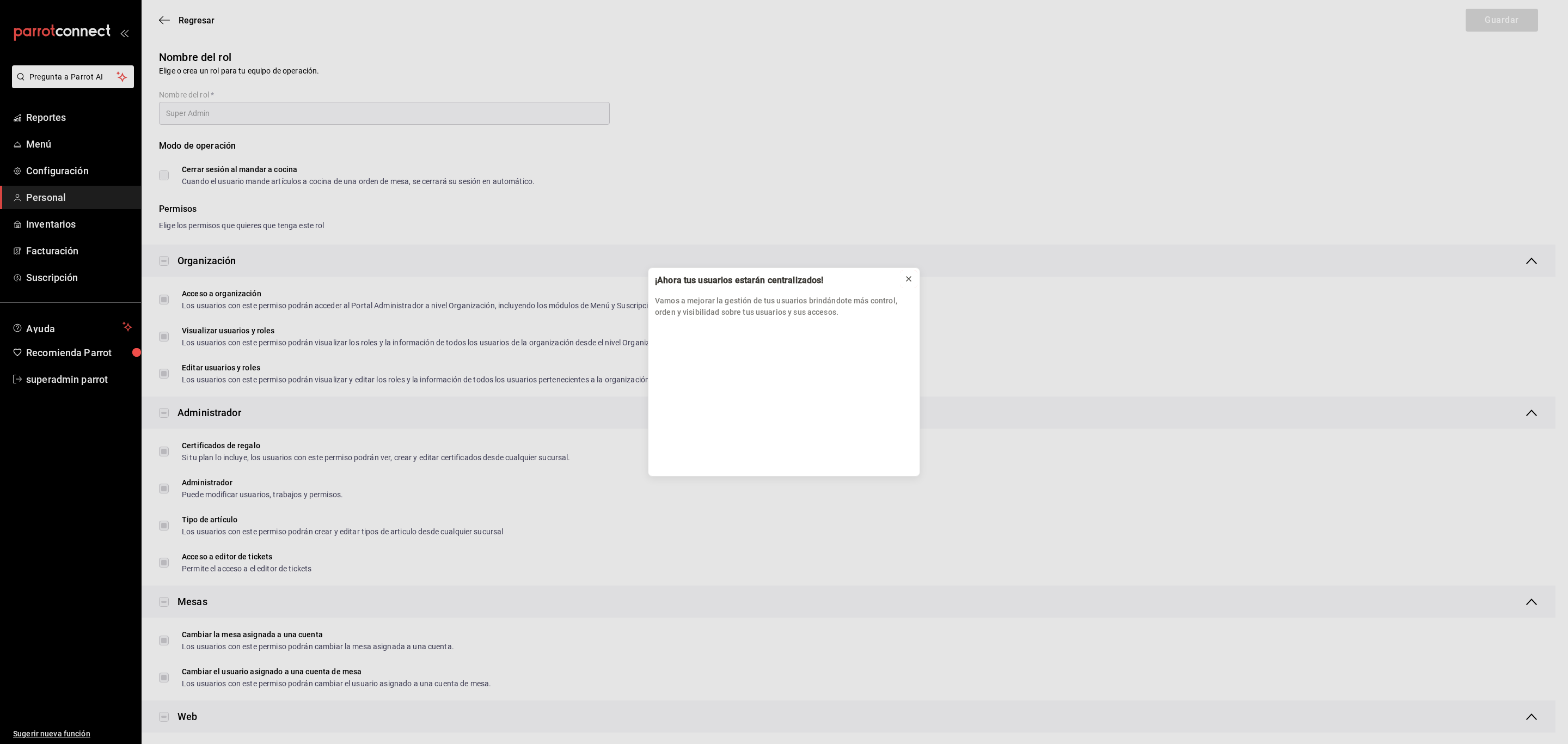
click at [910, 278] on icon at bounding box center [909, 278] width 8 height 8
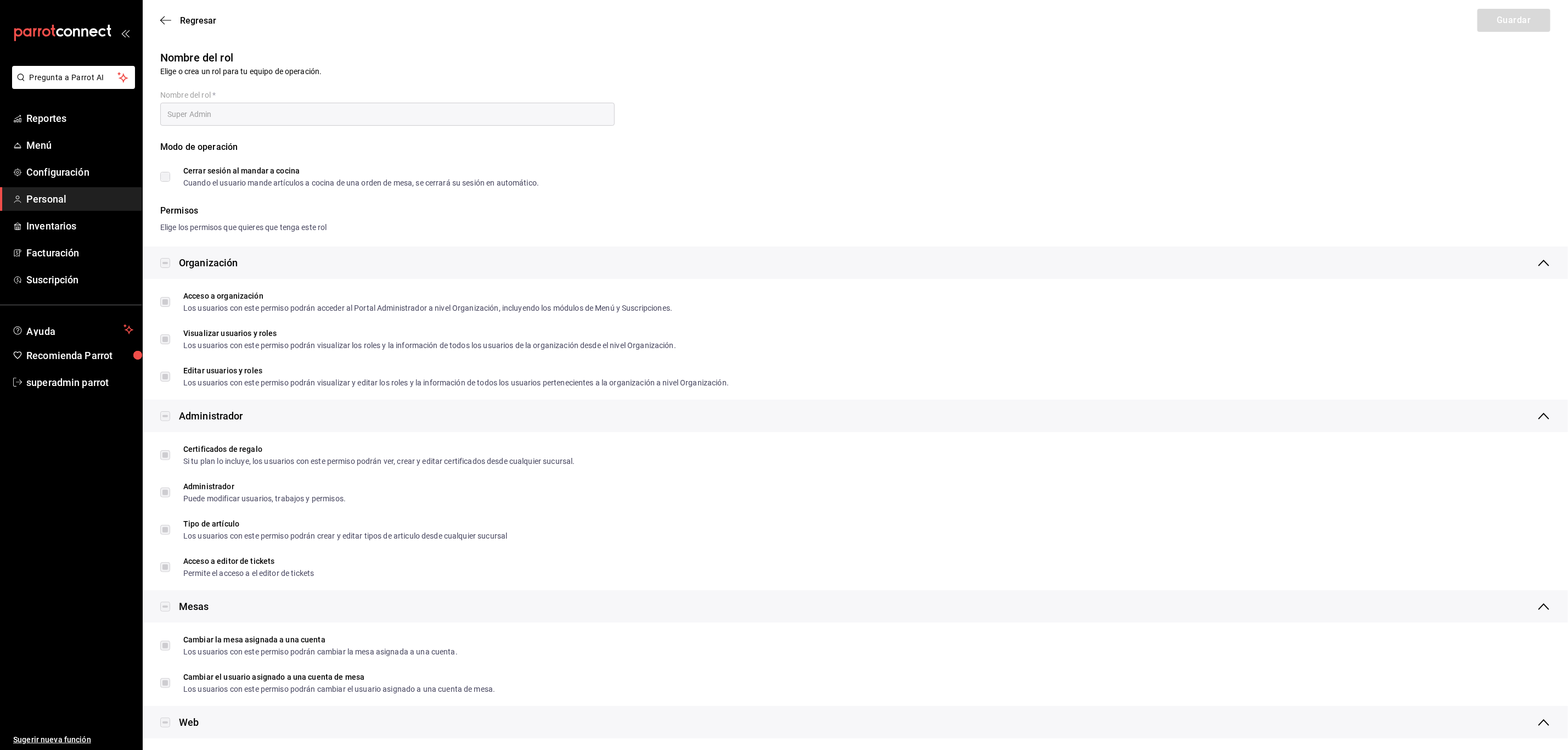
click at [235, 265] on div "Organización" at bounding box center [208, 263] width 59 height 15
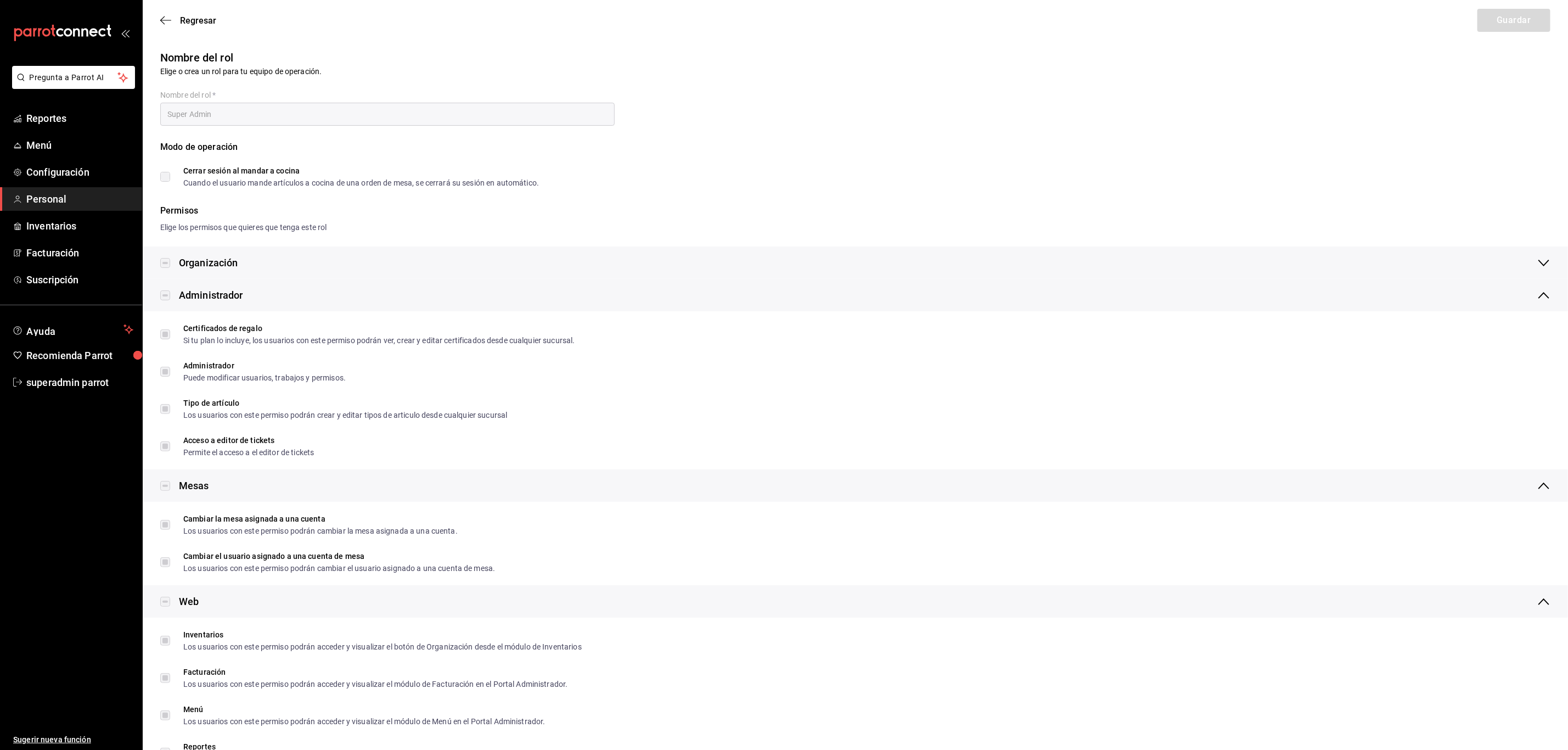
click at [201, 265] on div "Organización" at bounding box center [208, 263] width 59 height 15
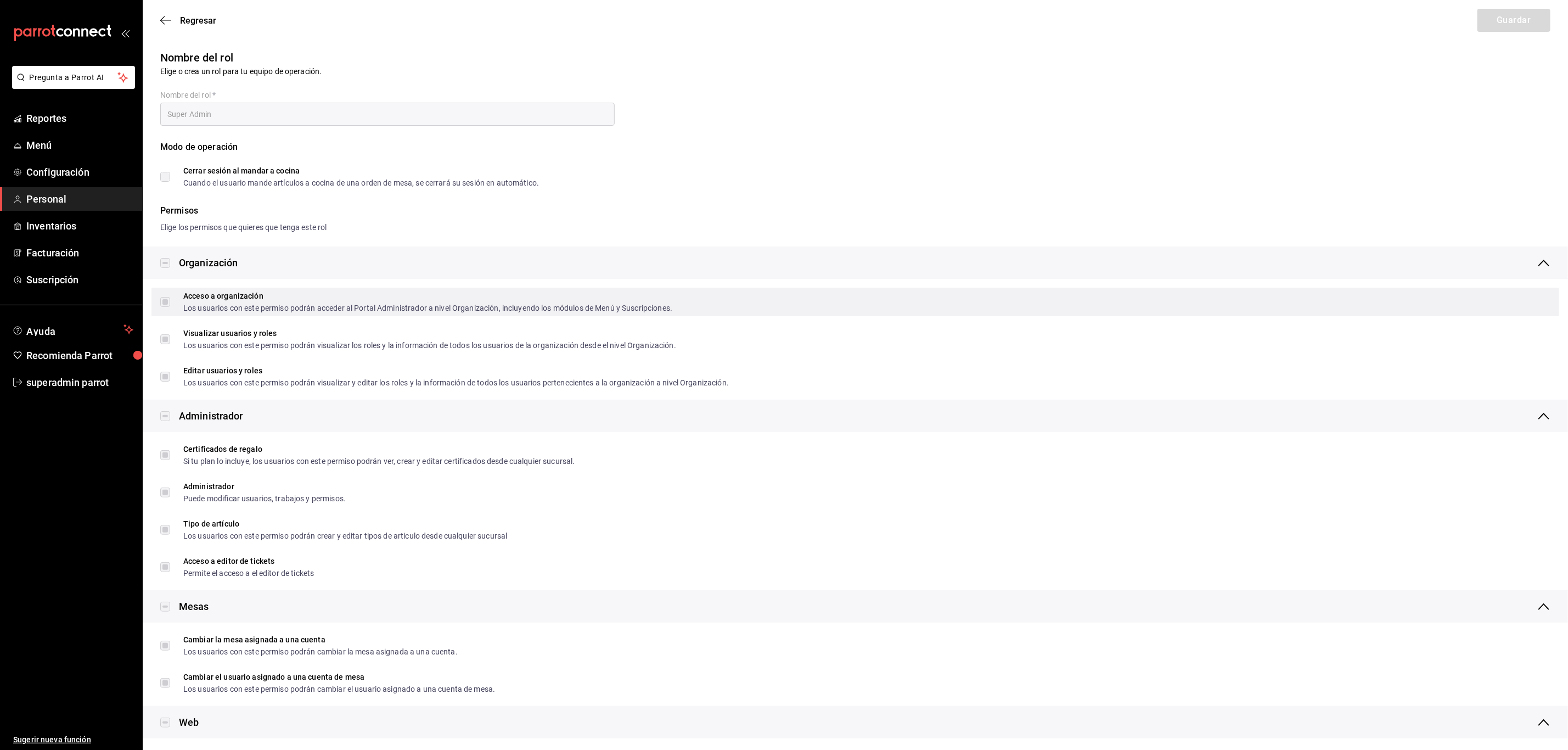
click at [163, 306] on label "Acceso a organización Los usuarios con este permiso podrán acceder al Portal Ad…" at bounding box center [416, 302] width 512 height 20
